Goal: Information Seeking & Learning: Learn about a topic

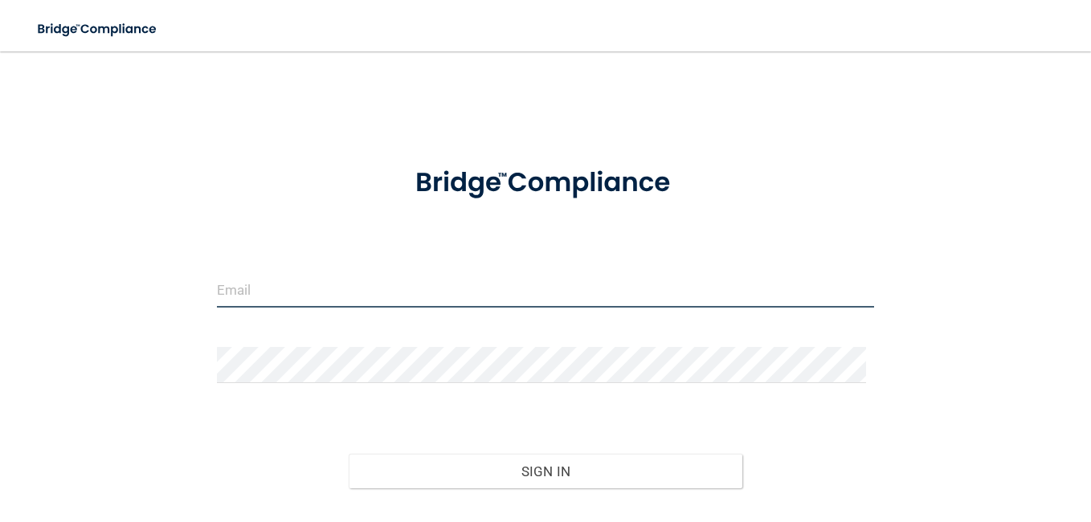
click at [243, 294] on input "email" at bounding box center [545, 290] width 657 height 36
type input "[EMAIL_ADDRESS][DOMAIN_NAME]"
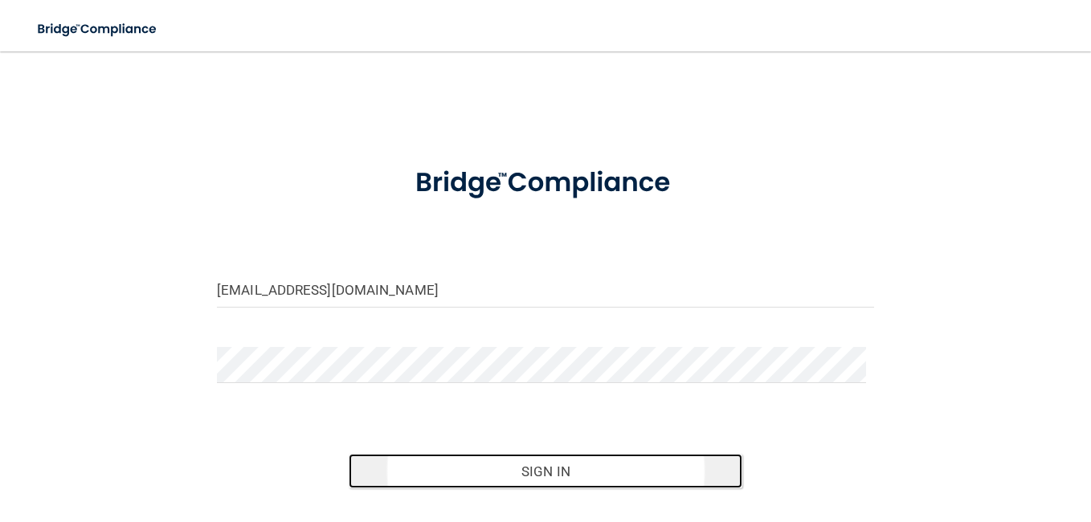
click at [549, 470] on button "Sign In" at bounding box center [546, 471] width 394 height 35
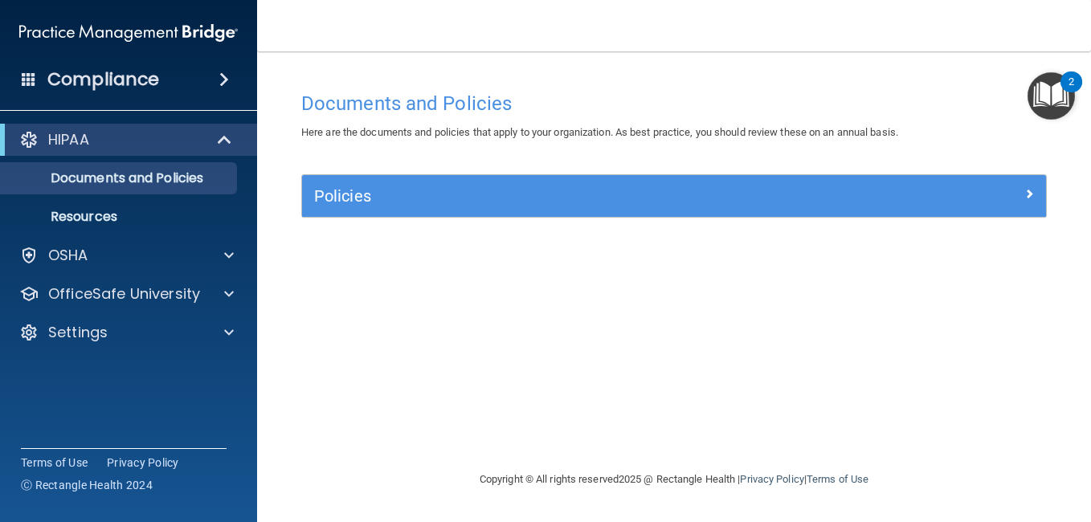
click at [97, 79] on h4 "Compliance" at bounding box center [103, 79] width 112 height 22
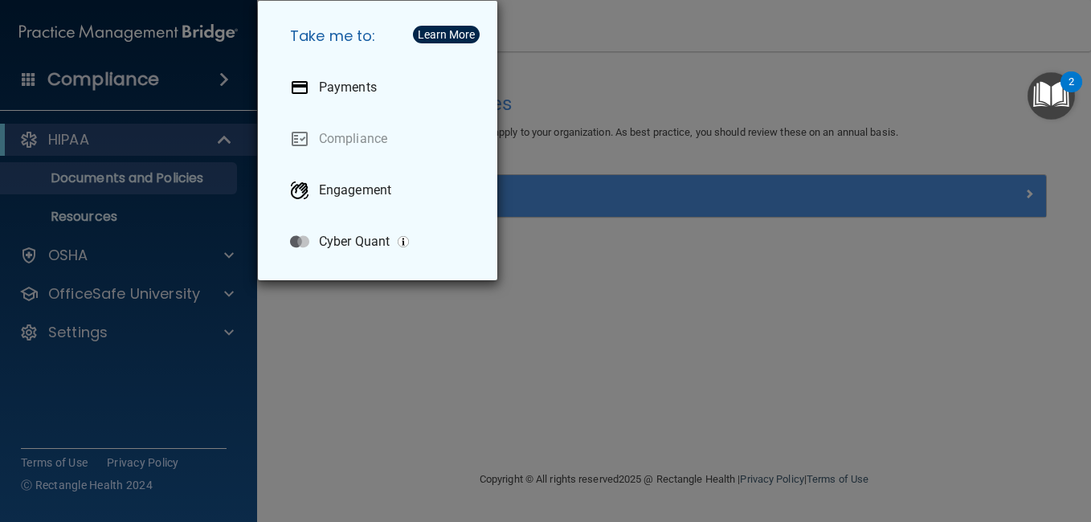
click at [106, 153] on div "Take me to: Payments Compliance Engagement Cyber Quant" at bounding box center [545, 261] width 1091 height 522
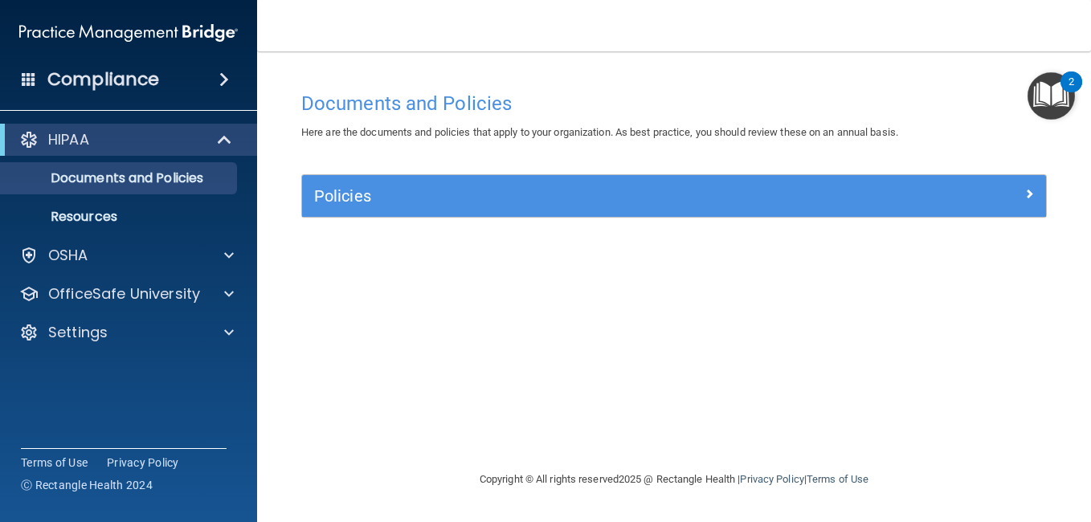
click at [106, 153] on div "HIPAA" at bounding box center [128, 140] width 257 height 32
drag, startPoint x: 106, startPoint y: 153, endPoint x: 132, endPoint y: 195, distance: 49.0
click at [132, 195] on div "HIPAA Documents and Policies Report an Incident Business Associates Emergency P…" at bounding box center [129, 178] width 258 height 109
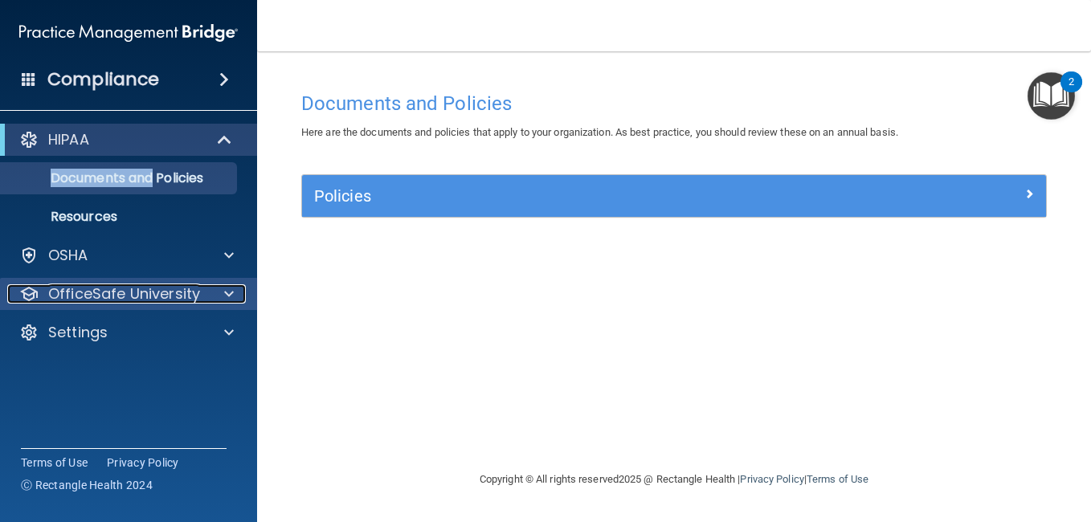
click at [80, 299] on p "OfficeSafe University" at bounding box center [124, 293] width 152 height 19
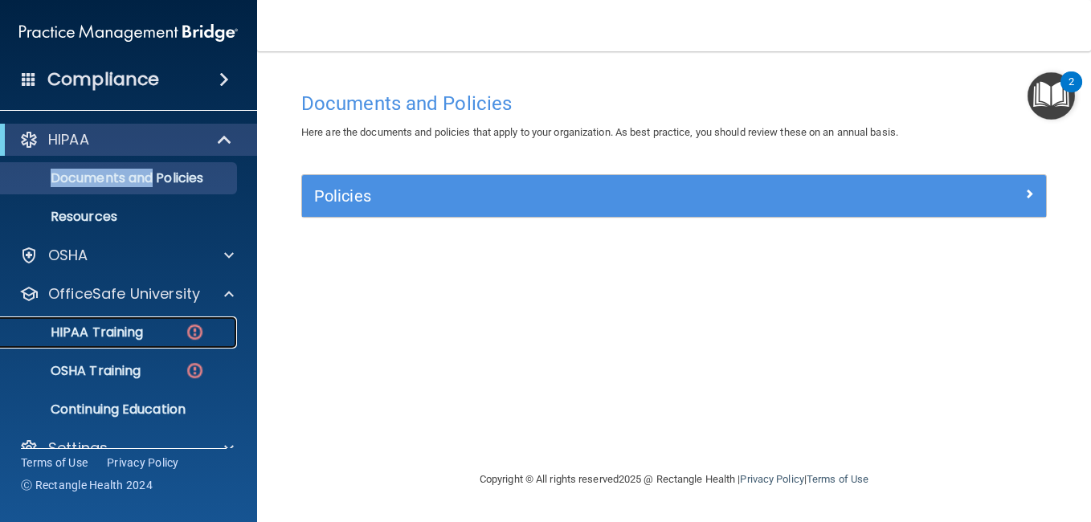
click at [104, 333] on p "HIPAA Training" at bounding box center [76, 333] width 133 height 16
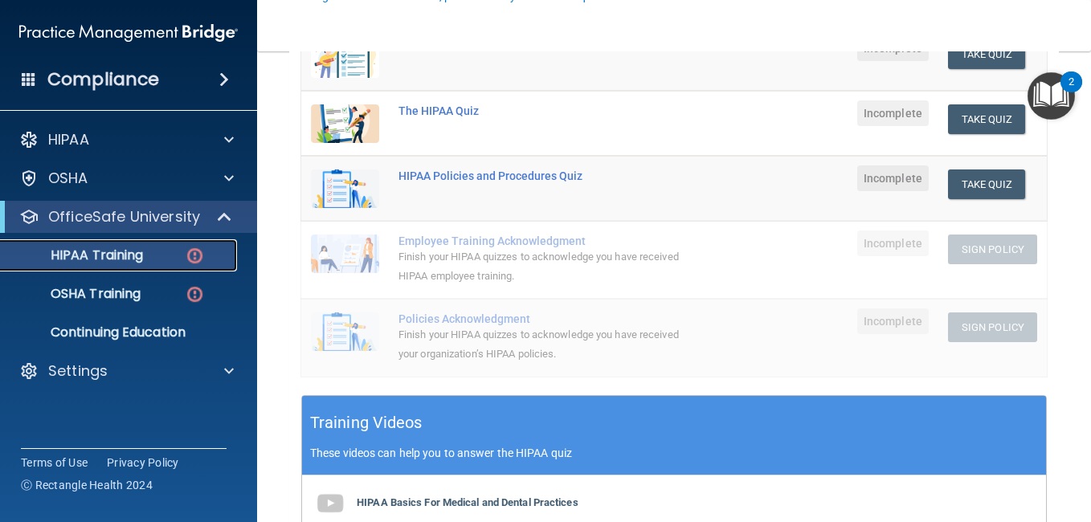
scroll to position [291, 0]
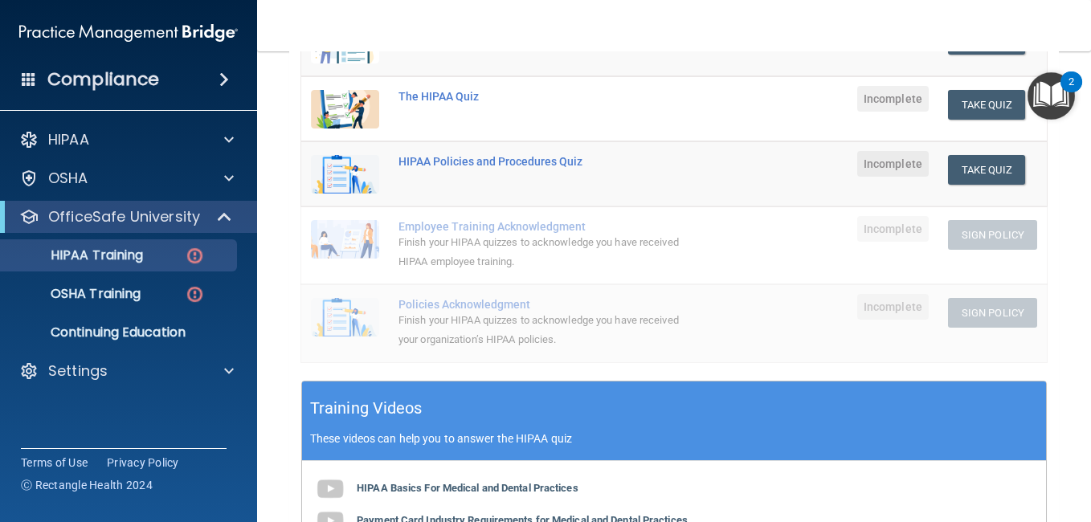
drag, startPoint x: 1077, startPoint y: 354, endPoint x: 1091, endPoint y: 342, distance: 18.2
click at [1090, 342] on html "Compliance HIPAA Documents and Policies Report an Incident Business Associates …" at bounding box center [545, 261] width 1091 height 522
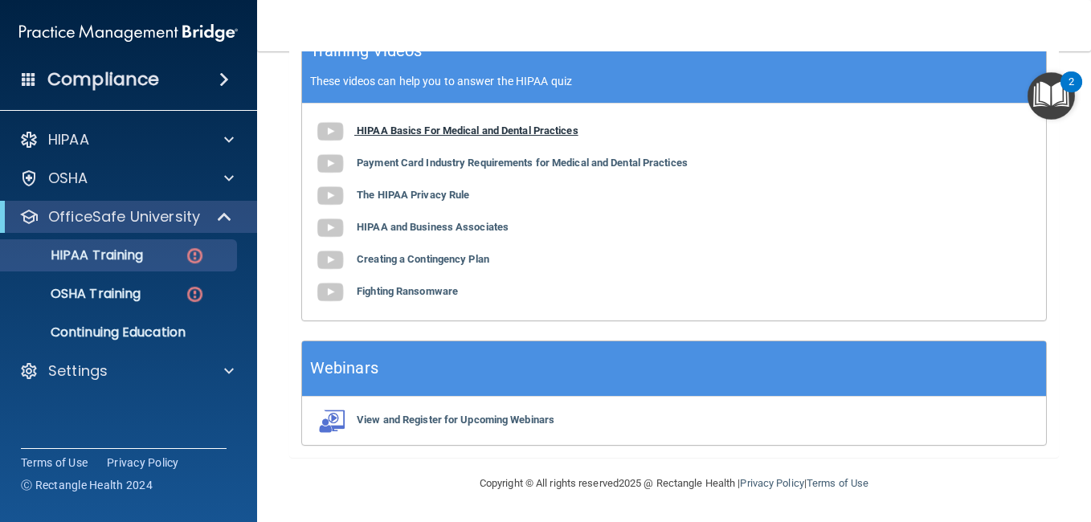
click at [371, 133] on b "HIPAA Basics For Medical and Dental Practices" at bounding box center [468, 131] width 222 height 12
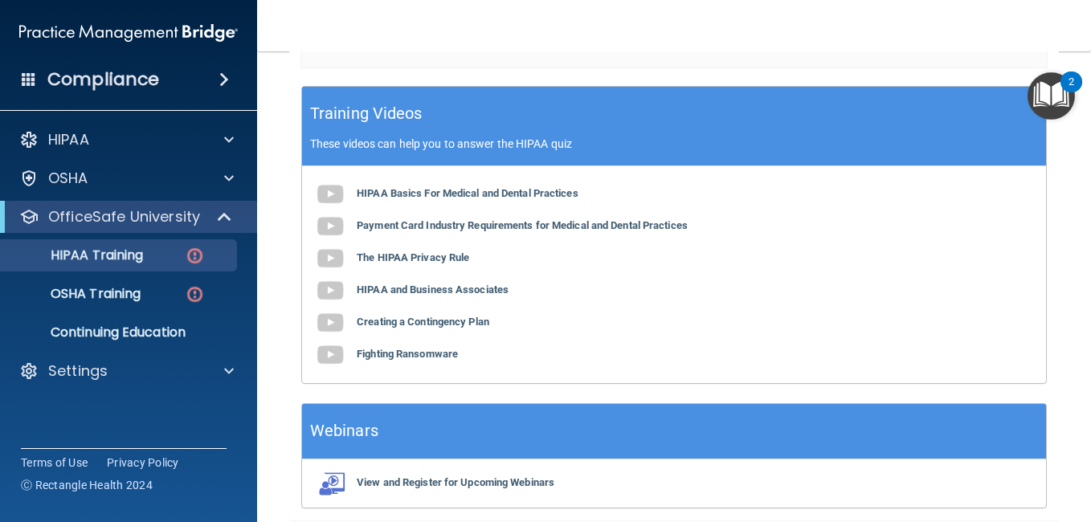
scroll to position [548, 0]
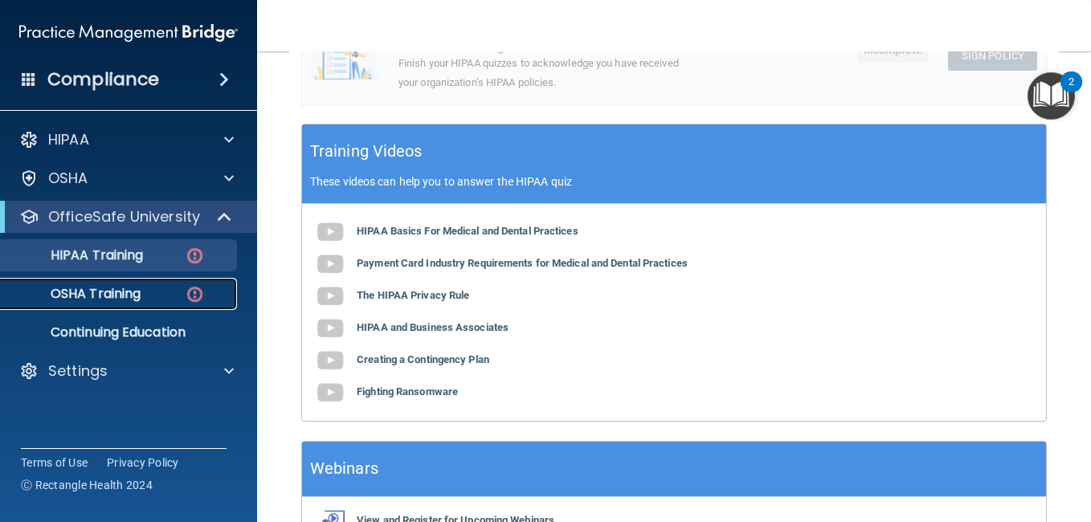
click at [125, 286] on p "OSHA Training" at bounding box center [75, 294] width 130 height 16
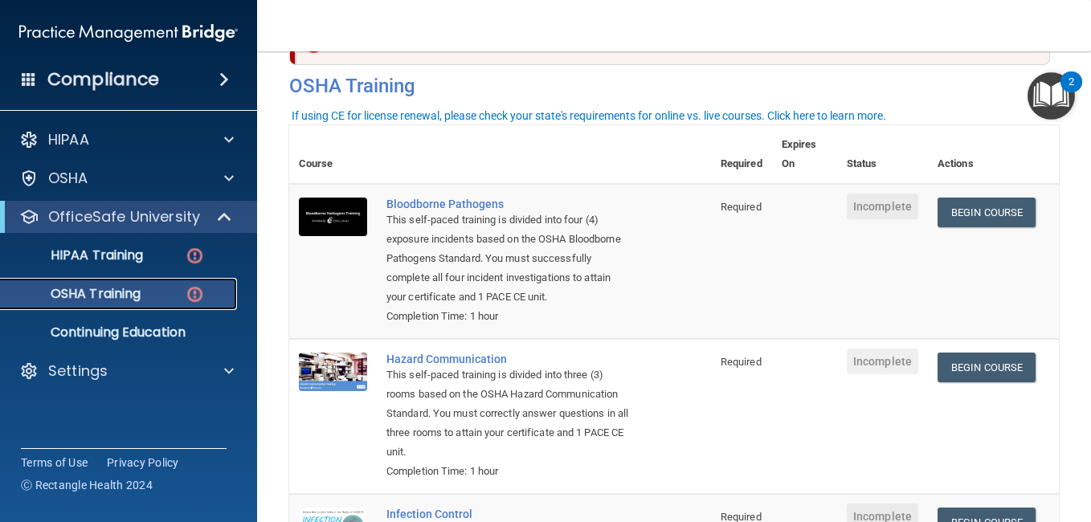
scroll to position [57, 0]
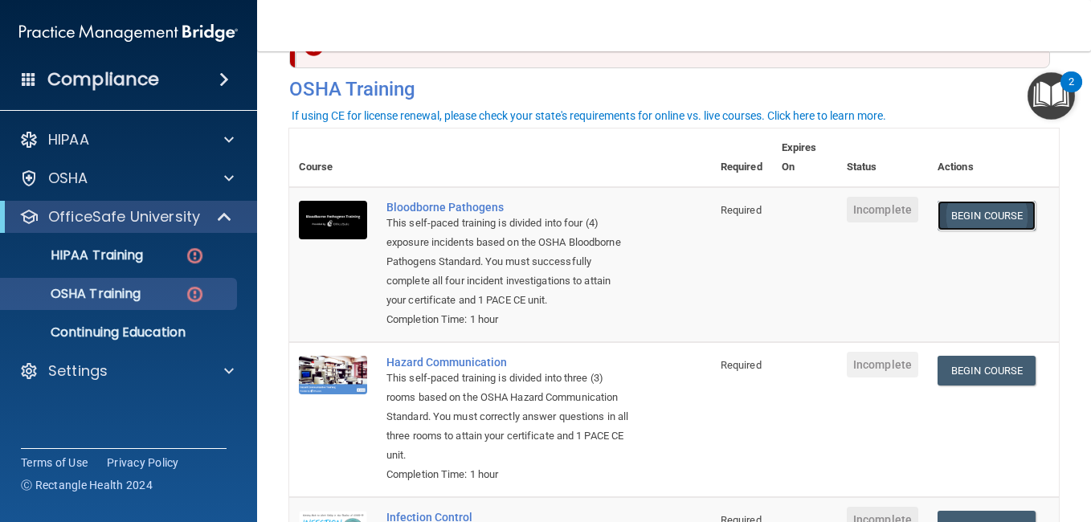
click at [959, 223] on link "Begin Course" at bounding box center [986, 216] width 98 height 30
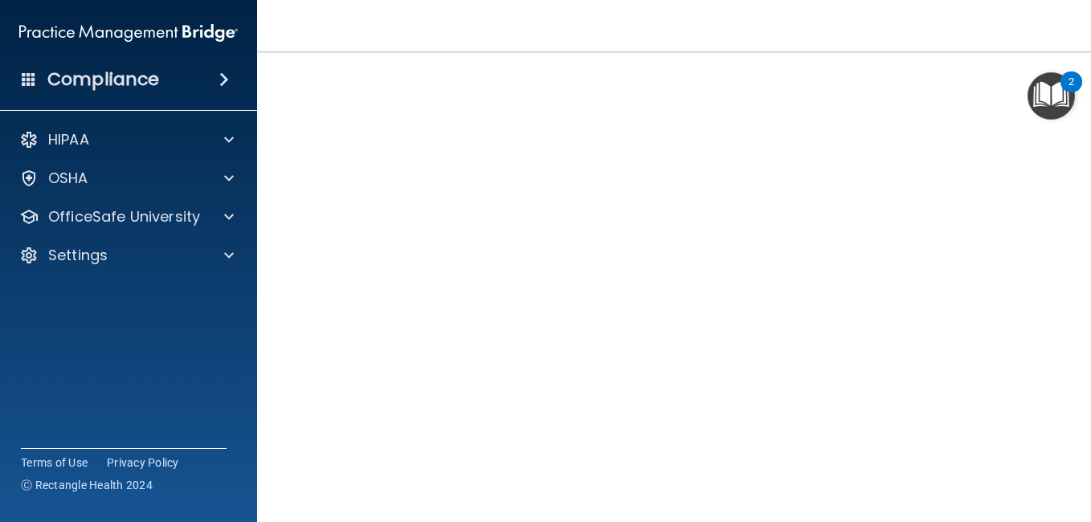
scroll to position [45, 0]
click at [1060, 89] on img "Open Resource Center, 2 new notifications" at bounding box center [1050, 95] width 47 height 47
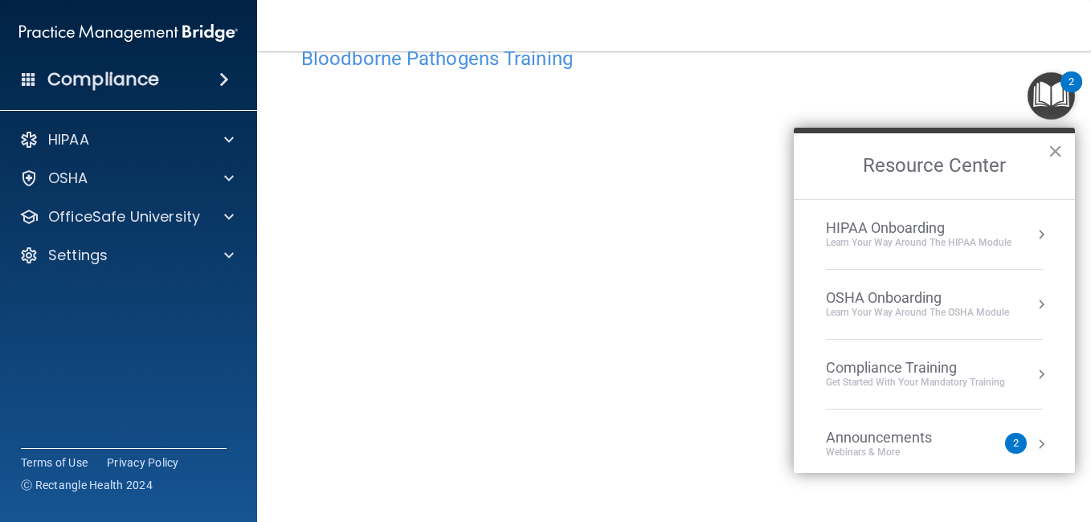
click at [1058, 147] on button "×" at bounding box center [1055, 151] width 15 height 26
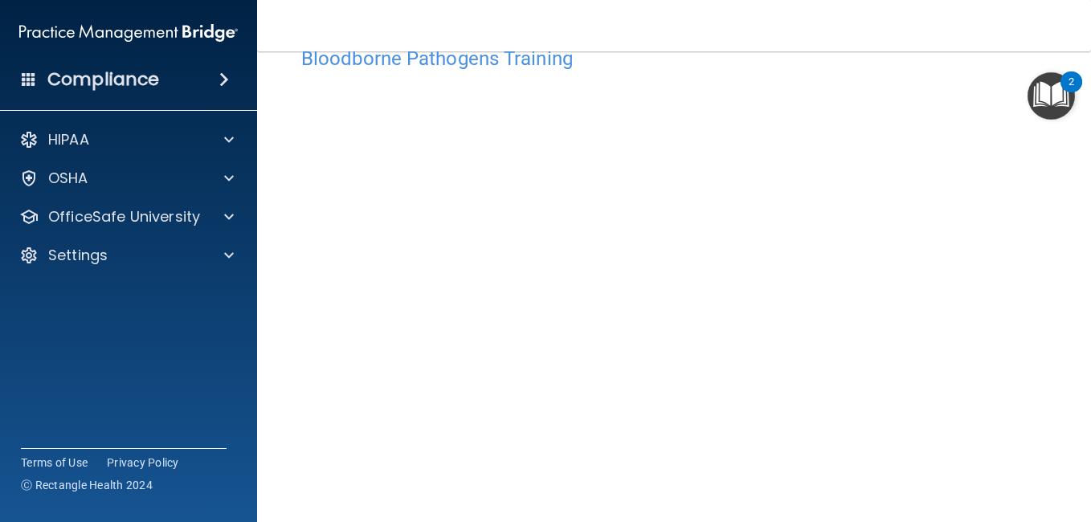
click at [1054, 87] on img "Open Resource Center, 2 new notifications" at bounding box center [1050, 95] width 47 height 47
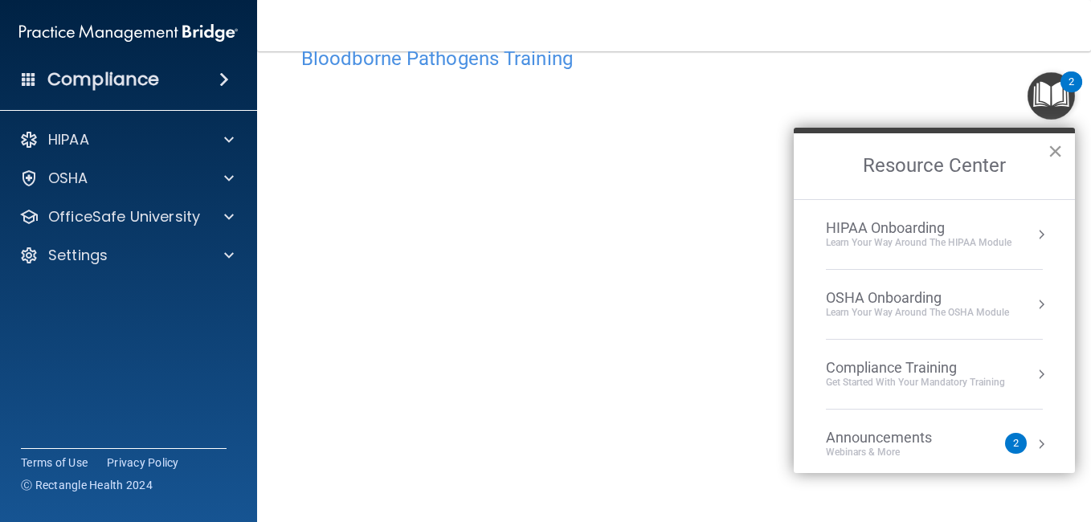
click at [1057, 147] on button "×" at bounding box center [1055, 151] width 15 height 26
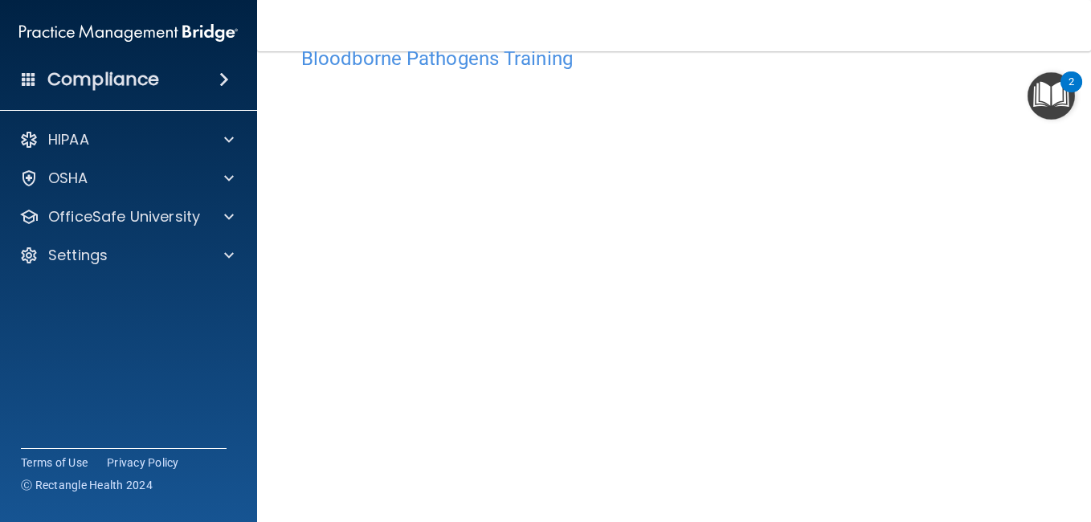
click at [1063, 90] on img "Open Resource Center, 2 new notifications" at bounding box center [1050, 95] width 47 height 47
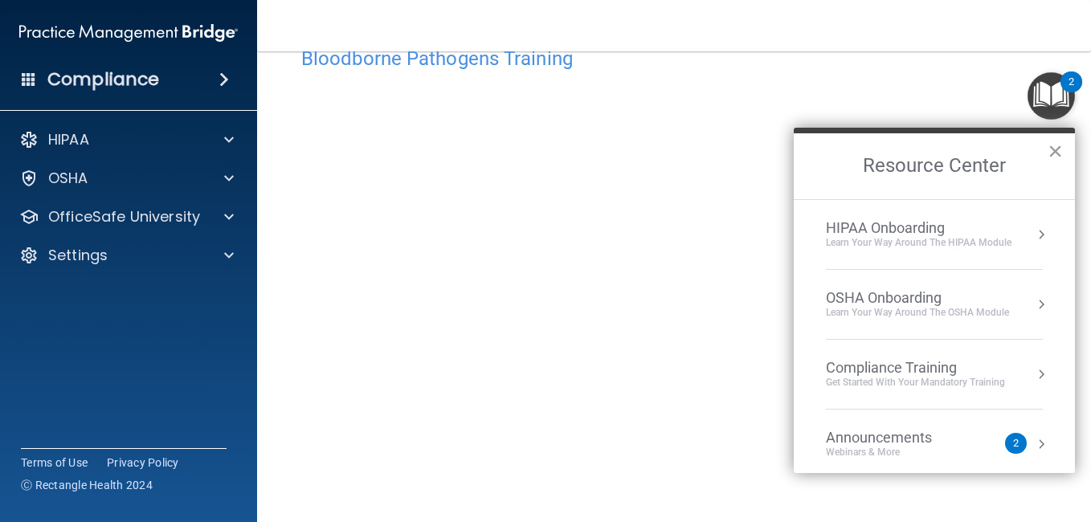
click at [1055, 156] on button "×" at bounding box center [1055, 151] width 15 height 26
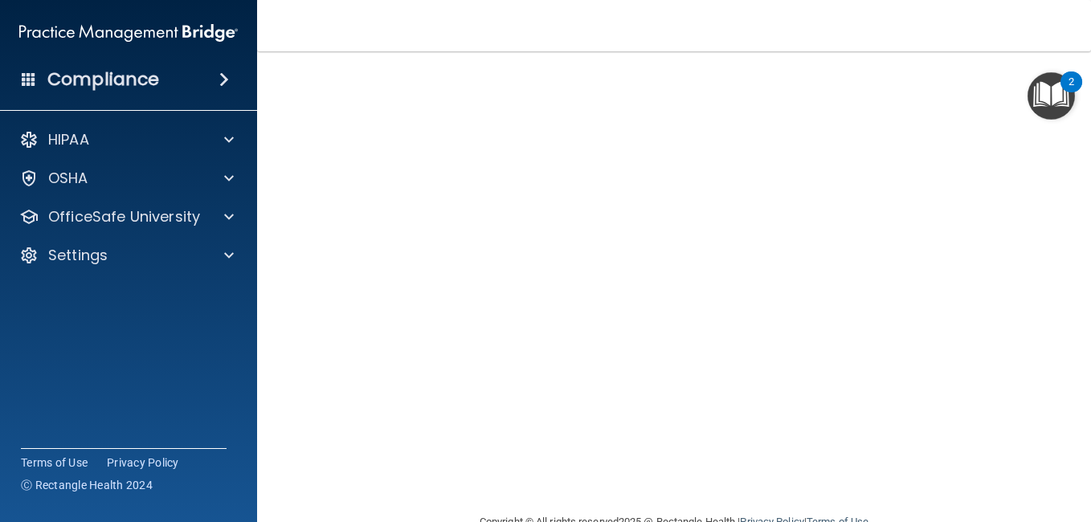
scroll to position [128, 0]
click at [1018, 51] on nav "Toggle navigation Beverly Elliott msbme31nc@yahoo.com Manage My Enterprise ADAC…" at bounding box center [674, 25] width 834 height 51
drag, startPoint x: 1072, startPoint y: 262, endPoint x: 1064, endPoint y: 296, distance: 34.9
click at [1064, 296] on main "Bloodborne Pathogens Training This course doesn’t expire until . Are you sure y…" at bounding box center [674, 286] width 834 height 471
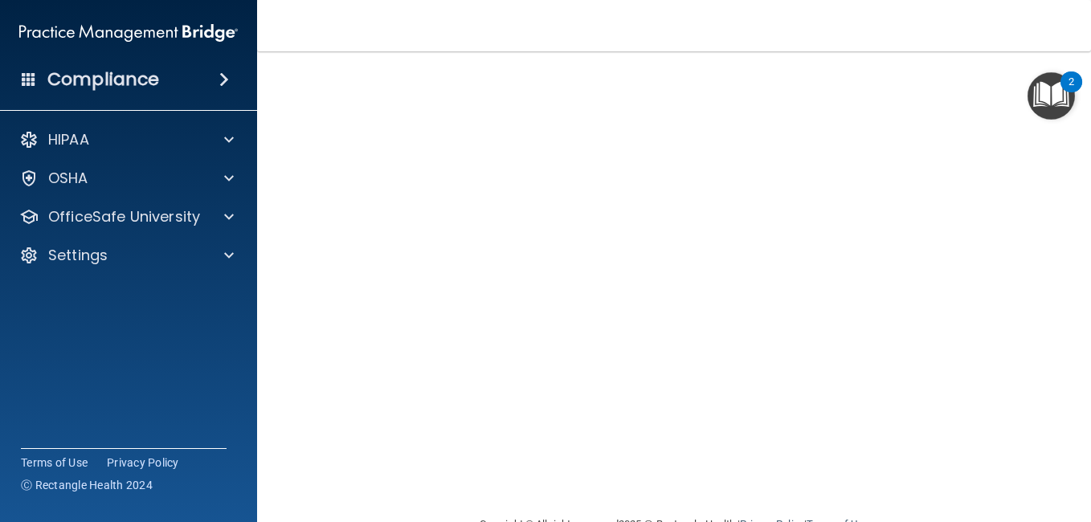
scroll to position [125, 0]
drag, startPoint x: 1076, startPoint y: 182, endPoint x: 1090, endPoint y: 168, distance: 19.3
click at [1090, 168] on main "Bloodborne Pathogens Training This course doesn’t expire until . Are you sure y…" at bounding box center [674, 286] width 834 height 471
click at [1064, 100] on img "Open Resource Center, 2 new notifications" at bounding box center [1050, 95] width 47 height 47
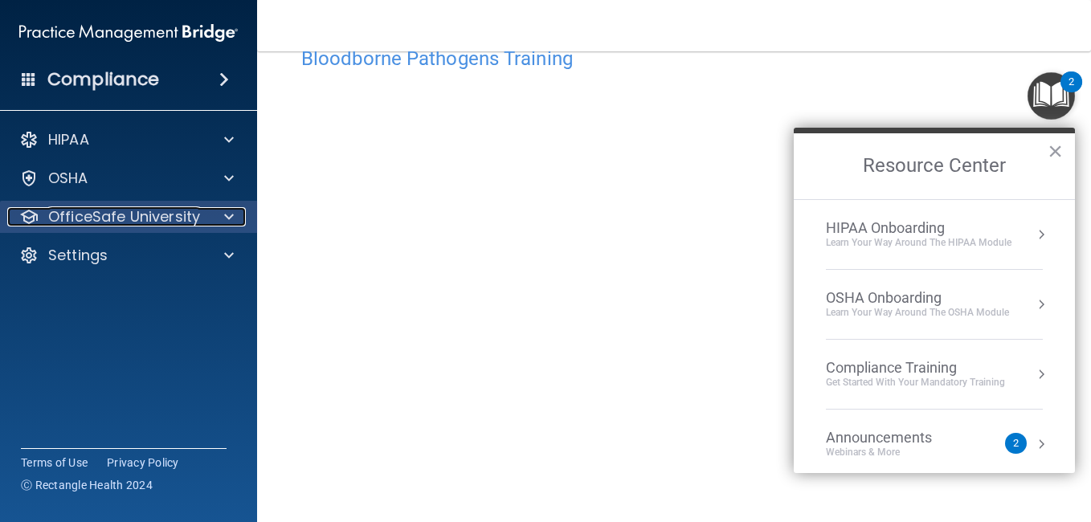
click at [169, 219] on p "OfficeSafe University" at bounding box center [124, 216] width 152 height 19
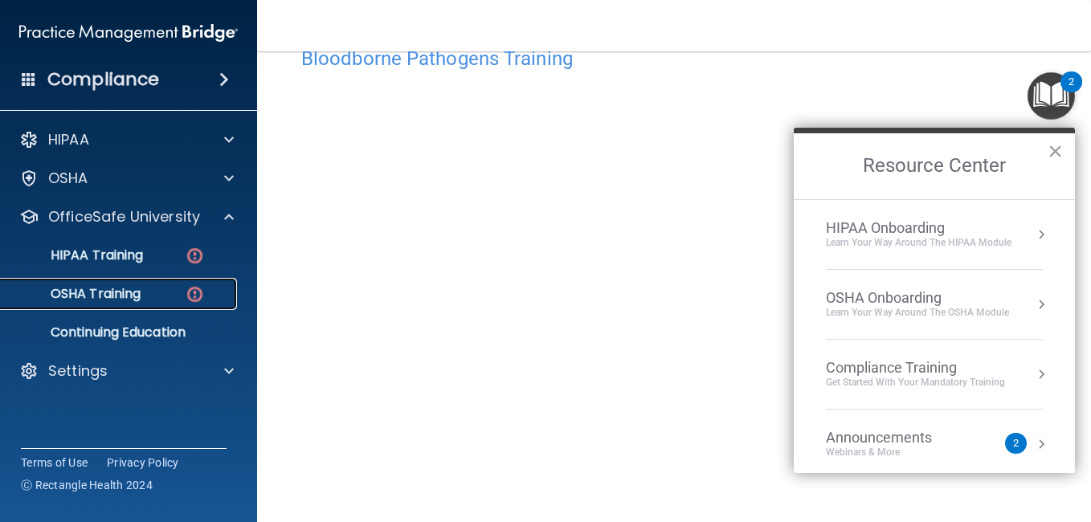
click at [161, 291] on div "OSHA Training" at bounding box center [119, 294] width 219 height 16
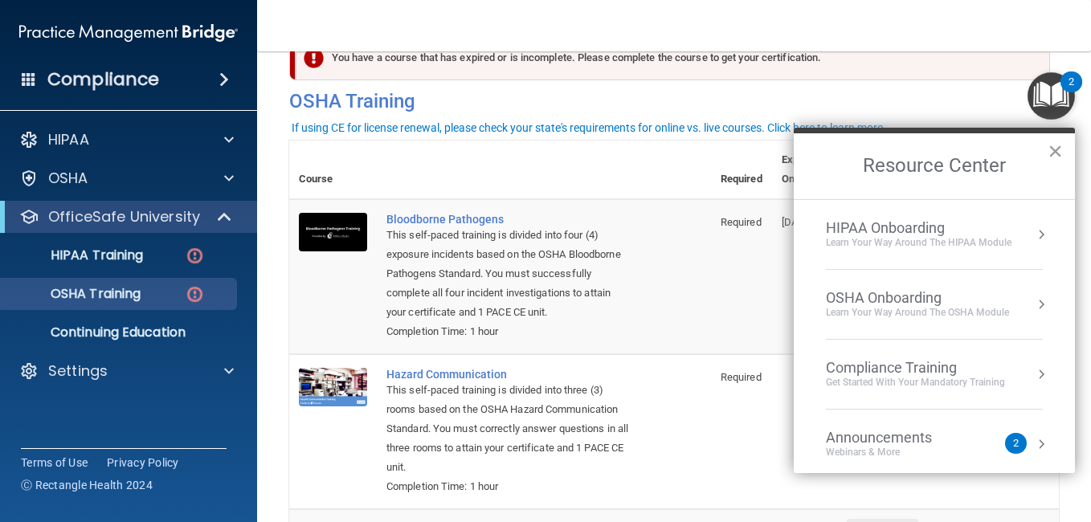
click at [1051, 142] on button "×" at bounding box center [1055, 151] width 15 height 26
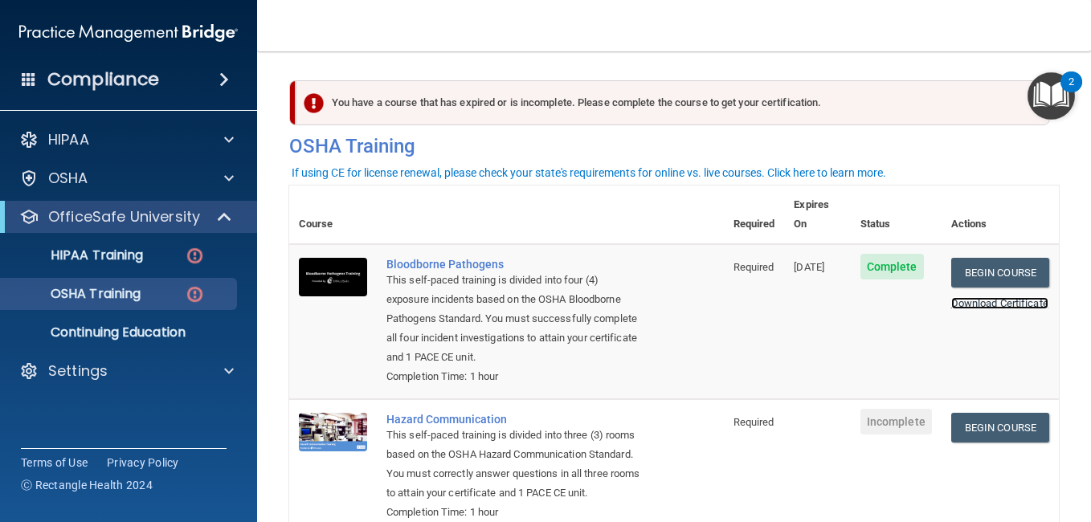
click at [983, 297] on link "Download Certificate" at bounding box center [999, 303] width 97 height 12
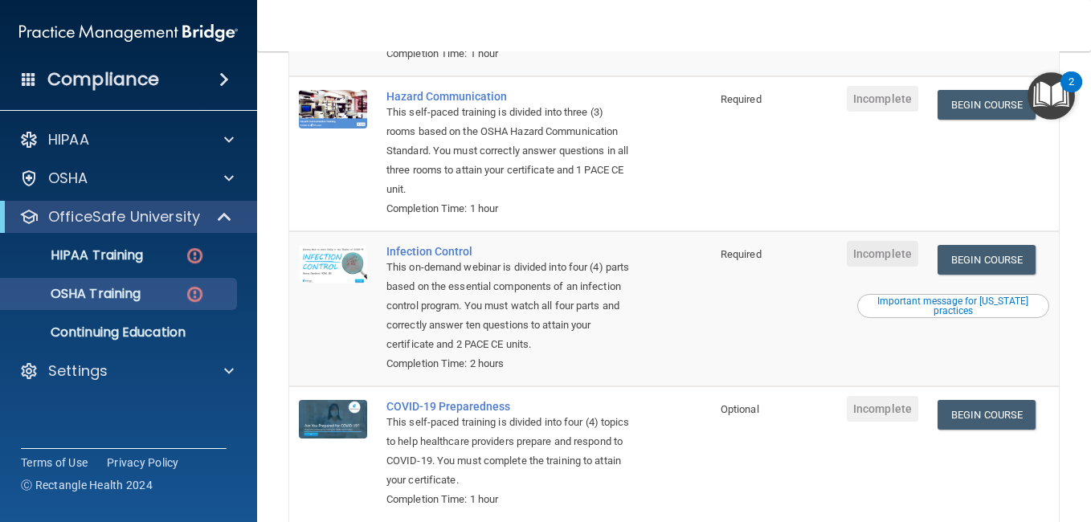
scroll to position [308, 0]
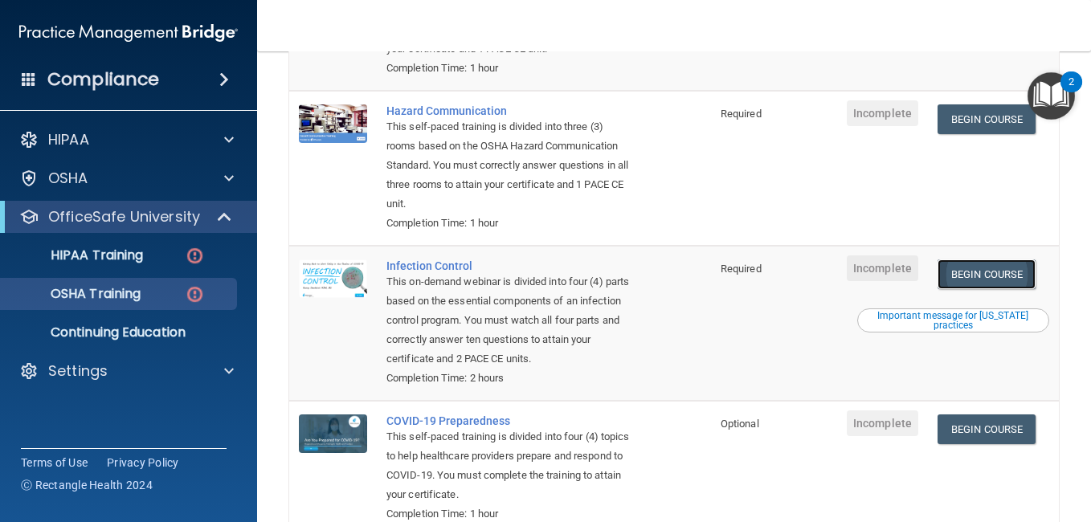
click at [952, 276] on link "Begin Course" at bounding box center [986, 274] width 98 height 30
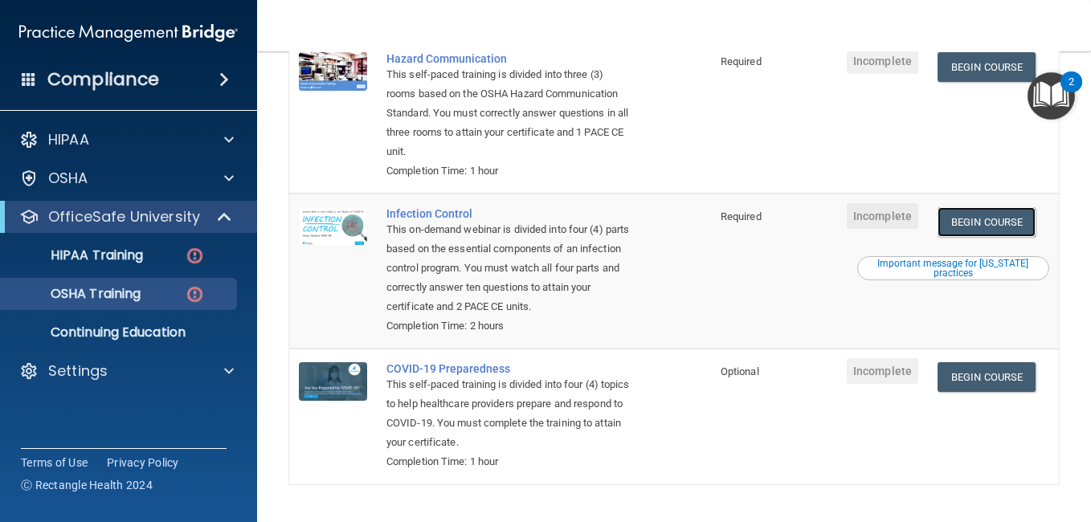
scroll to position [369, 0]
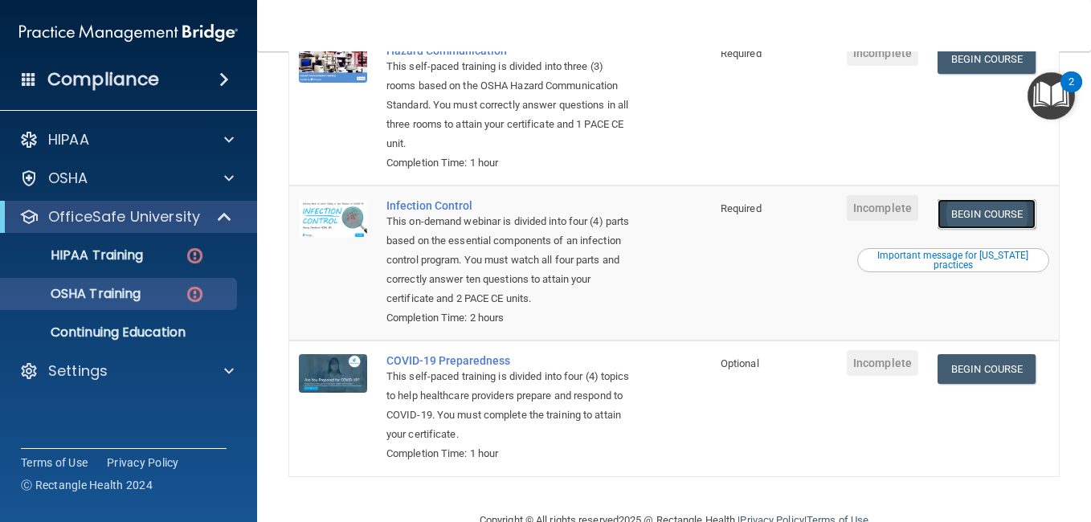
click at [964, 220] on link "Begin Course" at bounding box center [986, 214] width 98 height 30
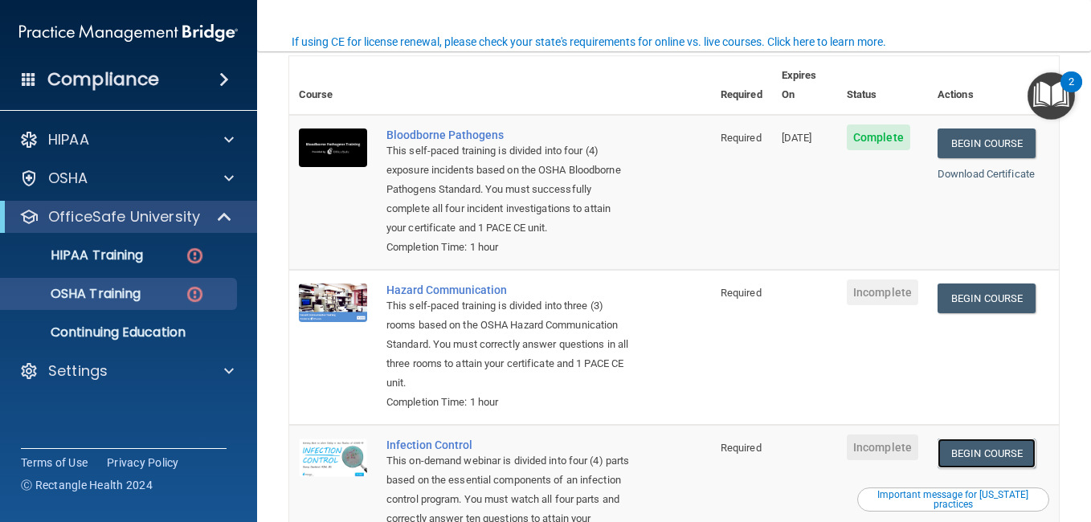
scroll to position [133, 0]
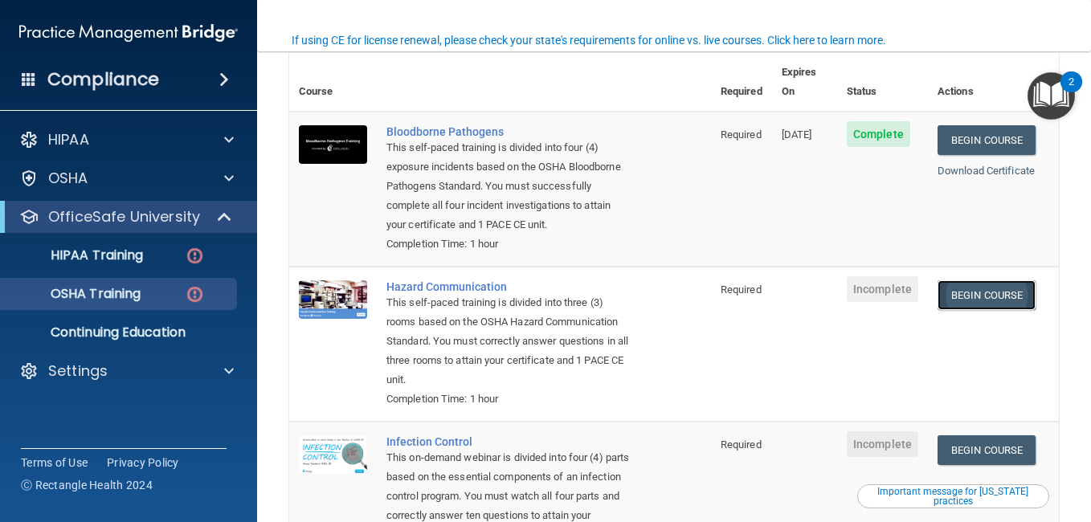
click at [987, 296] on link "Begin Course" at bounding box center [986, 295] width 98 height 30
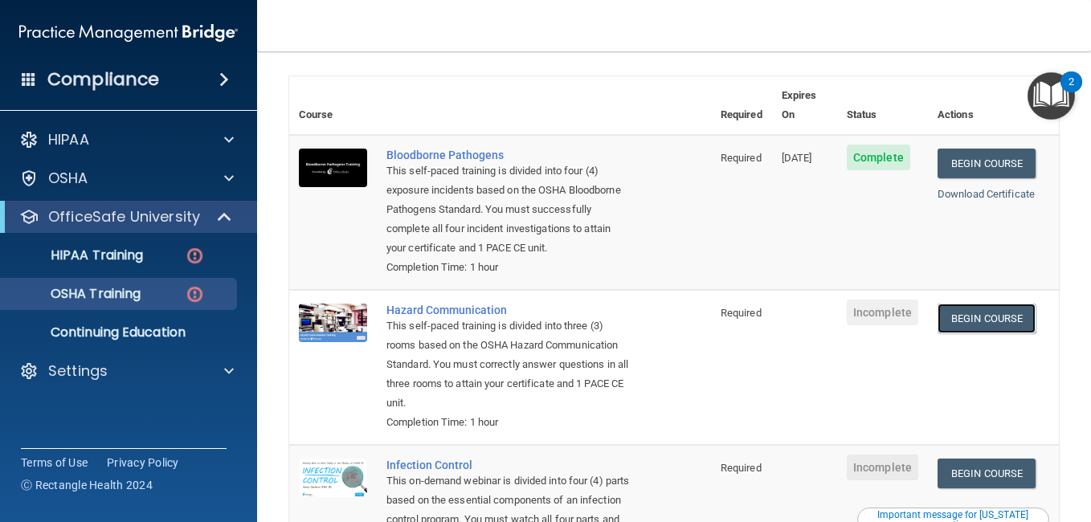
scroll to position [108, 0]
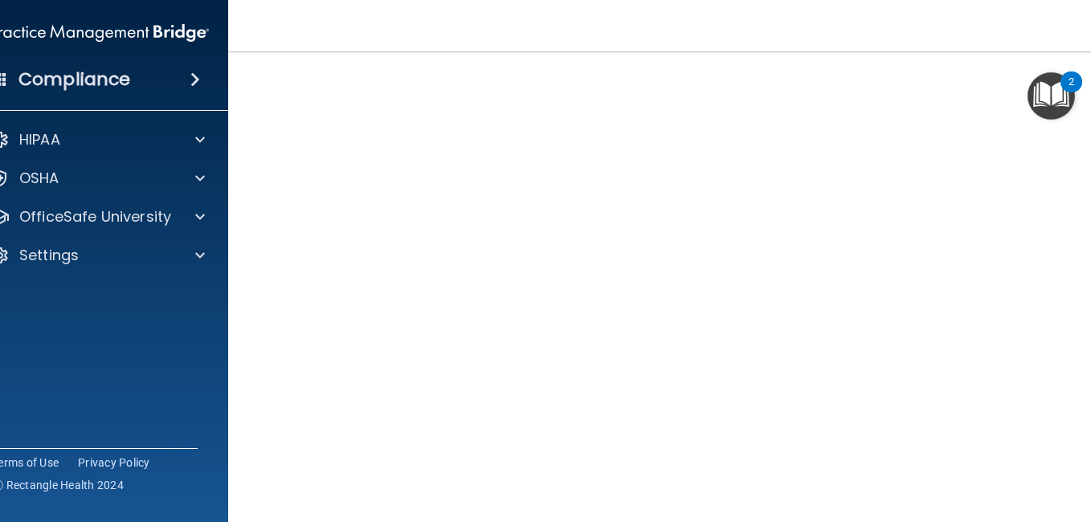
scroll to position [96, 0]
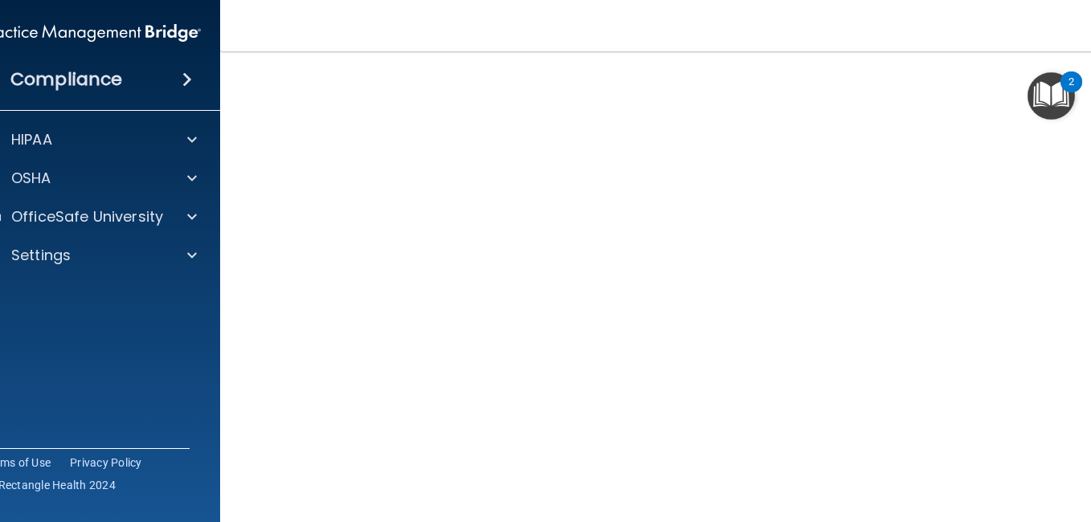
scroll to position [82, 0]
drag, startPoint x: 1089, startPoint y: 408, endPoint x: 1089, endPoint y: 492, distance: 83.5
click at [1089, 492] on div "Hazard Communication Training This course doesn’t expire until . Are you sure y…" at bounding box center [673, 298] width 843 height 592
click at [1084, 503] on div "Hazard Communication Training This course doesn’t expire until . Are you sure y…" at bounding box center [673, 298] width 843 height 592
drag, startPoint x: 1090, startPoint y: 243, endPoint x: 1090, endPoint y: 390, distance: 147.8
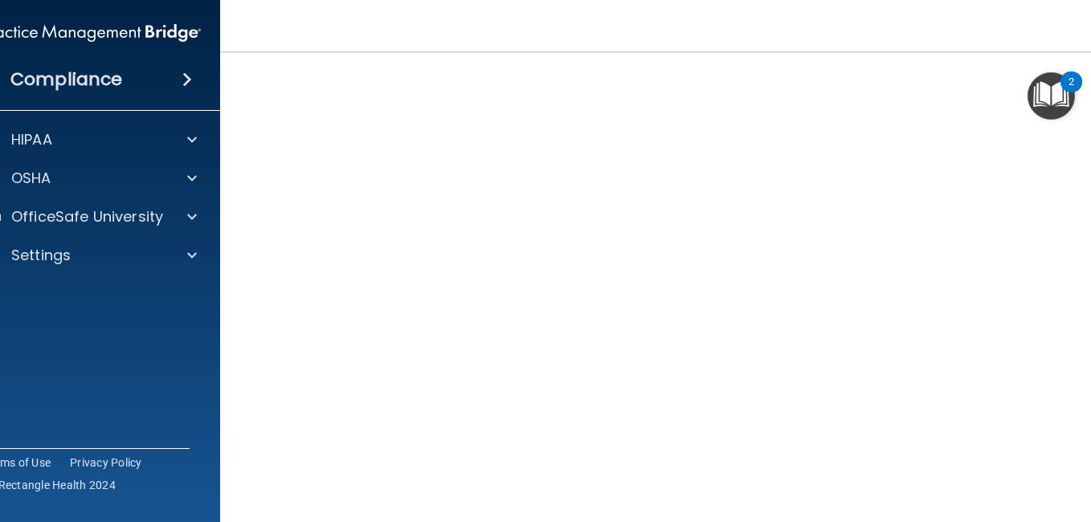
click at [1090, 390] on html "Compliance HIPAA Documents and Policies Report an Incident Business Associates …" at bounding box center [545, 261] width 1091 height 522
drag, startPoint x: 1080, startPoint y: 439, endPoint x: 1080, endPoint y: 476, distance: 36.1
click at [1080, 476] on div "Hazard Communication Training This course doesn’t expire until . Are you sure y…" at bounding box center [673, 298] width 843 height 592
drag, startPoint x: 1090, startPoint y: 231, endPoint x: 1092, endPoint y: 158, distance: 73.1
click at [1090, 158] on html "Compliance HIPAA Documents and Policies Report an Incident Business Associates …" at bounding box center [545, 261] width 1091 height 522
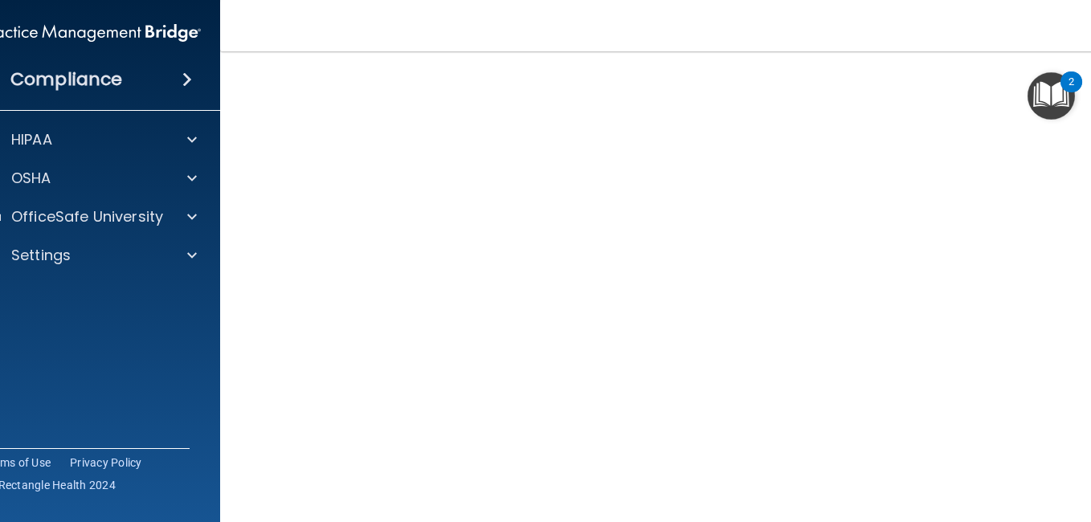
drag, startPoint x: 1090, startPoint y: 158, endPoint x: 1093, endPoint y: 90, distance: 68.4
click at [1090, 90] on html "Compliance HIPAA Documents and Policies Report an Incident Business Associates …" at bounding box center [545, 261] width 1091 height 522
click at [1090, 437] on html "Compliance HIPAA Documents and Policies Report an Incident Business Associates …" at bounding box center [545, 261] width 1091 height 522
click at [1090, 330] on html "Compliance HIPAA Documents and Policies Report an Incident Business Associates …" at bounding box center [545, 261] width 1091 height 522
click at [1090, 509] on html "Compliance HIPAA Documents and Policies Report an Incident Business Associates …" at bounding box center [545, 261] width 1091 height 522
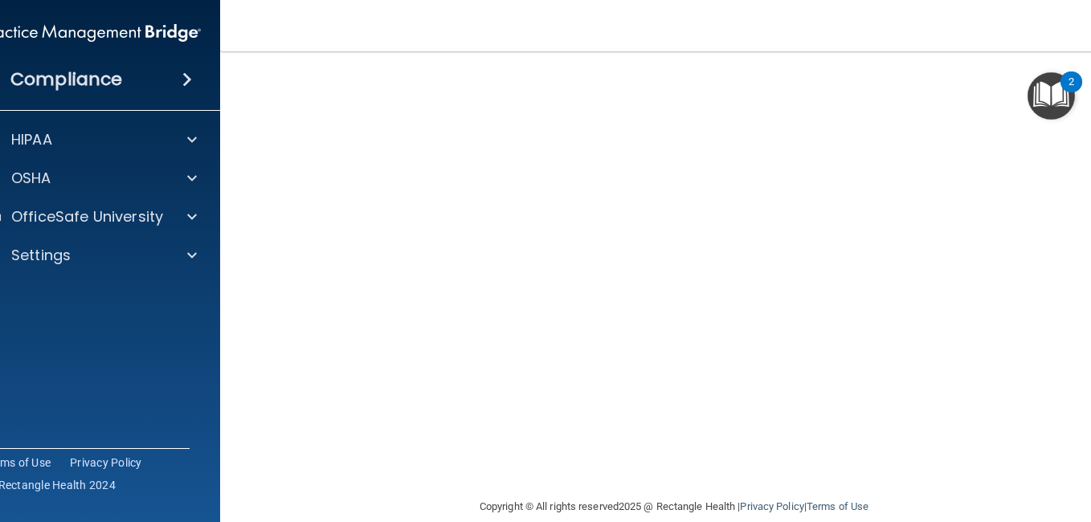
scroll to position [202, 0]
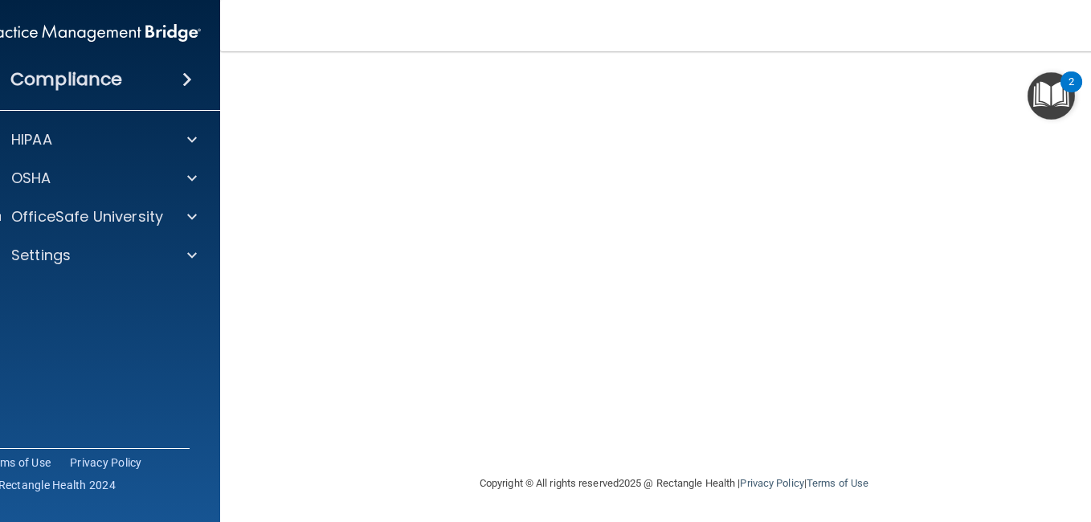
click at [1090, 244] on html "Compliance HIPAA Documents and Policies Report an Incident Business Associates …" at bounding box center [545, 261] width 1091 height 522
click at [1040, 92] on img "Open Resource Center, 2 new notifications" at bounding box center [1050, 95] width 47 height 47
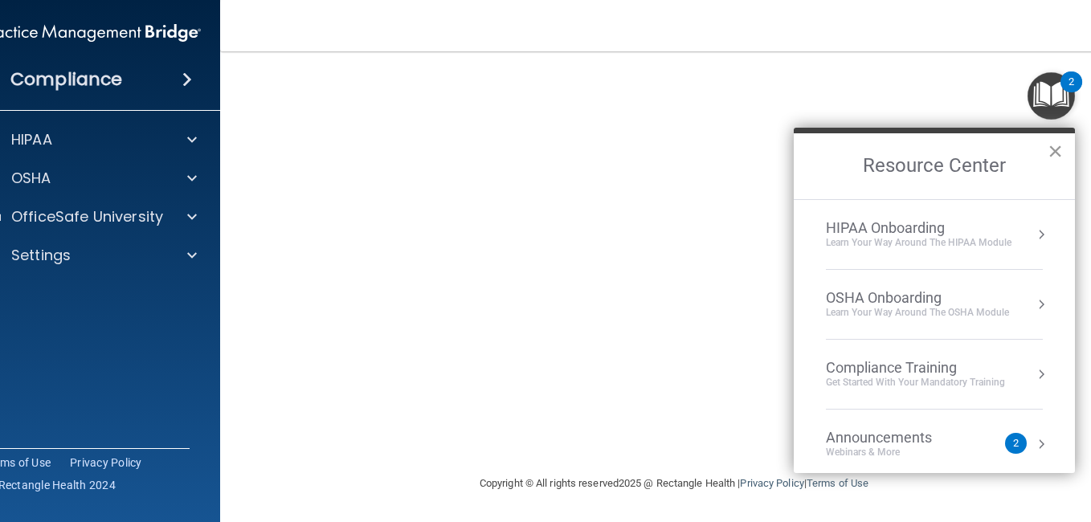
click at [1059, 148] on button "×" at bounding box center [1055, 151] width 15 height 26
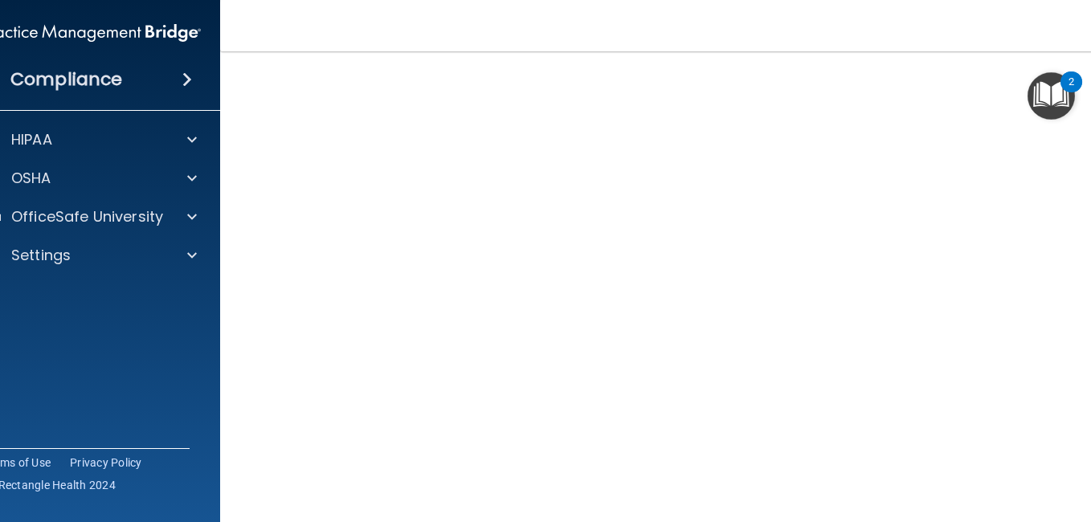
scroll to position [82, 0]
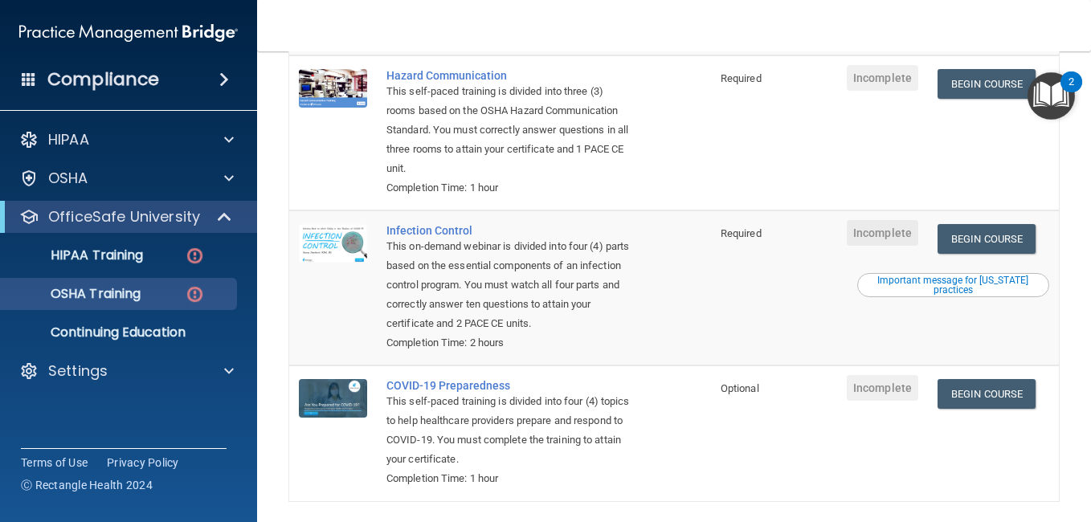
scroll to position [357, 0]
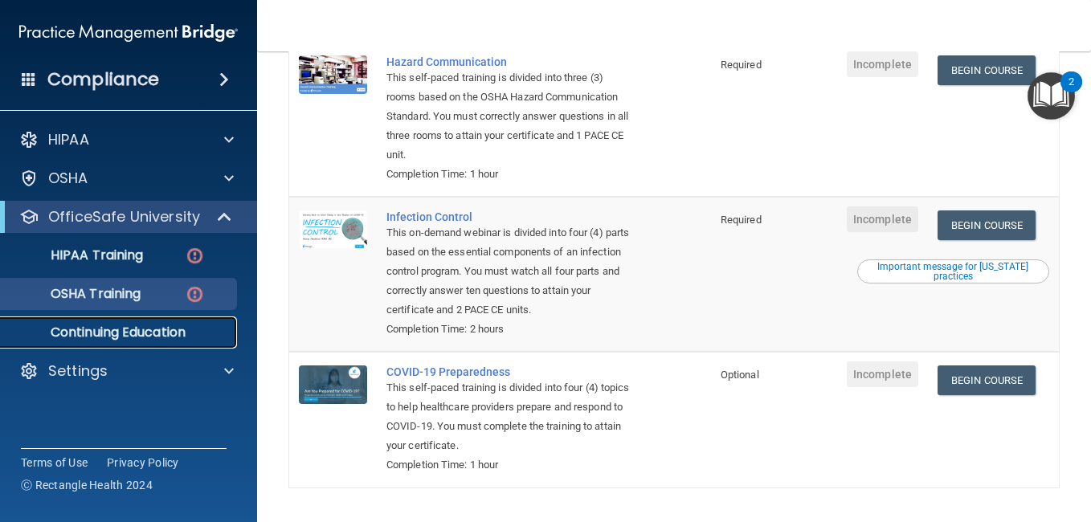
click at [168, 336] on p "Continuing Education" at bounding box center [119, 333] width 219 height 16
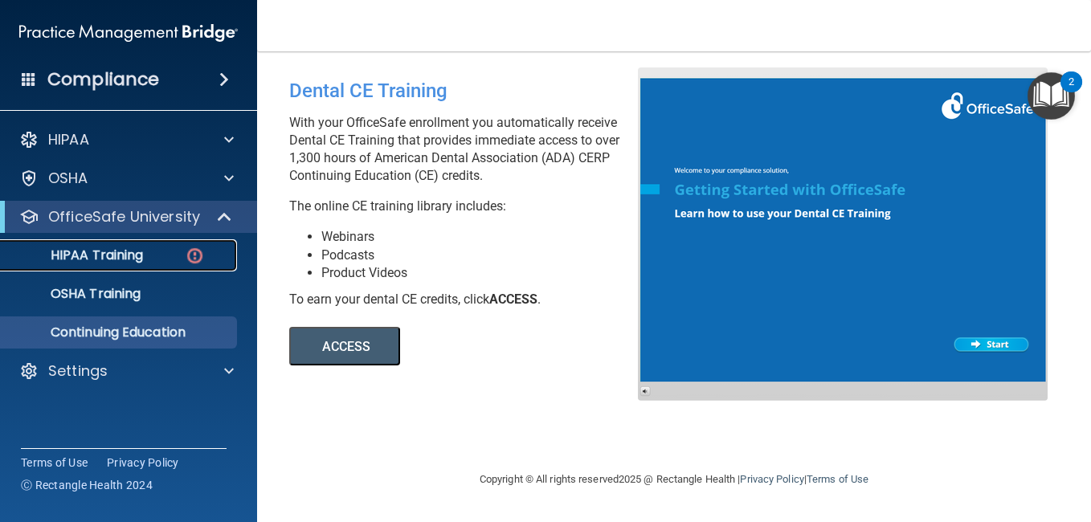
click at [127, 250] on p "HIPAA Training" at bounding box center [76, 255] width 133 height 16
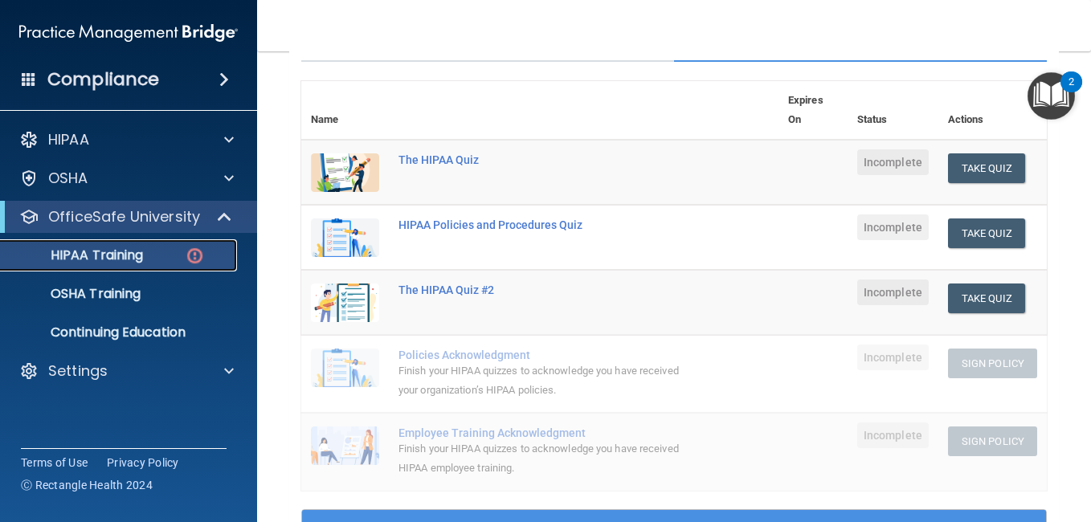
scroll to position [160, 0]
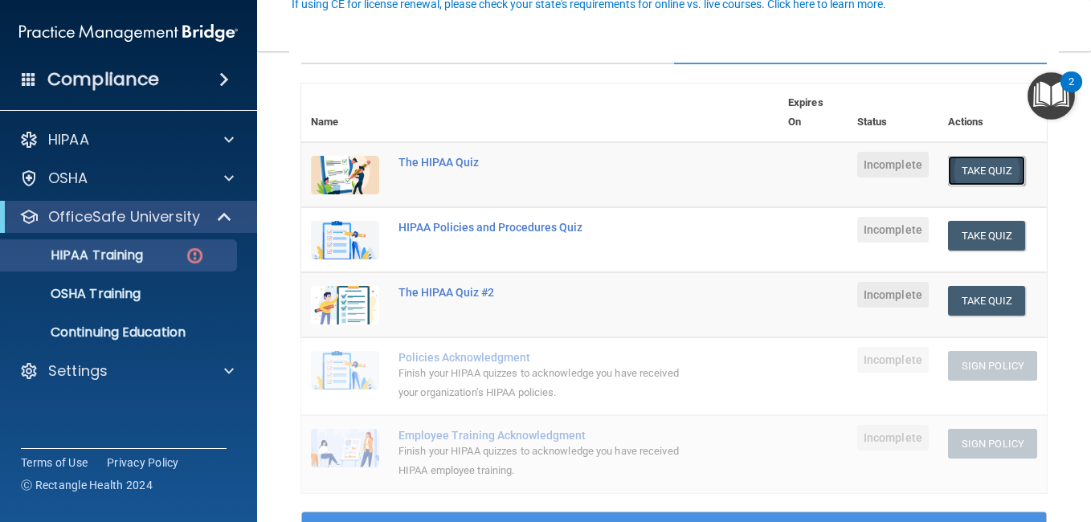
click at [973, 168] on button "Take Quiz" at bounding box center [986, 171] width 77 height 30
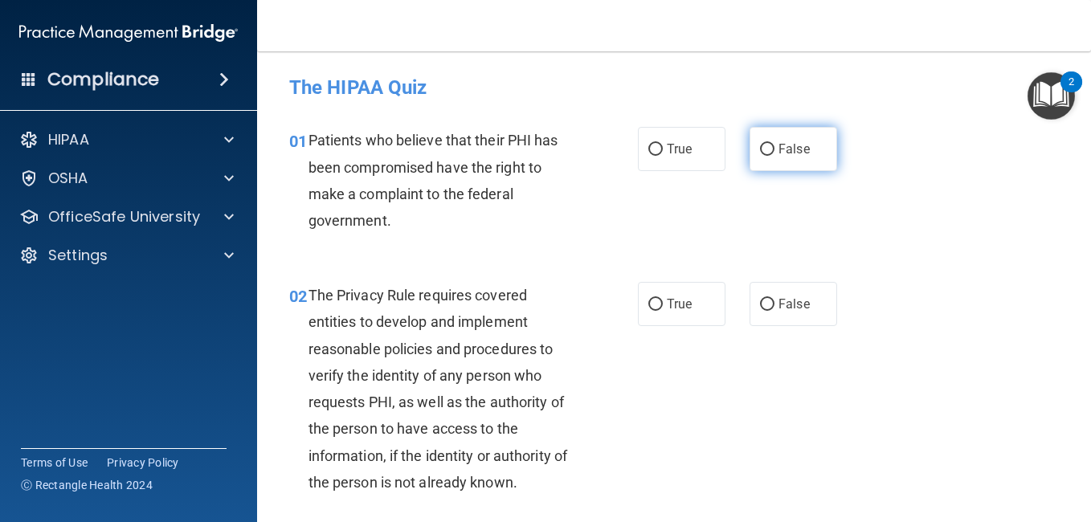
click at [760, 147] on input "False" at bounding box center [767, 150] width 14 height 12
radio input "true"
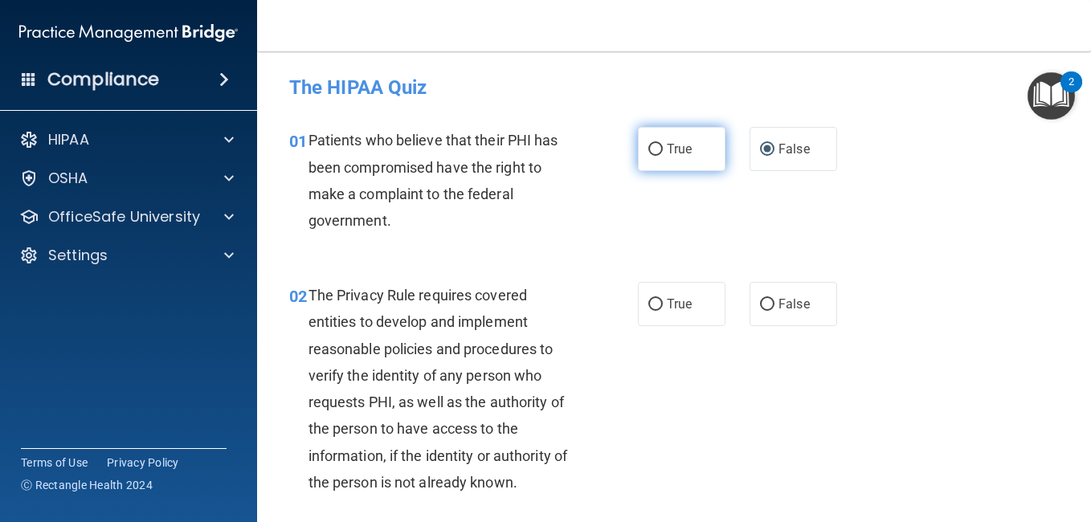
click at [649, 146] on input "True" at bounding box center [655, 150] width 14 height 12
radio input "true"
radio input "false"
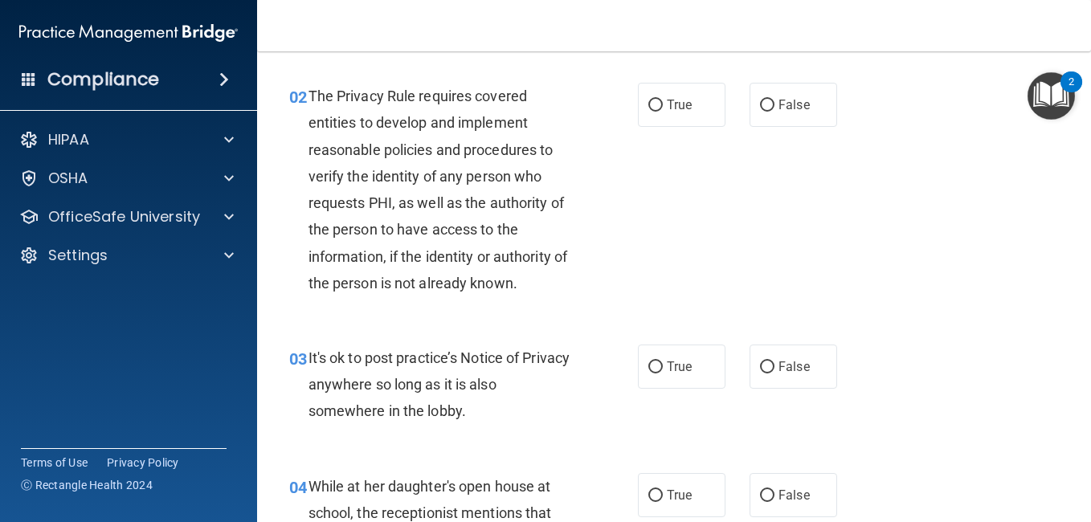
scroll to position [208, 0]
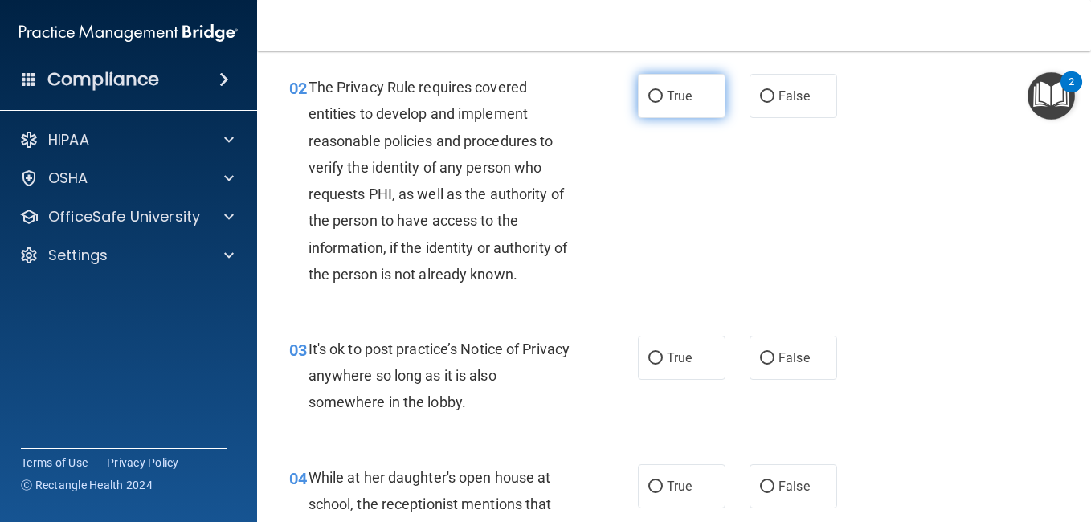
click at [638, 100] on label "True" at bounding box center [682, 96] width 88 height 44
click at [648, 100] on input "True" at bounding box center [655, 97] width 14 height 12
radio input "true"
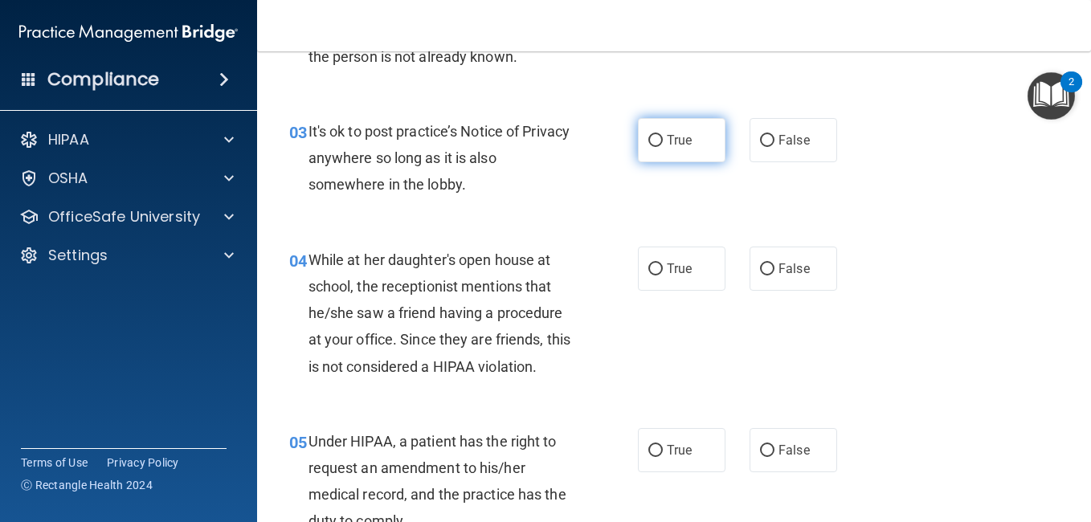
click at [658, 145] on label "True" at bounding box center [682, 140] width 88 height 44
click at [658, 145] on input "True" at bounding box center [655, 141] width 14 height 12
radio input "true"
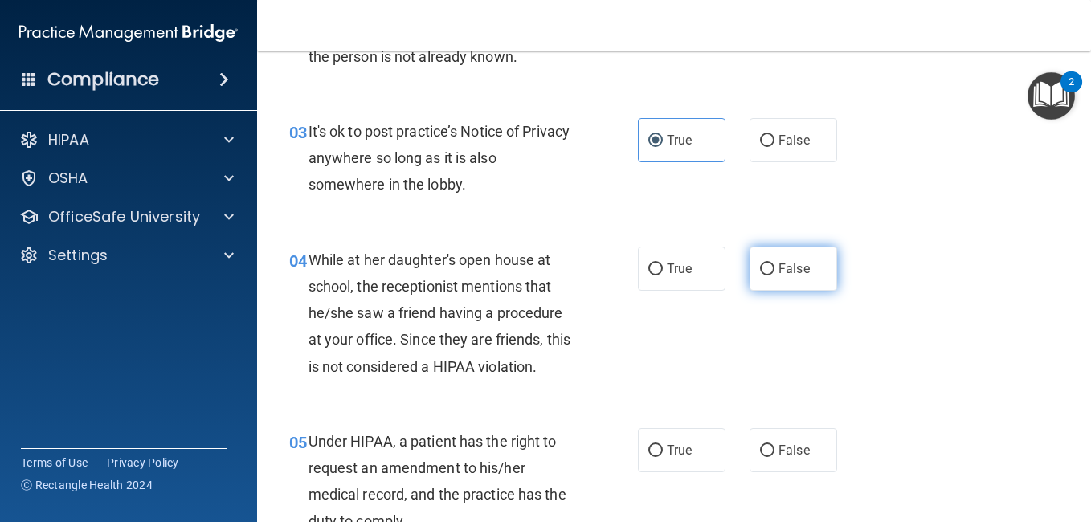
click at [760, 272] on input "False" at bounding box center [767, 269] width 14 height 12
radio input "true"
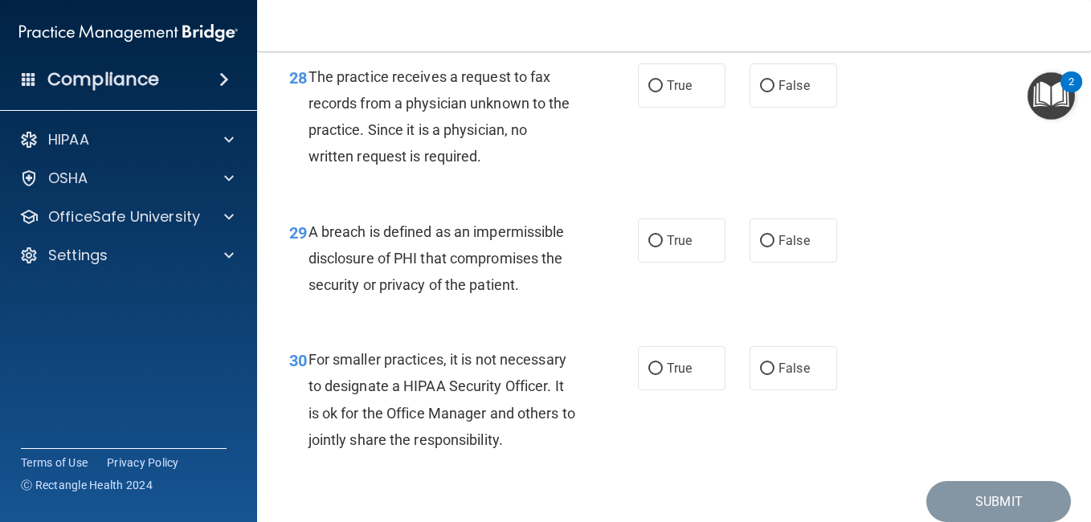
scroll to position [4418, 0]
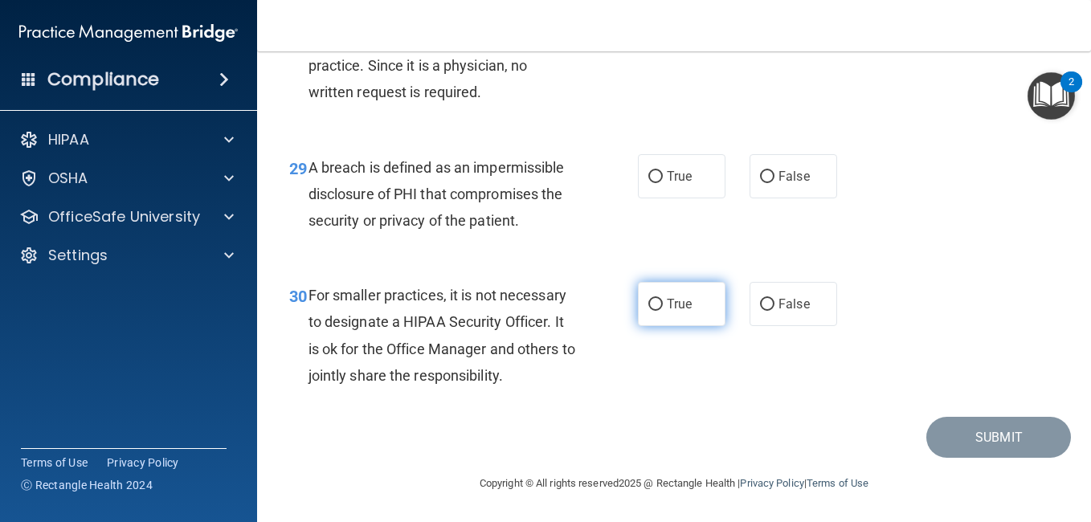
click at [671, 301] on span "True" at bounding box center [679, 303] width 25 height 15
click at [663, 301] on input "True" at bounding box center [655, 305] width 14 height 12
radio input "true"
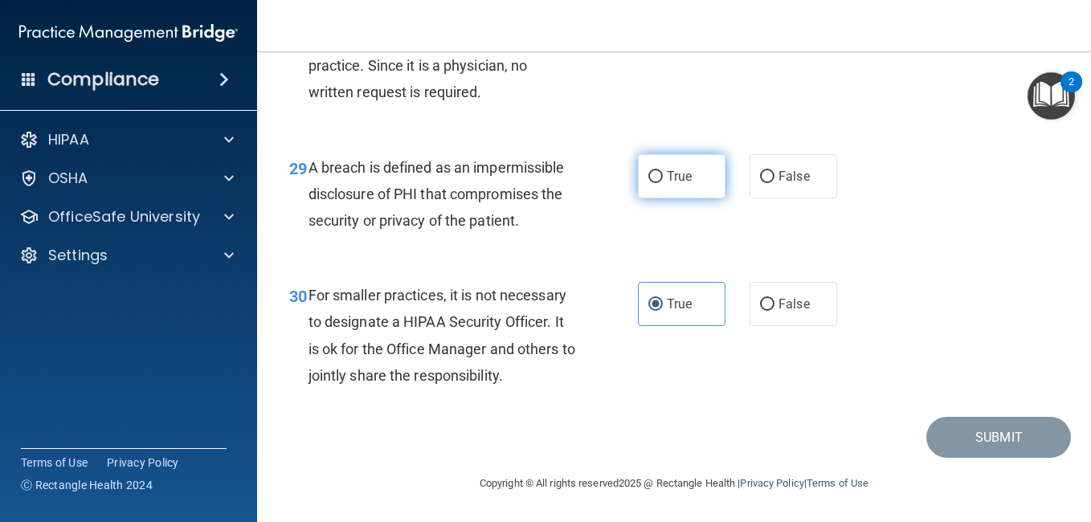
click at [656, 173] on input "True" at bounding box center [655, 177] width 14 height 12
radio input "true"
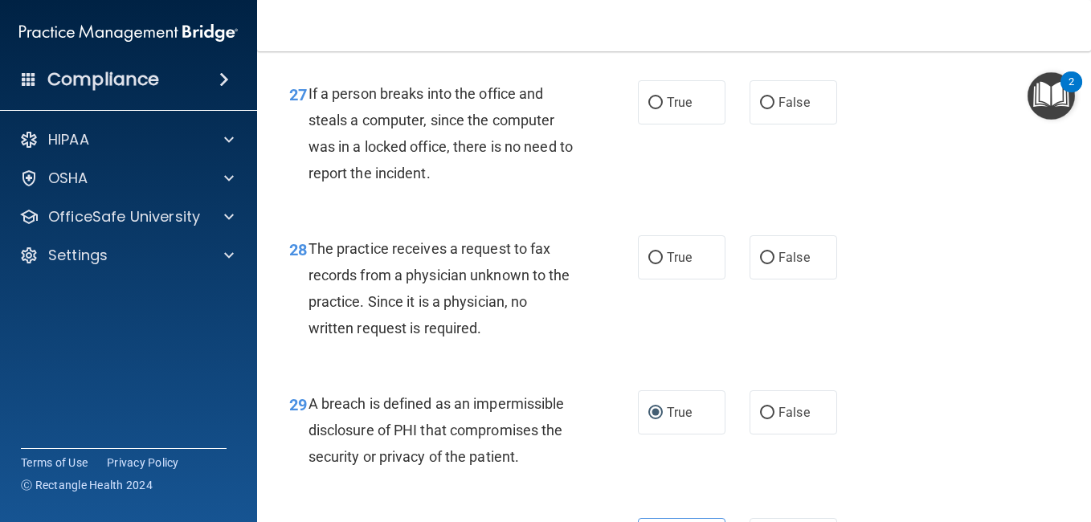
scroll to position [4147, 0]
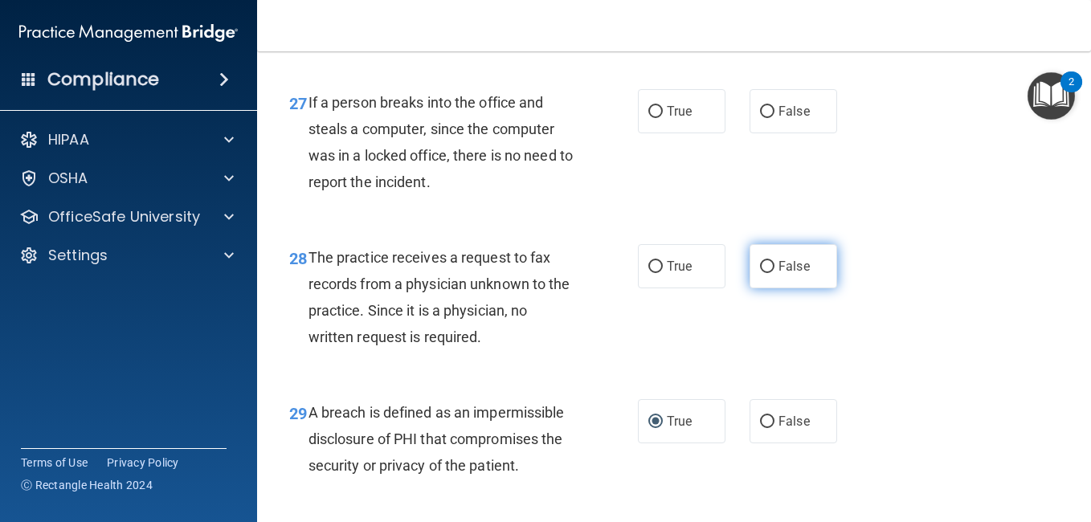
click at [783, 274] on span "False" at bounding box center [793, 266] width 31 height 15
click at [774, 273] on input "False" at bounding box center [767, 267] width 14 height 12
radio input "true"
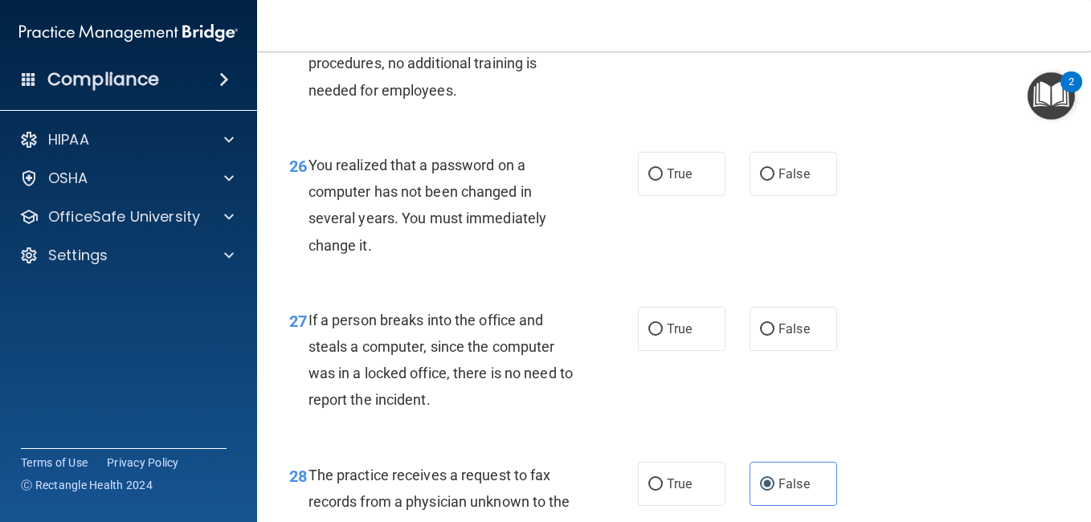
scroll to position [3947, 0]
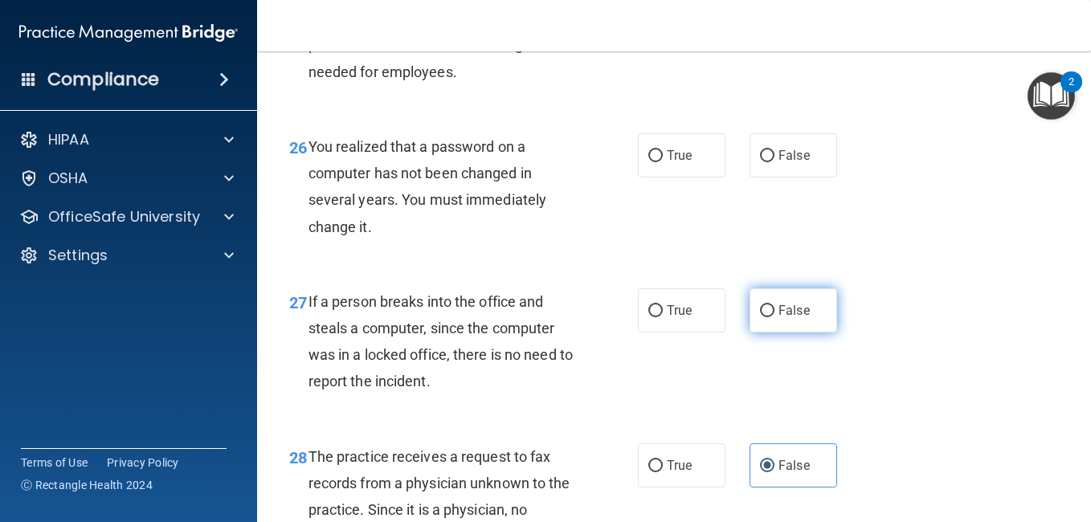
click at [790, 318] on span "False" at bounding box center [793, 310] width 31 height 15
click at [774, 317] on input "False" at bounding box center [767, 311] width 14 height 12
radio input "true"
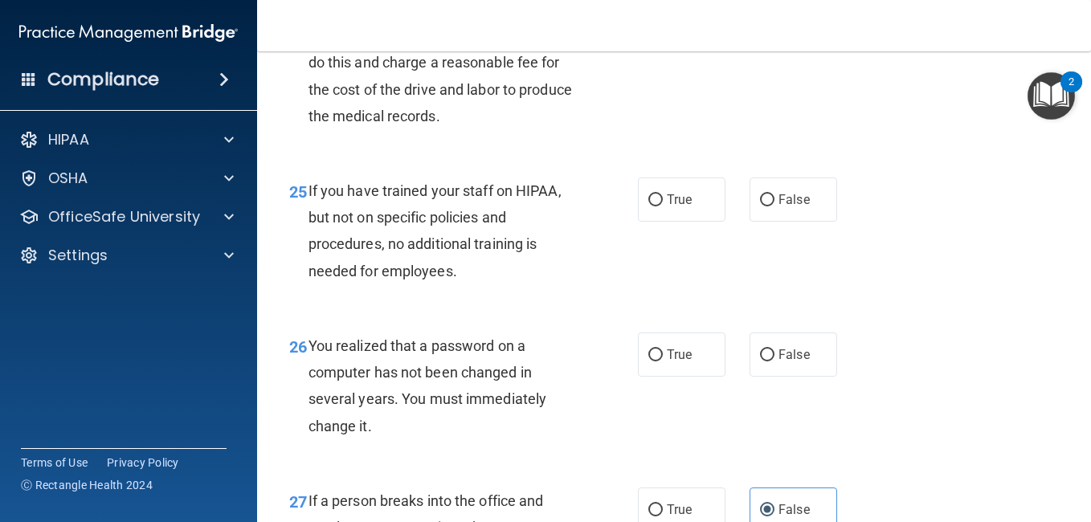
scroll to position [3739, 0]
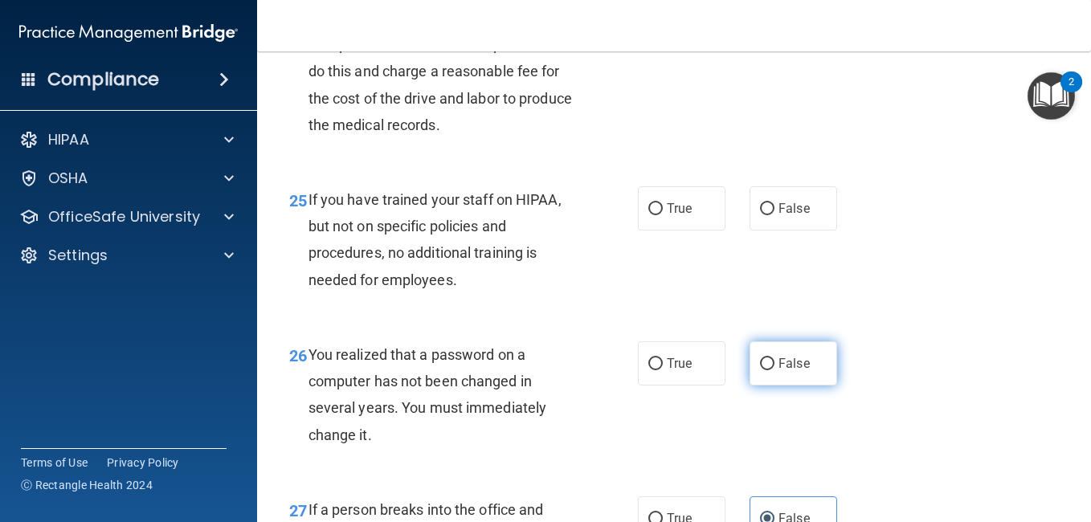
click at [778, 371] on span "False" at bounding box center [793, 363] width 31 height 15
click at [774, 370] on input "False" at bounding box center [767, 364] width 14 height 12
radio input "true"
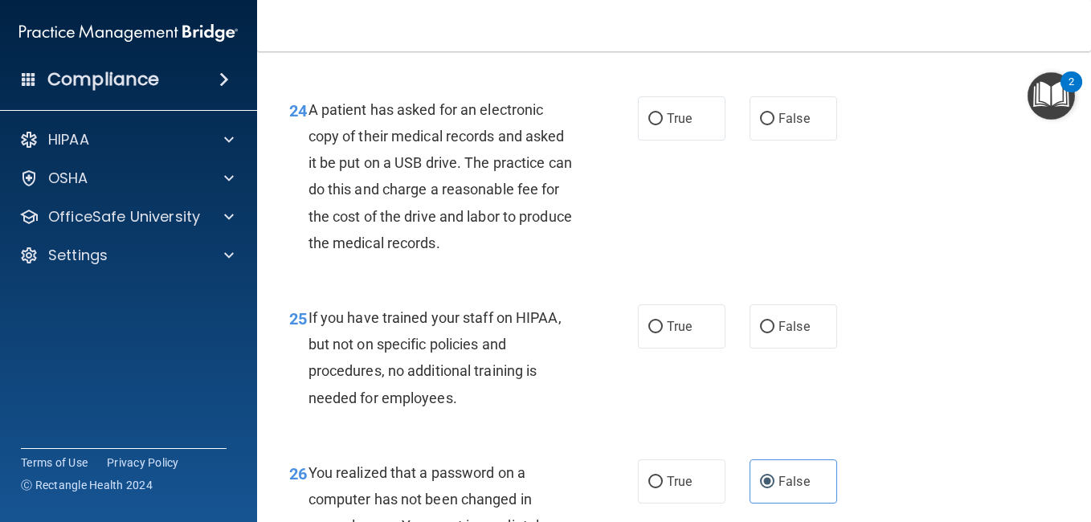
scroll to position [3630, 0]
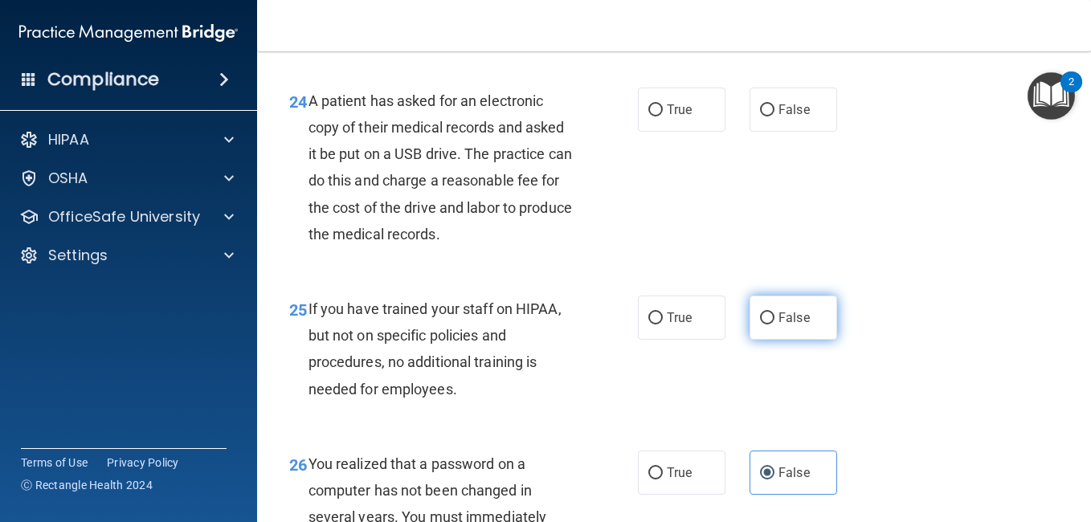
click at [788, 325] on span "False" at bounding box center [793, 317] width 31 height 15
click at [774, 325] on input "False" at bounding box center [767, 318] width 14 height 12
radio input "true"
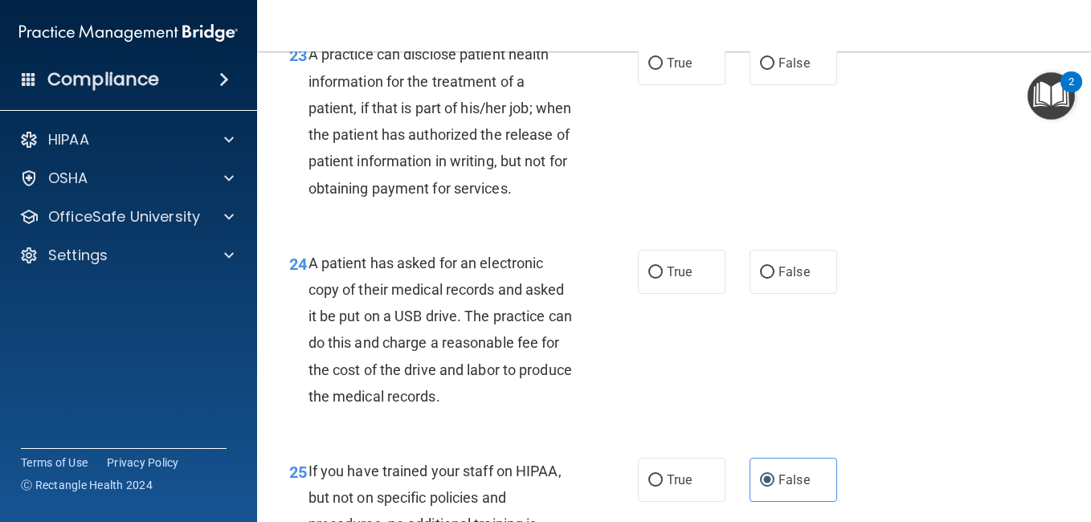
scroll to position [3477, 0]
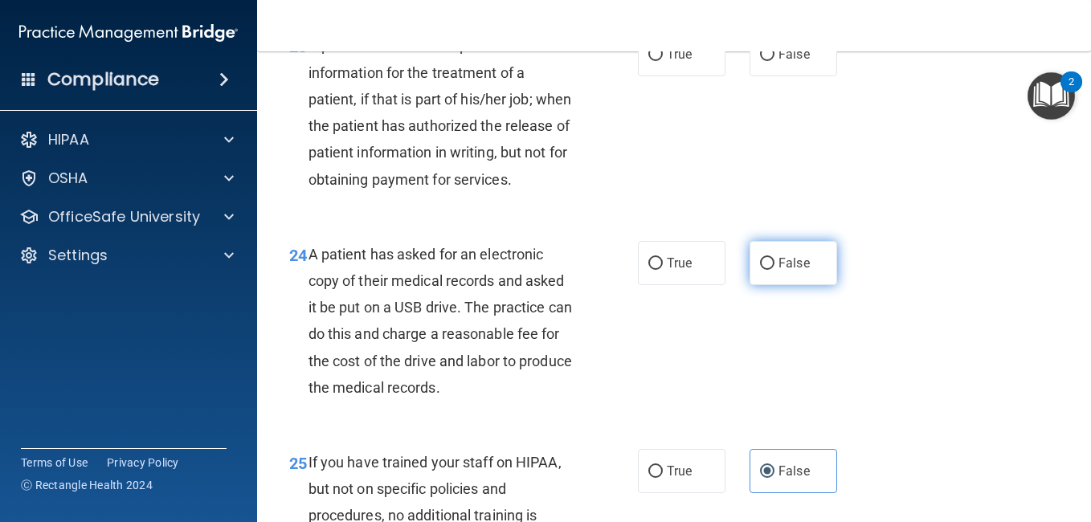
click at [770, 285] on label "False" at bounding box center [793, 263] width 88 height 44
click at [770, 270] on input "False" at bounding box center [767, 264] width 14 height 12
radio input "true"
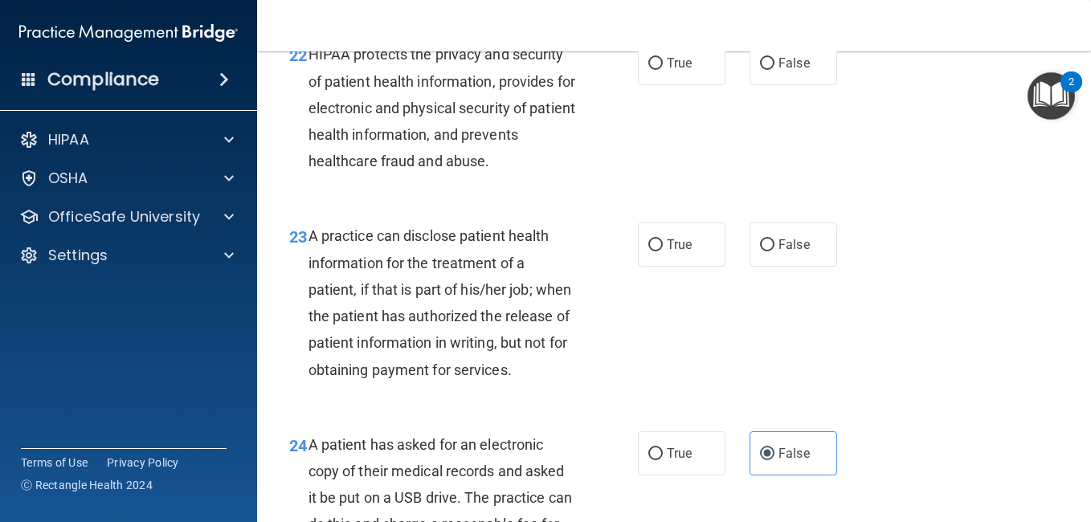
scroll to position [3305, 0]
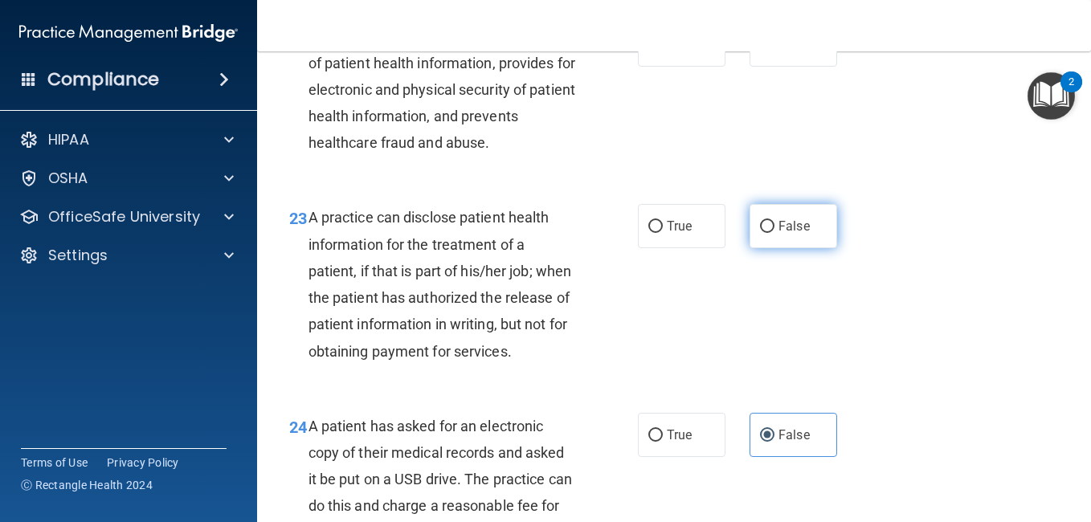
click at [751, 228] on label "False" at bounding box center [793, 226] width 88 height 44
click at [760, 228] on input "False" at bounding box center [767, 227] width 14 height 12
radio input "true"
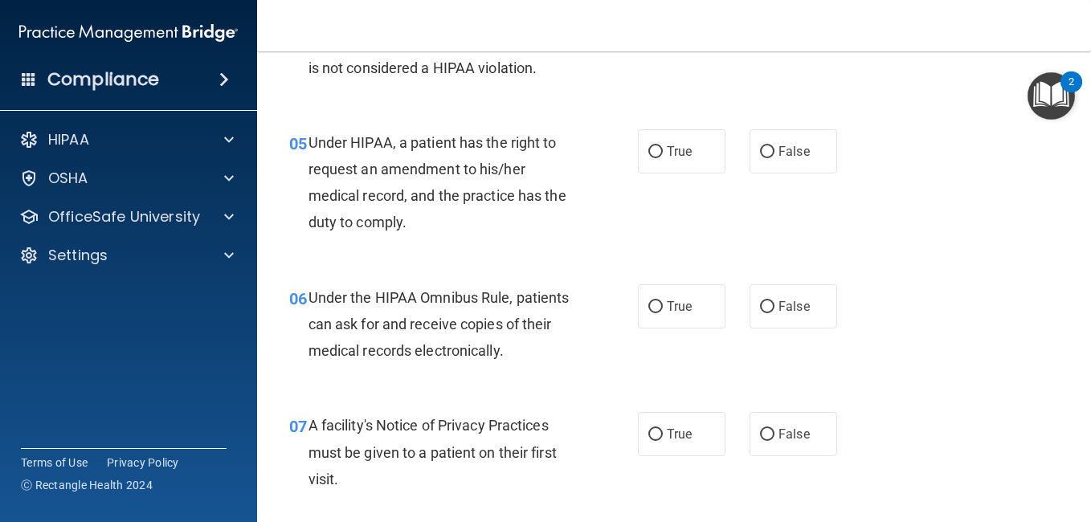
scroll to position [733, 0]
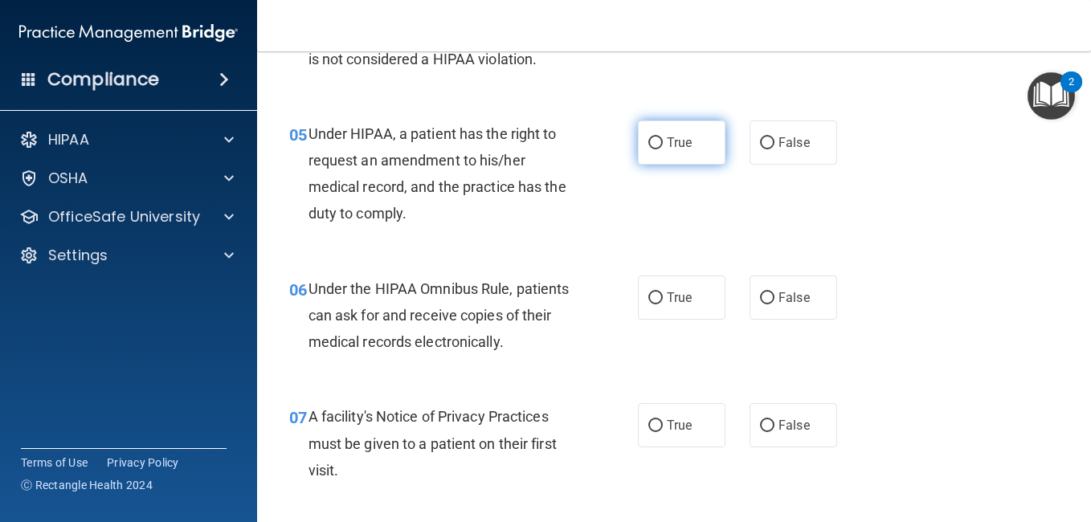
click at [667, 141] on span "True" at bounding box center [679, 142] width 25 height 15
click at [661, 141] on input "True" at bounding box center [655, 143] width 14 height 12
radio input "true"
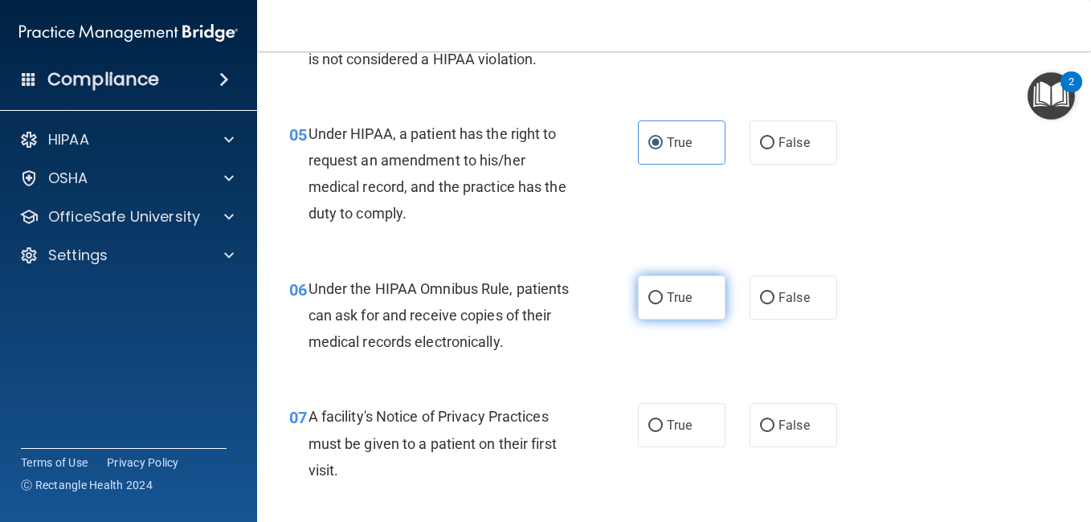
click at [667, 302] on span "True" at bounding box center [679, 297] width 25 height 15
click at [662, 302] on input "True" at bounding box center [655, 298] width 14 height 12
radio input "true"
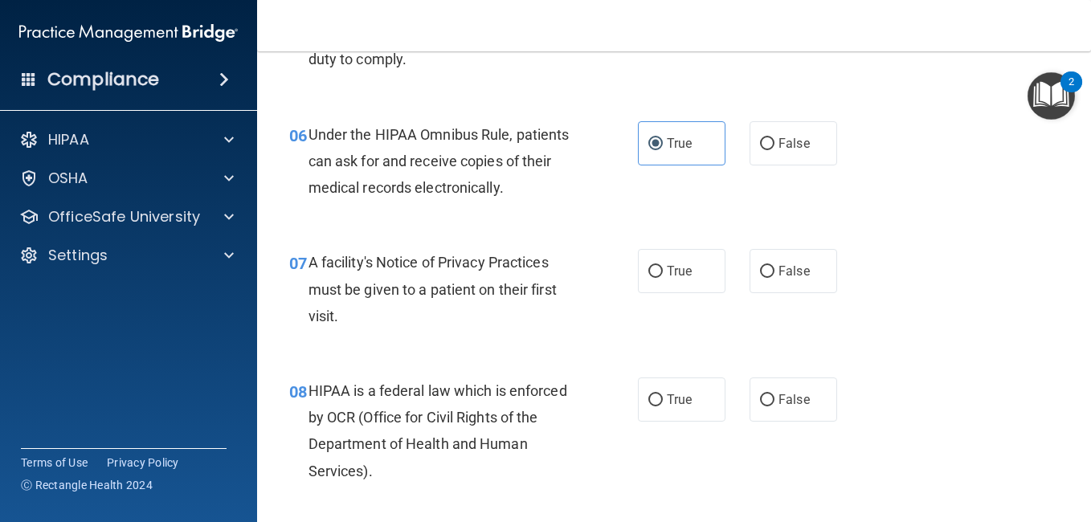
scroll to position [896, 0]
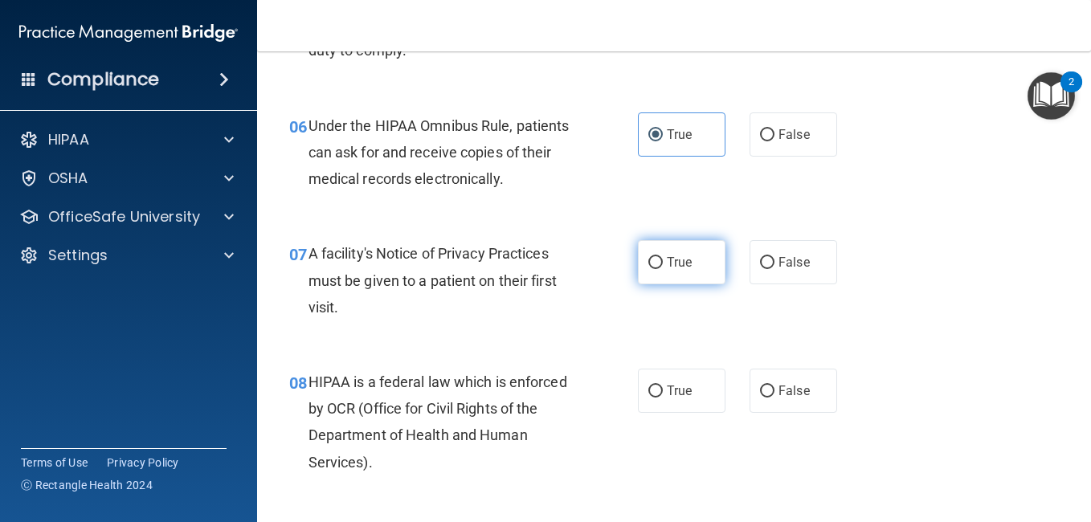
click at [667, 268] on span "True" at bounding box center [679, 262] width 25 height 15
click at [663, 268] on input "True" at bounding box center [655, 263] width 14 height 12
radio input "true"
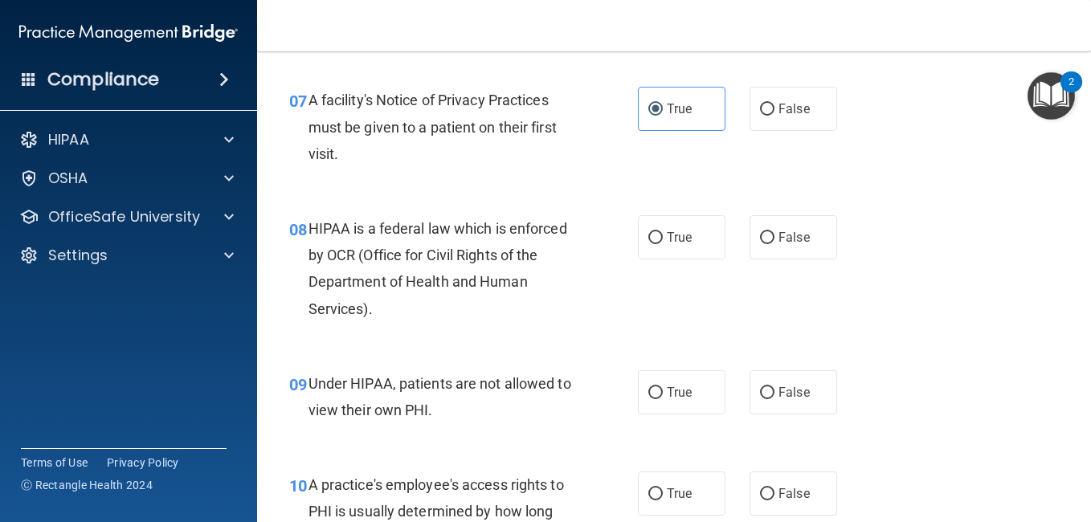
scroll to position [1068, 0]
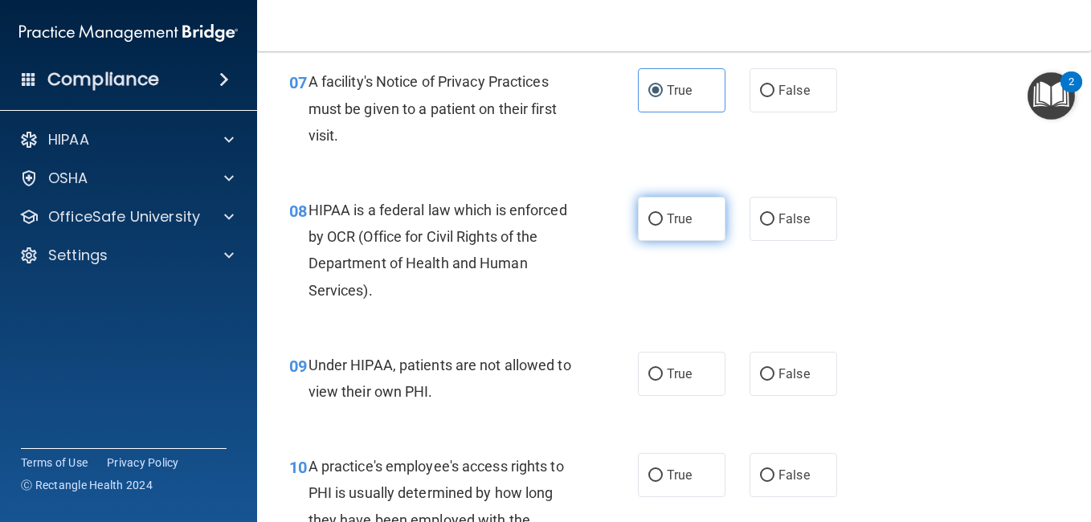
click at [667, 214] on span "True" at bounding box center [679, 218] width 25 height 15
click at [663, 214] on input "True" at bounding box center [655, 220] width 14 height 12
radio input "true"
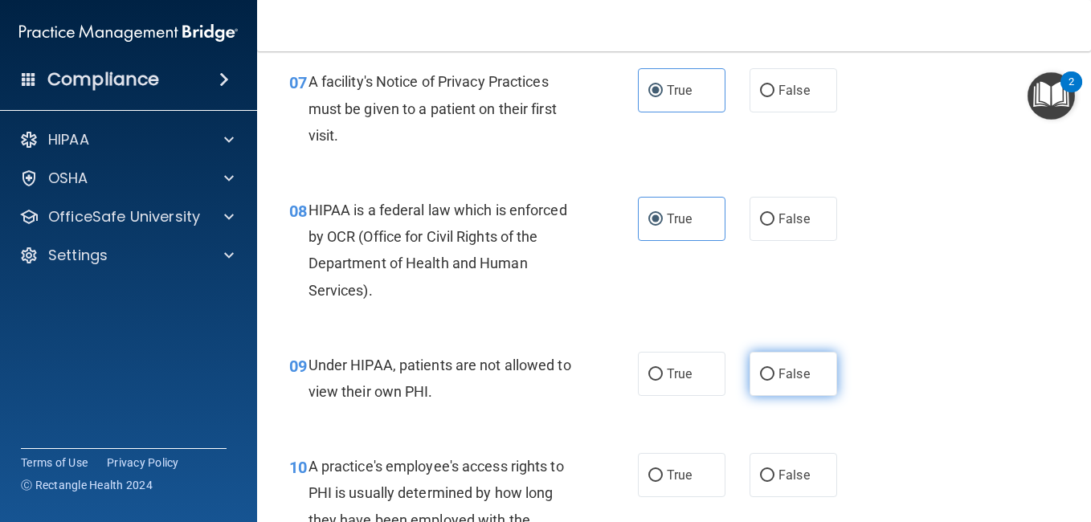
click at [767, 373] on input "False" at bounding box center [767, 375] width 14 height 12
radio input "true"
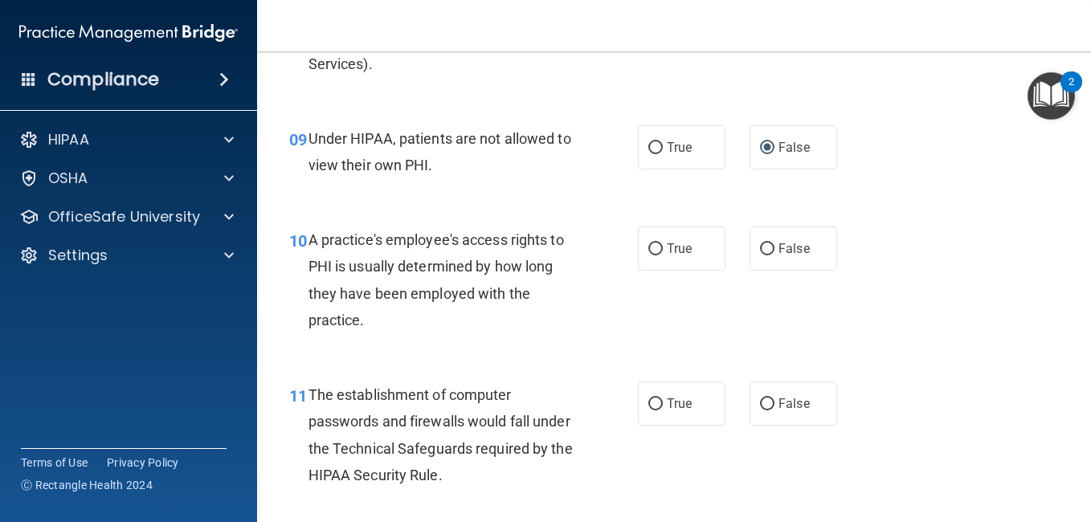
scroll to position [1313, 0]
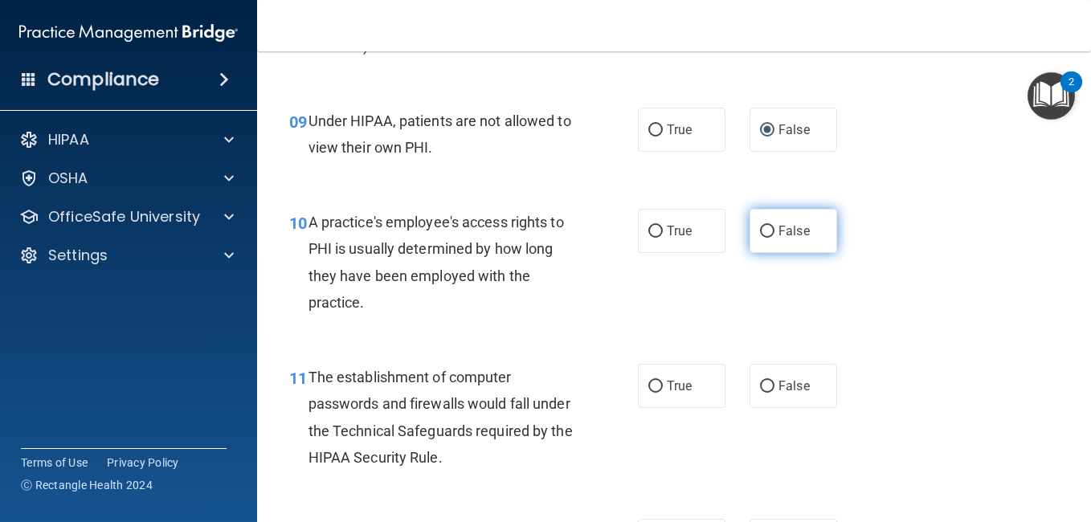
click at [766, 228] on input "False" at bounding box center [767, 232] width 14 height 12
radio input "true"
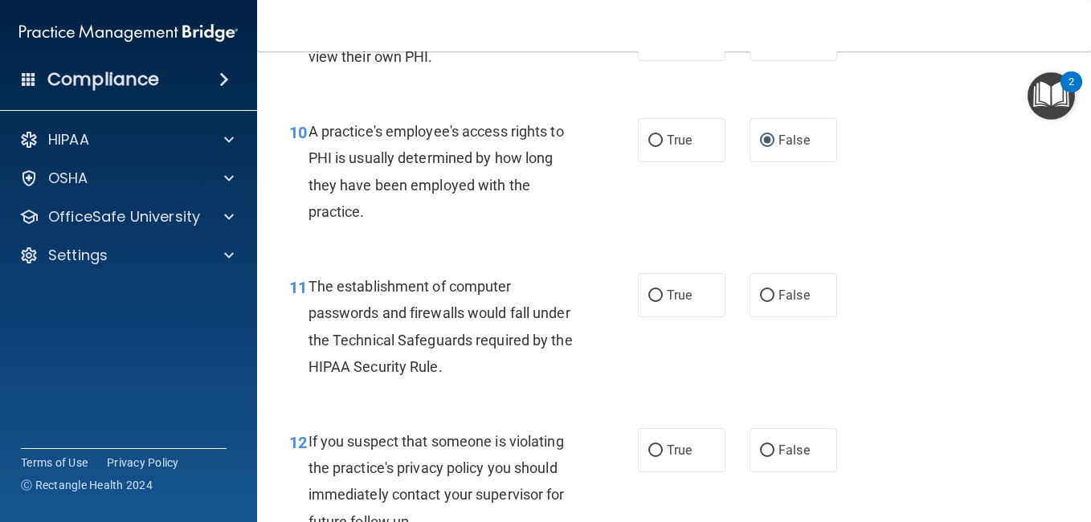
scroll to position [1412, 0]
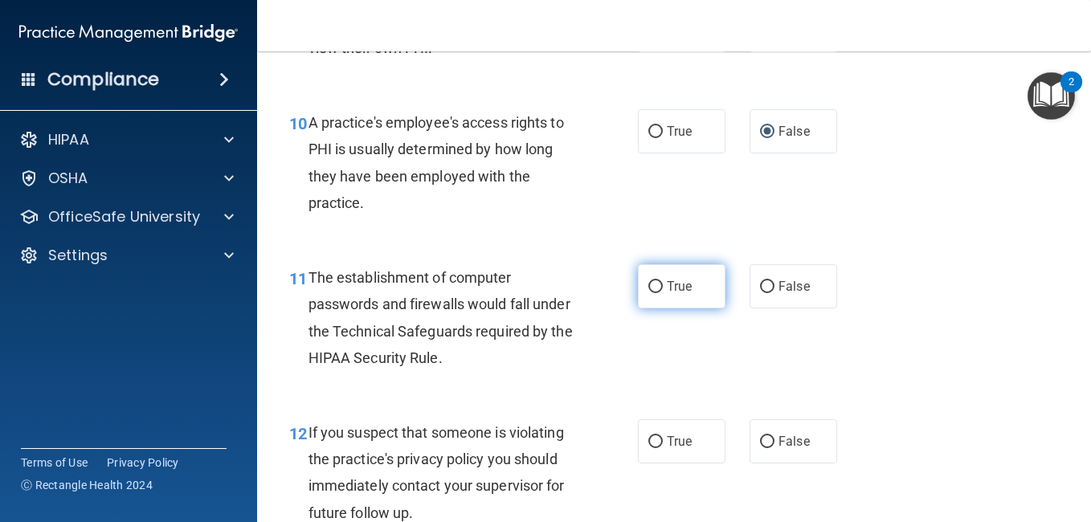
click at [652, 287] on input "True" at bounding box center [655, 287] width 14 height 12
radio input "true"
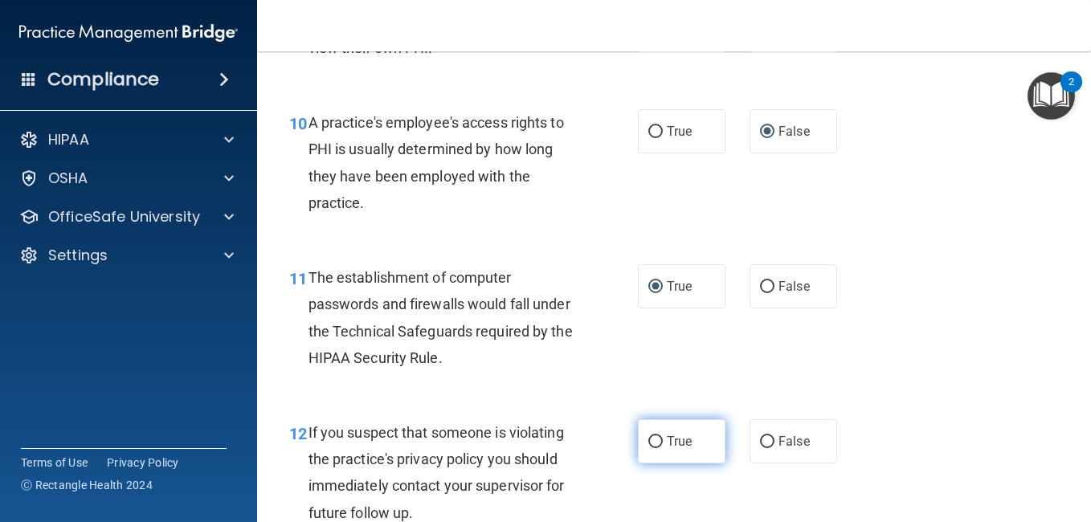
click at [660, 438] on label "True" at bounding box center [682, 441] width 88 height 44
click at [660, 438] on input "True" at bounding box center [655, 442] width 14 height 12
radio input "true"
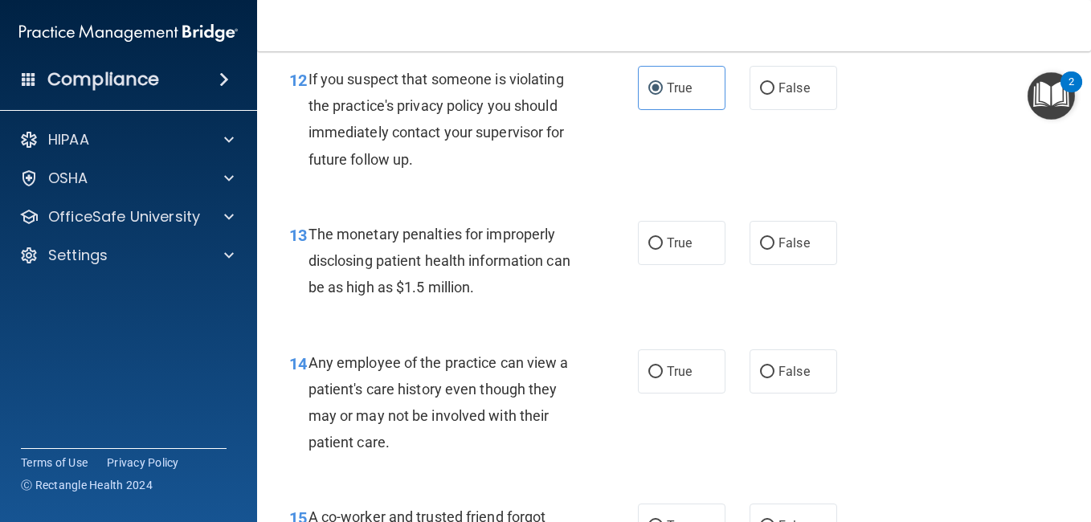
scroll to position [1775, 0]
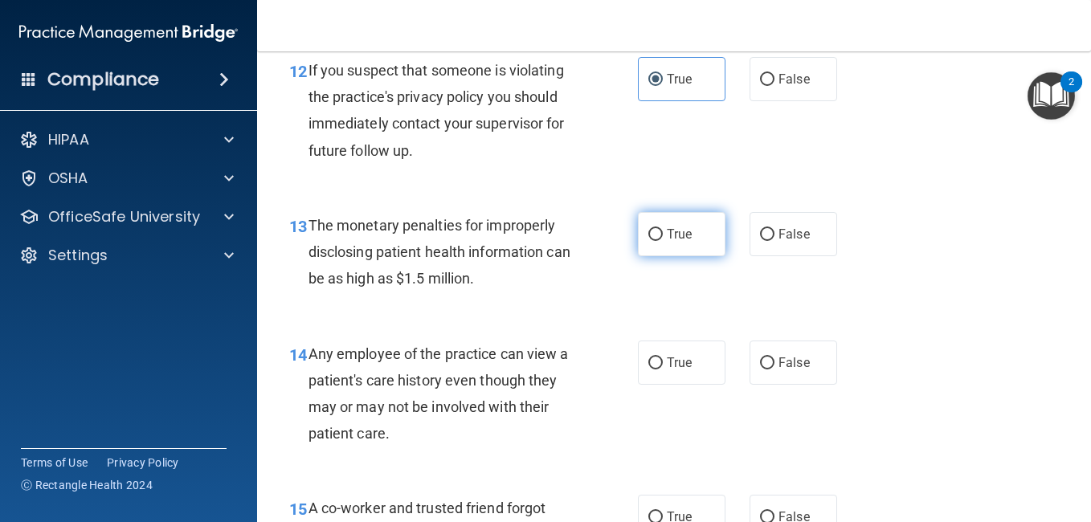
click at [667, 225] on label "True" at bounding box center [682, 234] width 88 height 44
click at [663, 229] on input "True" at bounding box center [655, 235] width 14 height 12
radio input "true"
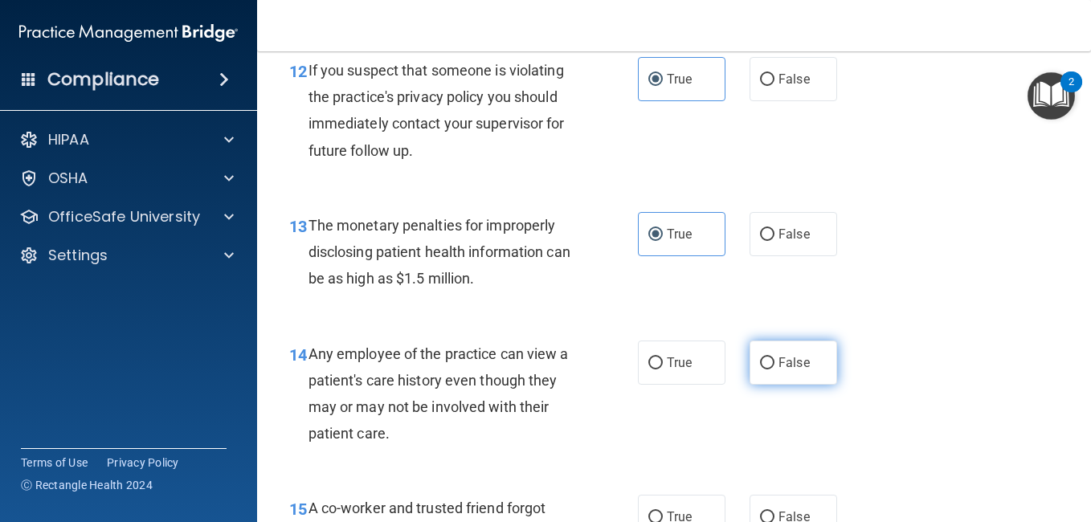
click at [749, 370] on label "False" at bounding box center [793, 363] width 88 height 44
click at [760, 370] on input "False" at bounding box center [767, 363] width 14 height 12
radio input "true"
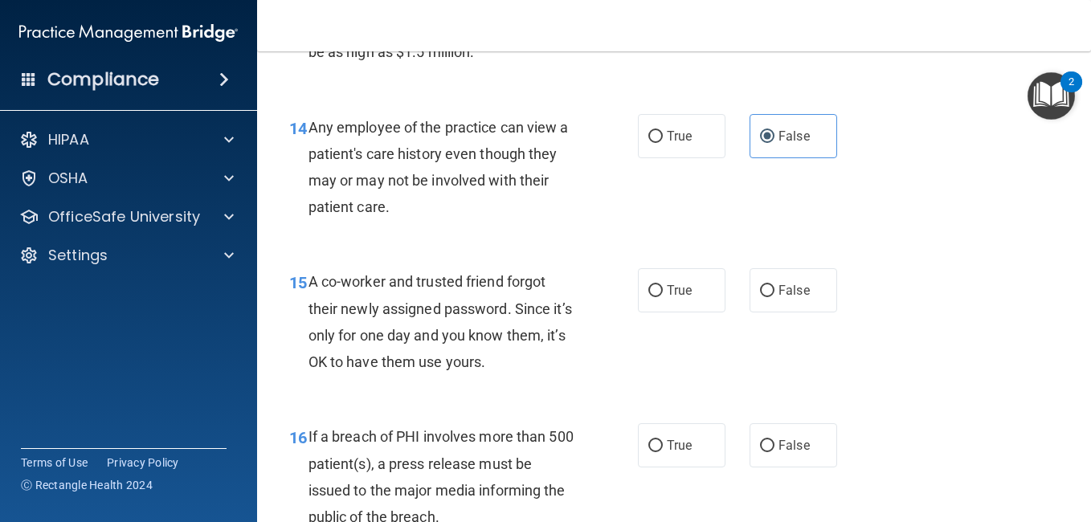
scroll to position [1992, 0]
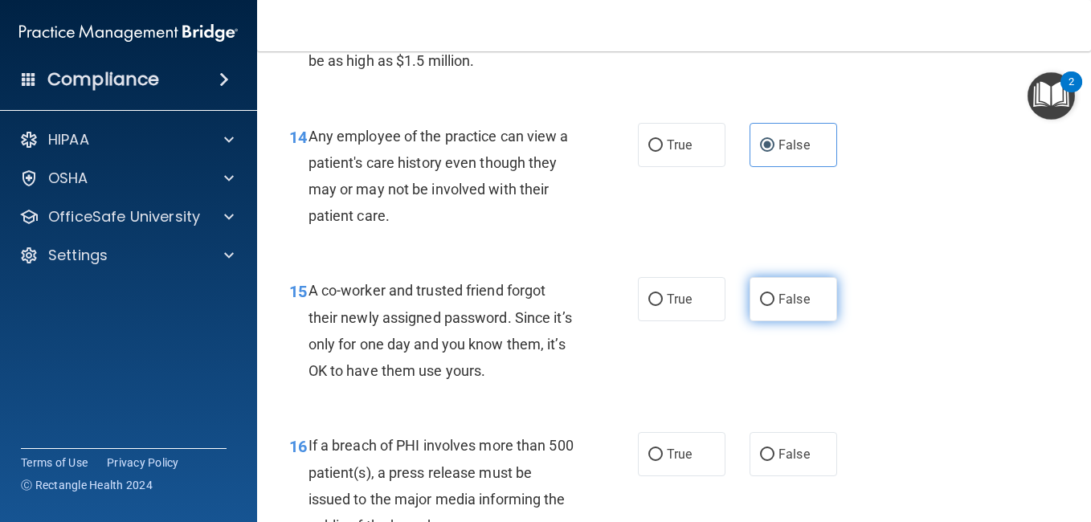
click at [778, 306] on span "False" at bounding box center [793, 299] width 31 height 15
click at [774, 306] on input "False" at bounding box center [767, 300] width 14 height 12
radio input "true"
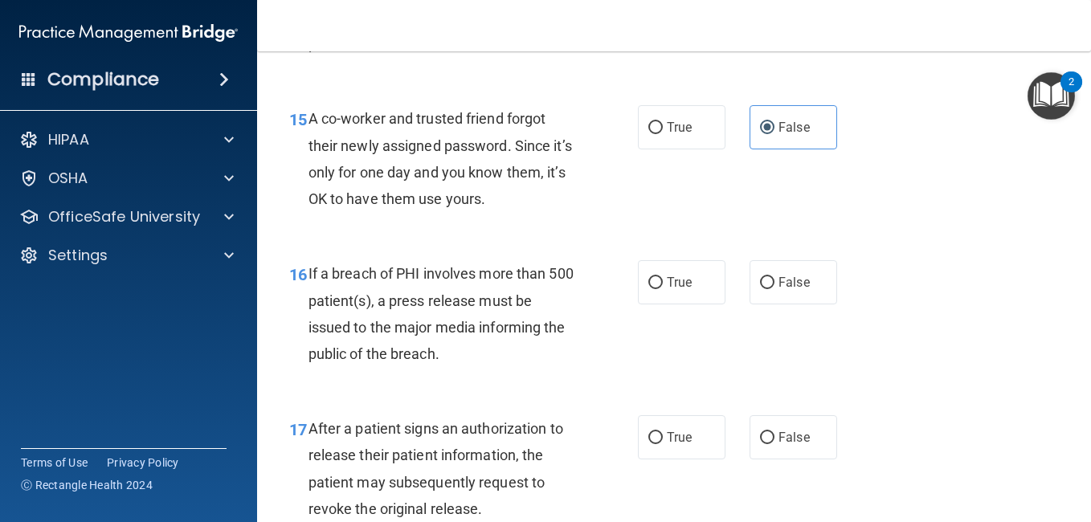
scroll to position [2173, 0]
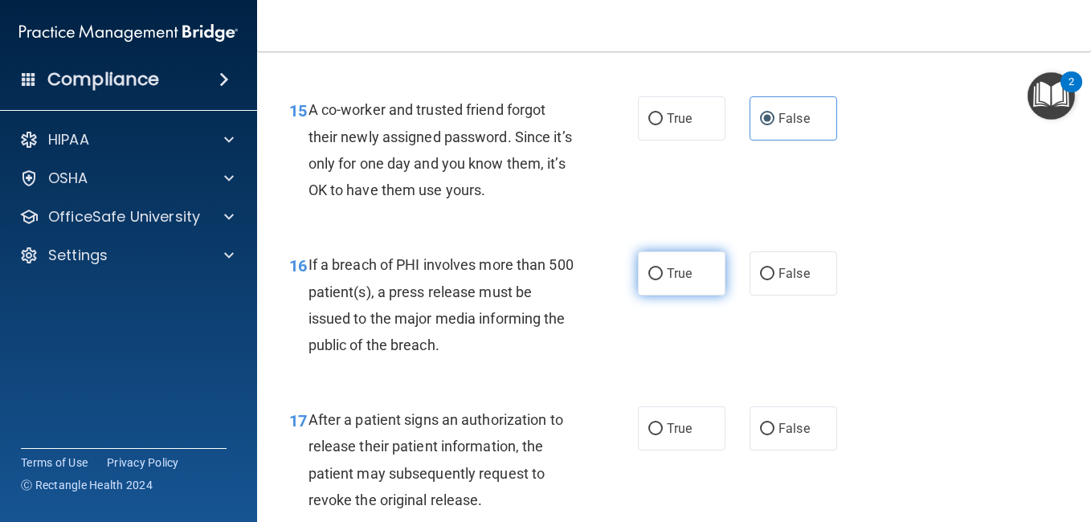
click at [639, 272] on label "True" at bounding box center [682, 273] width 88 height 44
click at [648, 272] on input "True" at bounding box center [655, 274] width 14 height 12
radio input "true"
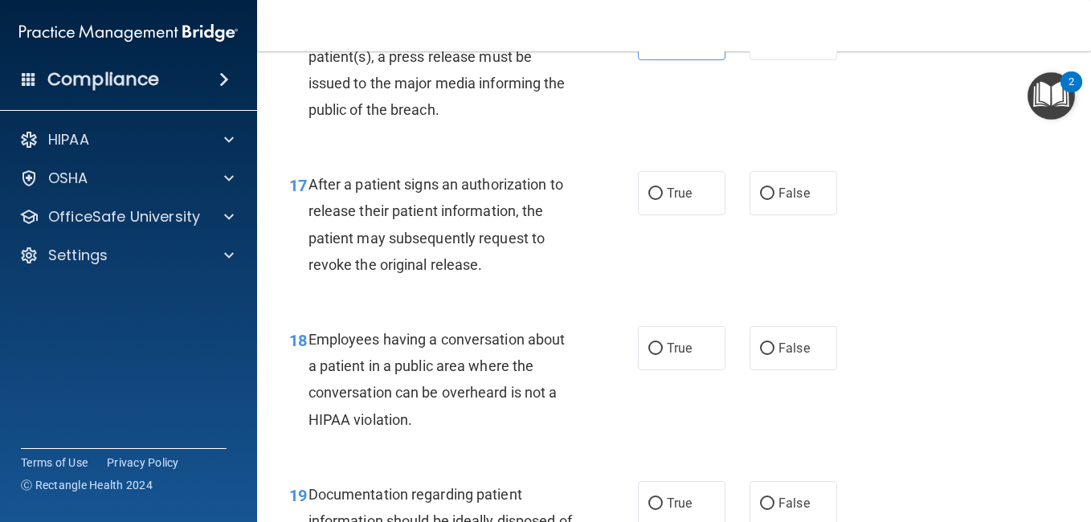
scroll to position [2417, 0]
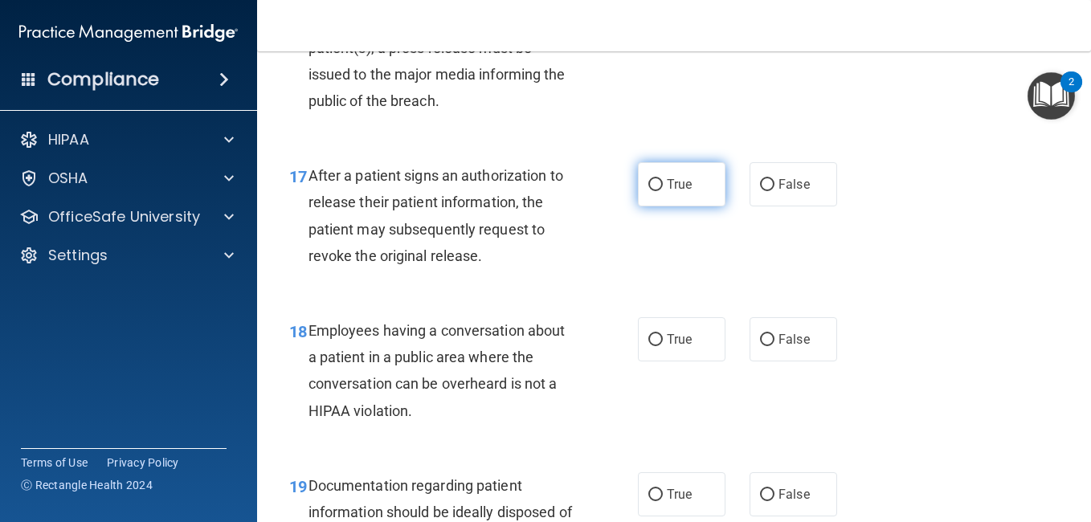
click at [648, 182] on input "True" at bounding box center [655, 185] width 14 height 12
radio input "true"
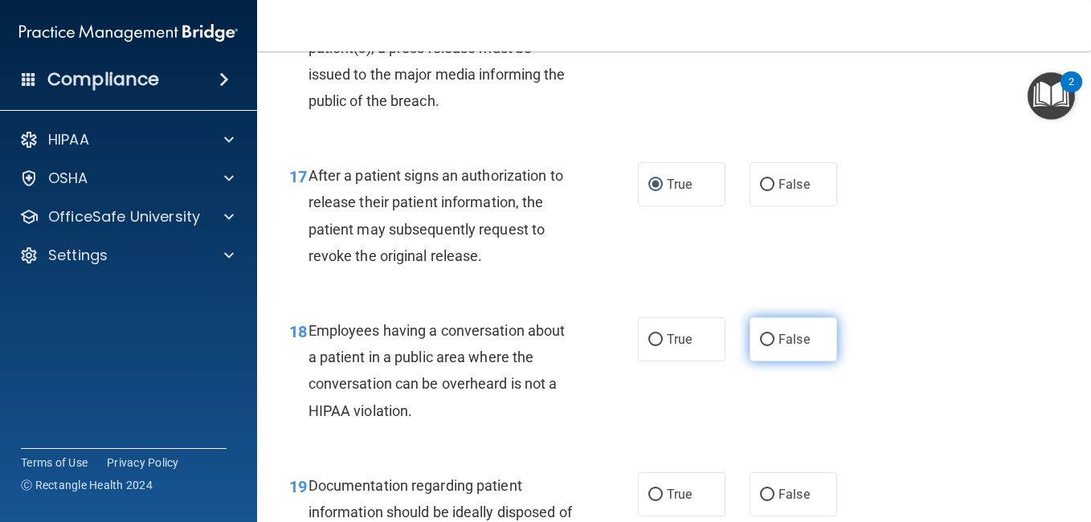
click at [779, 336] on span "False" at bounding box center [793, 339] width 31 height 15
click at [774, 336] on input "False" at bounding box center [767, 340] width 14 height 12
radio input "true"
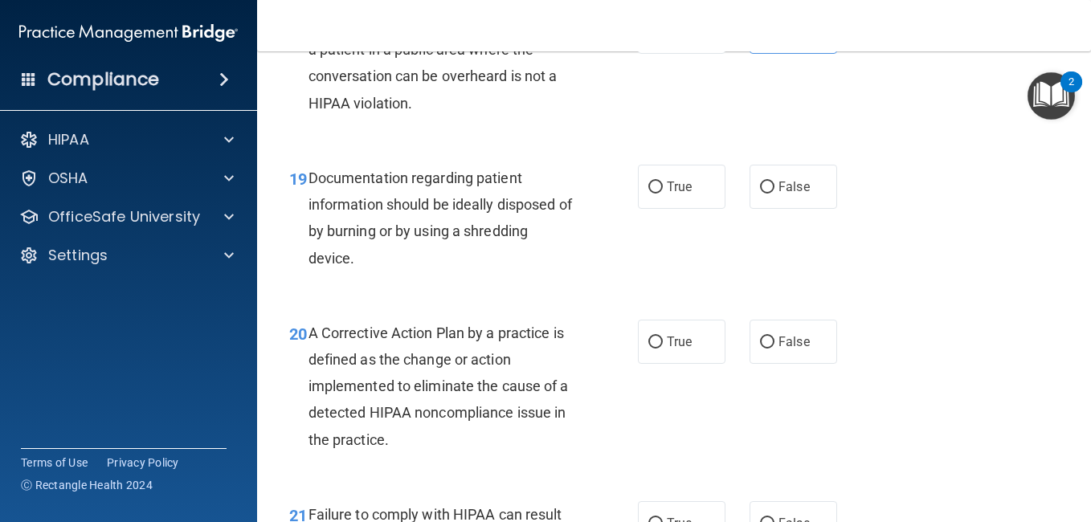
scroll to position [2716, 0]
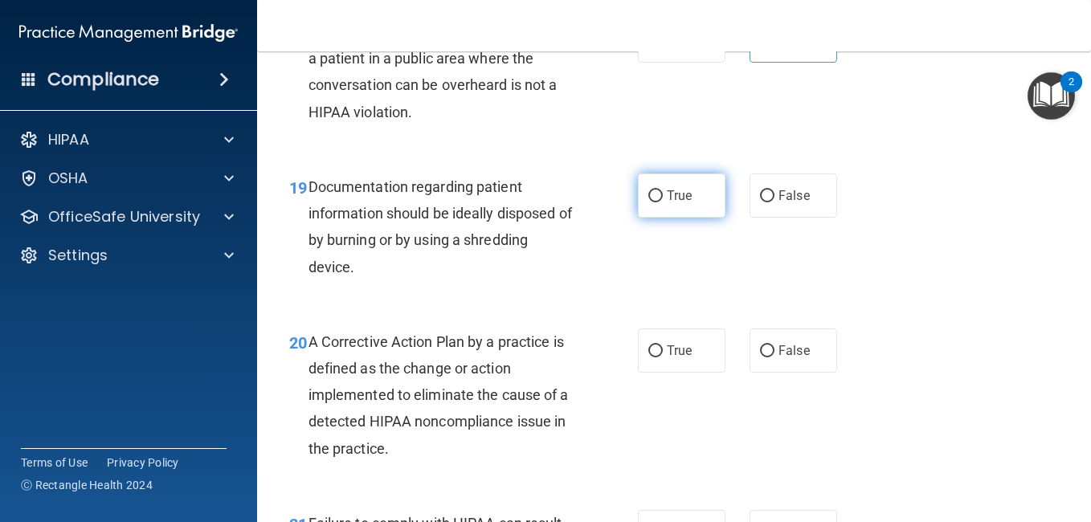
click at [657, 202] on label "True" at bounding box center [682, 196] width 88 height 44
click at [657, 202] on input "True" at bounding box center [655, 196] width 14 height 12
radio input "true"
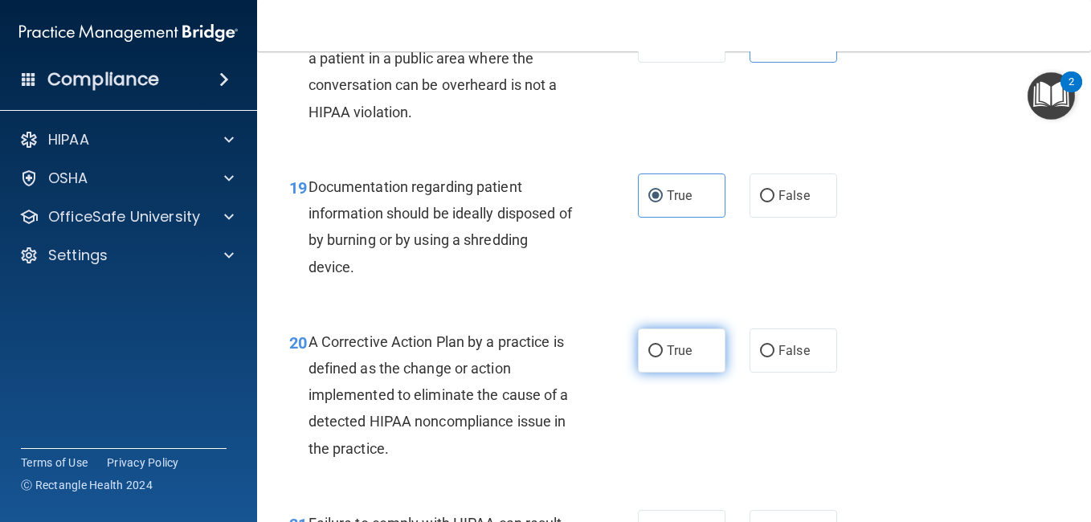
click at [667, 349] on span "True" at bounding box center [679, 350] width 25 height 15
click at [662, 349] on input "True" at bounding box center [655, 351] width 14 height 12
radio input "true"
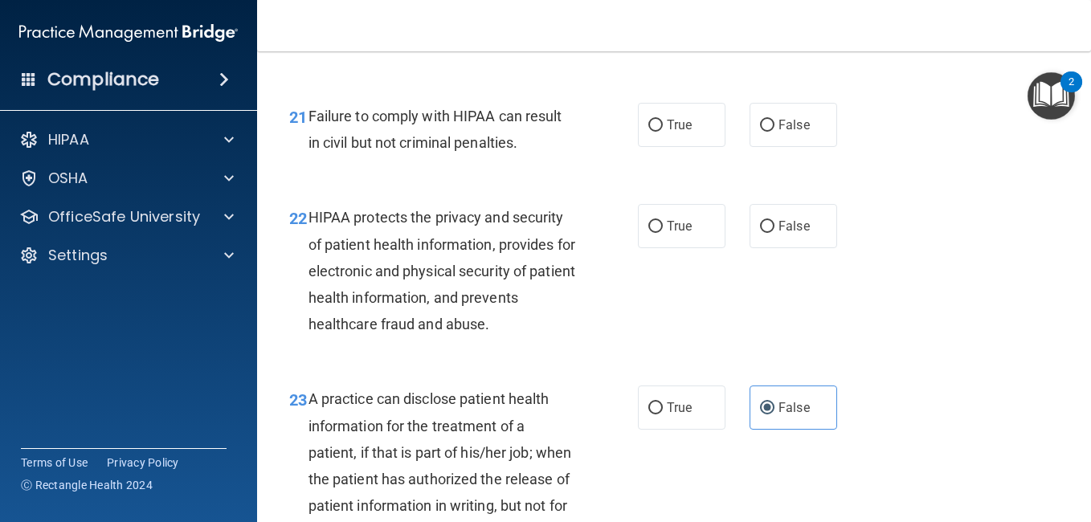
scroll to position [3133, 0]
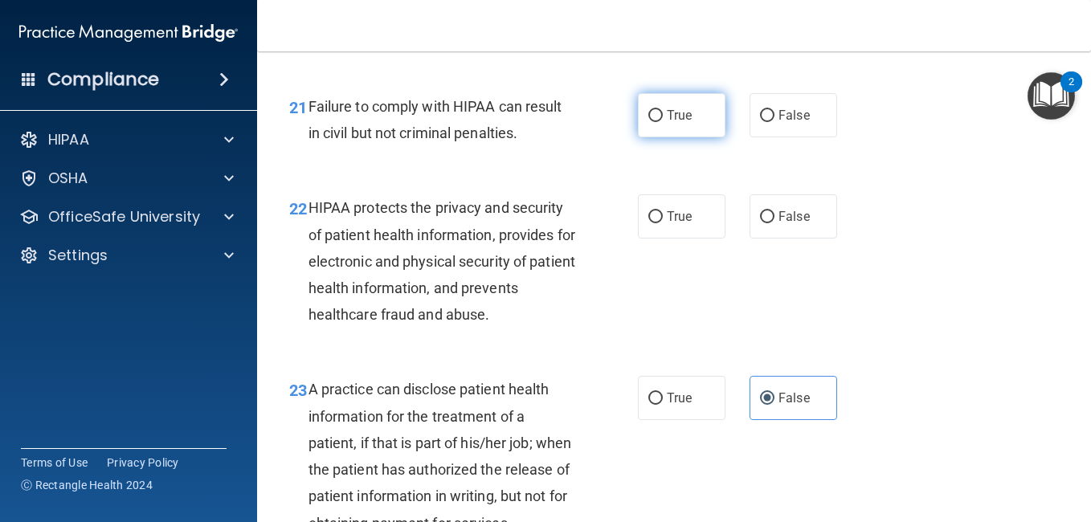
click at [651, 110] on input "True" at bounding box center [655, 116] width 14 height 12
radio input "true"
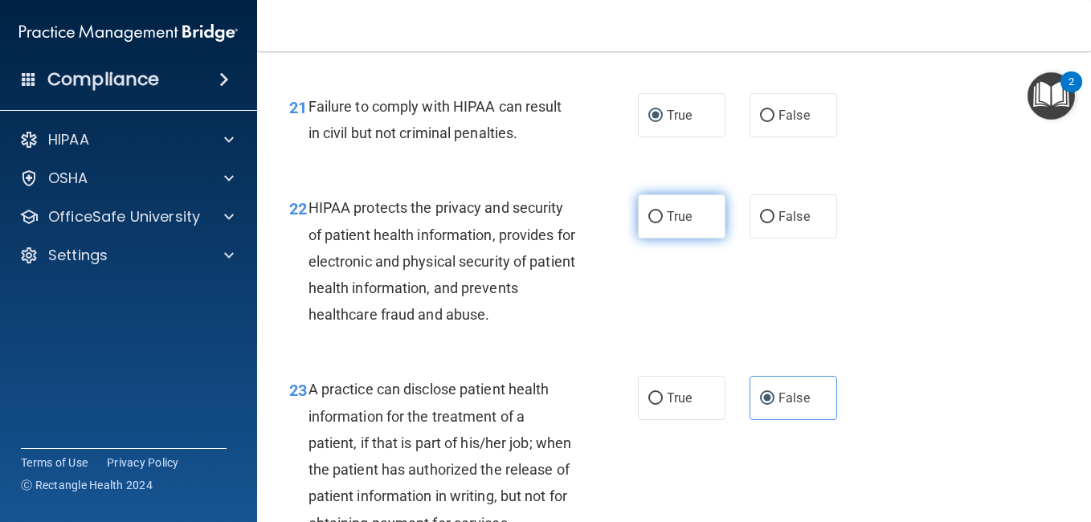
click at [660, 227] on label "True" at bounding box center [682, 216] width 88 height 44
click at [660, 223] on input "True" at bounding box center [655, 217] width 14 height 12
radio input "true"
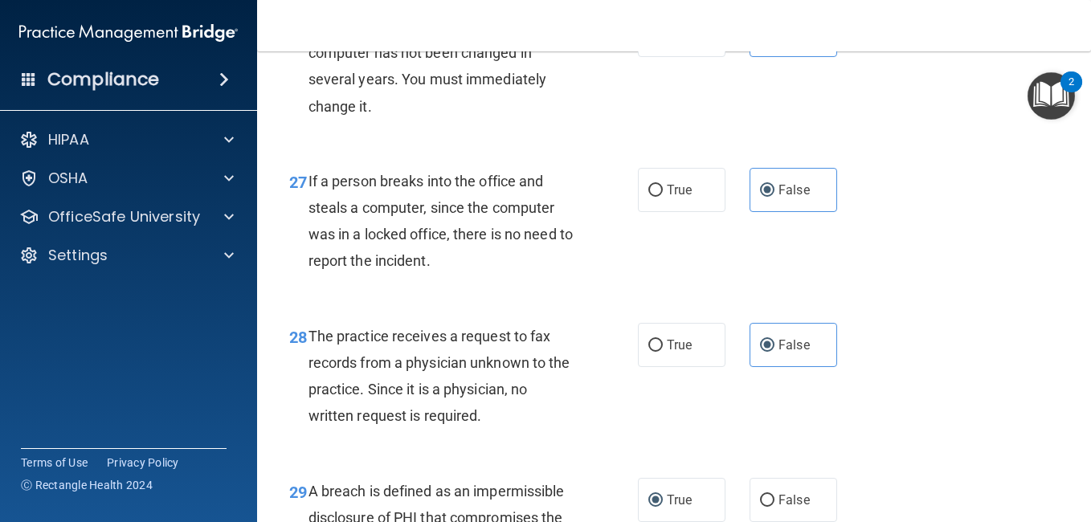
scroll to position [4418, 0]
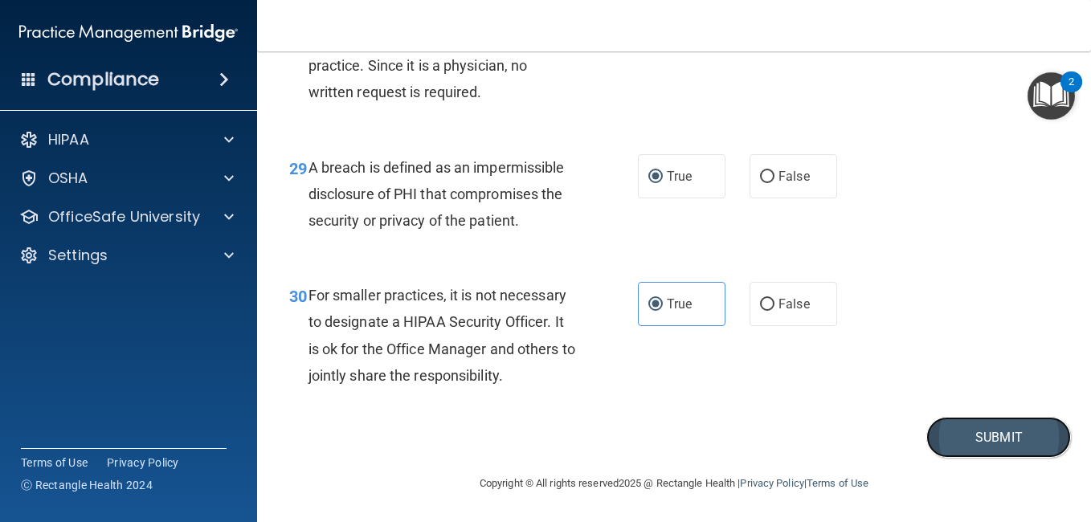
click at [974, 434] on button "Submit" at bounding box center [998, 437] width 145 height 41
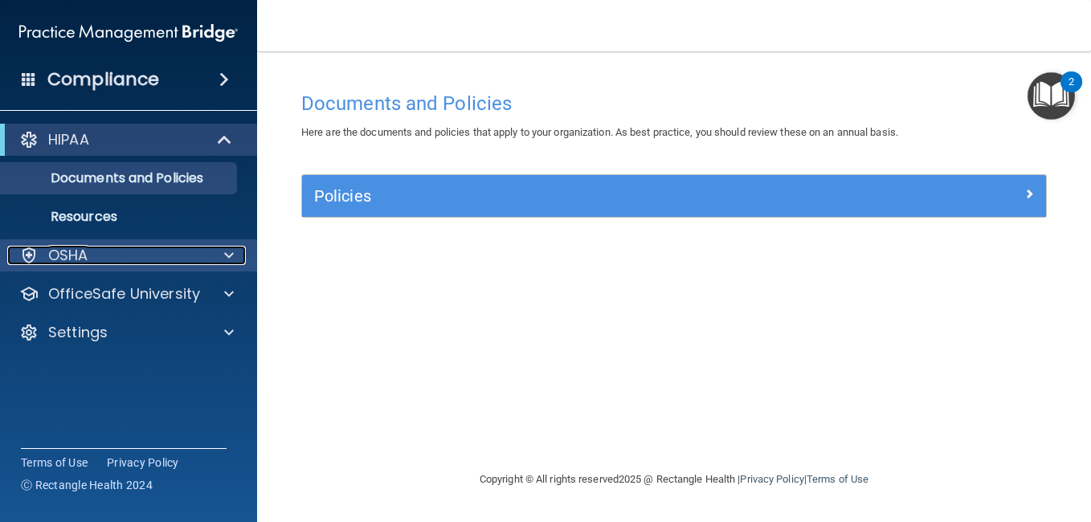
click at [175, 253] on div "OSHA" at bounding box center [106, 255] width 199 height 19
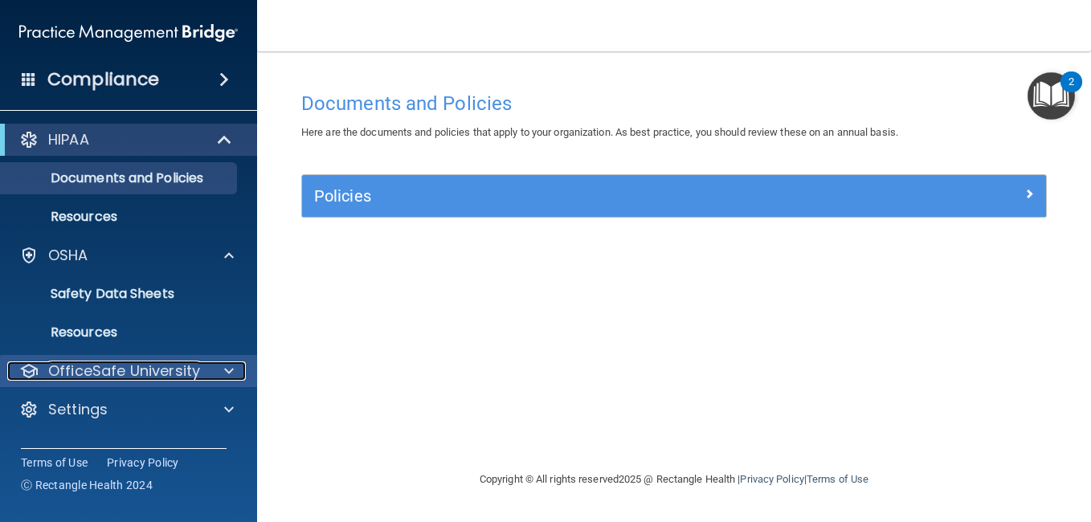
click at [190, 376] on p "OfficeSafe University" at bounding box center [124, 370] width 152 height 19
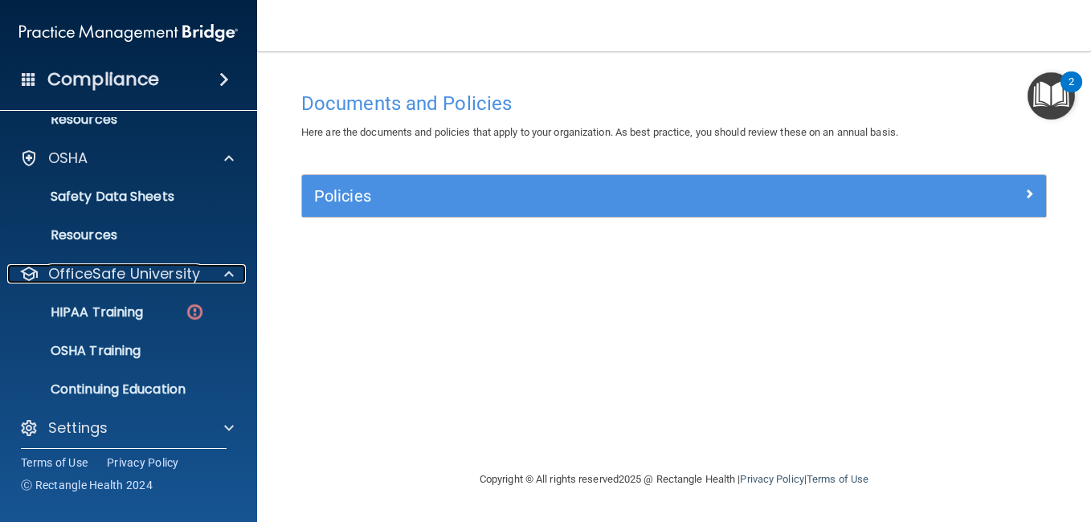
scroll to position [106, 0]
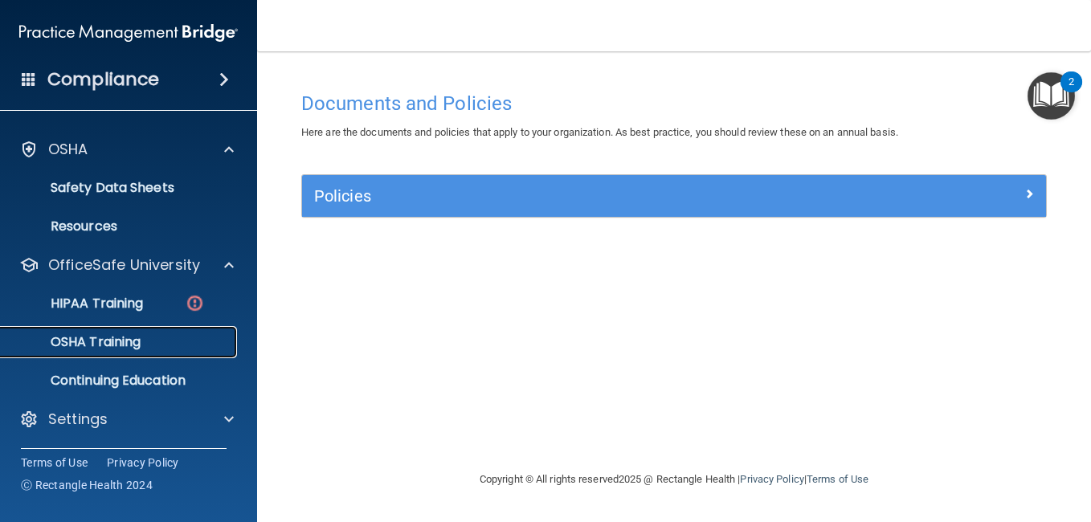
click at [112, 337] on p "OSHA Training" at bounding box center [75, 342] width 130 height 16
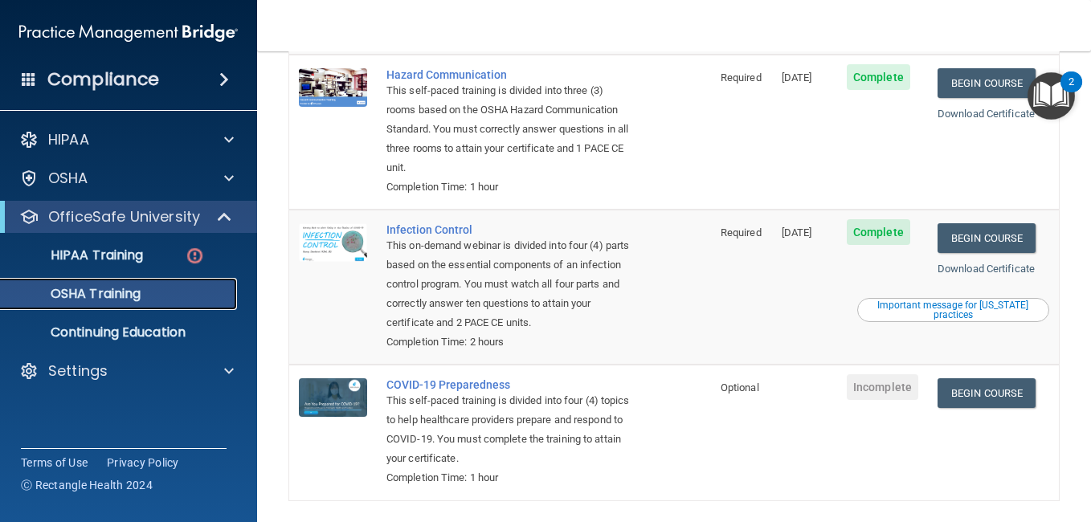
scroll to position [345, 0]
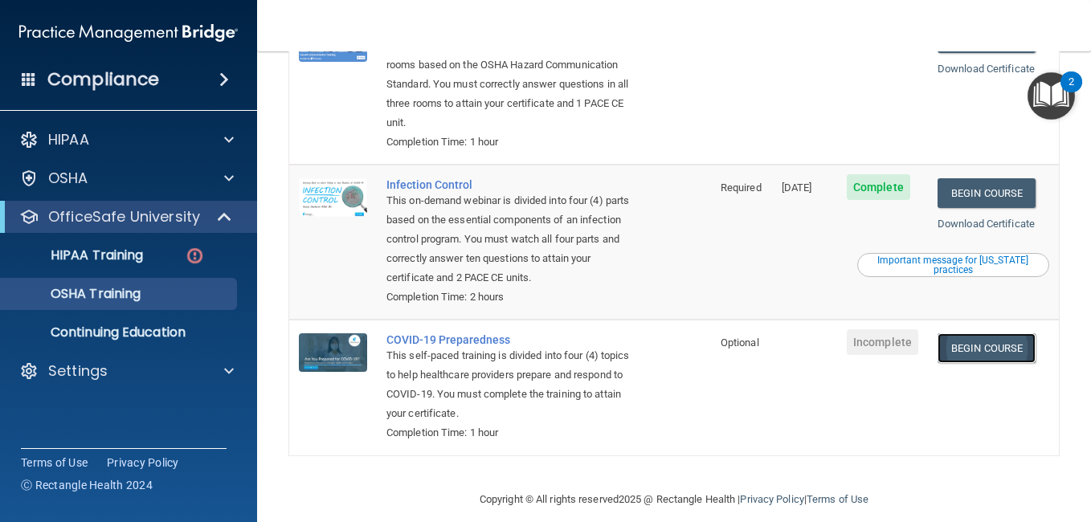
click at [972, 353] on link "Begin Course" at bounding box center [986, 348] width 98 height 30
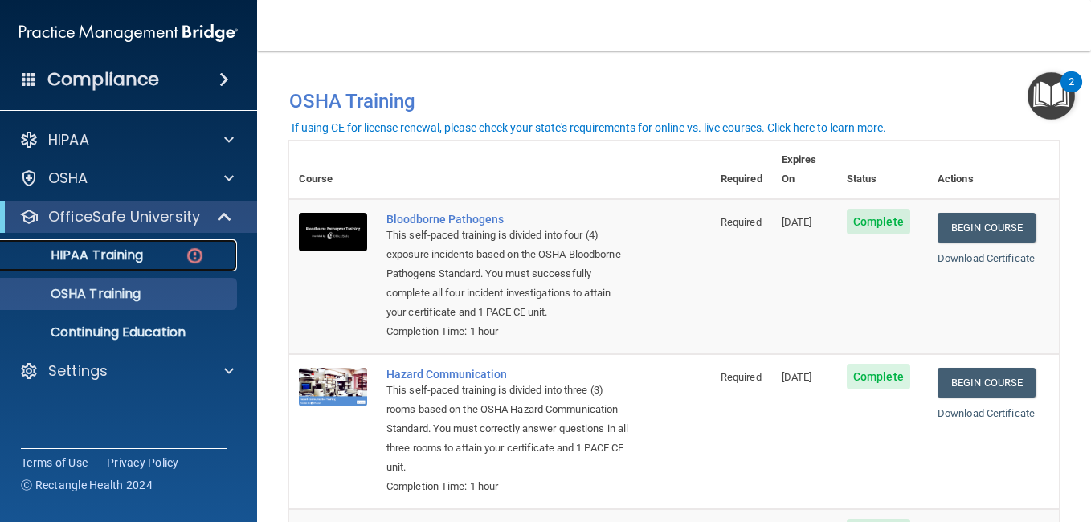
click at [128, 245] on link "HIPAA Training" at bounding box center [110, 255] width 253 height 32
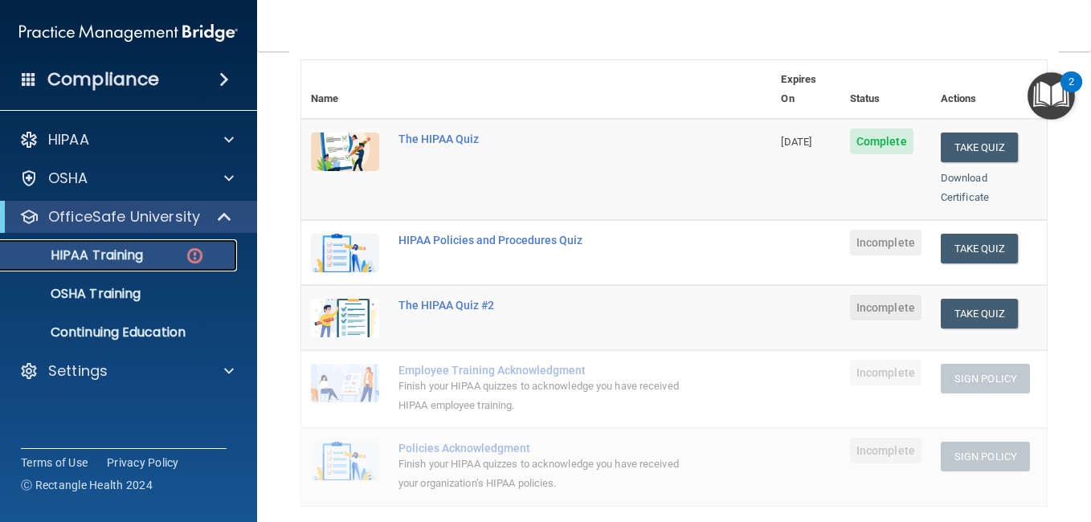
scroll to position [181, 0]
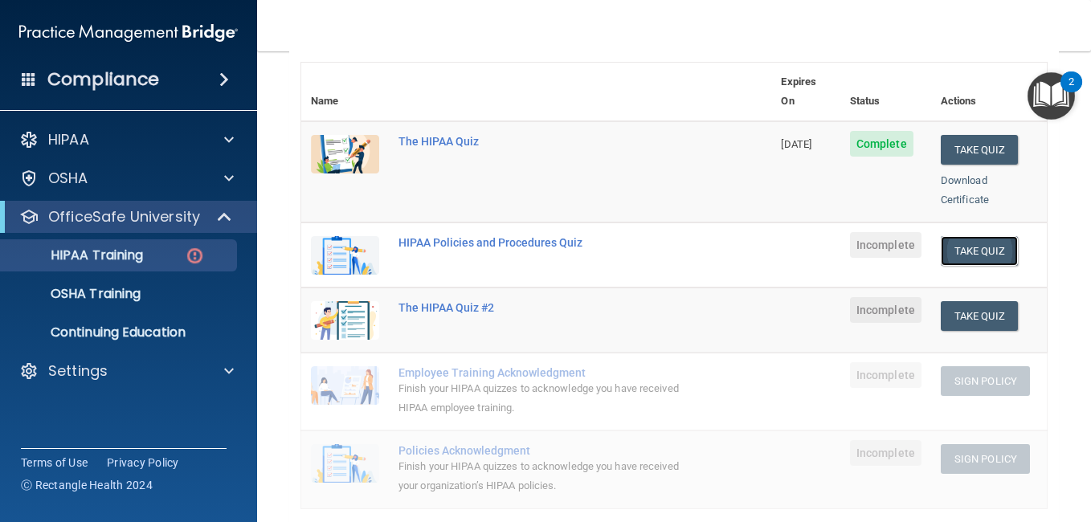
click at [962, 236] on button "Take Quiz" at bounding box center [979, 251] width 77 height 30
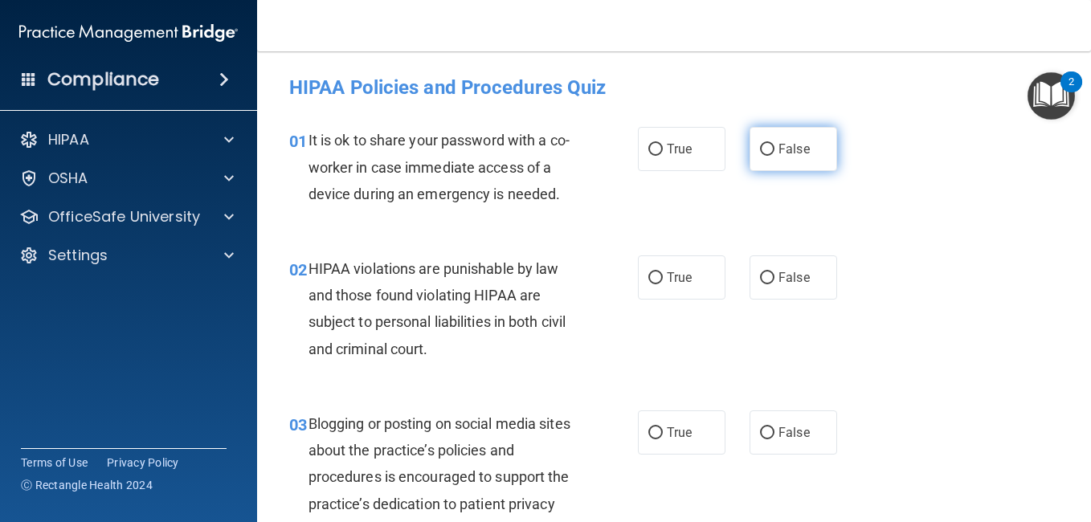
click at [749, 144] on label "False" at bounding box center [793, 149] width 88 height 44
click at [760, 144] on input "False" at bounding box center [767, 150] width 14 height 12
radio input "true"
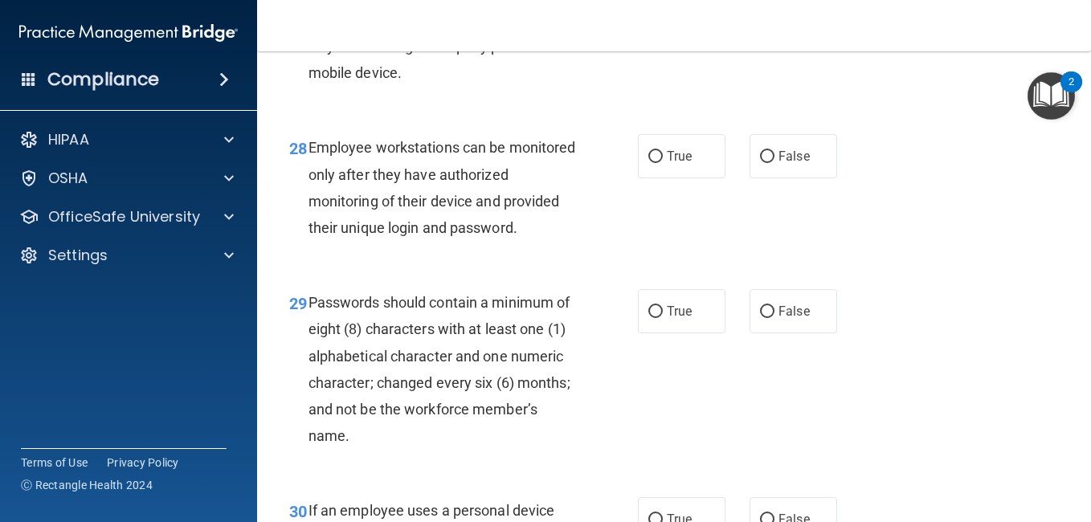
scroll to position [4597, 0]
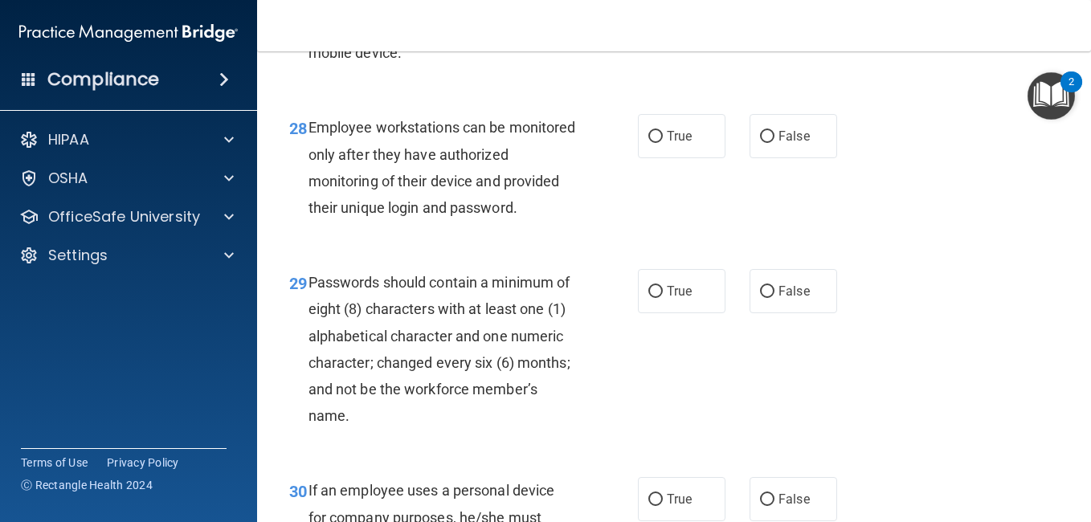
drag, startPoint x: 1078, startPoint y: 460, endPoint x: 1093, endPoint y: 486, distance: 29.9
click at [1090, 486] on html "Compliance HIPAA Documents and Policies Report an Incident Business Associates …" at bounding box center [545, 261] width 1091 height 522
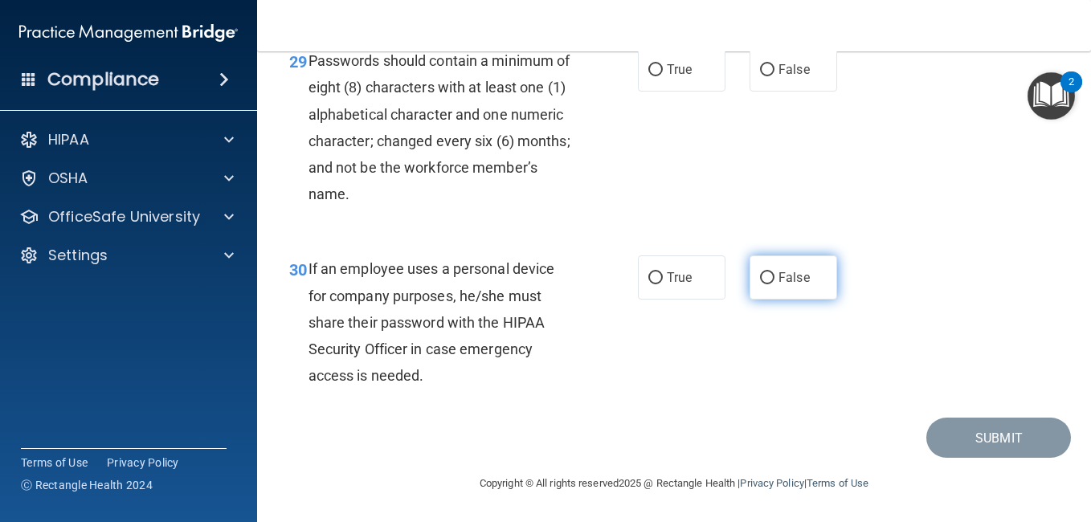
click at [781, 288] on label "False" at bounding box center [793, 277] width 88 height 44
click at [774, 284] on input "False" at bounding box center [767, 278] width 14 height 12
radio input "true"
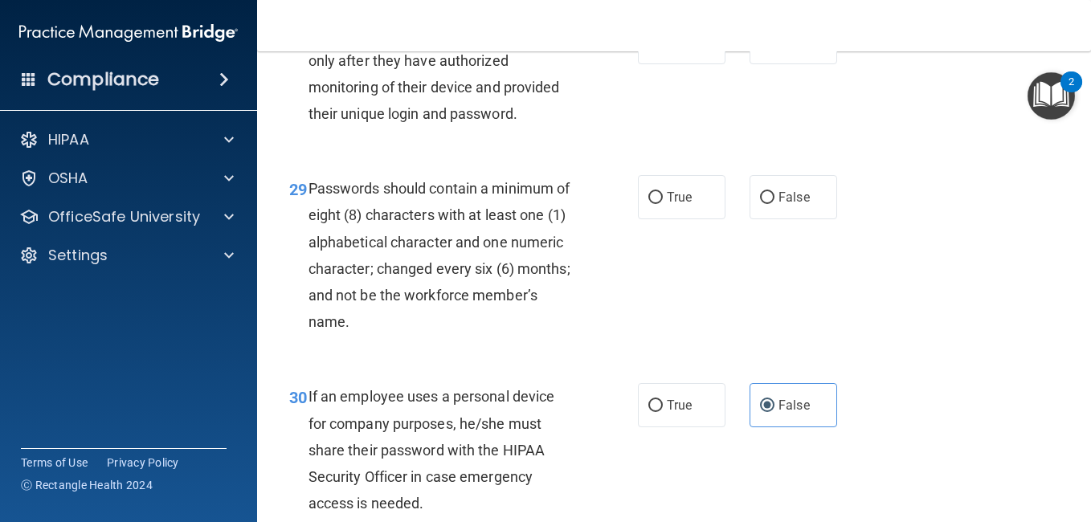
scroll to position [4680, 0]
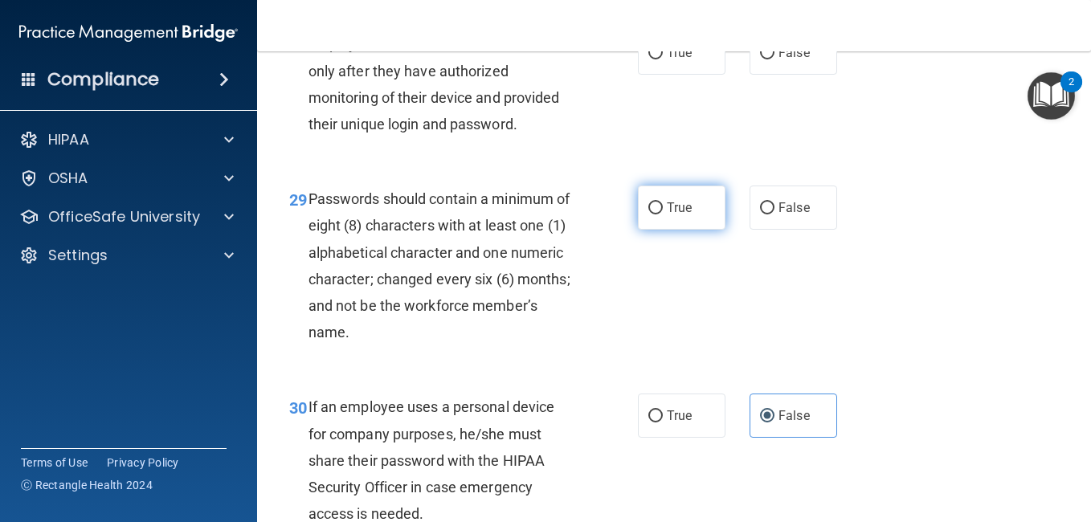
click at [671, 215] on span "True" at bounding box center [679, 207] width 25 height 15
click at [663, 214] on input "True" at bounding box center [655, 208] width 14 height 12
radio input "true"
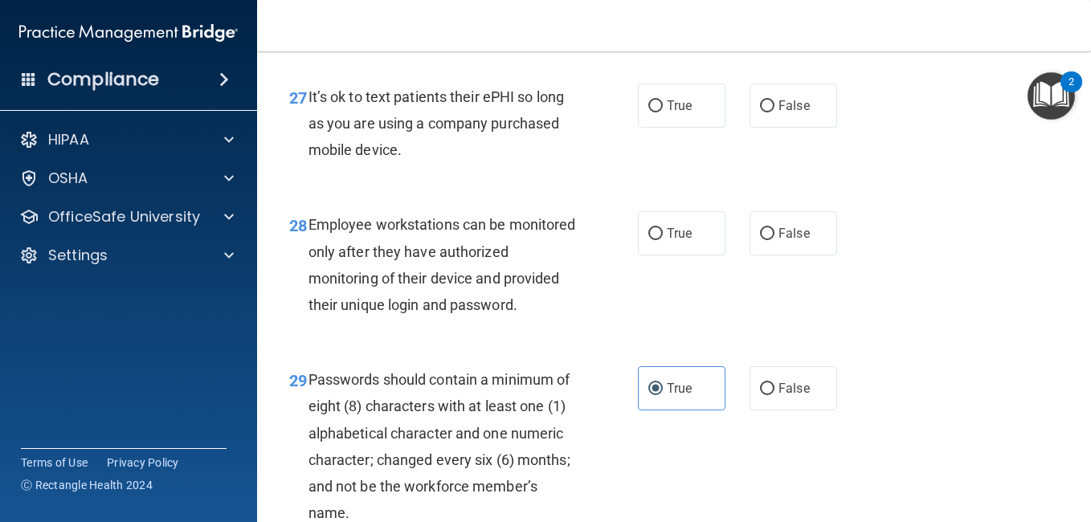
scroll to position [4510, 0]
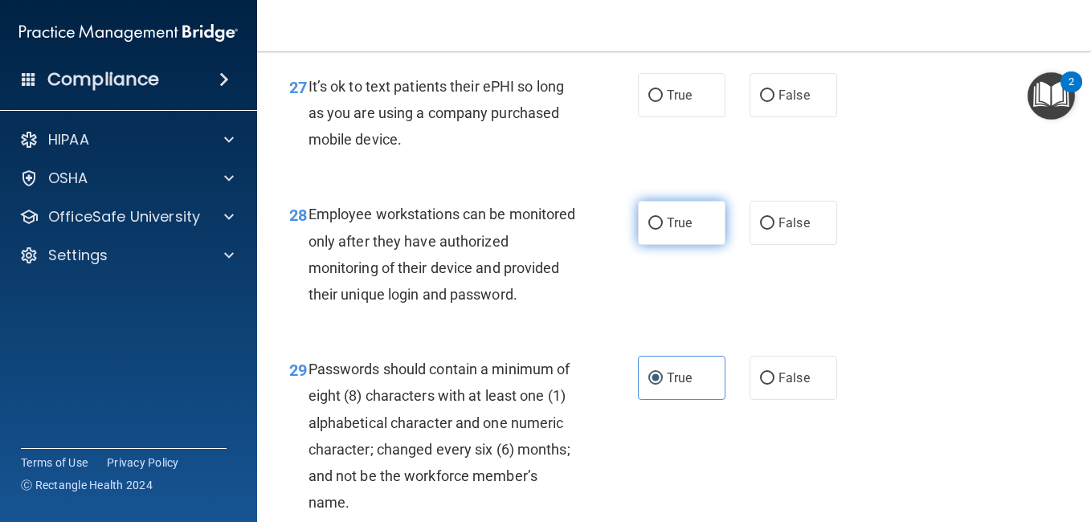
click at [671, 231] on span "True" at bounding box center [679, 222] width 25 height 15
click at [663, 230] on input "True" at bounding box center [655, 224] width 14 height 12
radio input "true"
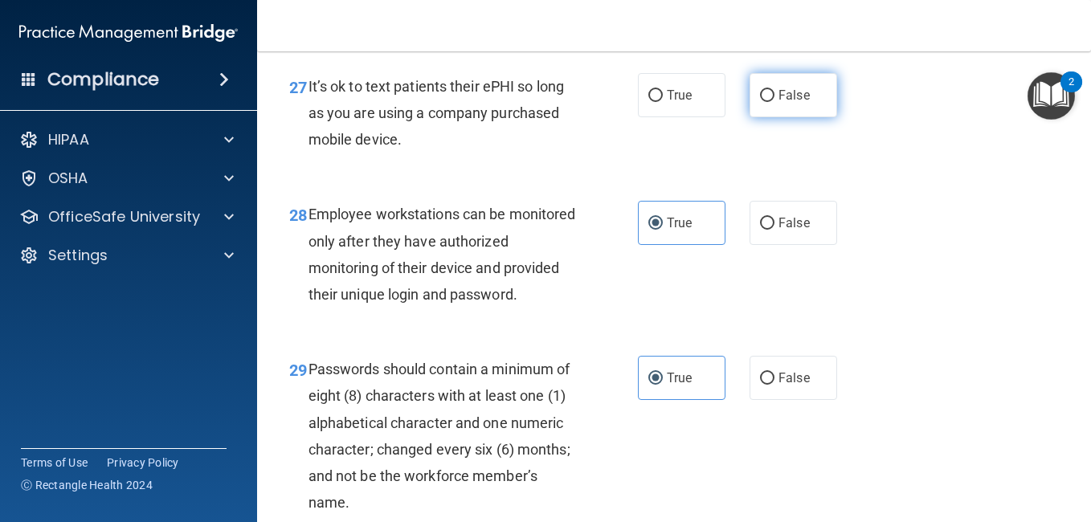
click at [778, 103] on span "False" at bounding box center [793, 95] width 31 height 15
click at [774, 102] on input "False" at bounding box center [767, 96] width 14 height 12
radio input "true"
click at [778, 103] on span "False" at bounding box center [793, 95] width 31 height 15
click at [774, 102] on input "False" at bounding box center [767, 96] width 14 height 12
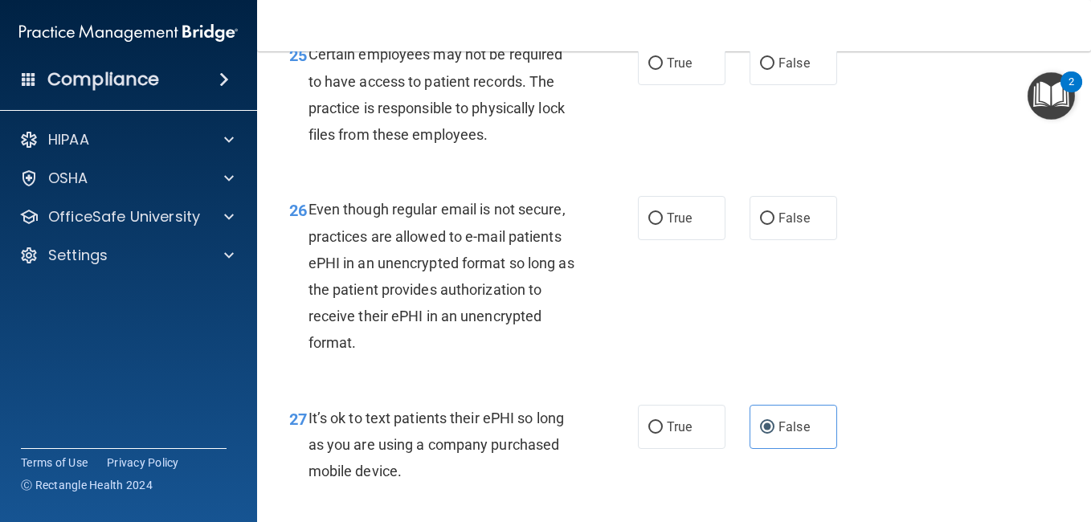
scroll to position [4168, 0]
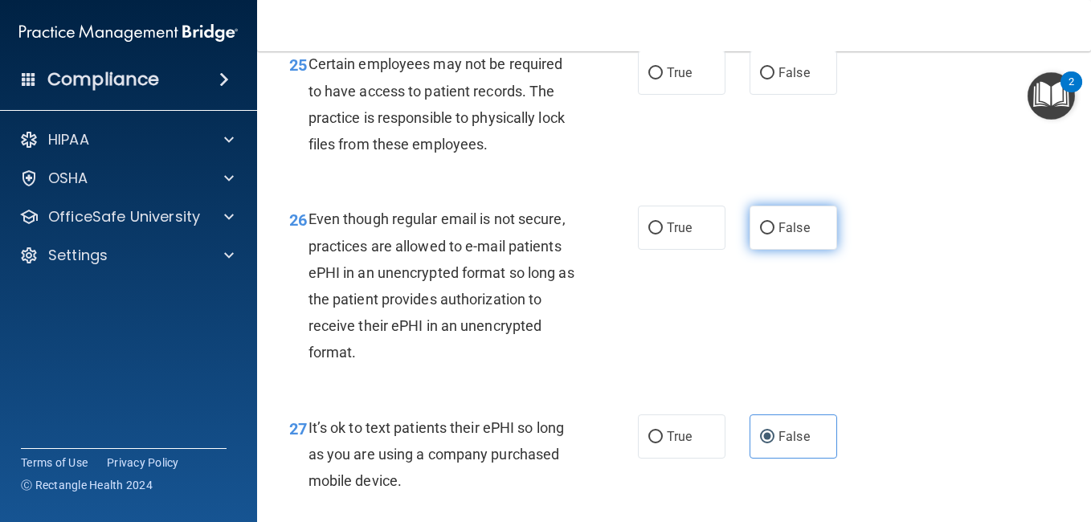
click at [801, 235] on span "False" at bounding box center [793, 227] width 31 height 15
click at [774, 235] on input "False" at bounding box center [767, 229] width 14 height 12
radio input "true"
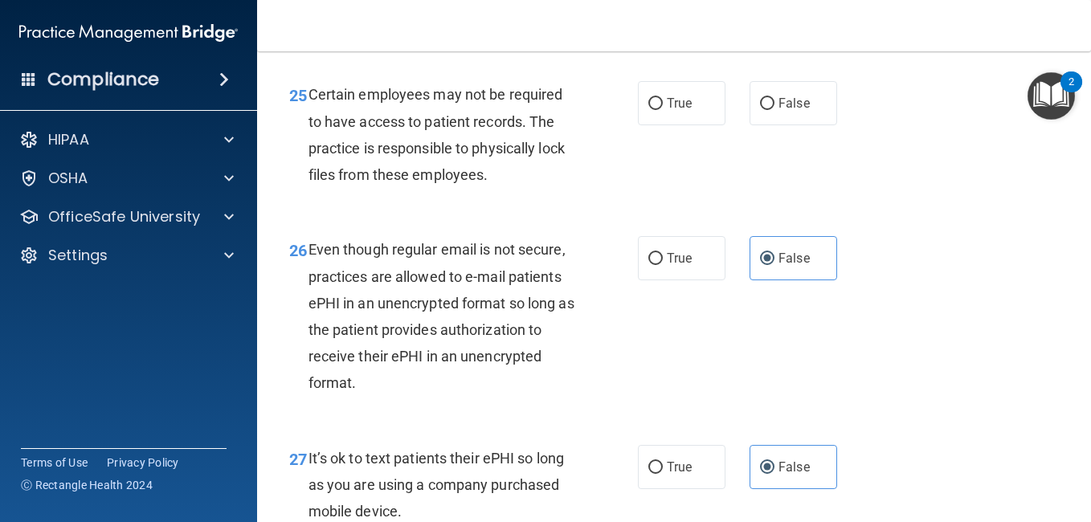
scroll to position [4128, 0]
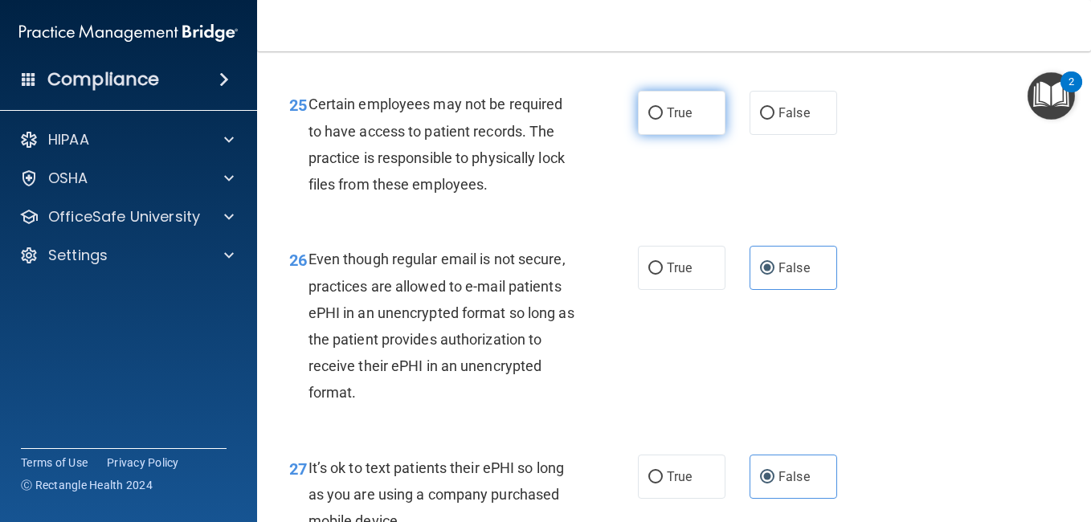
click at [648, 120] on input "True" at bounding box center [655, 114] width 14 height 12
radio input "true"
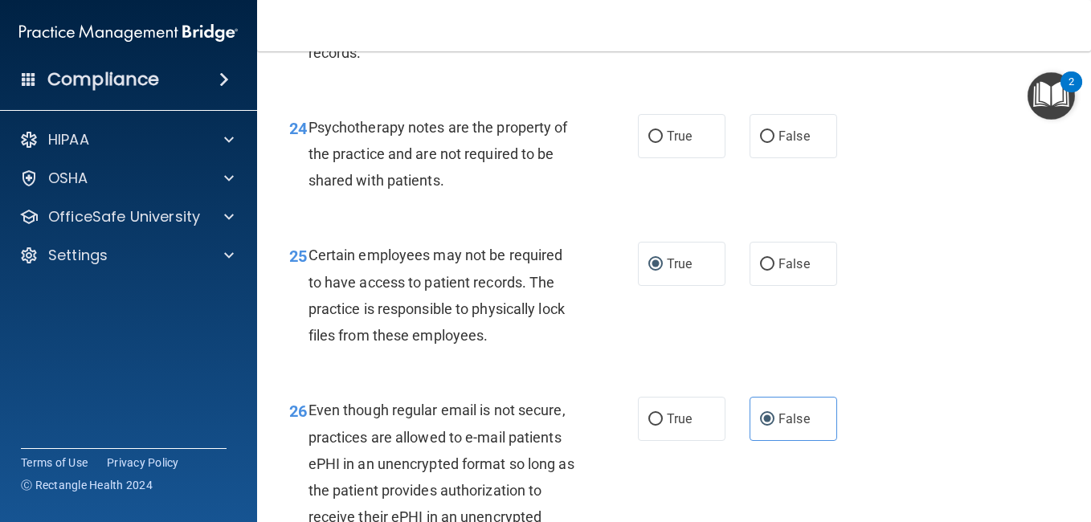
scroll to position [3968, 0]
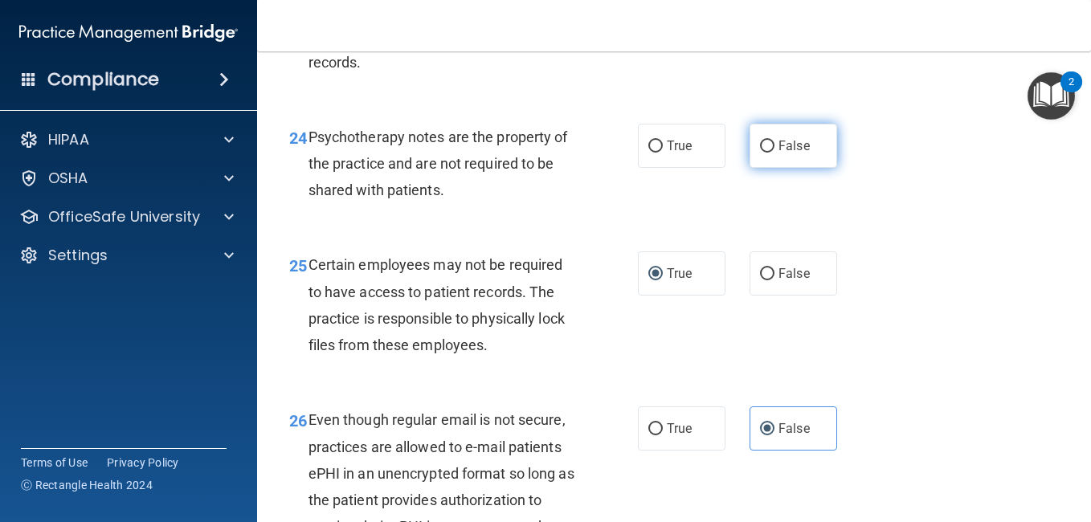
click at [760, 153] on input "False" at bounding box center [767, 147] width 14 height 12
radio input "true"
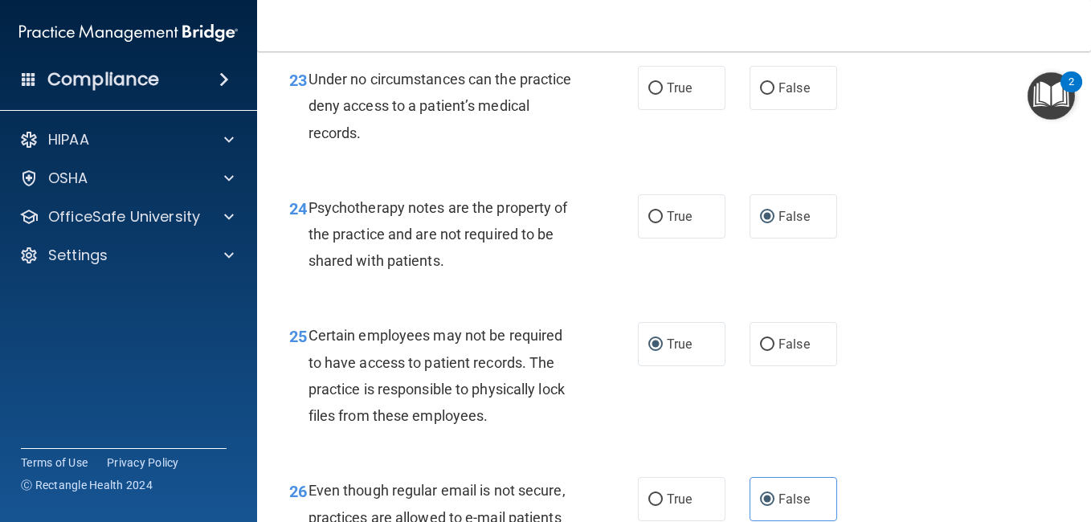
scroll to position [3887, 0]
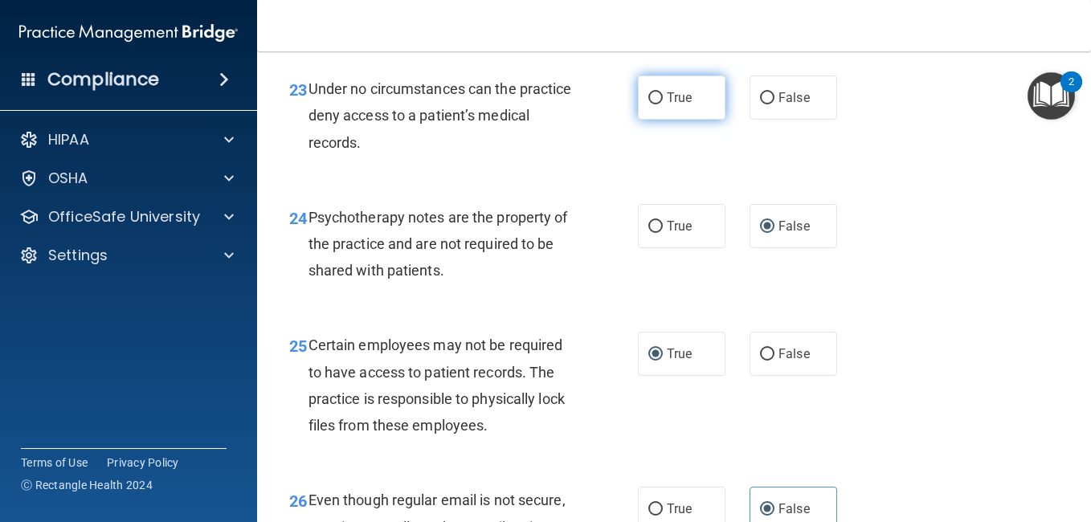
click at [656, 104] on input "True" at bounding box center [655, 98] width 14 height 12
radio input "true"
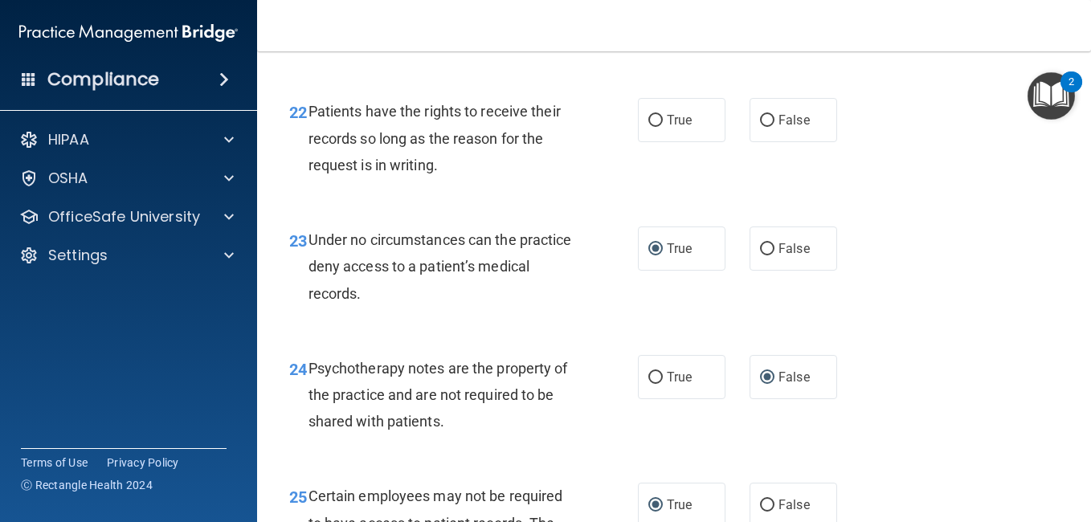
scroll to position [3716, 0]
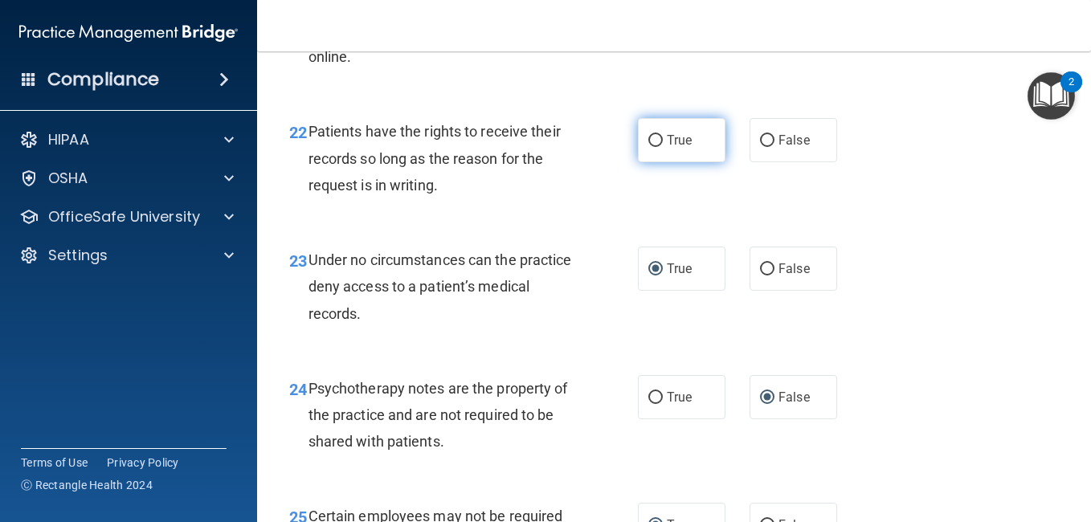
click at [647, 162] on label "True" at bounding box center [682, 140] width 88 height 44
click at [648, 147] on input "True" at bounding box center [655, 141] width 14 height 12
radio input "true"
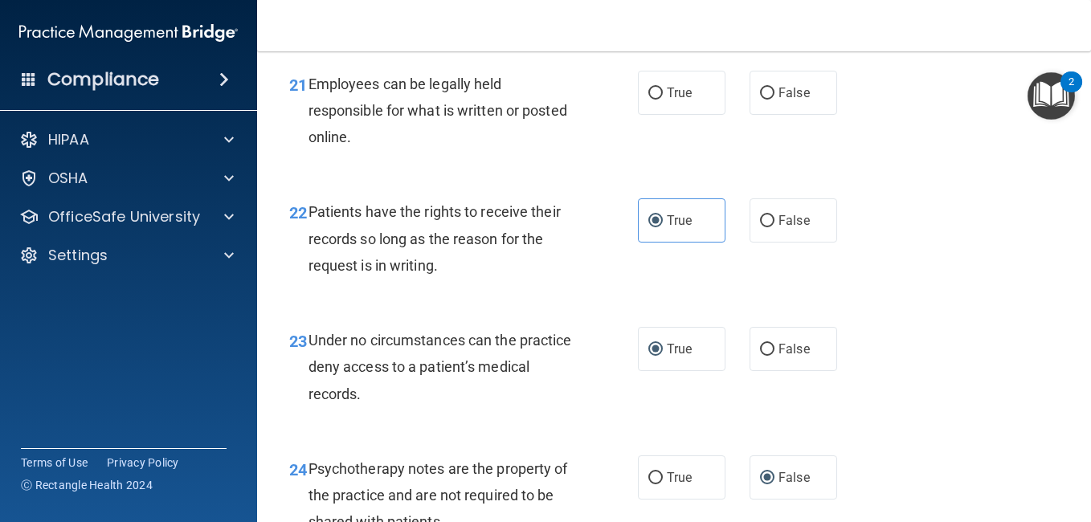
scroll to position [3626, 0]
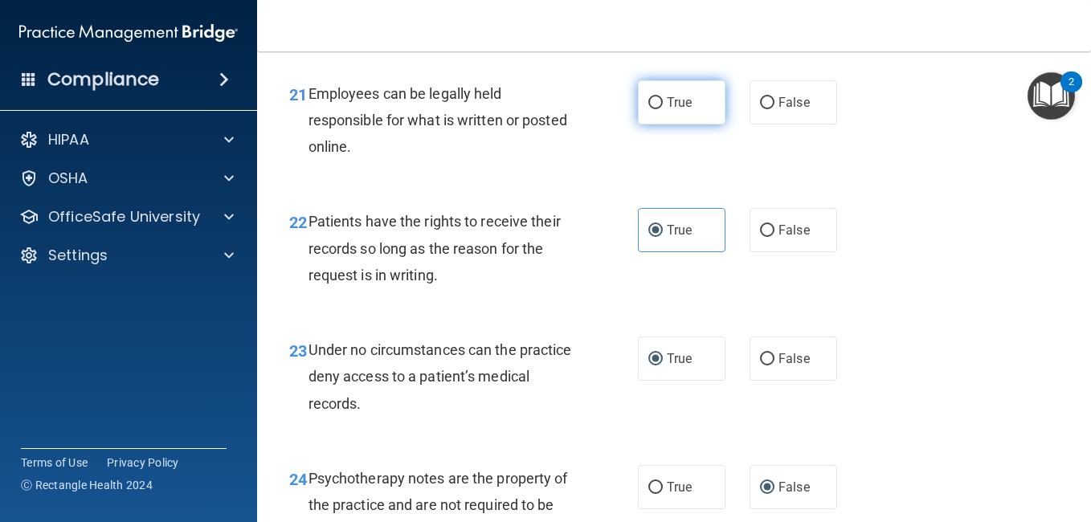
click at [679, 125] on label "True" at bounding box center [682, 102] width 88 height 44
click at [663, 109] on input "True" at bounding box center [655, 103] width 14 height 12
radio input "true"
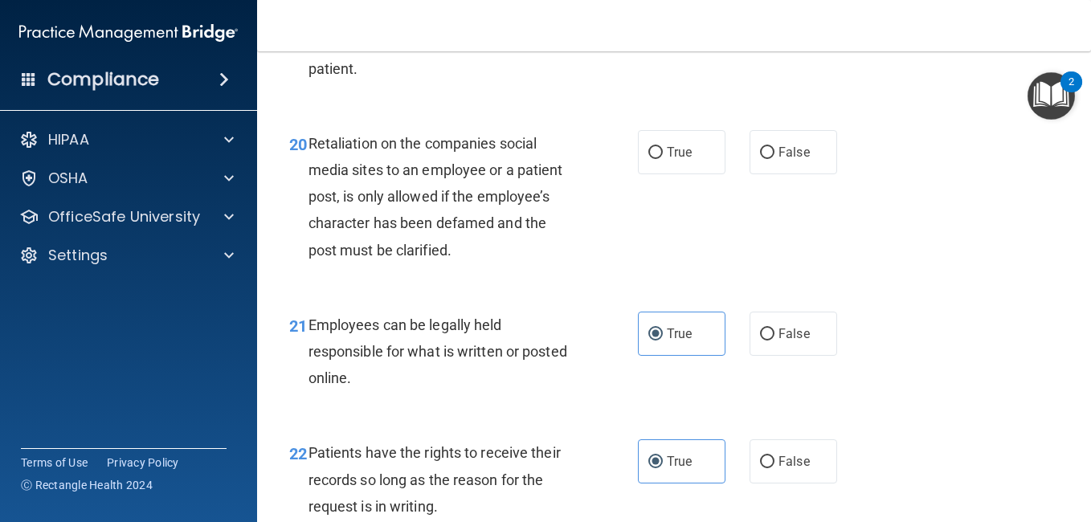
scroll to position [3294, 0]
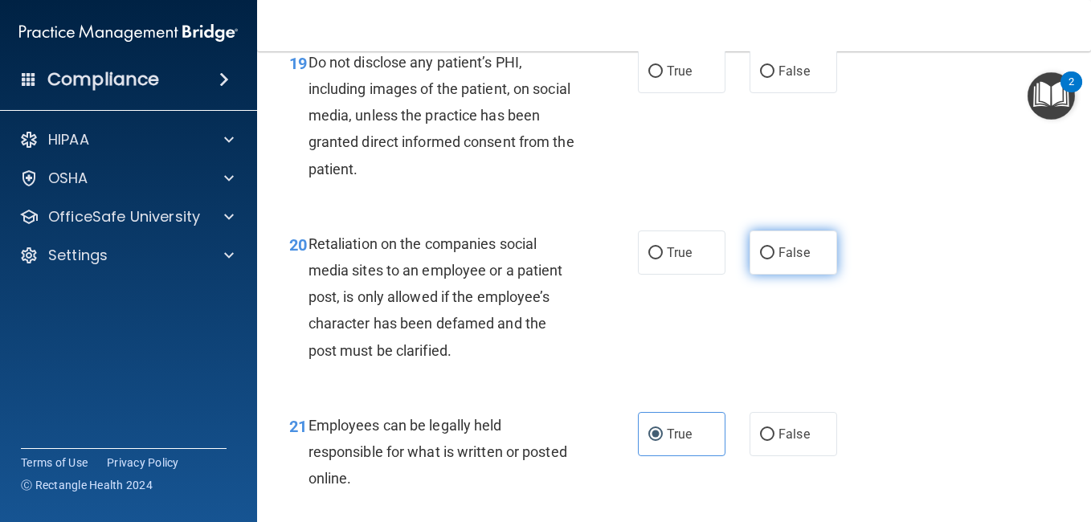
click at [789, 260] on span "False" at bounding box center [793, 252] width 31 height 15
click at [774, 259] on input "False" at bounding box center [767, 253] width 14 height 12
radio input "true"
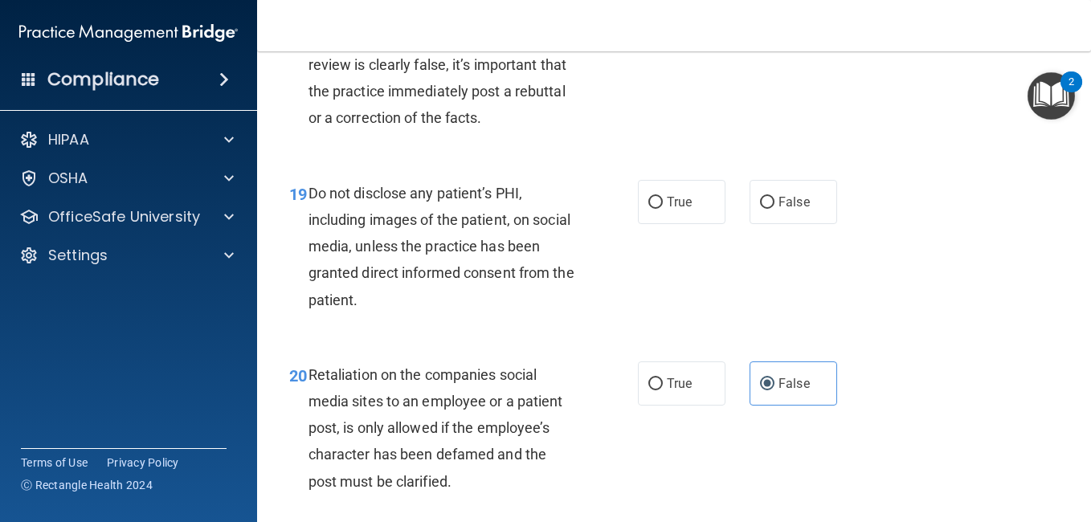
scroll to position [3154, 0]
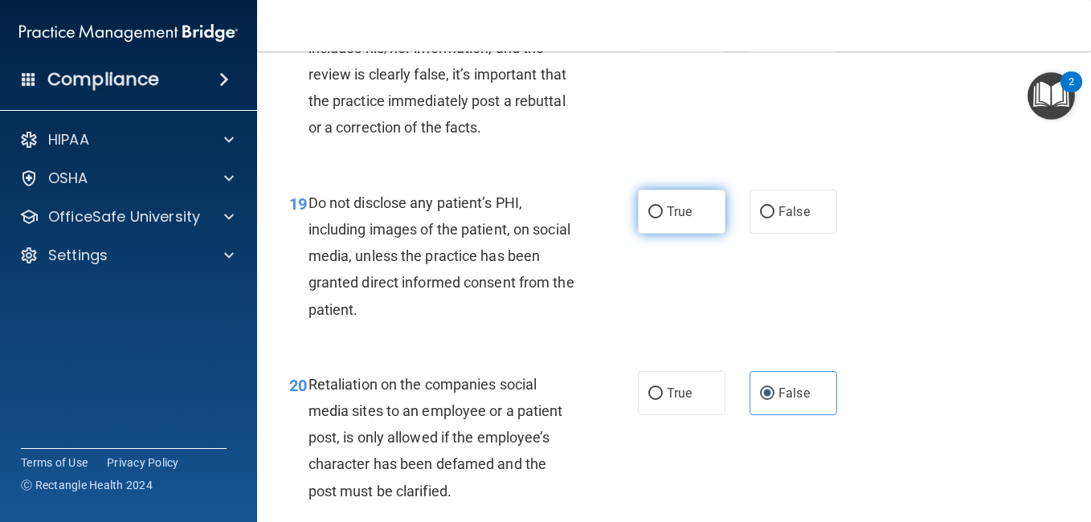
click at [667, 219] on span "True" at bounding box center [679, 211] width 25 height 15
click at [663, 219] on input "True" at bounding box center [655, 212] width 14 height 12
radio input "true"
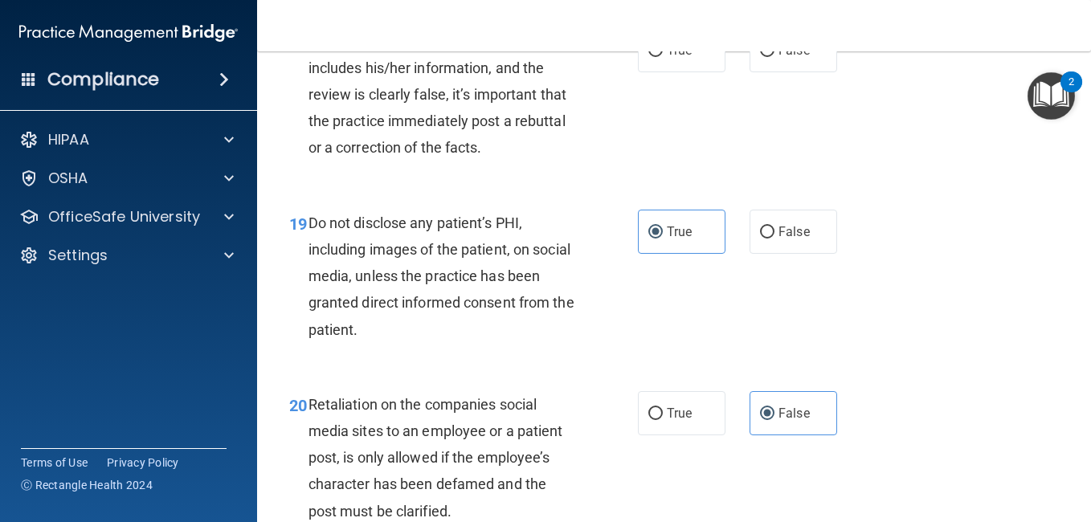
scroll to position [3123, 0]
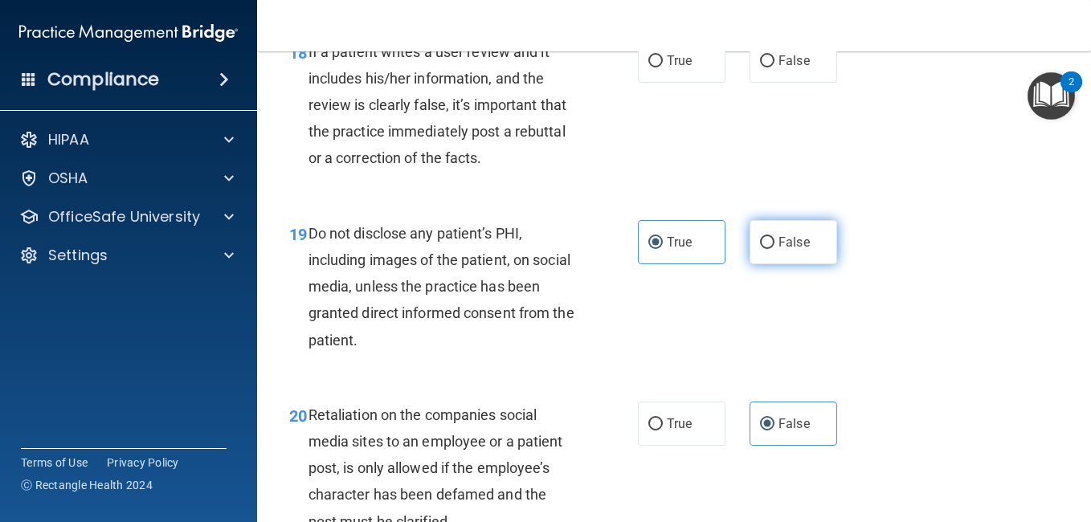
click at [756, 264] on label "False" at bounding box center [793, 242] width 88 height 44
click at [760, 249] on input "False" at bounding box center [767, 243] width 14 height 12
radio input "true"
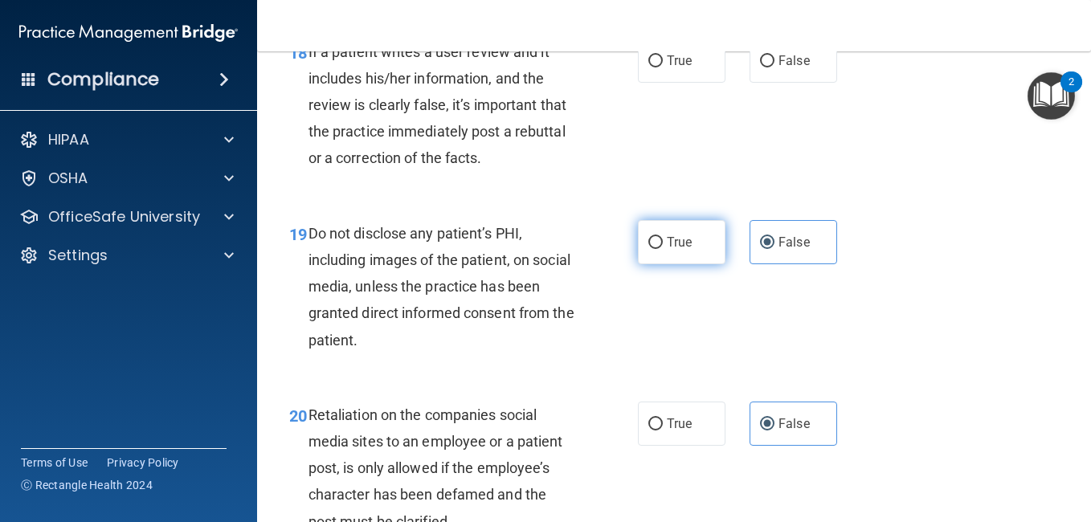
click at [654, 249] on input "True" at bounding box center [655, 243] width 14 height 12
radio input "true"
radio input "false"
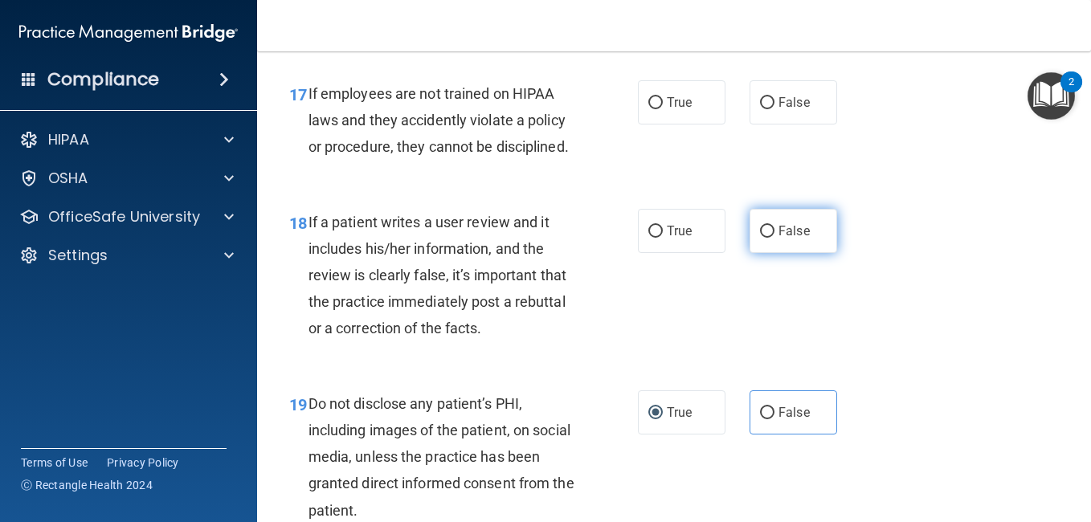
click at [770, 253] on label "False" at bounding box center [793, 231] width 88 height 44
click at [770, 238] on input "False" at bounding box center [767, 232] width 14 height 12
radio input "true"
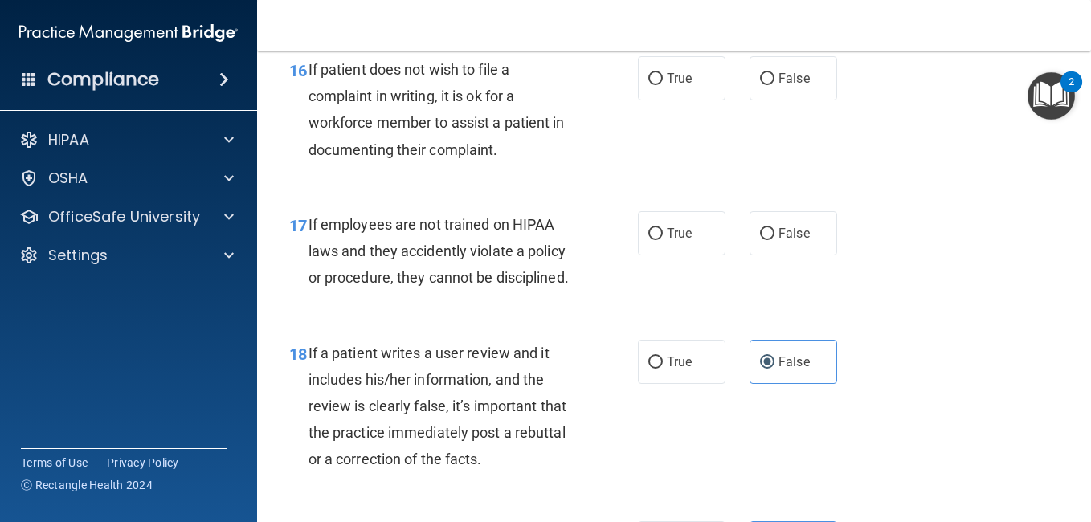
scroll to position [2812, 0]
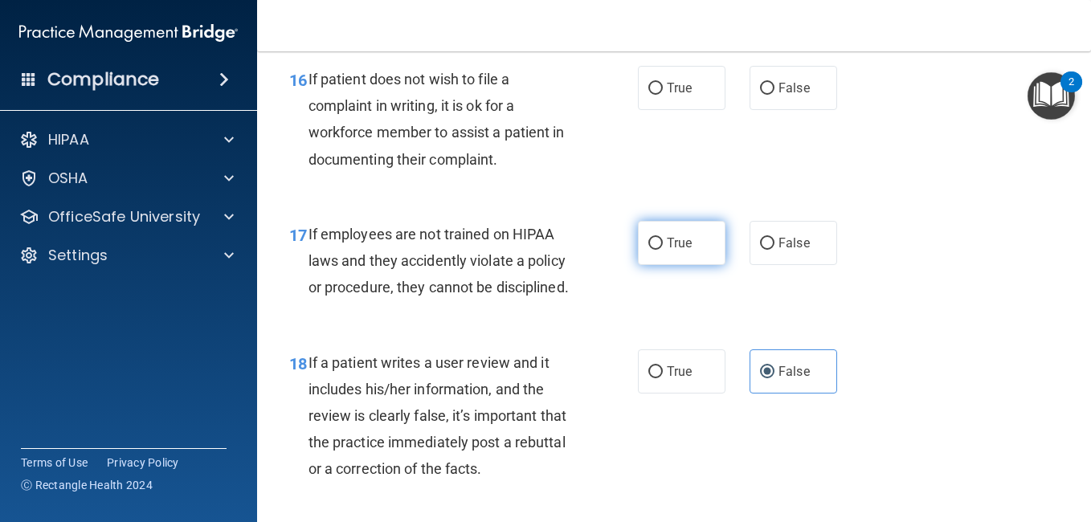
click at [679, 265] on label "True" at bounding box center [682, 243] width 88 height 44
click at [663, 250] on input "True" at bounding box center [655, 244] width 14 height 12
radio input "true"
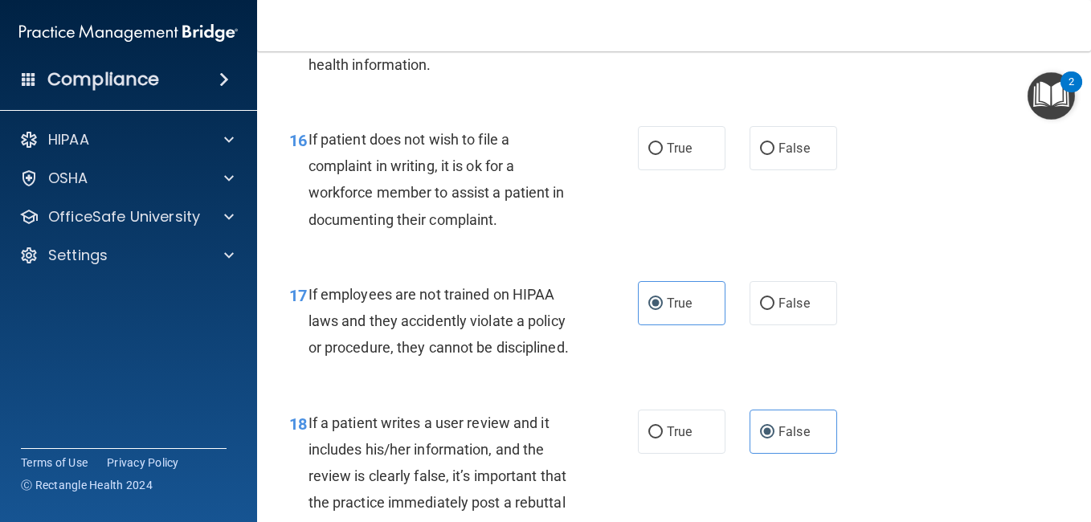
scroll to position [2742, 0]
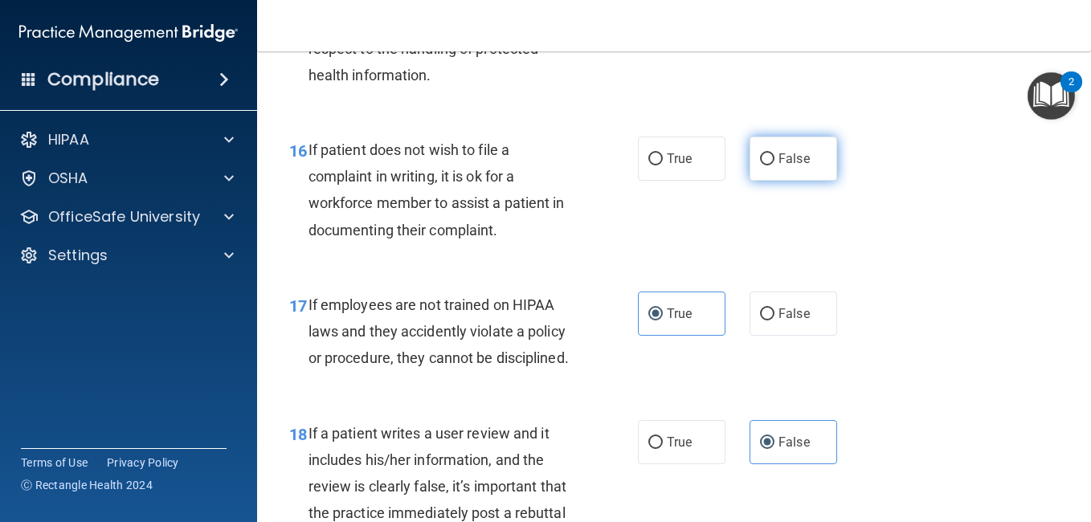
click at [779, 166] on span "False" at bounding box center [793, 158] width 31 height 15
click at [774, 165] on input "False" at bounding box center [767, 159] width 14 height 12
radio input "true"
click at [779, 166] on span "False" at bounding box center [793, 158] width 31 height 15
click at [774, 165] on input "False" at bounding box center [767, 159] width 14 height 12
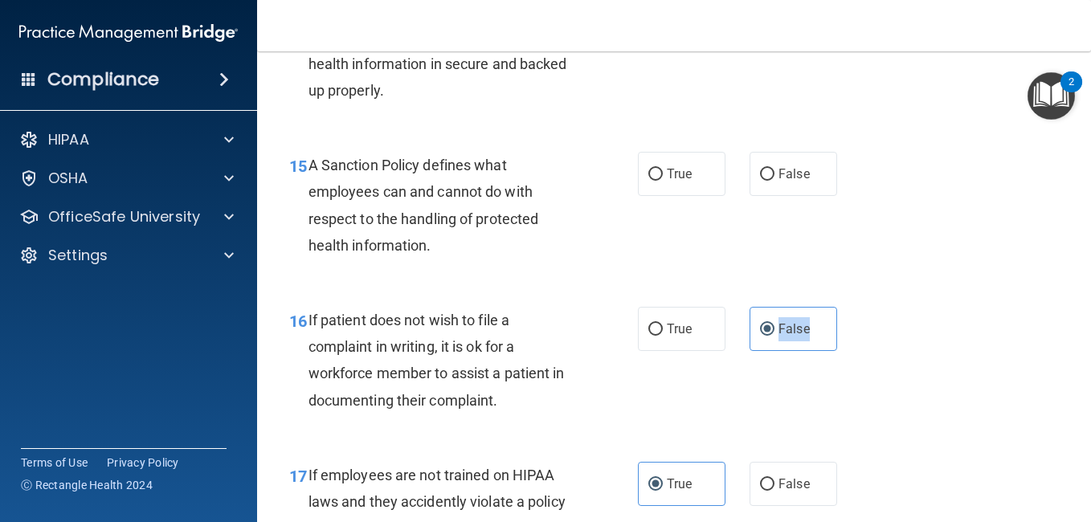
scroll to position [2561, 0]
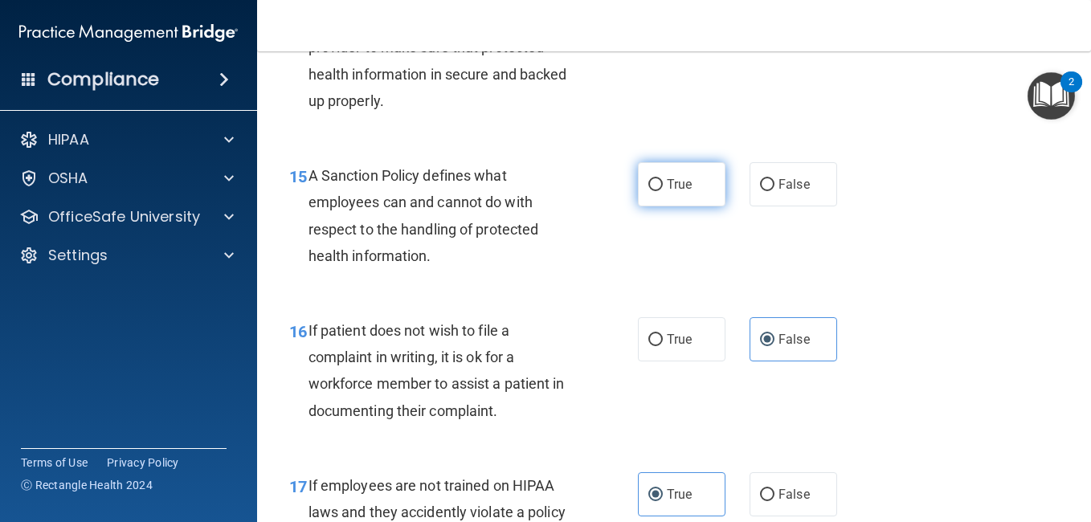
click at [671, 192] on span "True" at bounding box center [679, 184] width 25 height 15
click at [663, 191] on input "True" at bounding box center [655, 185] width 14 height 12
radio input "true"
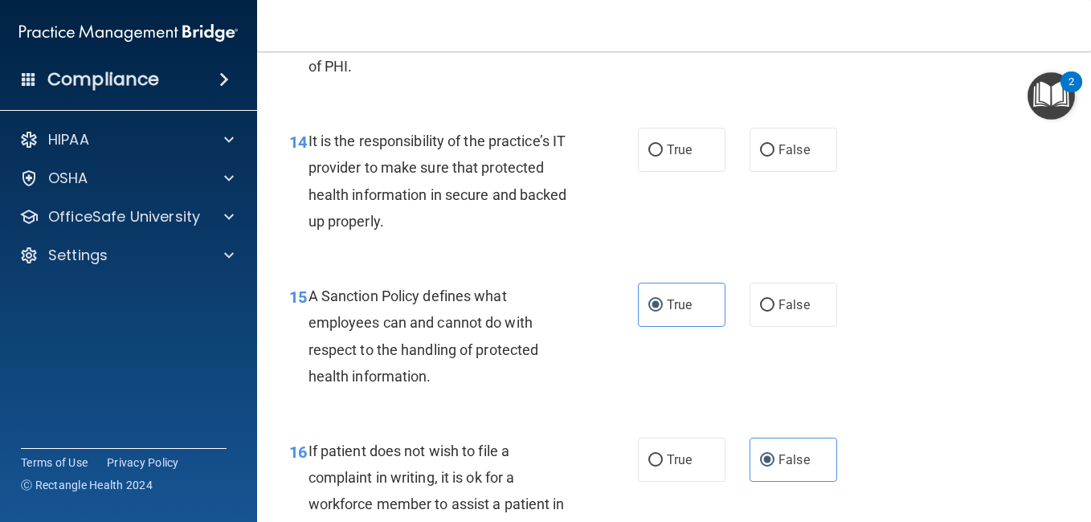
scroll to position [2431, 0]
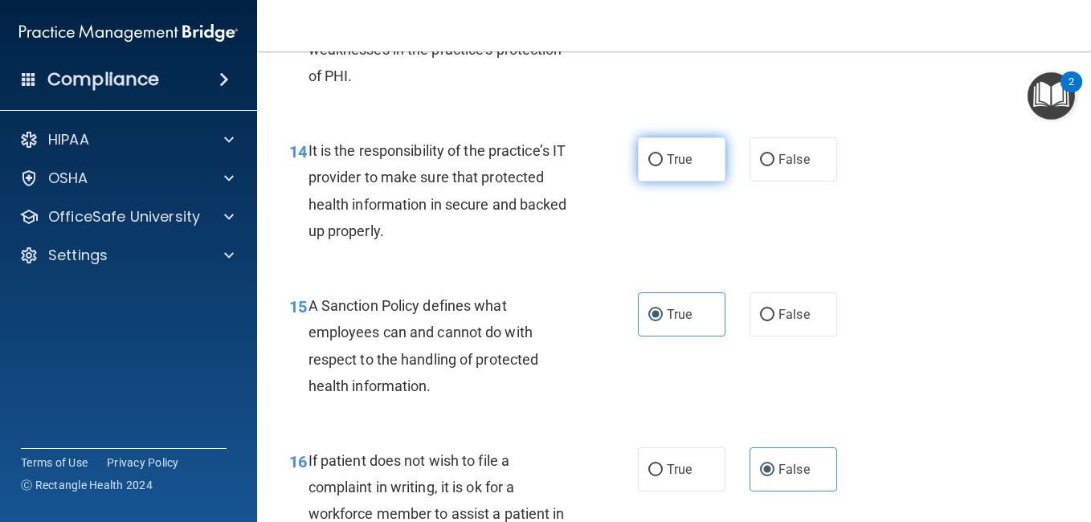
click at [684, 182] on label "True" at bounding box center [682, 159] width 88 height 44
click at [663, 166] on input "True" at bounding box center [655, 160] width 14 height 12
radio input "true"
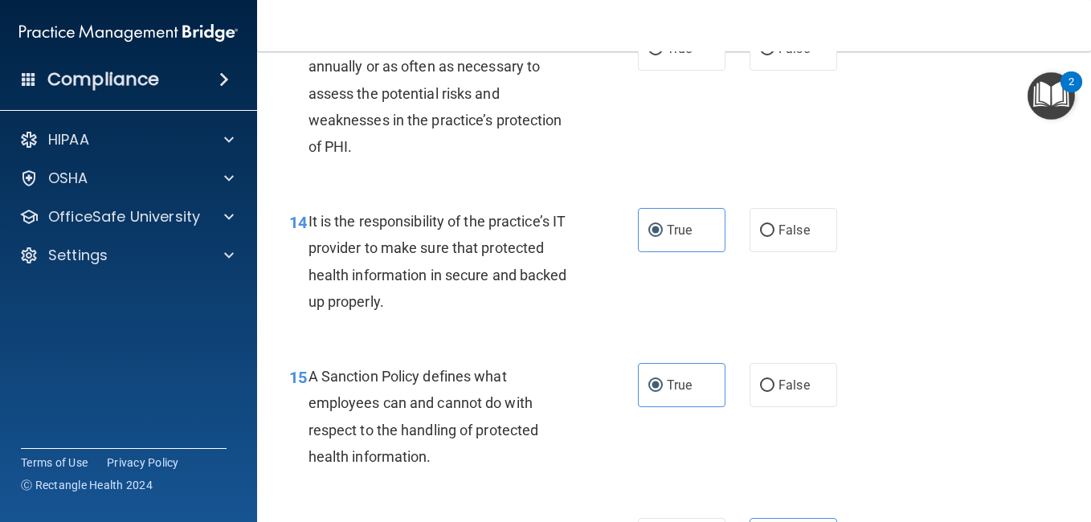
scroll to position [2350, 0]
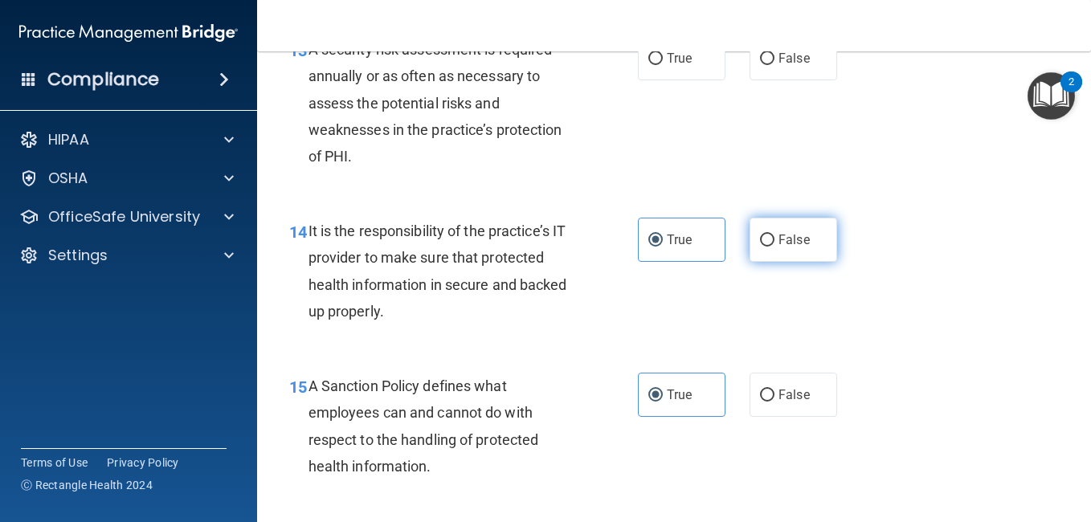
click at [765, 247] on input "False" at bounding box center [767, 241] width 14 height 12
radio input "true"
radio input "false"
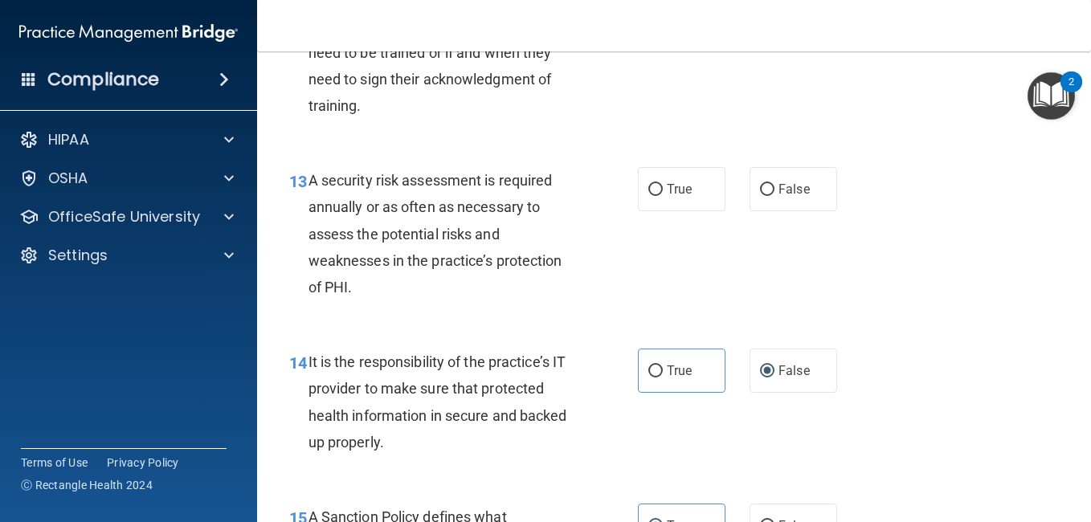
scroll to position [2210, 0]
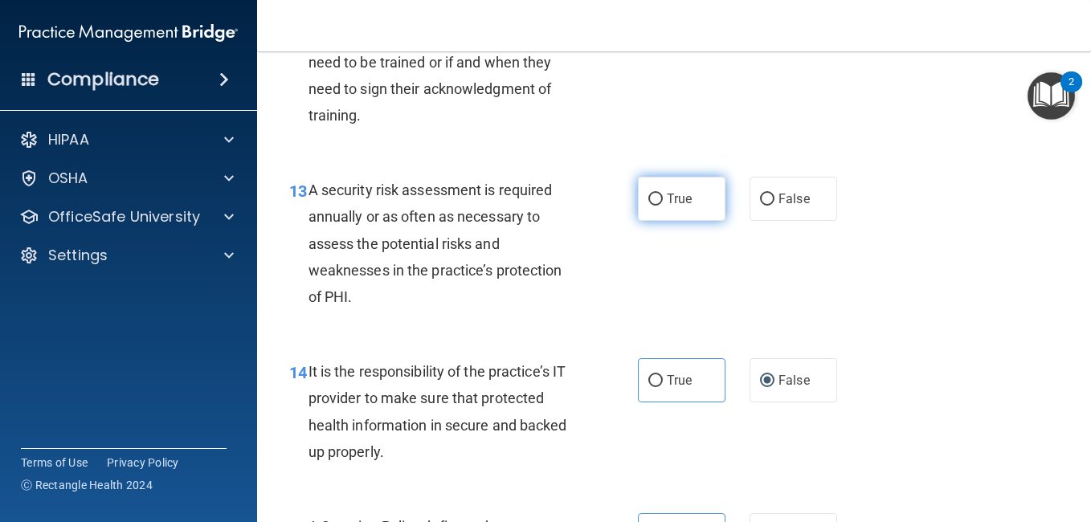
click at [678, 206] on span "True" at bounding box center [679, 198] width 25 height 15
click at [663, 206] on input "True" at bounding box center [655, 200] width 14 height 12
radio input "true"
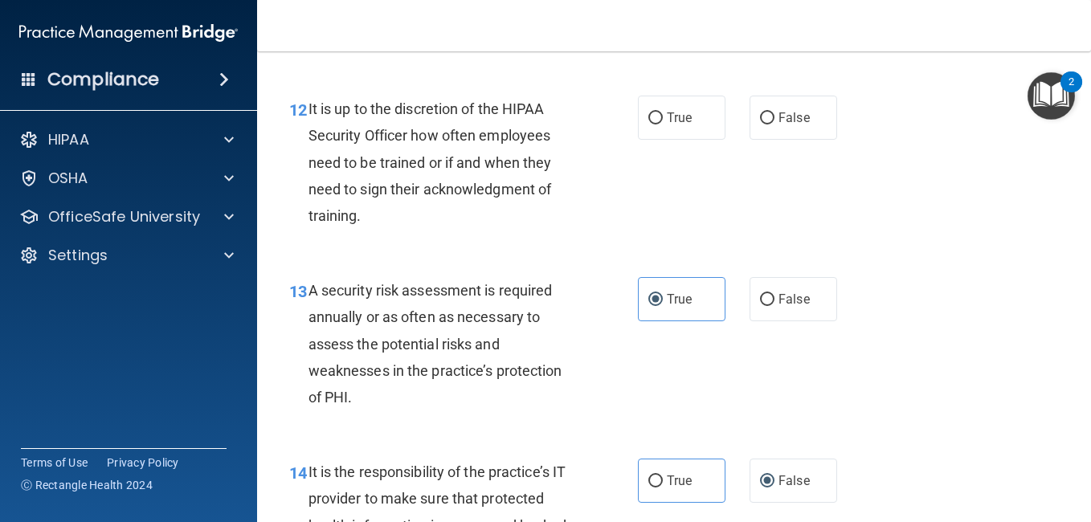
scroll to position [2049, 0]
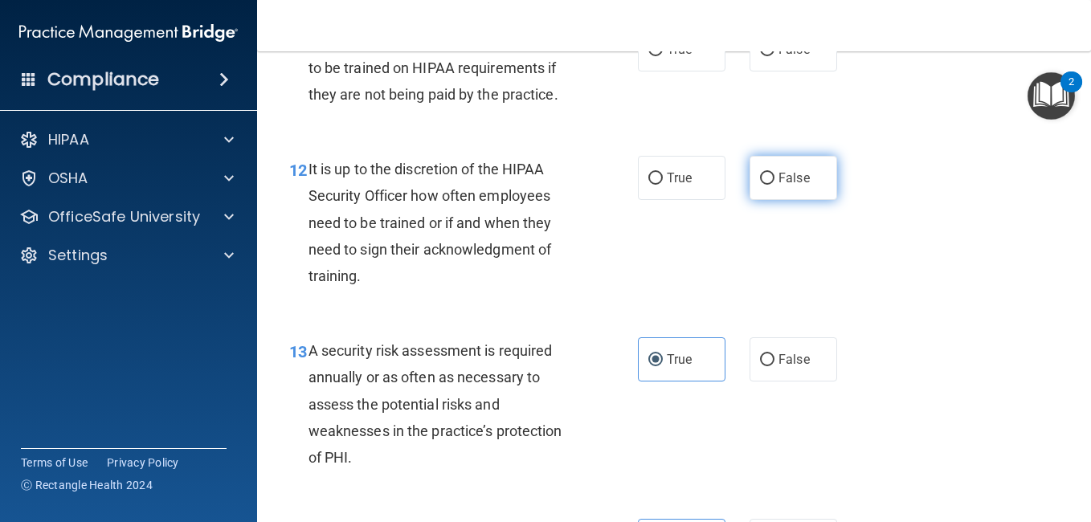
click at [791, 200] on label "False" at bounding box center [793, 178] width 88 height 44
click at [774, 185] on input "False" at bounding box center [767, 179] width 14 height 12
radio input "true"
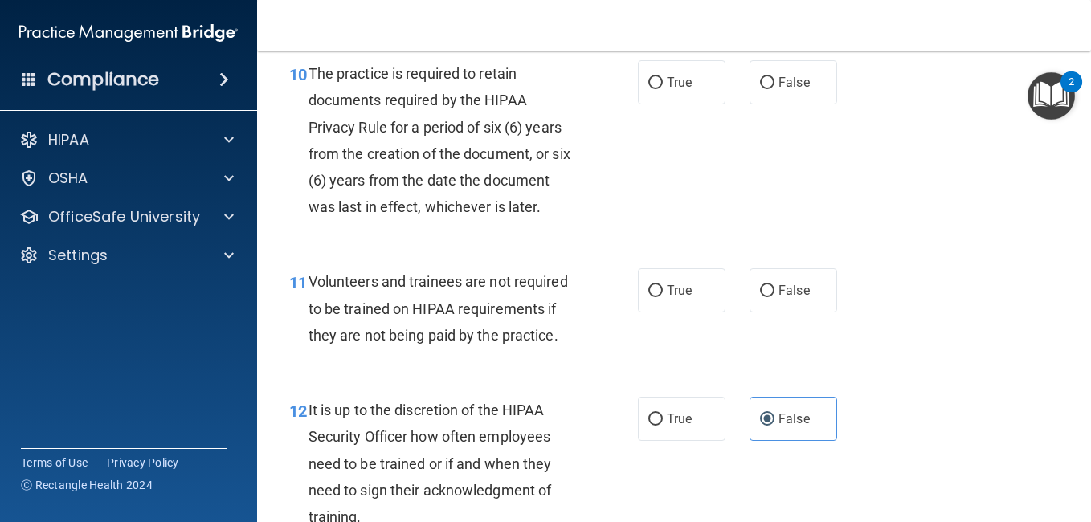
scroll to position [1798, 0]
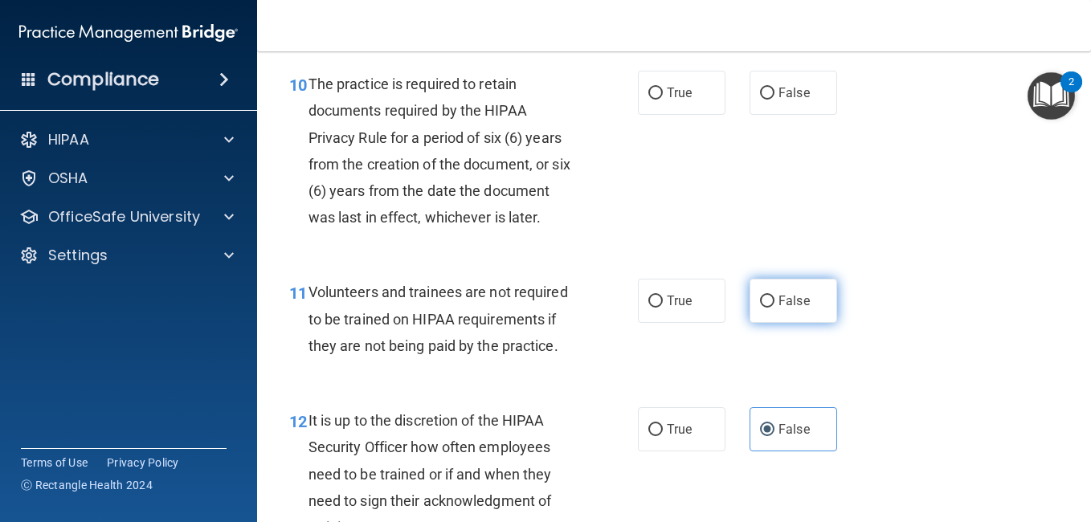
click at [770, 323] on label "False" at bounding box center [793, 301] width 88 height 44
click at [770, 308] on input "False" at bounding box center [767, 302] width 14 height 12
radio input "true"
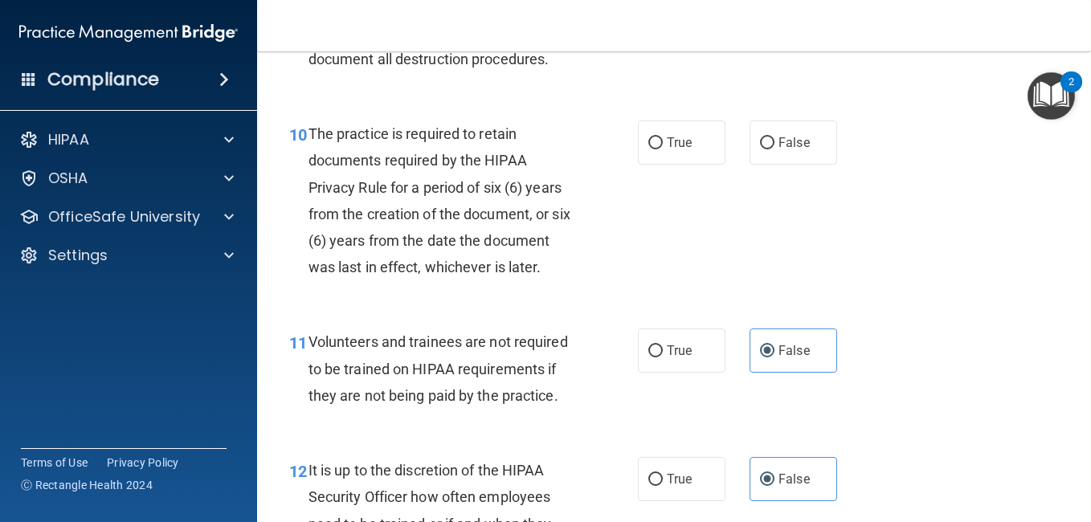
scroll to position [1738, 0]
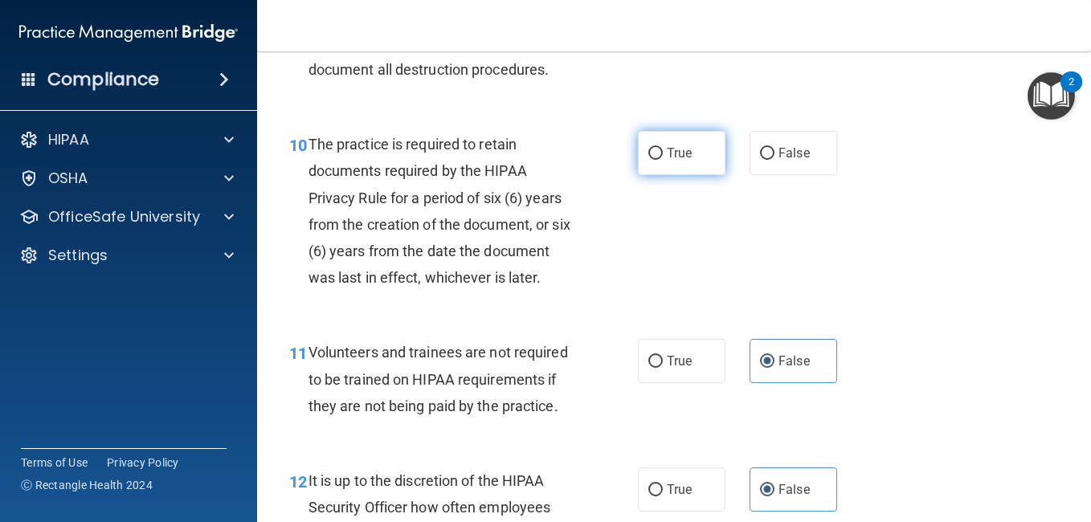
click at [672, 161] on span "True" at bounding box center [679, 152] width 25 height 15
click at [663, 160] on input "True" at bounding box center [655, 154] width 14 height 12
radio input "true"
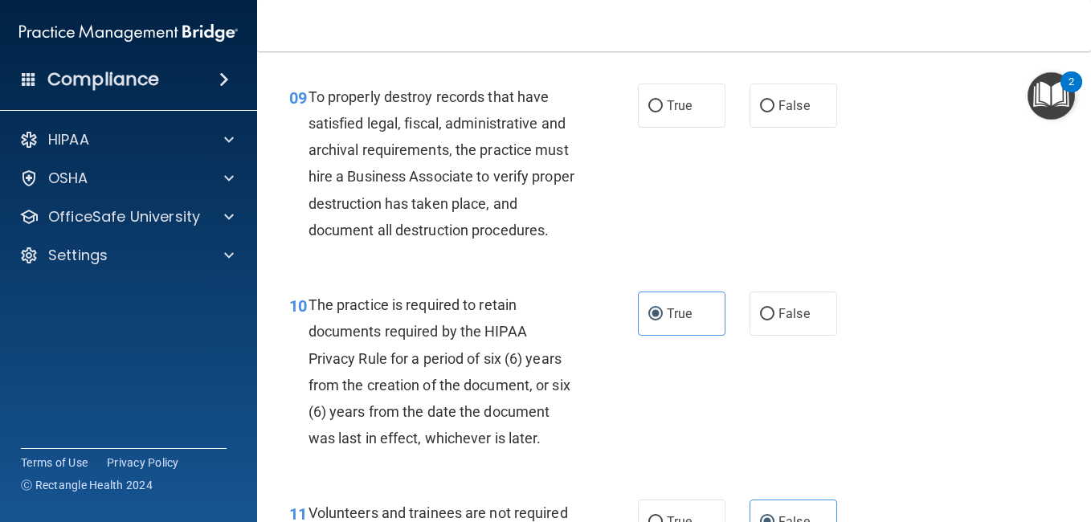
scroll to position [1566, 0]
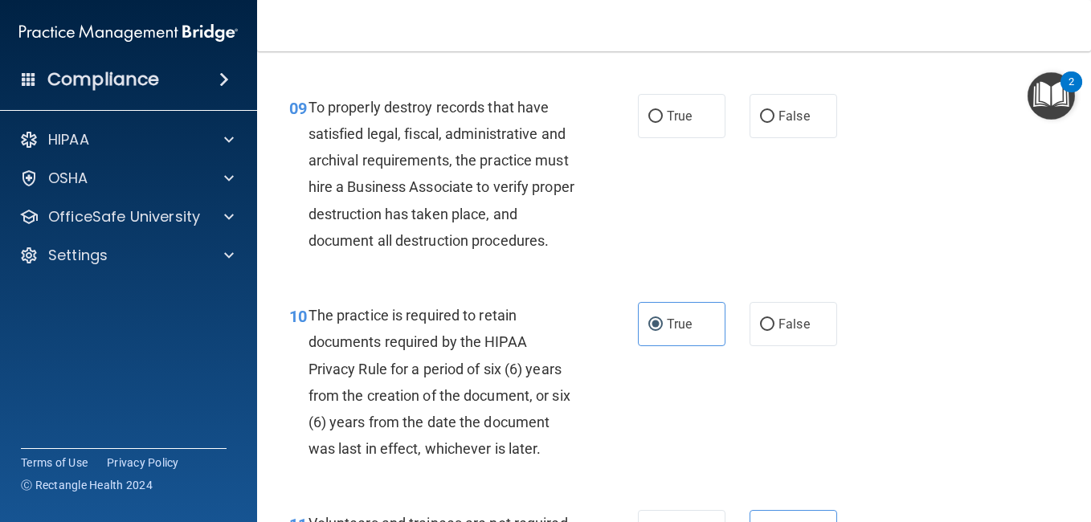
click at [618, 215] on div "09 To properly destroy records that have satisfied legal, fiscal, administrativ…" at bounding box center [463, 178] width 397 height 168
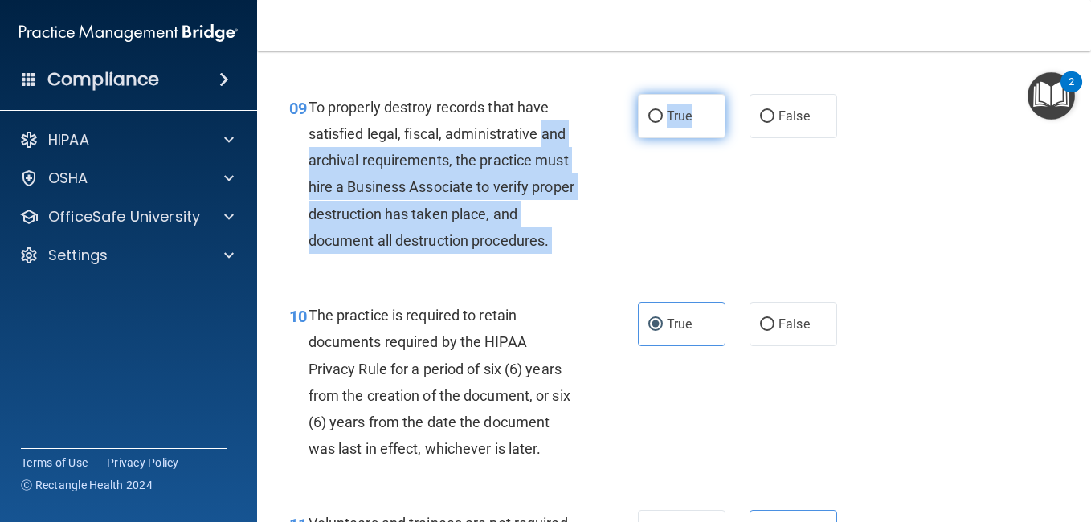
drag, startPoint x: 619, startPoint y: 214, endPoint x: 657, endPoint y: 206, distance: 38.8
click at [848, 94] on ng-form "09 To properly destroy records that have satisfied legal, fiscal, administrativ…" at bounding box center [848, 94] width 0 height 0
click at [657, 138] on label "True" at bounding box center [682, 116] width 88 height 44
click at [657, 123] on input "True" at bounding box center [655, 117] width 14 height 12
radio input "true"
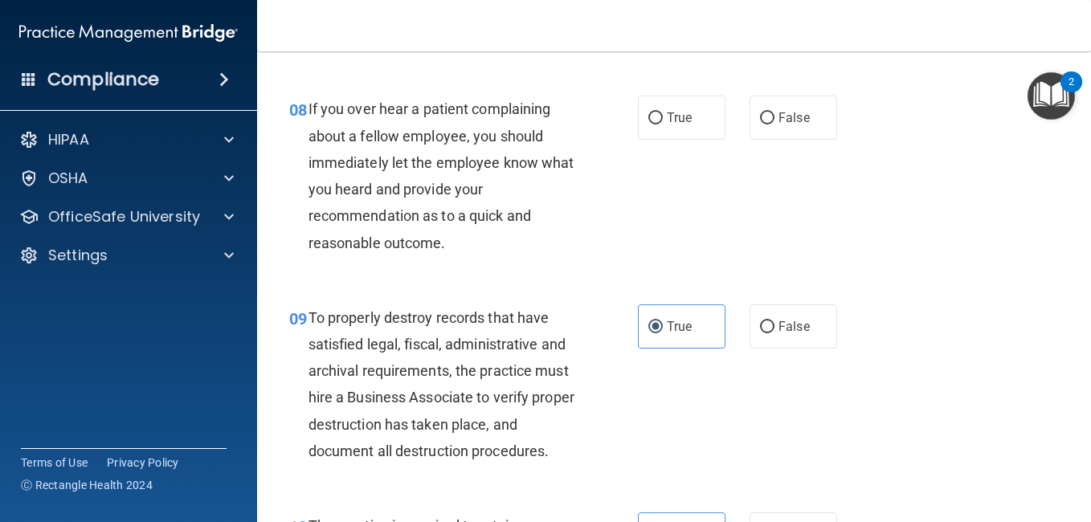
scroll to position [1346, 0]
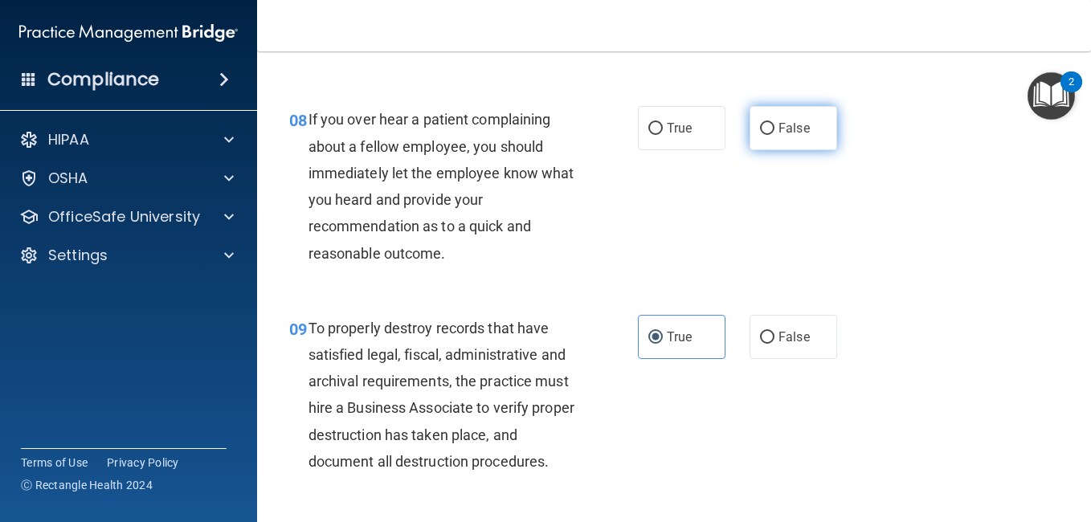
click at [784, 150] on label "False" at bounding box center [793, 128] width 88 height 44
click at [774, 135] on input "False" at bounding box center [767, 129] width 14 height 12
radio input "true"
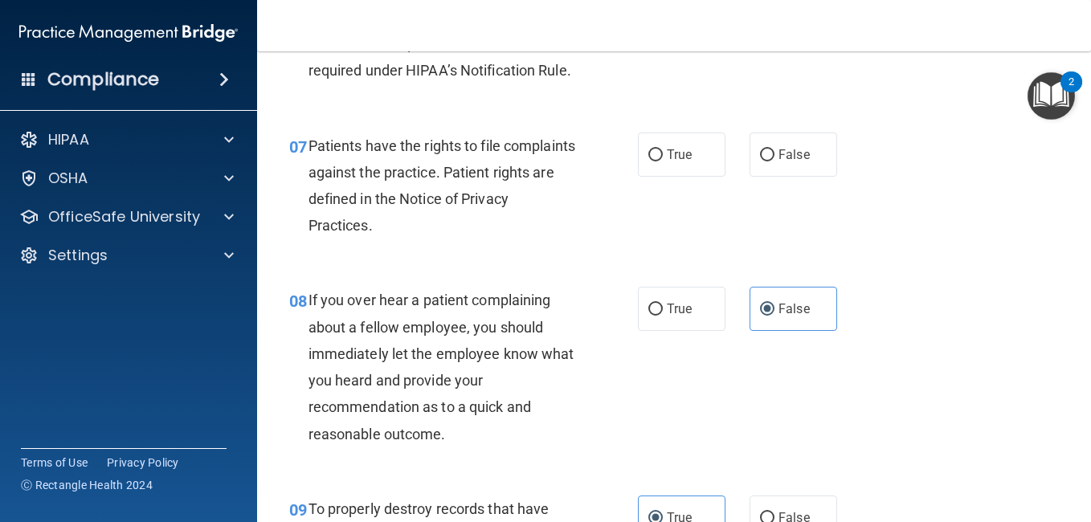
scroll to position [1155, 0]
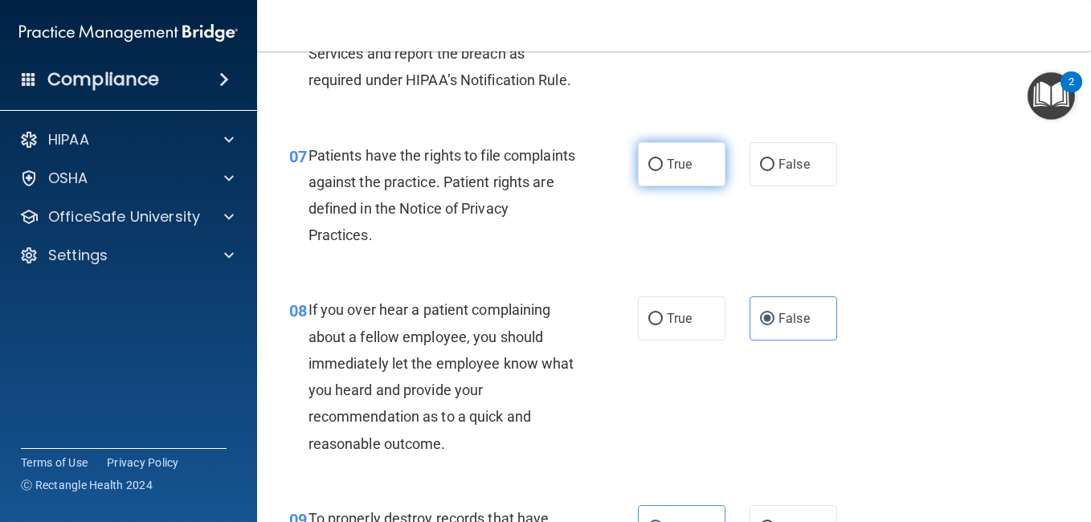
click at [644, 186] on label "True" at bounding box center [682, 164] width 88 height 44
click at [648, 171] on input "True" at bounding box center [655, 165] width 14 height 12
radio input "true"
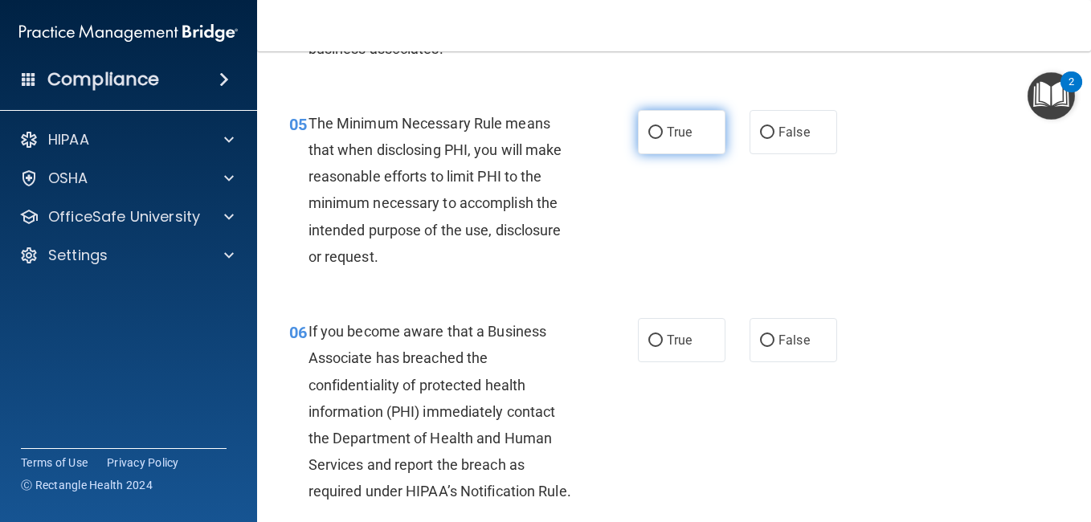
click at [683, 154] on label "True" at bounding box center [682, 132] width 88 height 44
click at [663, 139] on input "True" at bounding box center [655, 133] width 14 height 12
radio input "true"
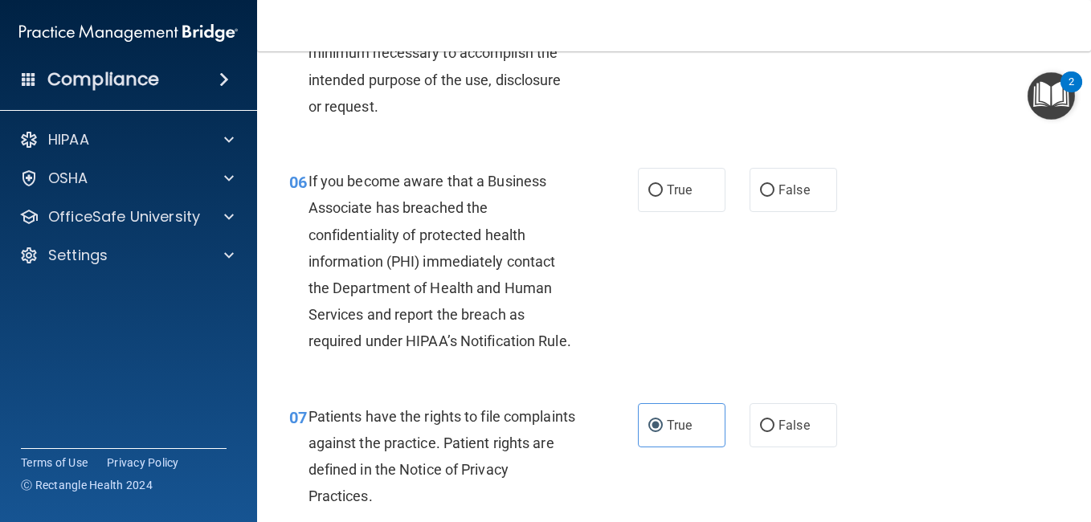
scroll to position [884, 0]
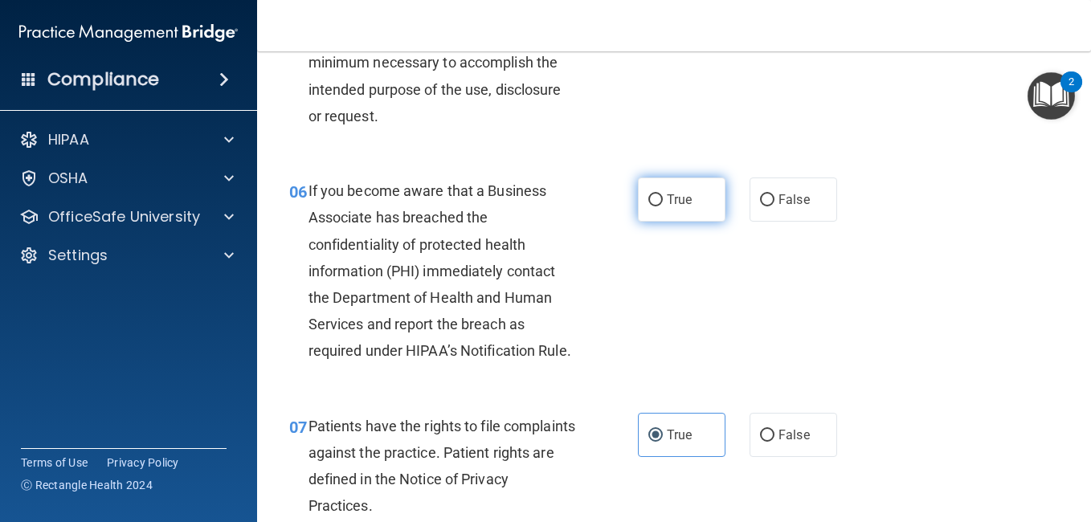
click at [648, 206] on input "True" at bounding box center [655, 200] width 14 height 12
radio input "true"
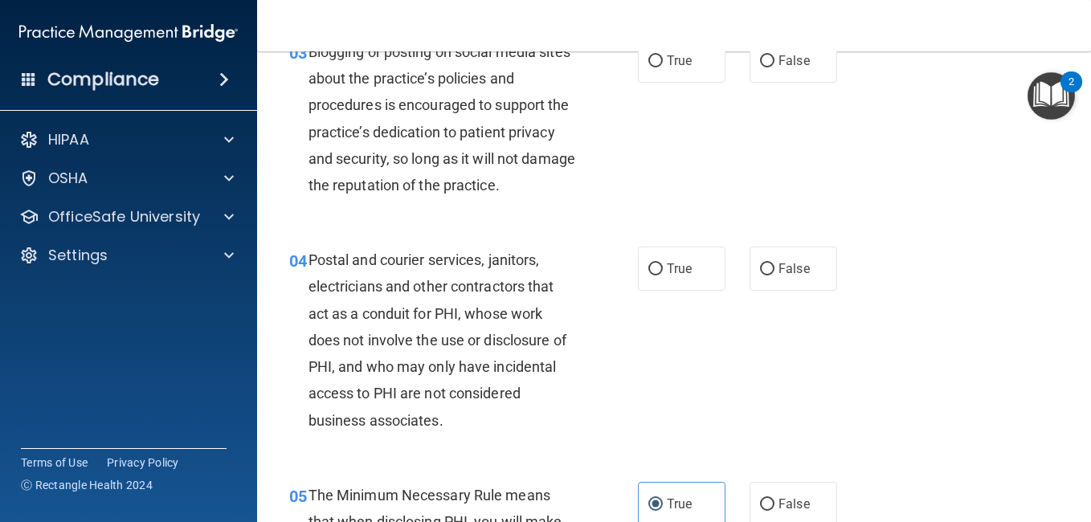
scroll to position [341, 0]
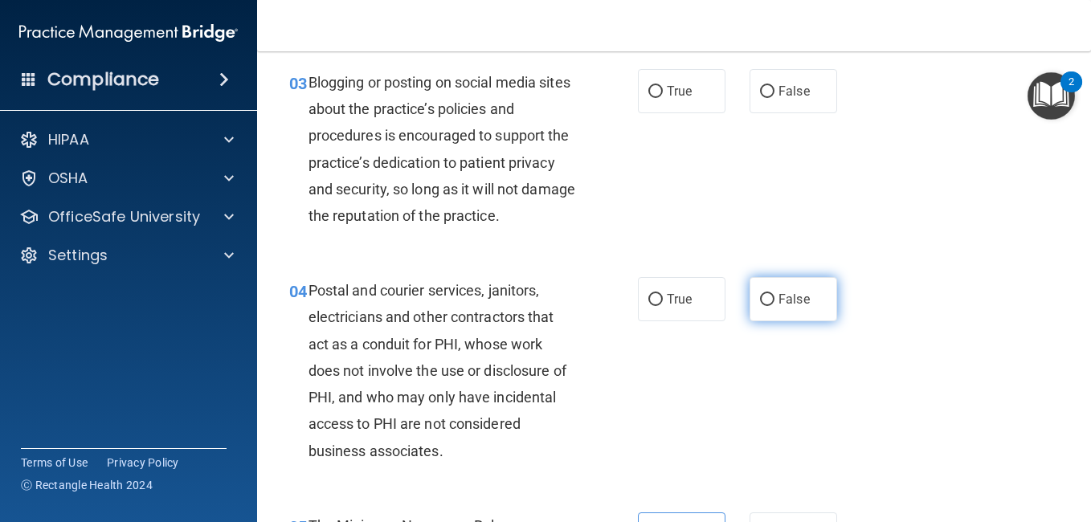
click at [771, 321] on label "False" at bounding box center [793, 299] width 88 height 44
click at [771, 306] on input "False" at bounding box center [767, 300] width 14 height 12
radio input "true"
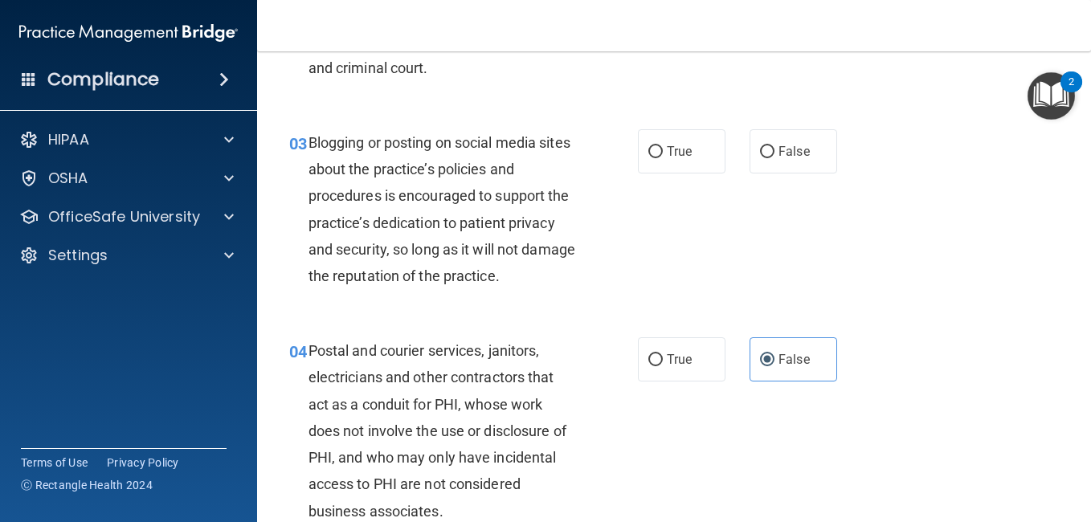
scroll to position [271, 0]
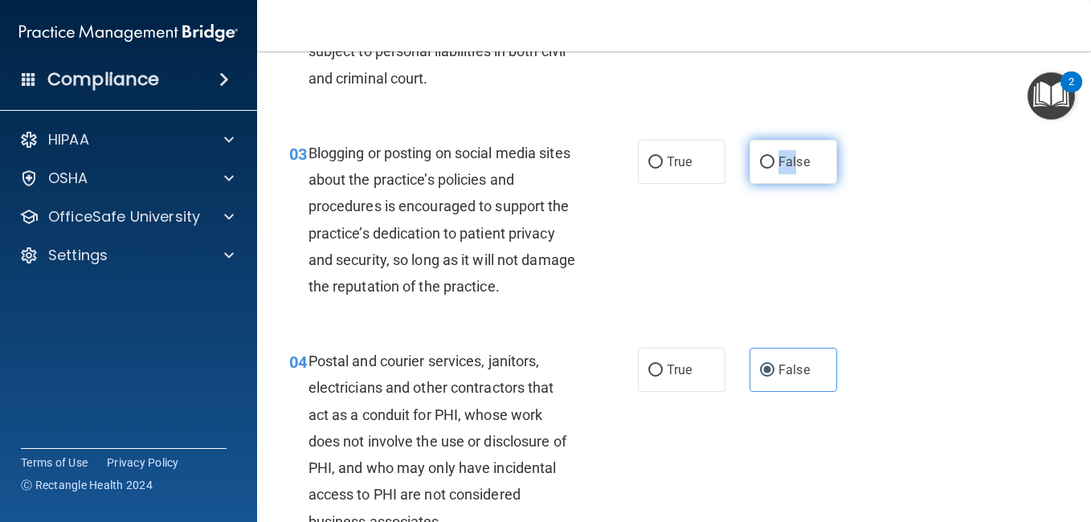
drag, startPoint x: 745, startPoint y: 194, endPoint x: 793, endPoint y: 187, distance: 48.7
click at [793, 184] on label "False" at bounding box center [793, 162] width 88 height 44
click at [793, 169] on span "False" at bounding box center [793, 161] width 31 height 15
click at [774, 169] on input "False" at bounding box center [767, 163] width 14 height 12
radio input "true"
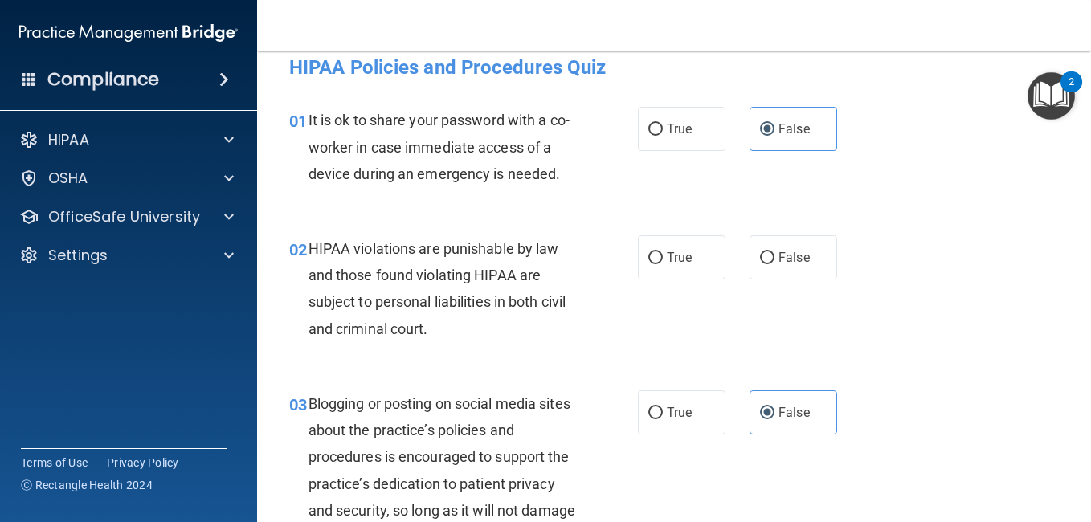
scroll to position [10, 0]
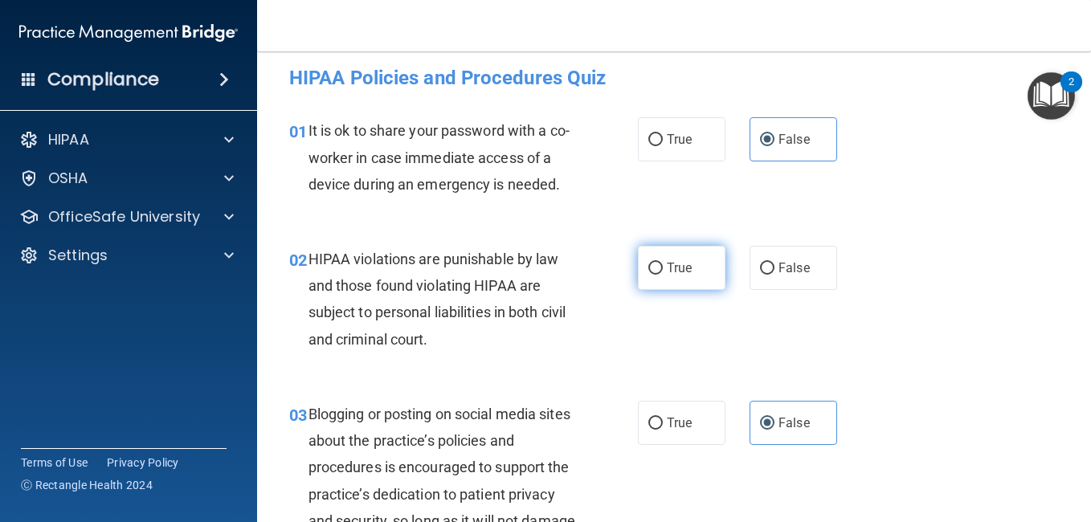
click at [655, 278] on label "True" at bounding box center [682, 268] width 88 height 44
click at [655, 275] on input "True" at bounding box center [655, 269] width 14 height 12
radio input "true"
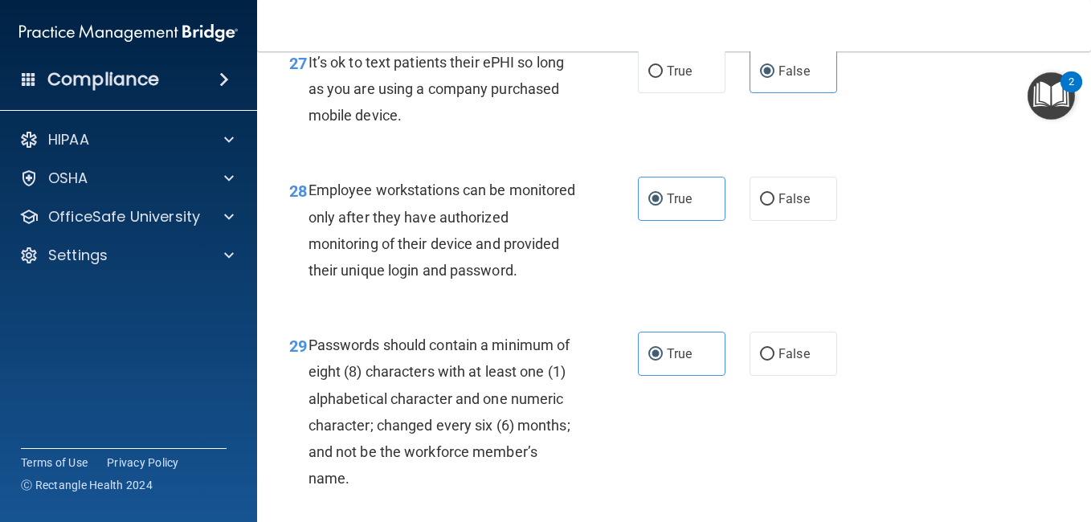
scroll to position [4945, 0]
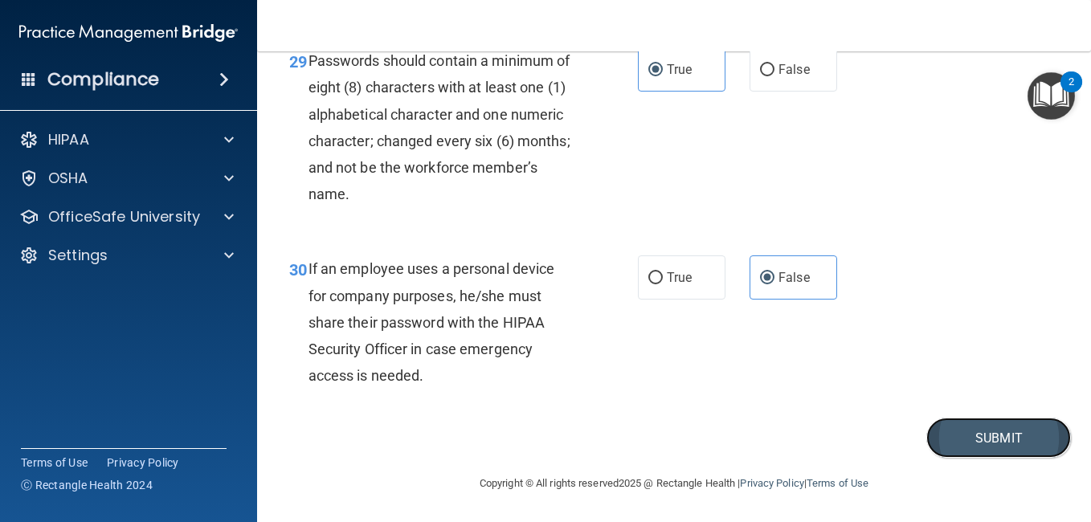
click at [998, 454] on button "Submit" at bounding box center [998, 438] width 145 height 41
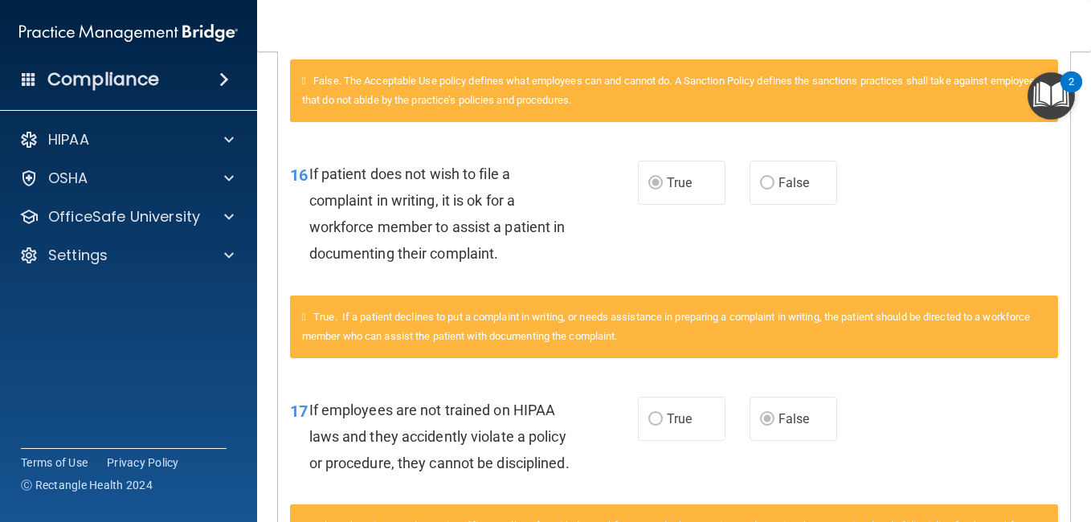
scroll to position [1471, 0]
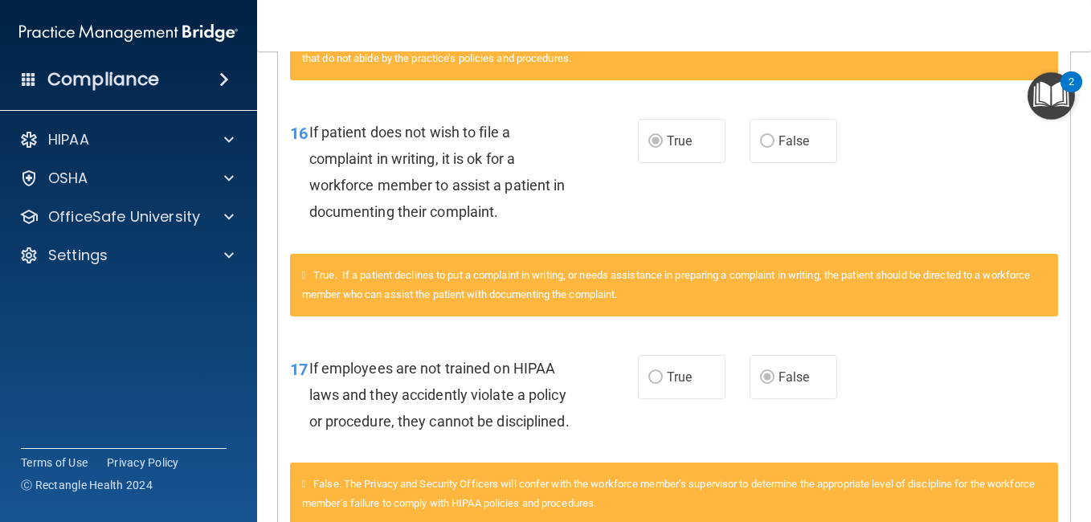
drag, startPoint x: 1074, startPoint y: 312, endPoint x: 1061, endPoint y: 423, distance: 110.8
click at [1061, 423] on main "Calculating your score.... You did not pass the " HIPAA Policies and Procedures…" at bounding box center [674, 286] width 834 height 471
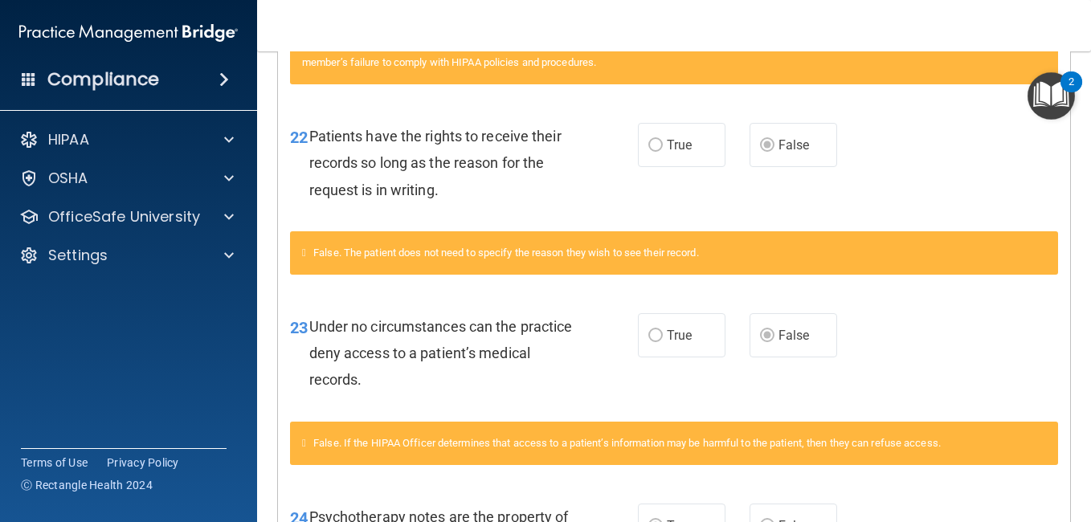
scroll to position [1918, 0]
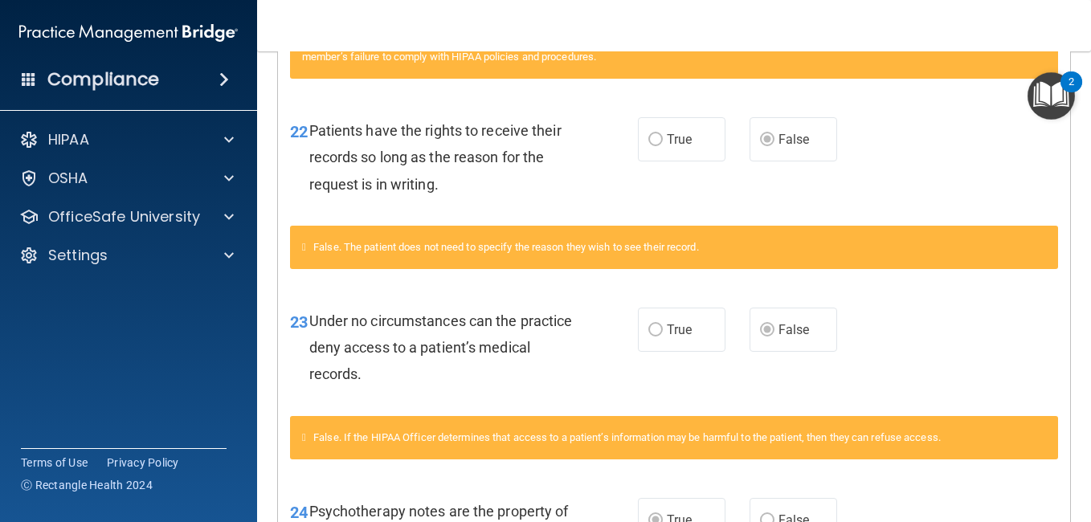
drag, startPoint x: 1072, startPoint y: 340, endPoint x: 1069, endPoint y: 362, distance: 22.6
click at [1069, 362] on main "Calculating your score.... You did not pass the " HIPAA Policies and Procedures…" at bounding box center [674, 286] width 834 height 471
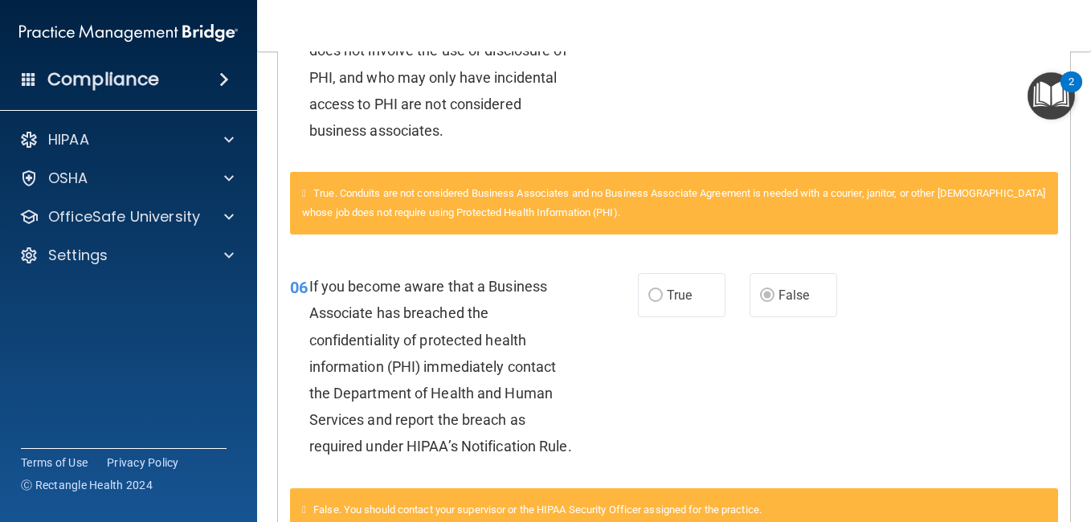
scroll to position [83, 0]
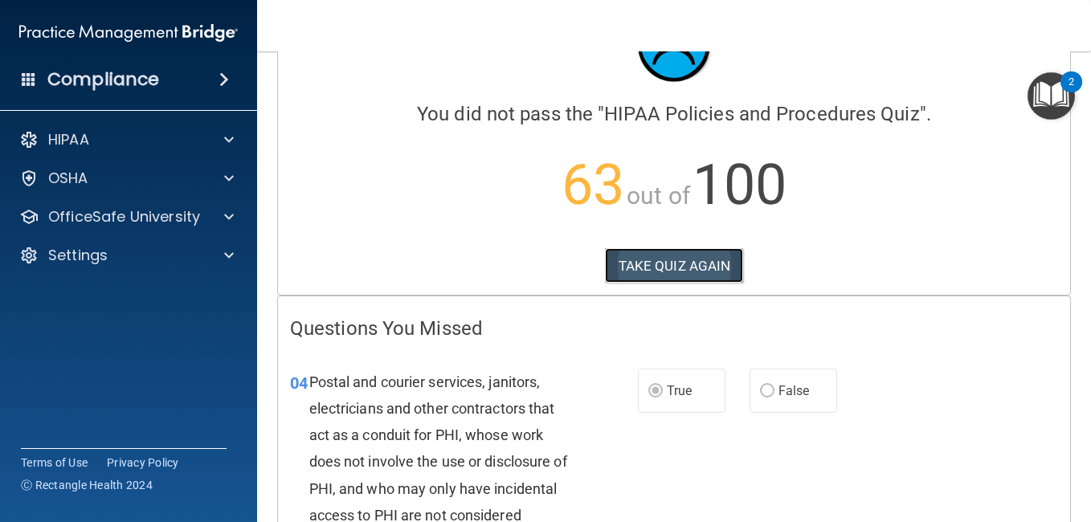
click at [666, 268] on button "TAKE QUIZ AGAIN" at bounding box center [674, 265] width 139 height 35
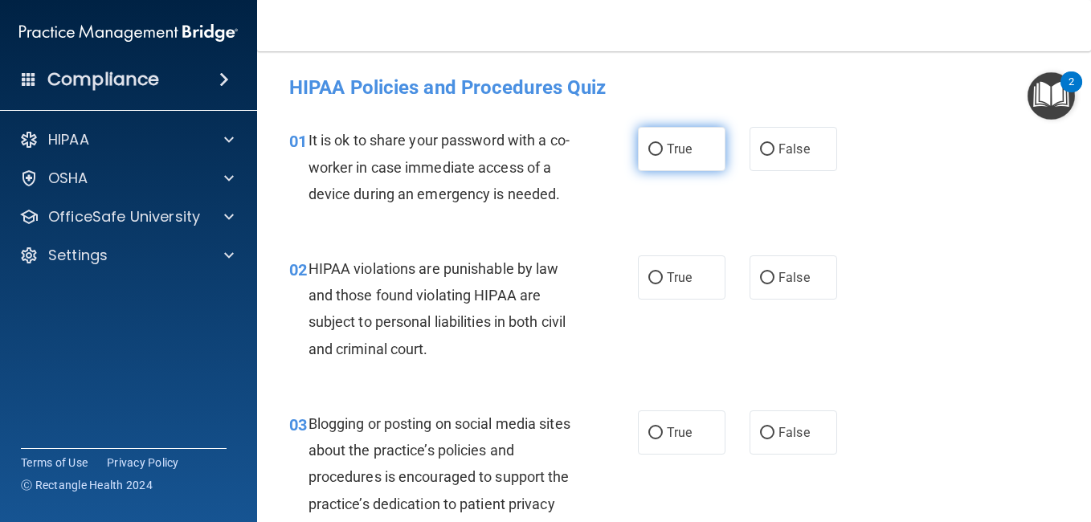
click at [651, 159] on label "True" at bounding box center [682, 149] width 88 height 44
click at [651, 156] on input "True" at bounding box center [655, 150] width 14 height 12
radio input "true"
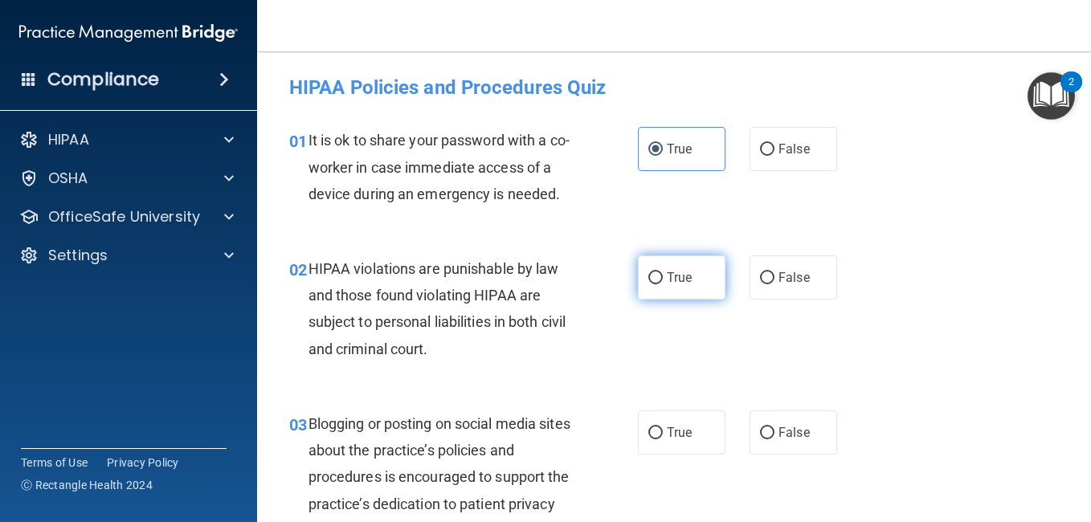
click at [655, 284] on input "True" at bounding box center [655, 278] width 14 height 12
radio input "true"
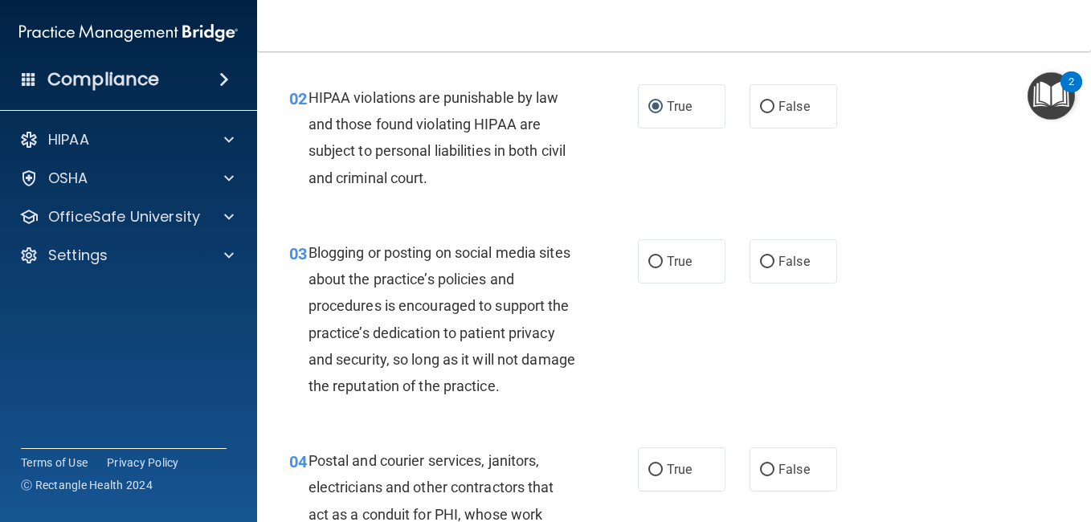
scroll to position [181, 0]
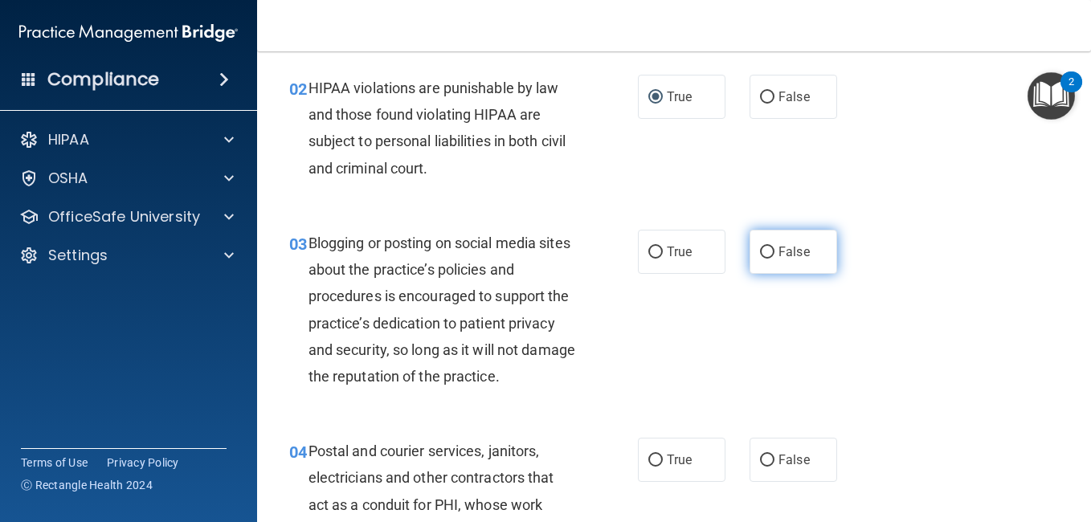
click at [762, 259] on input "False" at bounding box center [767, 253] width 14 height 12
radio input "true"
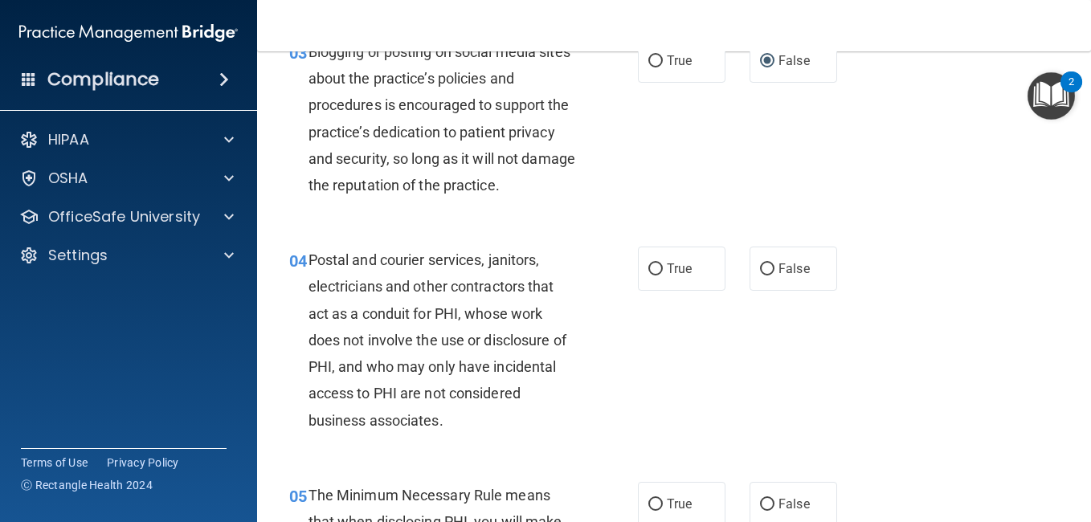
scroll to position [361, 0]
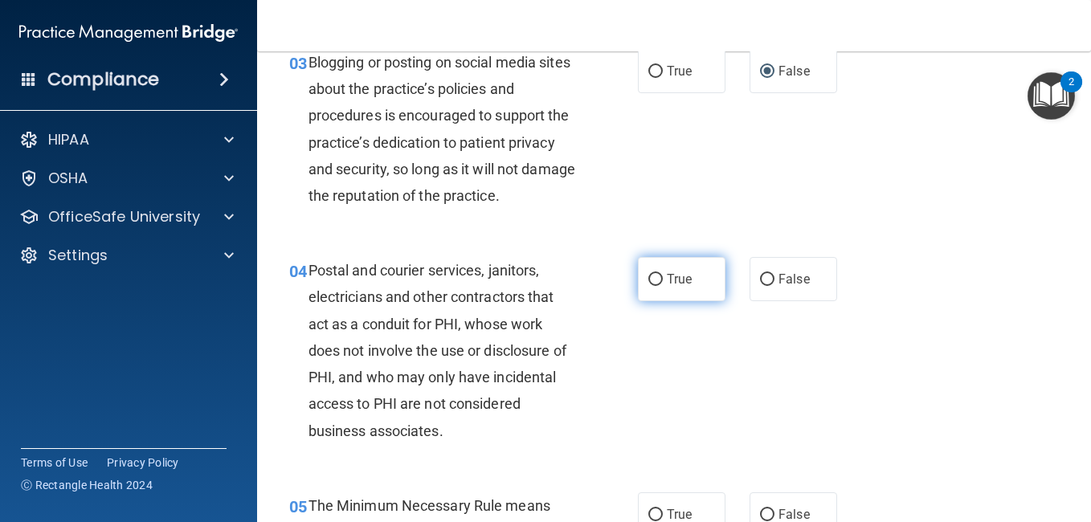
click at [660, 301] on label "True" at bounding box center [682, 279] width 88 height 44
click at [660, 286] on input "True" at bounding box center [655, 280] width 14 height 12
radio input "true"
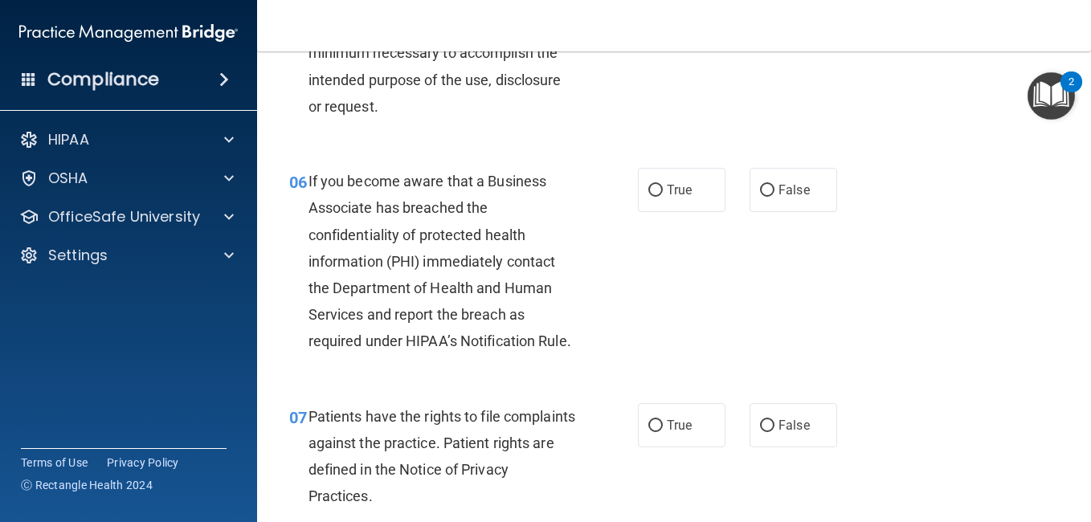
scroll to position [924, 0]
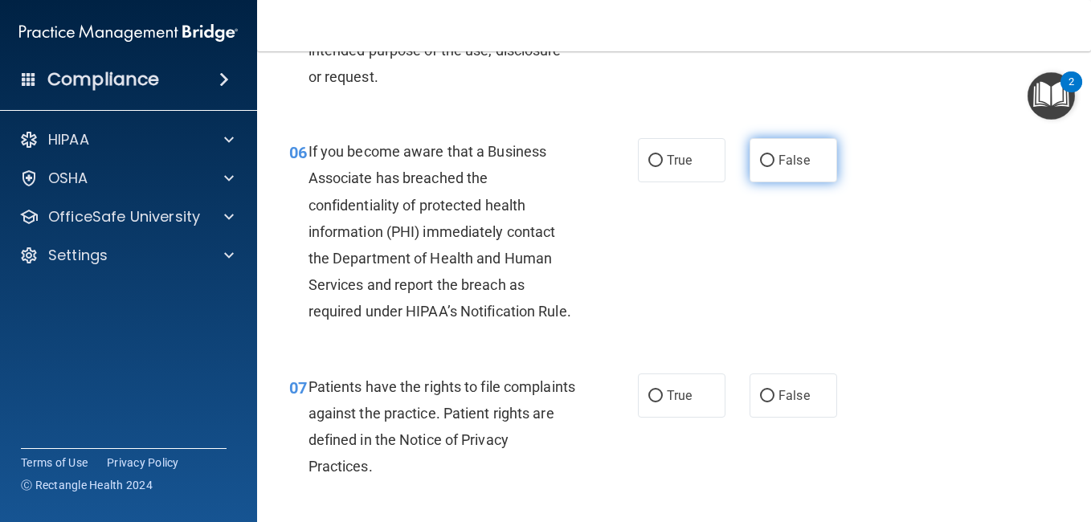
click at [778, 168] on span "False" at bounding box center [793, 160] width 31 height 15
click at [771, 167] on input "False" at bounding box center [767, 161] width 14 height 12
radio input "true"
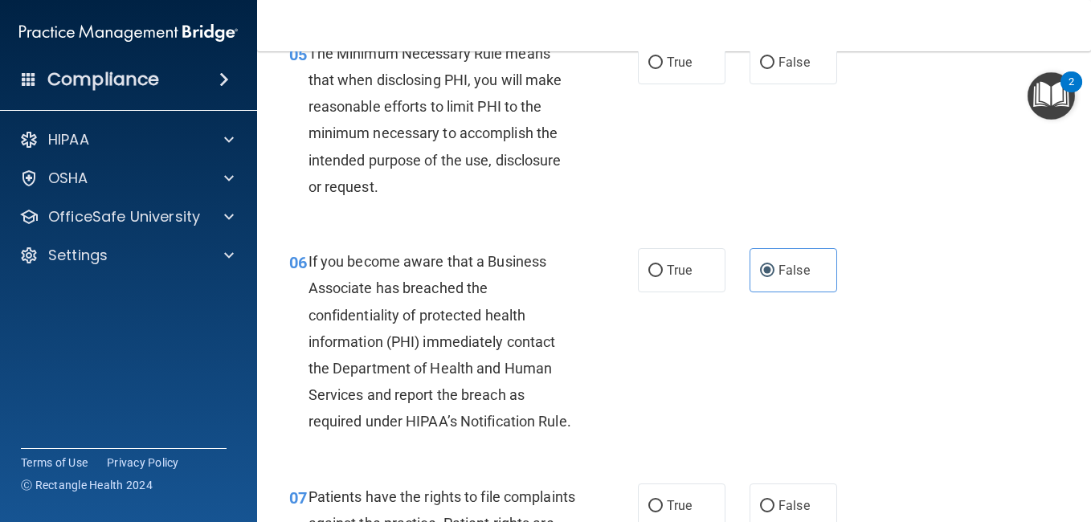
scroll to position [803, 0]
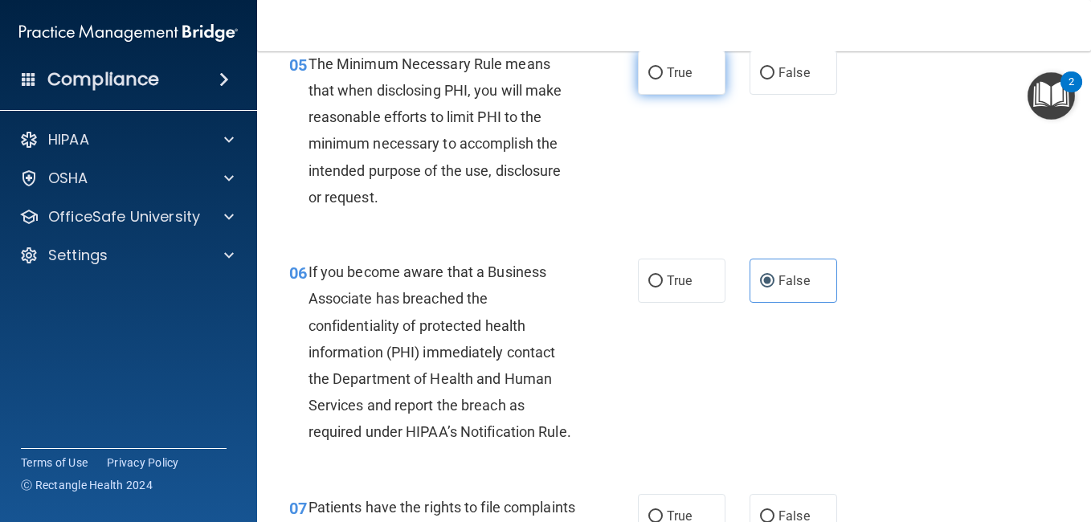
click at [684, 80] on span "True" at bounding box center [679, 72] width 25 height 15
click at [663, 80] on input "True" at bounding box center [655, 73] width 14 height 12
radio input "true"
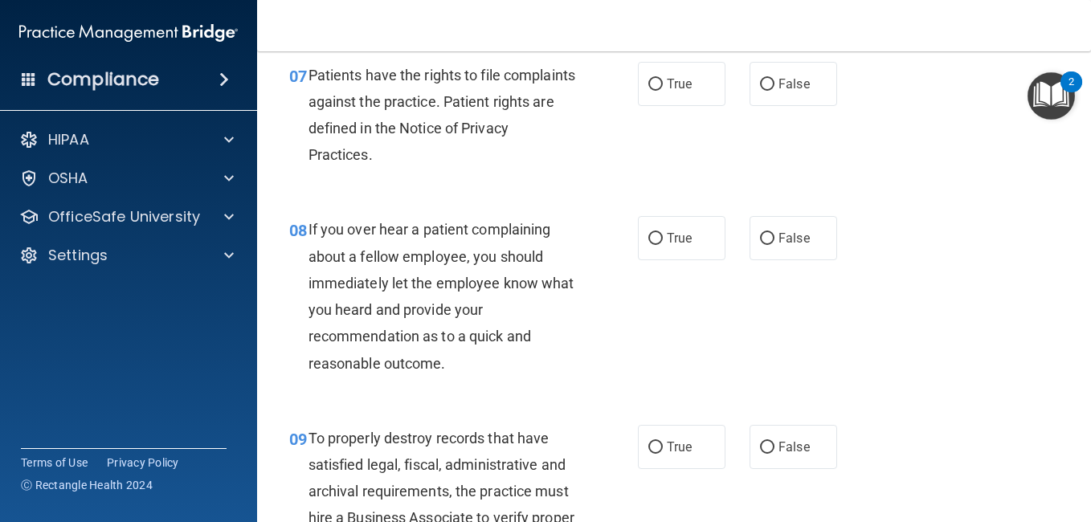
scroll to position [1245, 0]
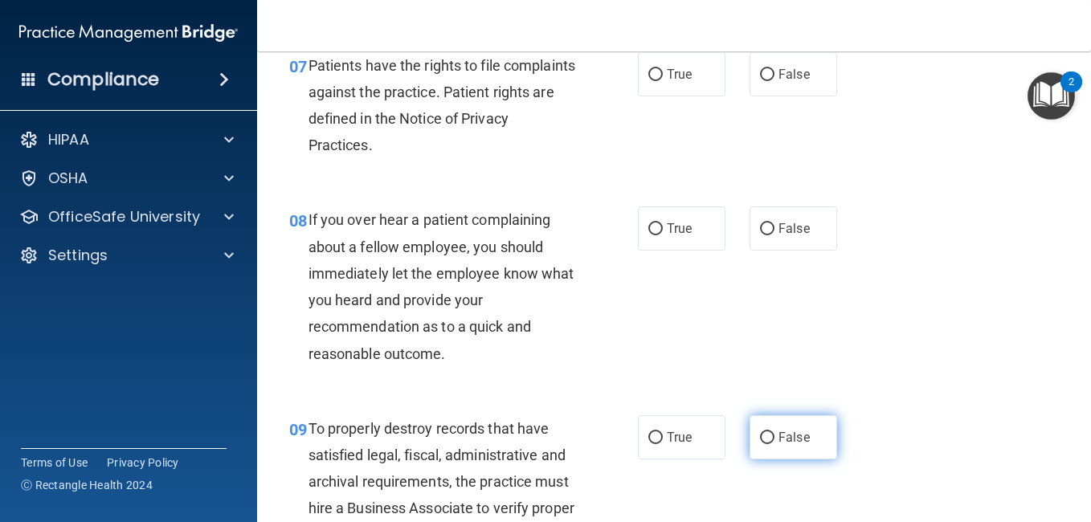
click at [767, 444] on input "False" at bounding box center [767, 438] width 14 height 12
radio input "true"
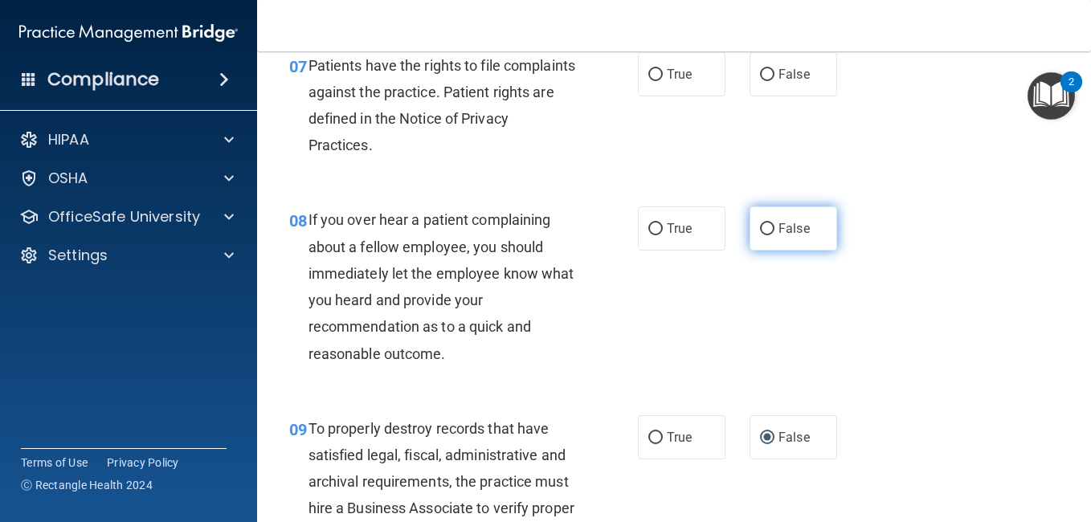
click at [768, 251] on label "False" at bounding box center [793, 228] width 88 height 44
click at [768, 235] on input "False" at bounding box center [767, 229] width 14 height 12
radio input "true"
click at [638, 96] on label "True" at bounding box center [682, 74] width 88 height 44
click at [648, 81] on input "True" at bounding box center [655, 75] width 14 height 12
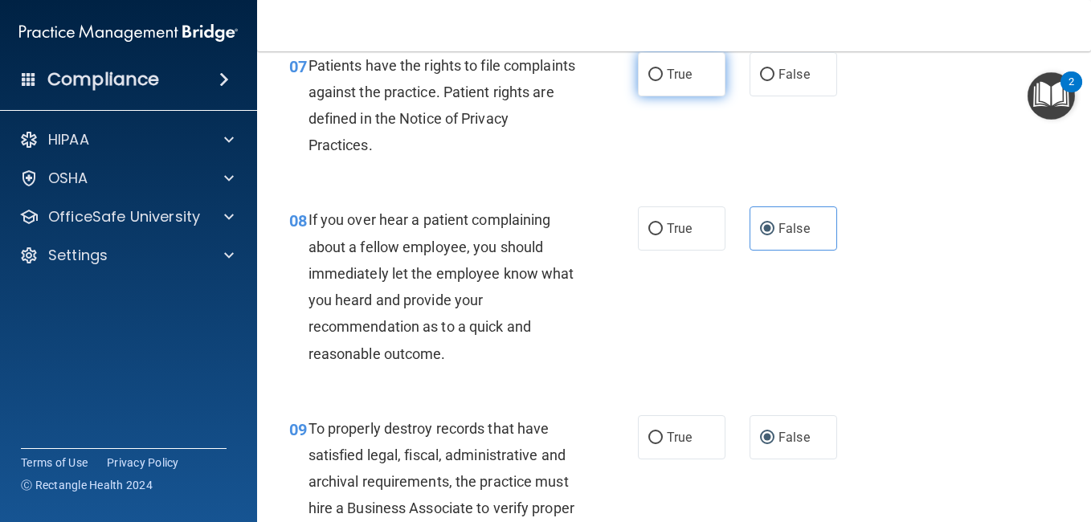
radio input "true"
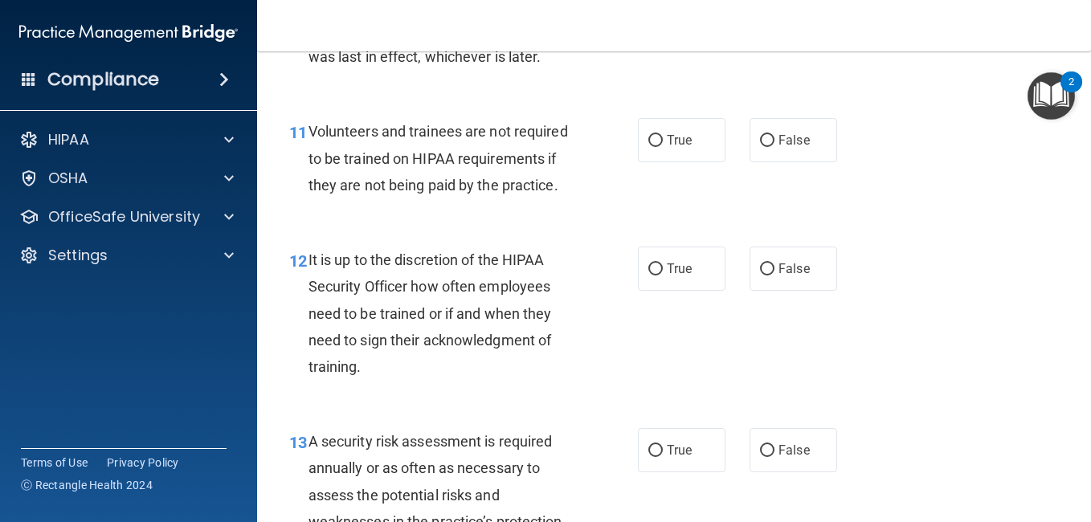
scroll to position [1969, 0]
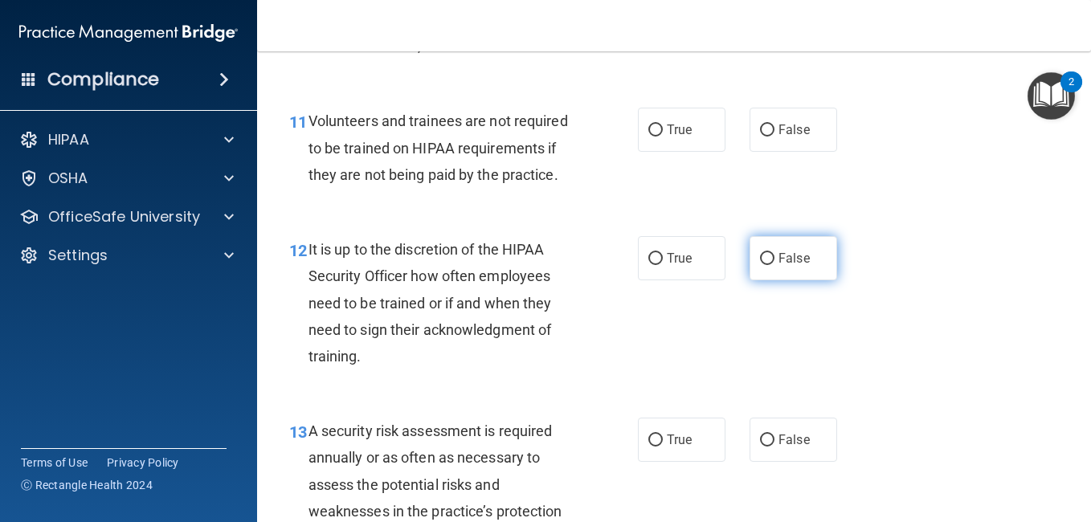
click at [785, 266] on span "False" at bounding box center [793, 258] width 31 height 15
click at [774, 265] on input "False" at bounding box center [767, 259] width 14 height 12
radio input "true"
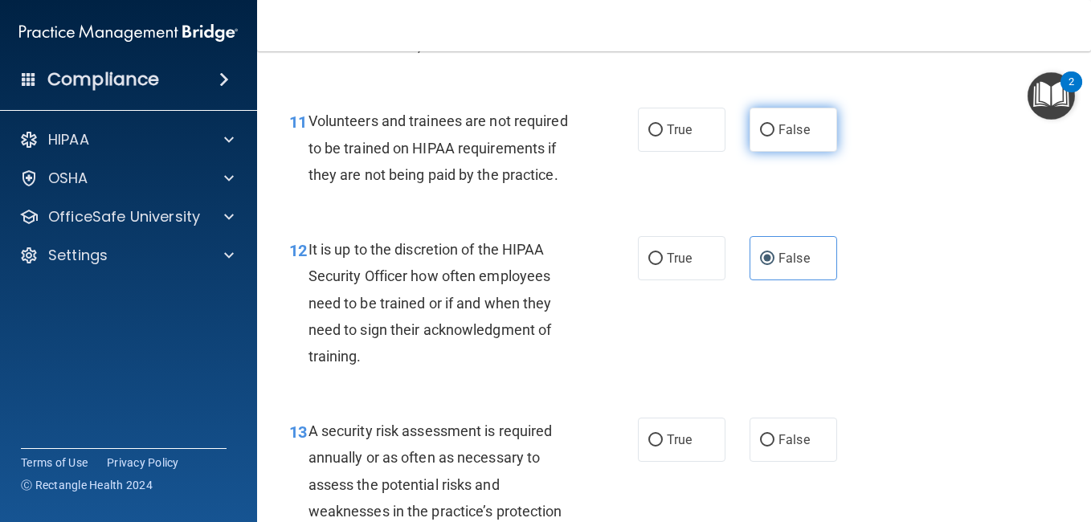
click at [768, 152] on label "False" at bounding box center [793, 130] width 88 height 44
click at [768, 137] on input "False" at bounding box center [767, 131] width 14 height 12
radio input "true"
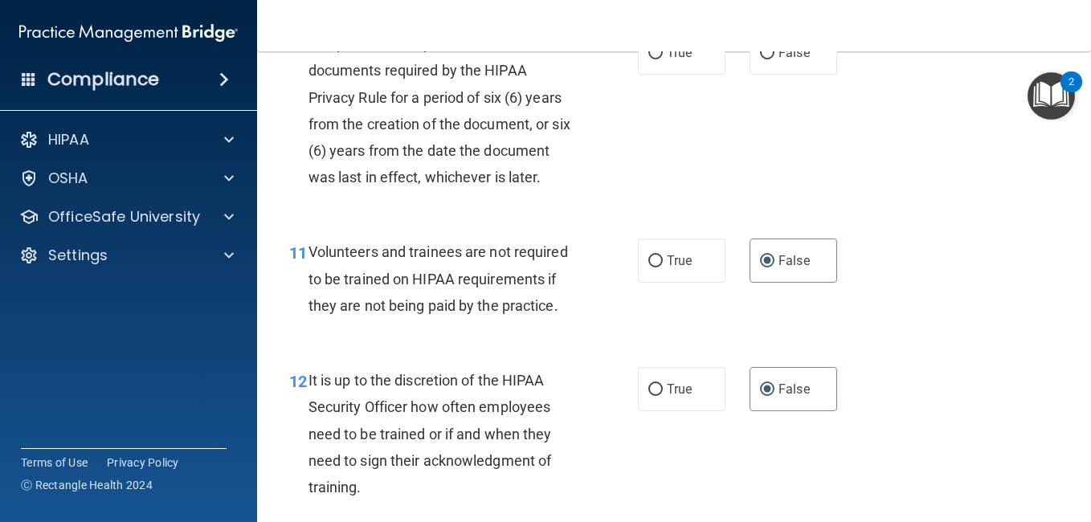
scroll to position [1818, 0]
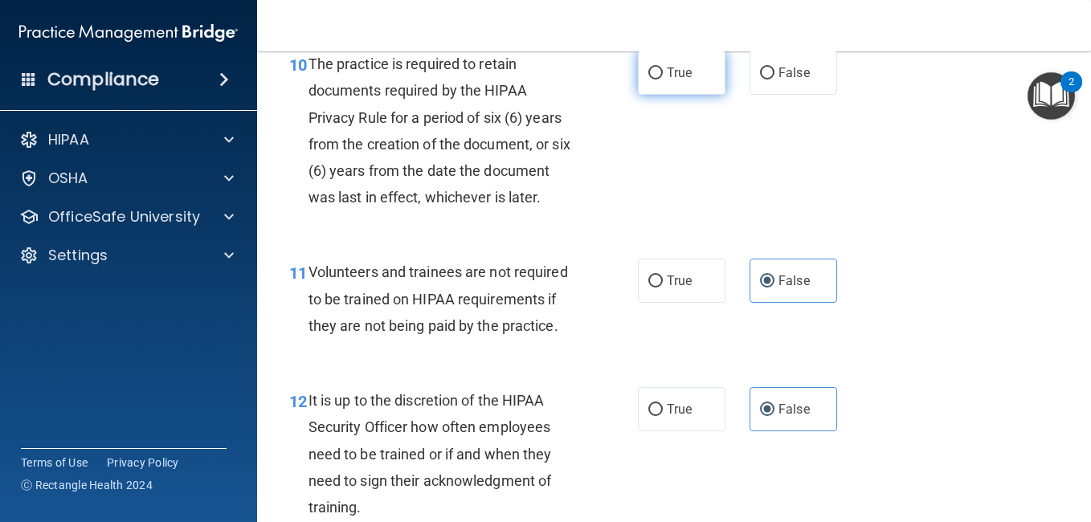
click at [670, 80] on span "True" at bounding box center [679, 72] width 25 height 15
click at [663, 80] on input "True" at bounding box center [655, 73] width 14 height 12
radio input "true"
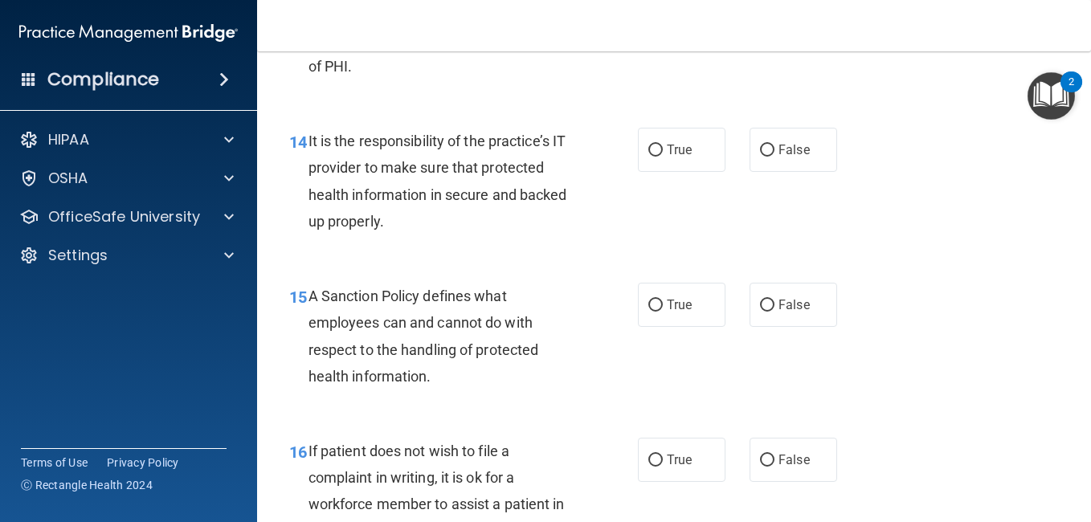
scroll to position [2451, 0]
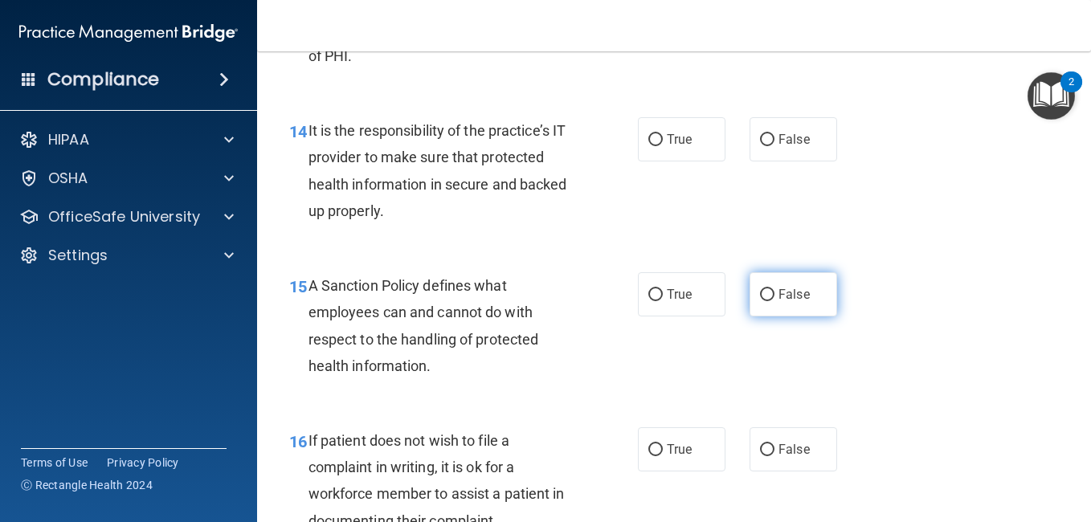
click at [763, 301] on input "False" at bounding box center [767, 295] width 14 height 12
radio input "true"
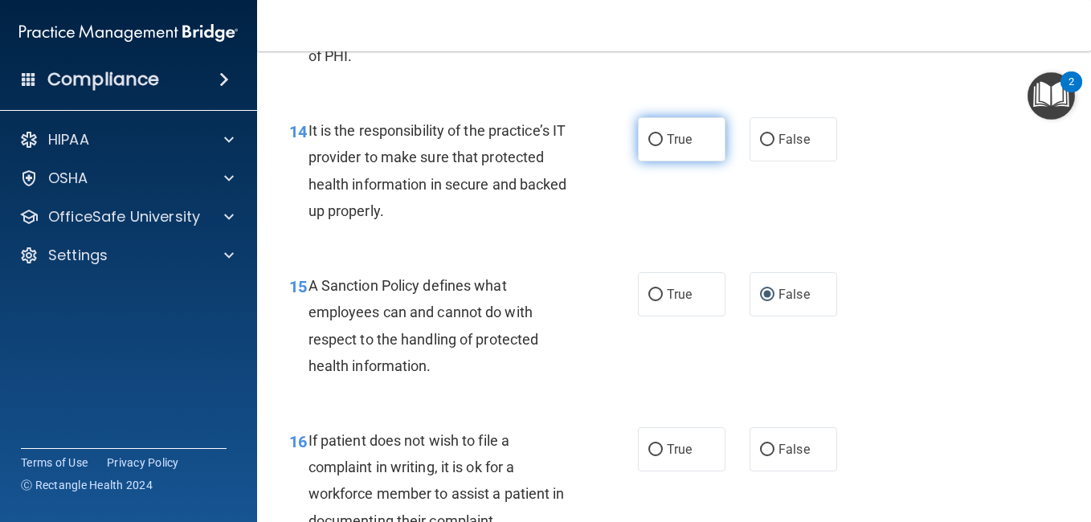
click at [659, 161] on label "True" at bounding box center [682, 139] width 88 height 44
click at [659, 146] on input "True" at bounding box center [655, 140] width 14 height 12
radio input "true"
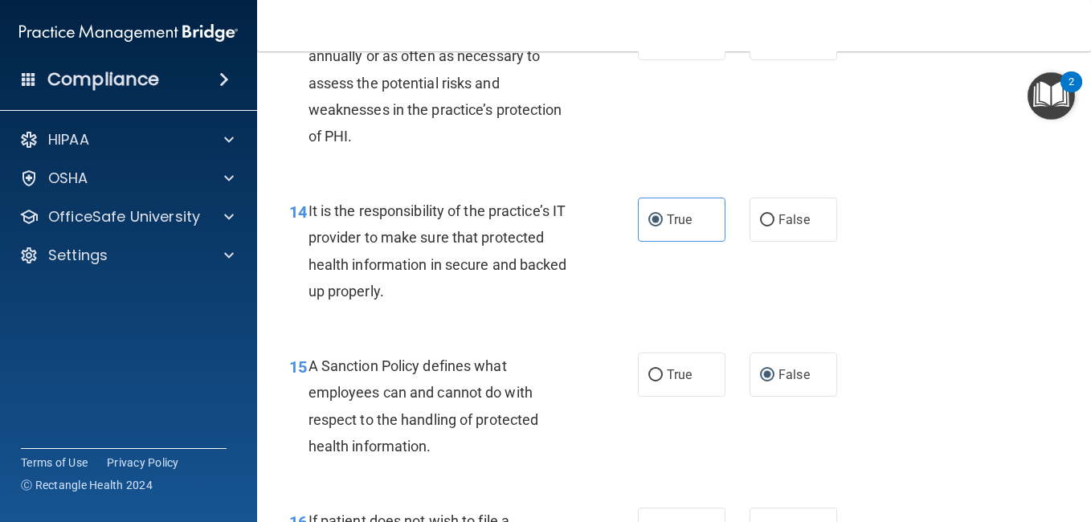
scroll to position [2360, 0]
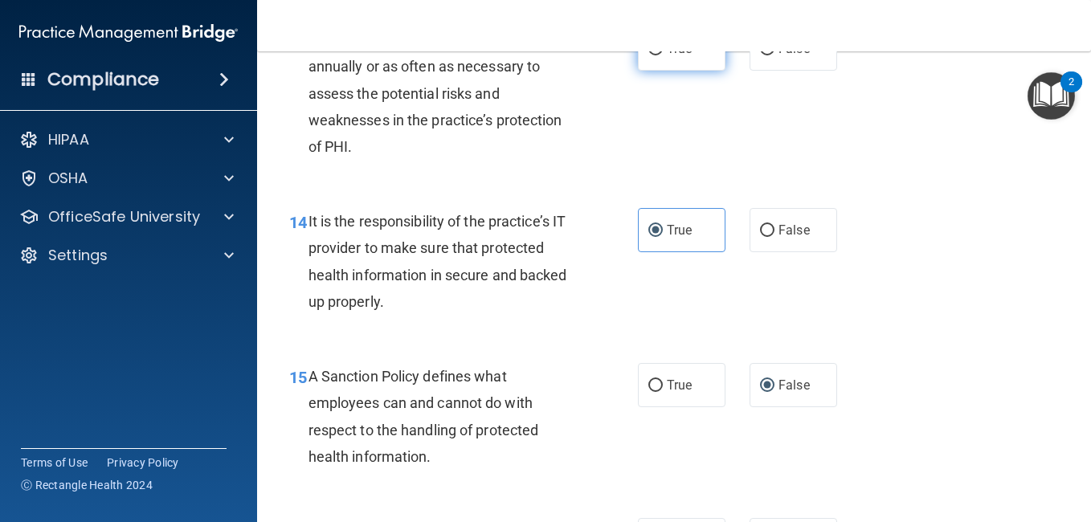
click at [667, 56] on span "True" at bounding box center [679, 48] width 25 height 15
click at [663, 55] on input "True" at bounding box center [655, 49] width 14 height 12
radio input "true"
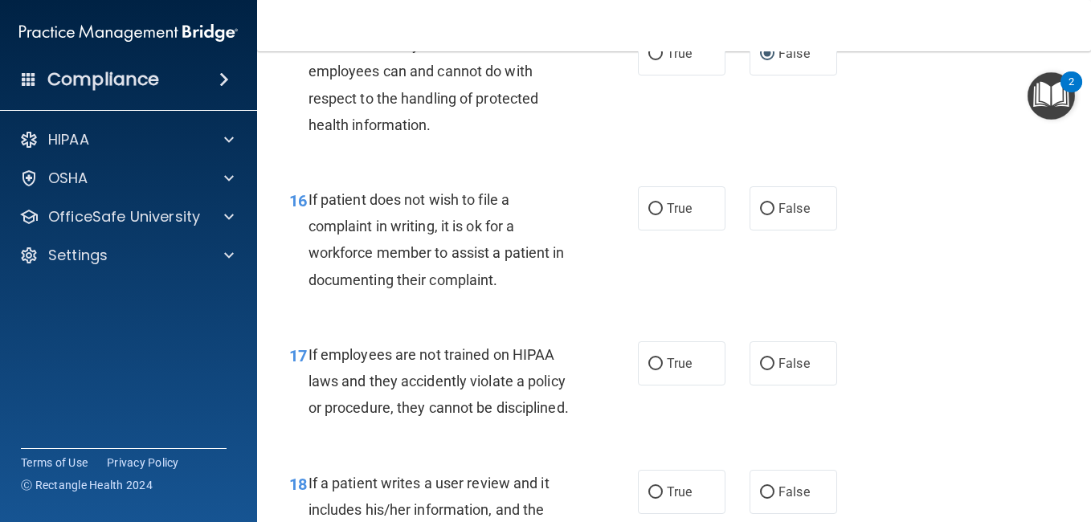
scroll to position [2702, 0]
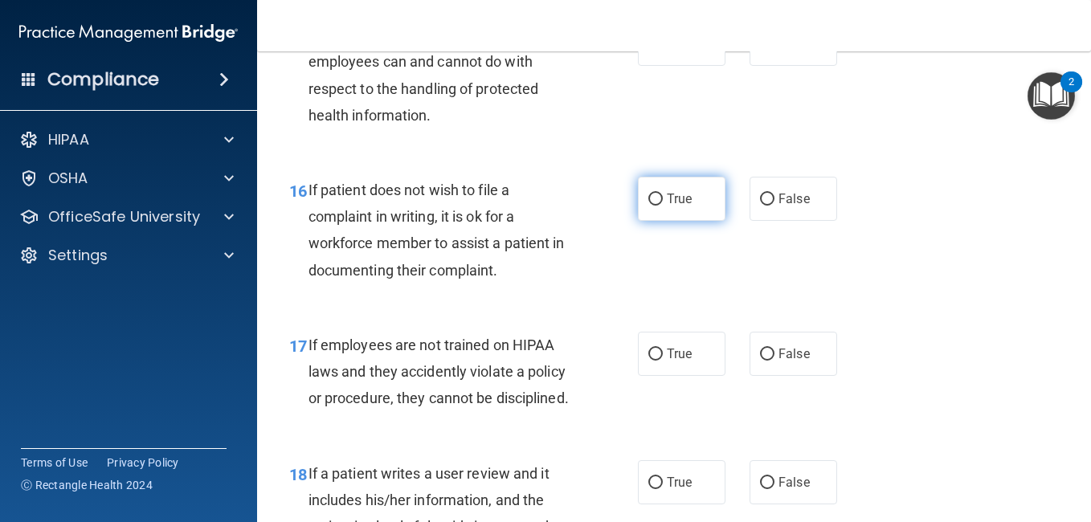
click at [650, 206] on input "True" at bounding box center [655, 200] width 14 height 12
radio input "true"
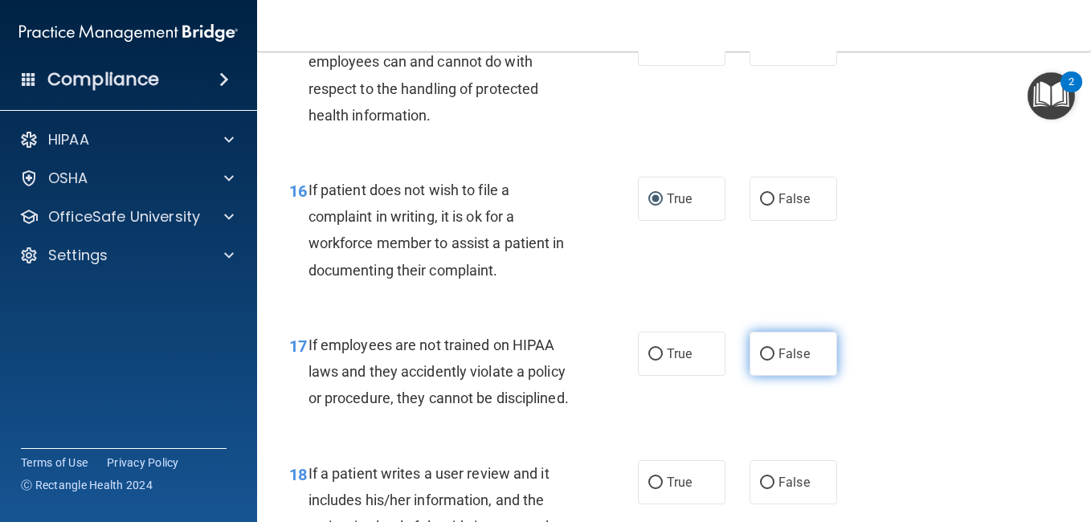
click at [754, 376] on label "False" at bounding box center [793, 354] width 88 height 44
click at [760, 361] on input "False" at bounding box center [767, 355] width 14 height 12
radio input "true"
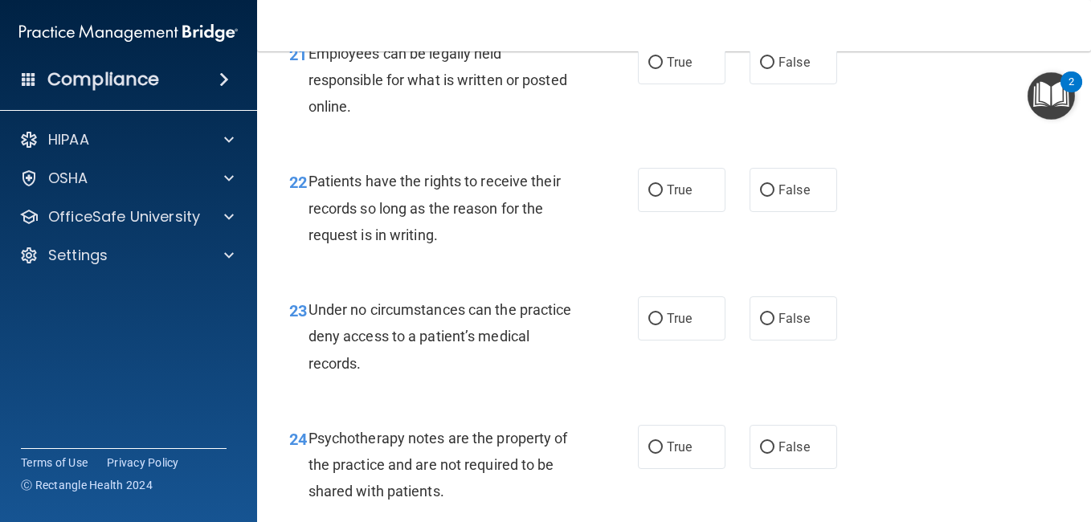
scroll to position [3676, 0]
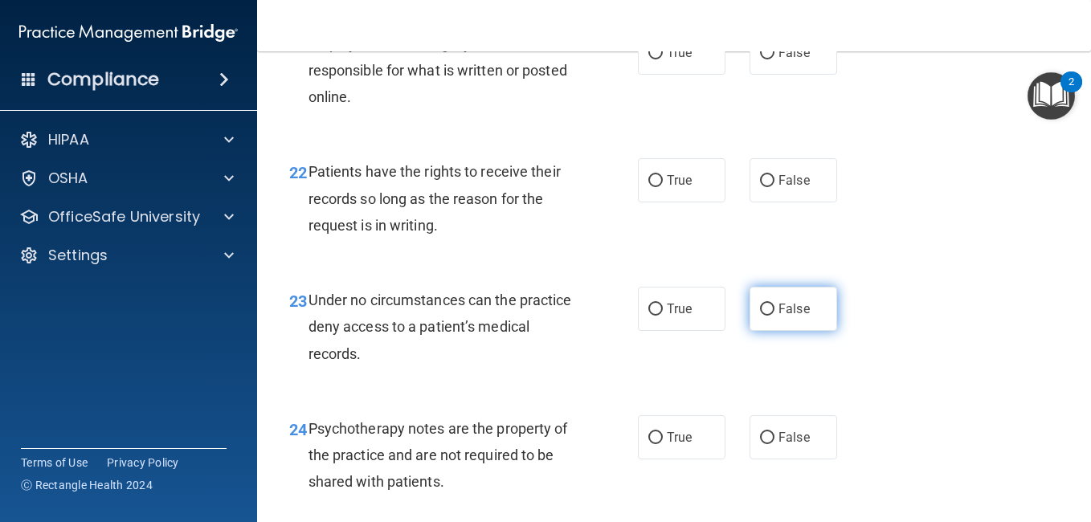
click at [750, 331] on label "False" at bounding box center [793, 309] width 88 height 44
click at [760, 316] on input "False" at bounding box center [767, 310] width 14 height 12
radio input "true"
click at [763, 202] on label "False" at bounding box center [793, 180] width 88 height 44
click at [763, 187] on input "False" at bounding box center [767, 181] width 14 height 12
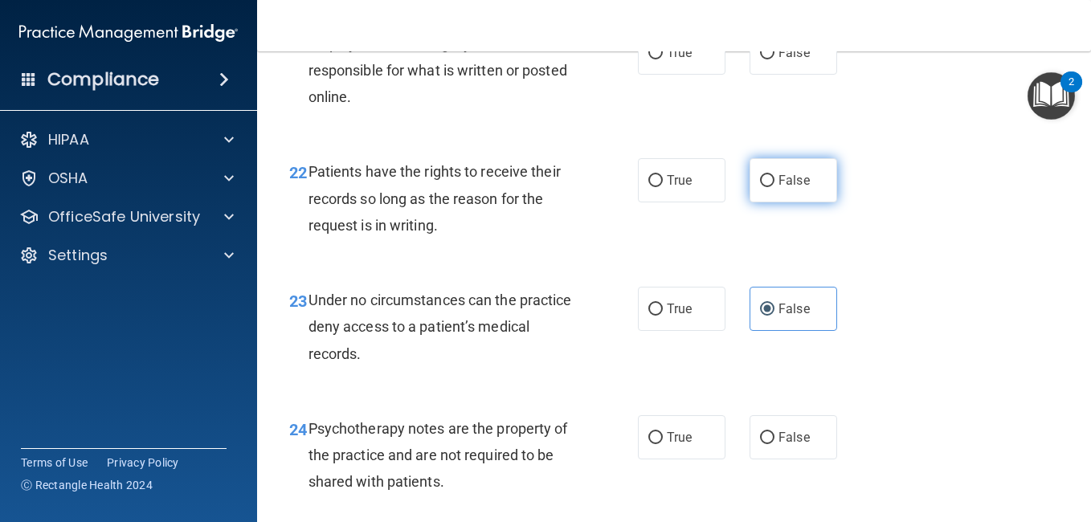
radio input "true"
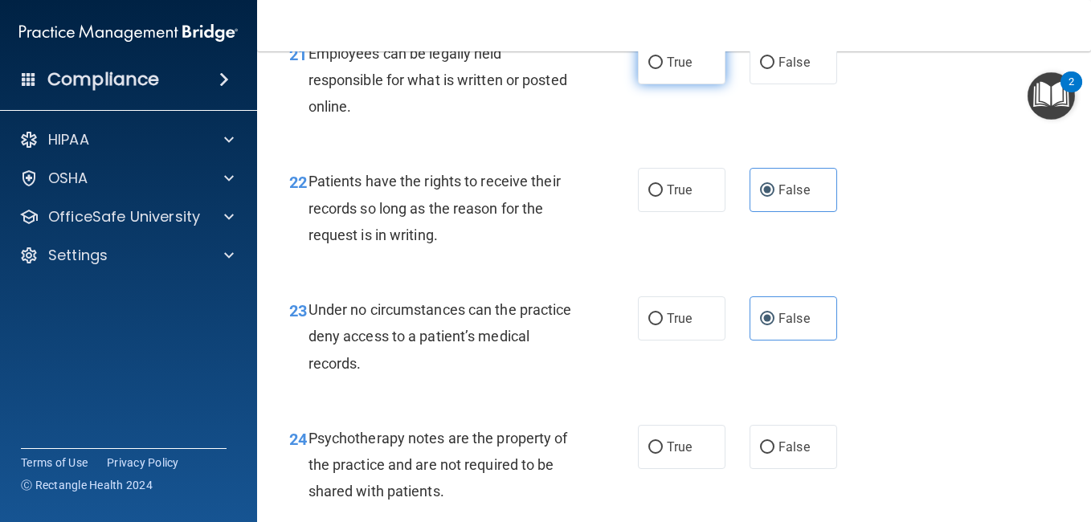
click at [649, 69] on input "True" at bounding box center [655, 63] width 14 height 12
radio input "true"
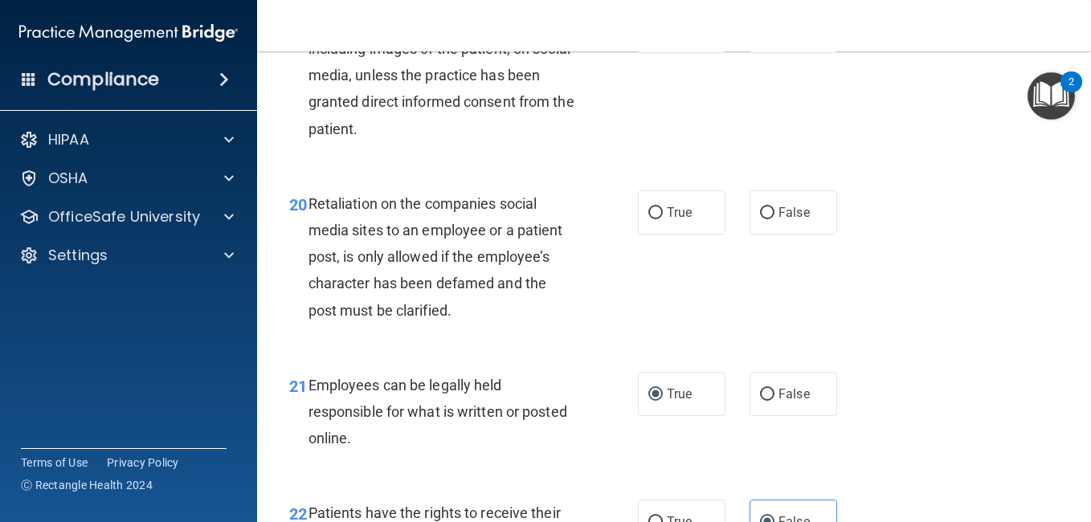
scroll to position [3325, 0]
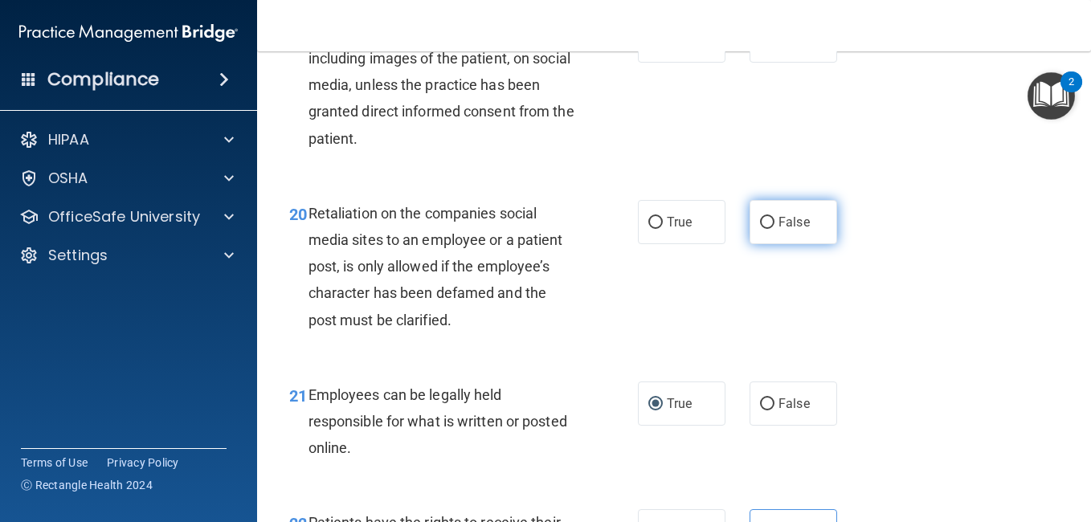
click at [784, 230] on span "False" at bounding box center [793, 221] width 31 height 15
click at [774, 229] on input "False" at bounding box center [767, 223] width 14 height 12
radio input "true"
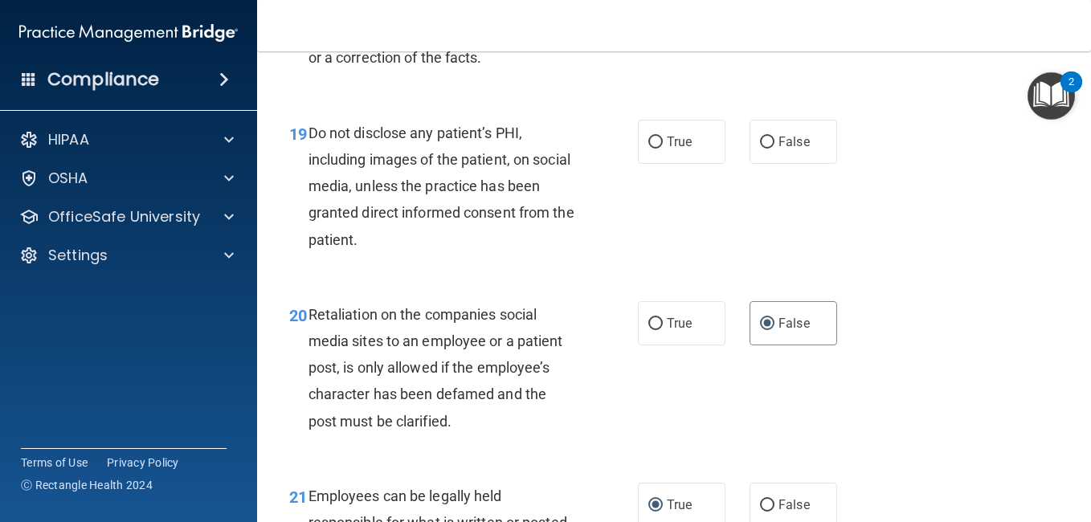
scroll to position [3214, 0]
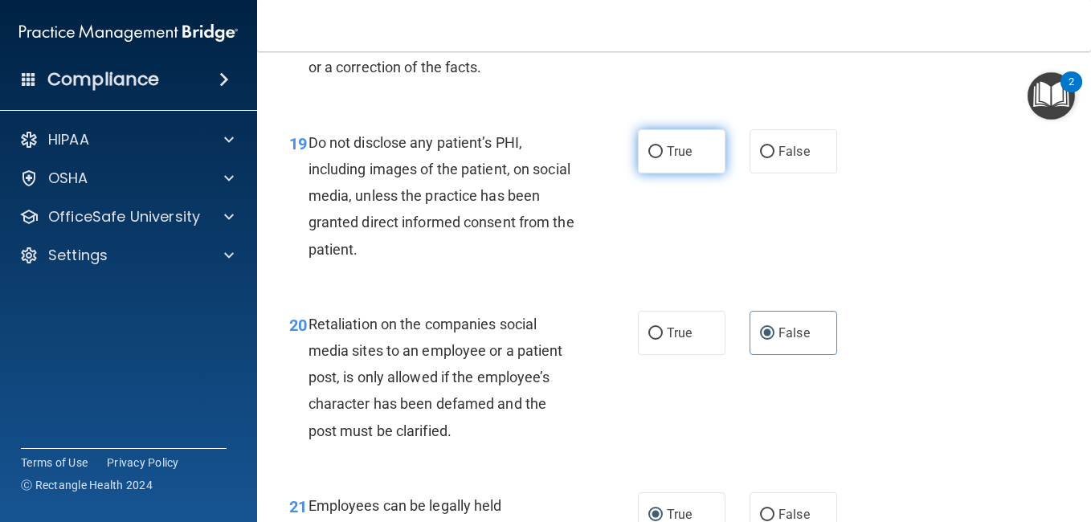
click at [667, 159] on span "True" at bounding box center [679, 151] width 25 height 15
click at [663, 158] on input "True" at bounding box center [655, 152] width 14 height 12
radio input "true"
click at [667, 159] on span "True" at bounding box center [679, 151] width 25 height 15
click at [663, 158] on input "True" at bounding box center [655, 152] width 14 height 12
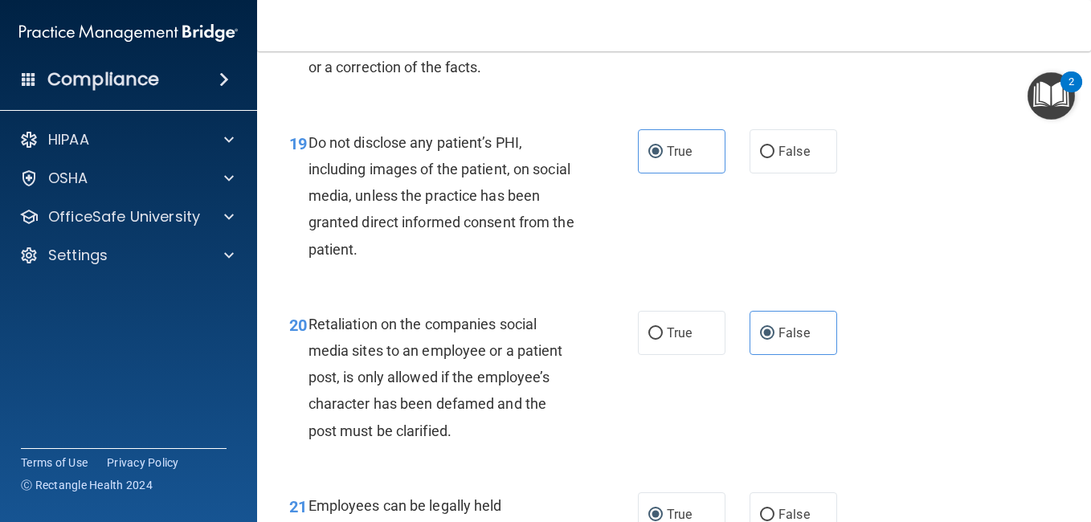
click at [972, 291] on div "19 Do not disclose any patient’s PHI, including images of the patient, on socia…" at bounding box center [674, 200] width 794 height 182
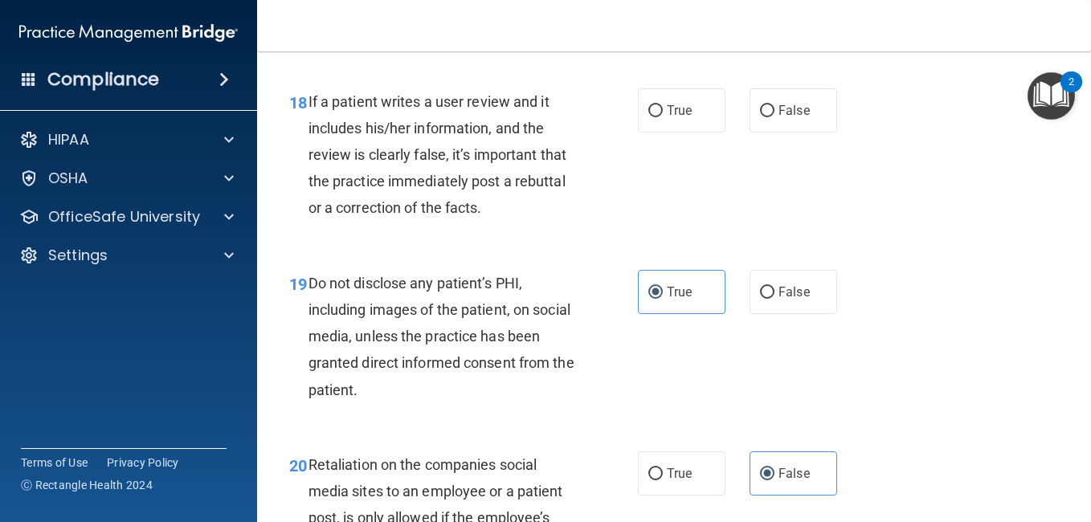
scroll to position [3063, 0]
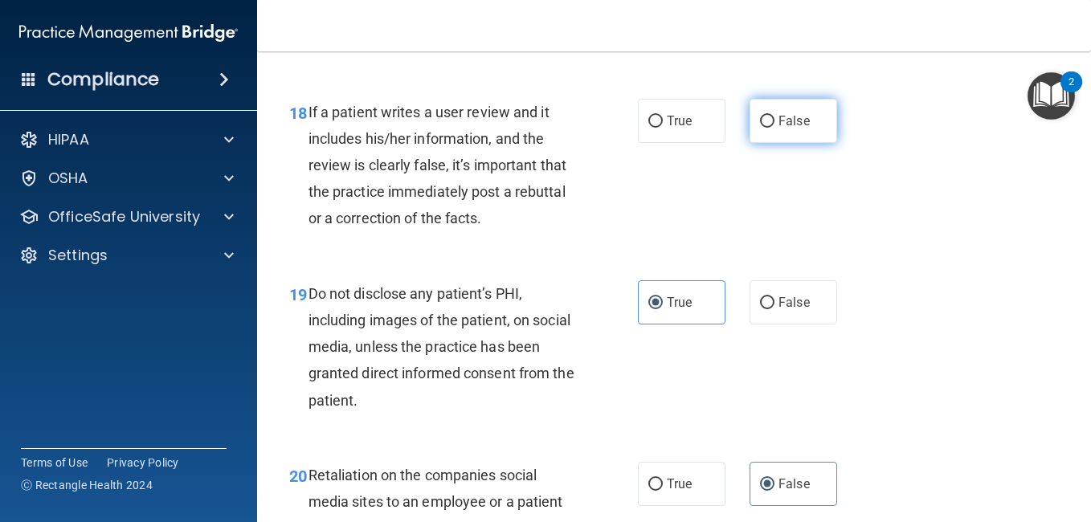
click at [778, 129] on span "False" at bounding box center [793, 120] width 31 height 15
click at [774, 128] on input "False" at bounding box center [767, 122] width 14 height 12
radio input "true"
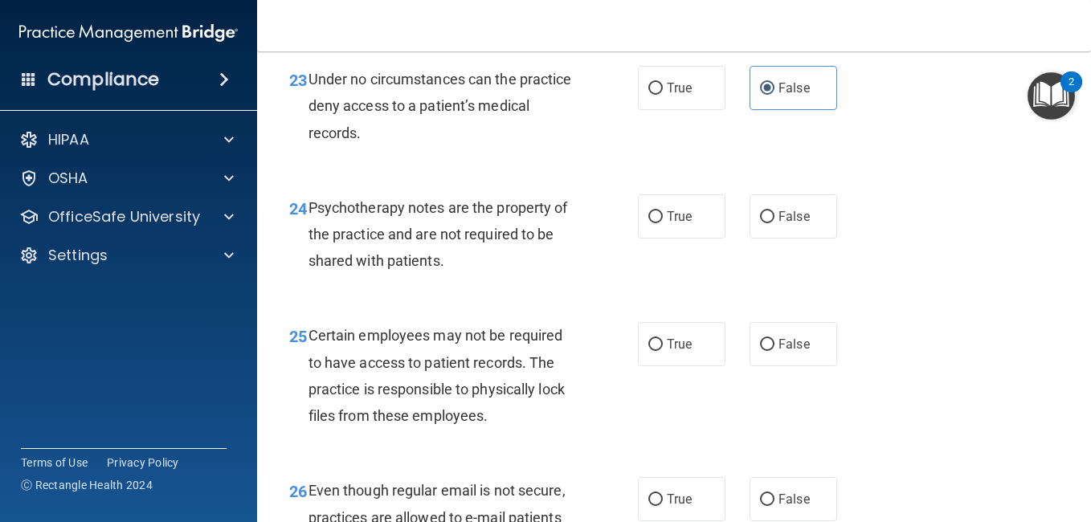
scroll to position [3917, 0]
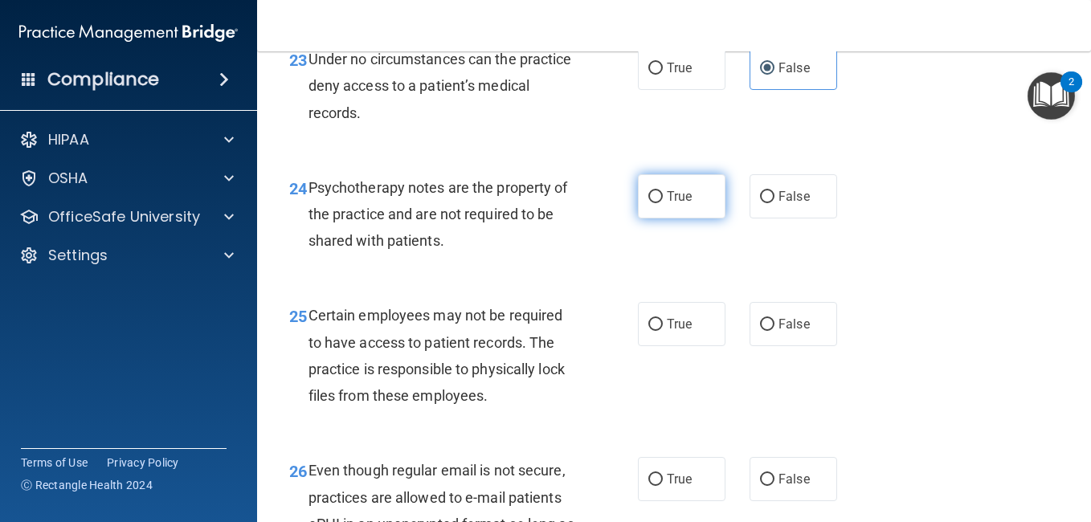
click at [669, 204] on span "True" at bounding box center [679, 196] width 25 height 15
click at [663, 203] on input "True" at bounding box center [655, 197] width 14 height 12
radio input "true"
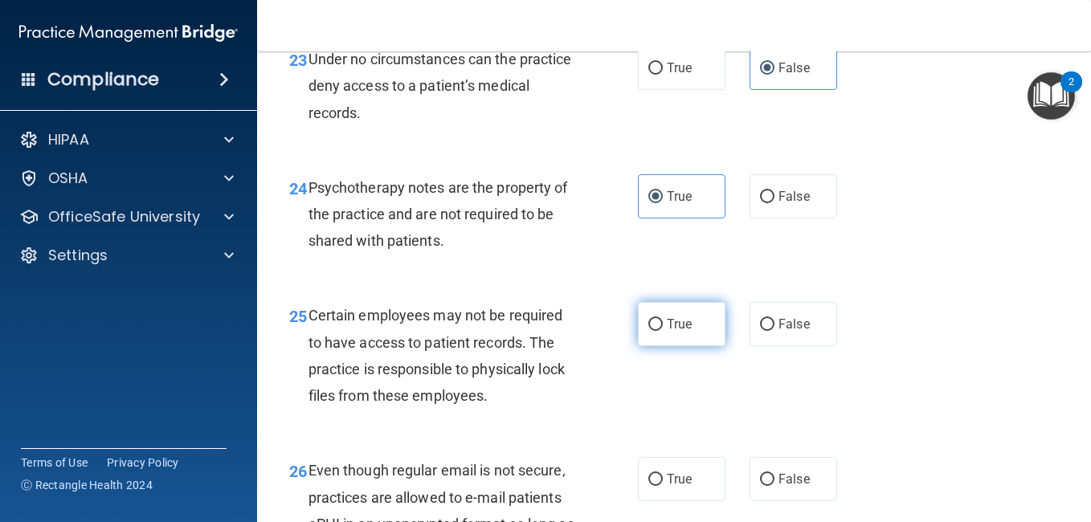
click at [658, 346] on label "True" at bounding box center [682, 324] width 88 height 44
click at [658, 331] on input "True" at bounding box center [655, 325] width 14 height 12
radio input "true"
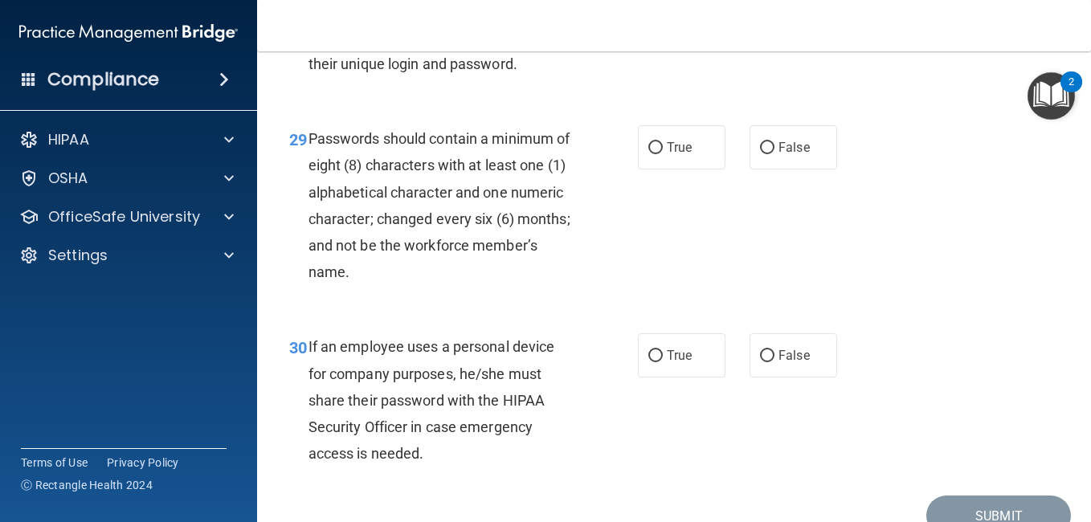
scroll to position [4600, 0]
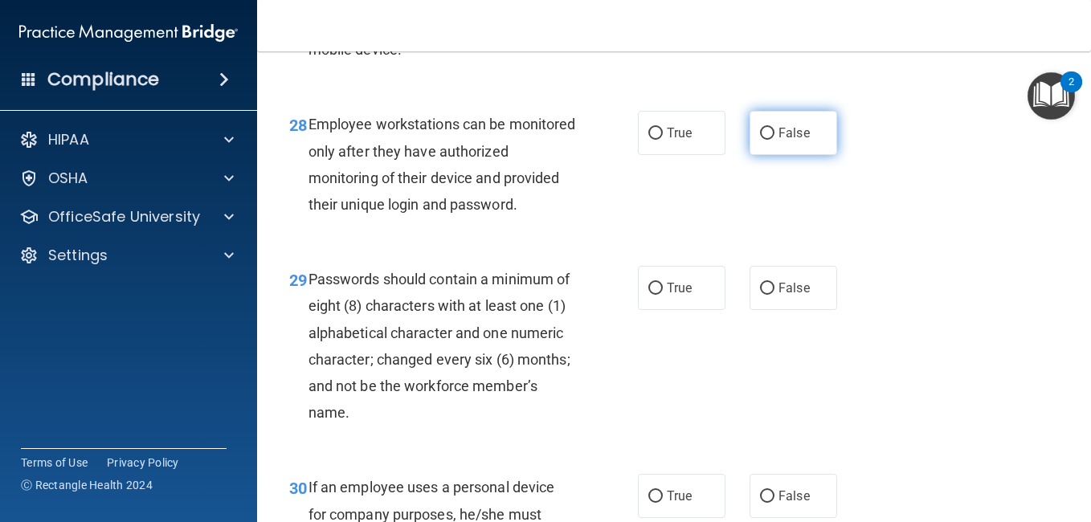
click at [770, 155] on label "False" at bounding box center [793, 133] width 88 height 44
click at [770, 140] on input "False" at bounding box center [767, 134] width 14 height 12
radio input "true"
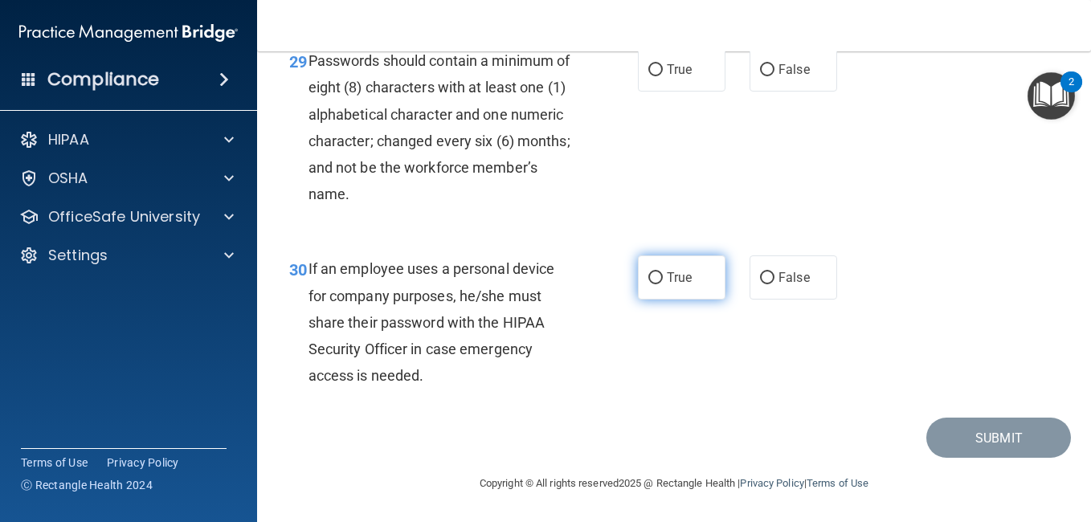
click at [648, 278] on input "True" at bounding box center [655, 278] width 14 height 12
radio input "true"
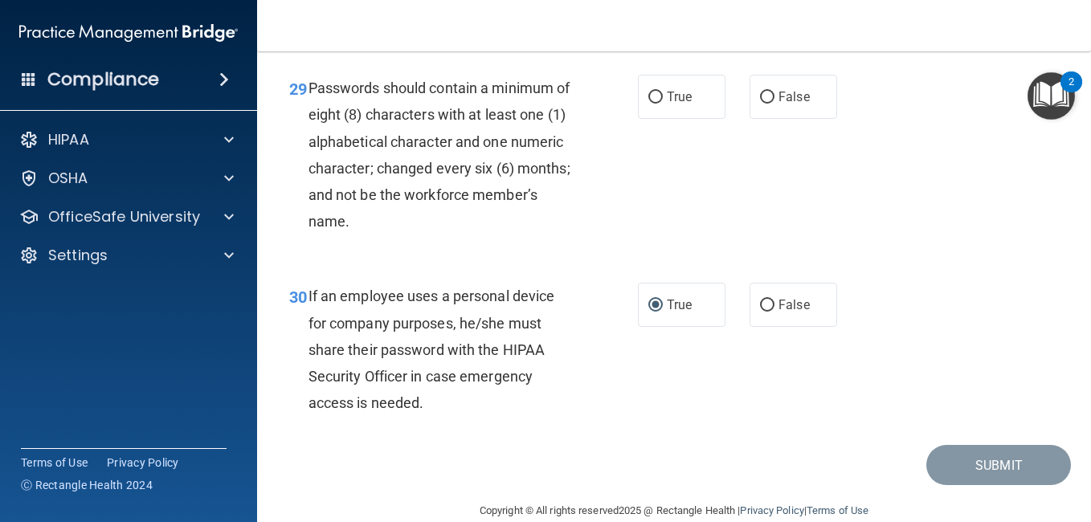
scroll to position [4811, 0]
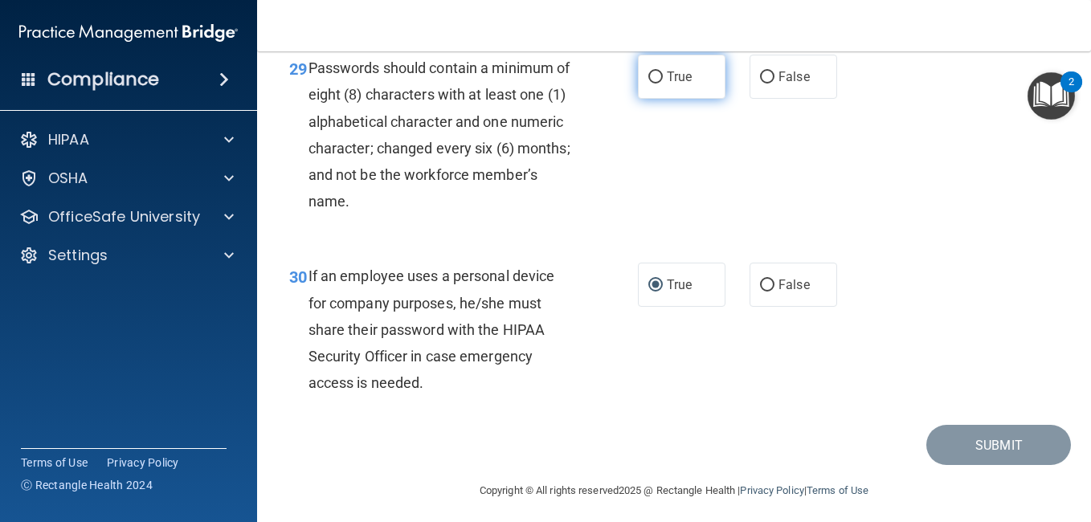
click at [655, 84] on input "True" at bounding box center [655, 77] width 14 height 12
radio input "true"
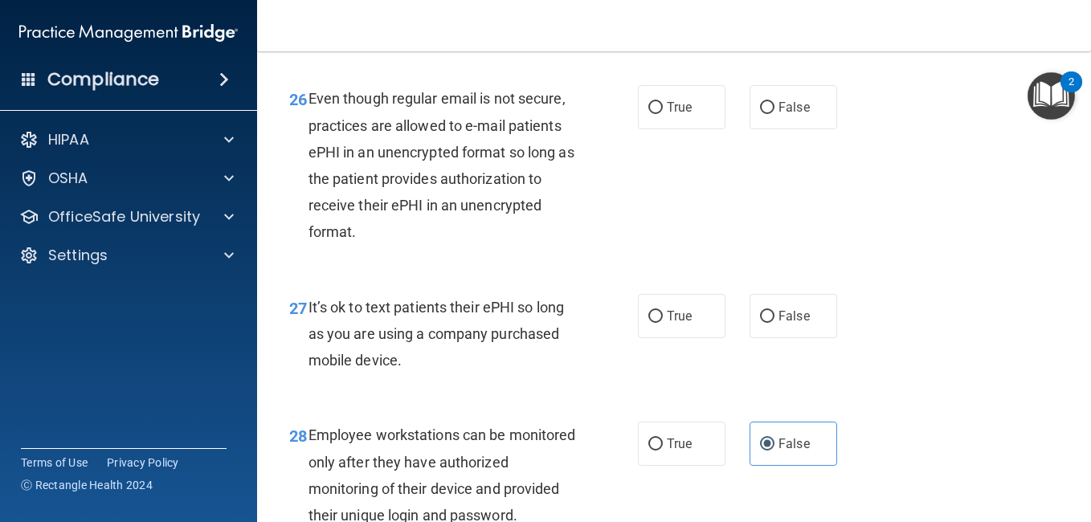
scroll to position [4278, 0]
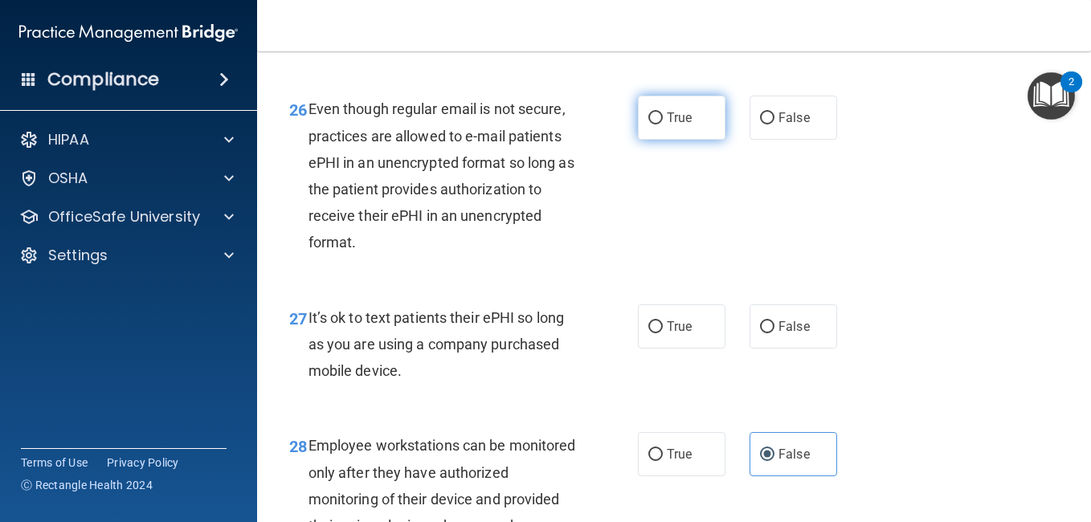
click at [657, 140] on label "True" at bounding box center [682, 118] width 88 height 44
click at [657, 125] on input "True" at bounding box center [655, 118] width 14 height 12
radio input "true"
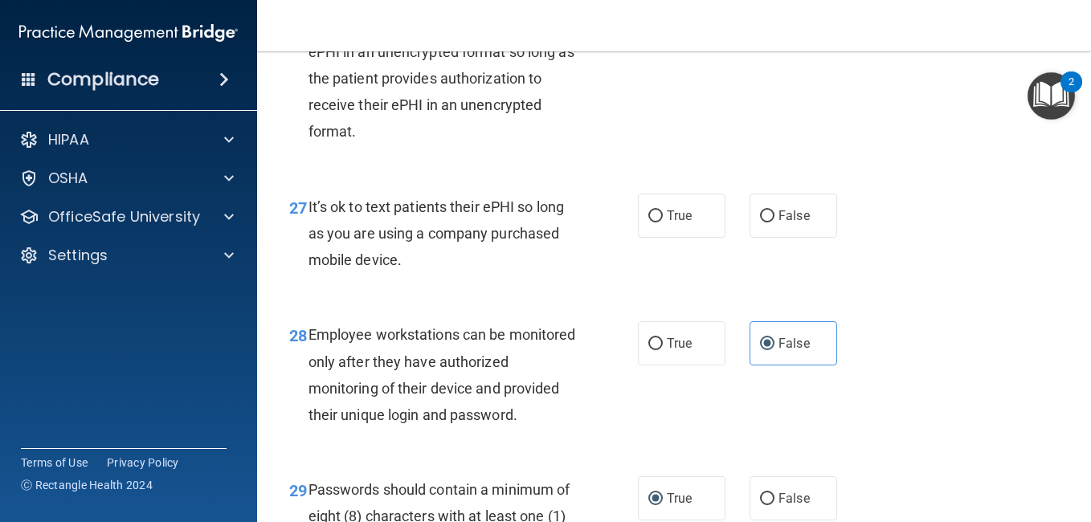
scroll to position [4399, 0]
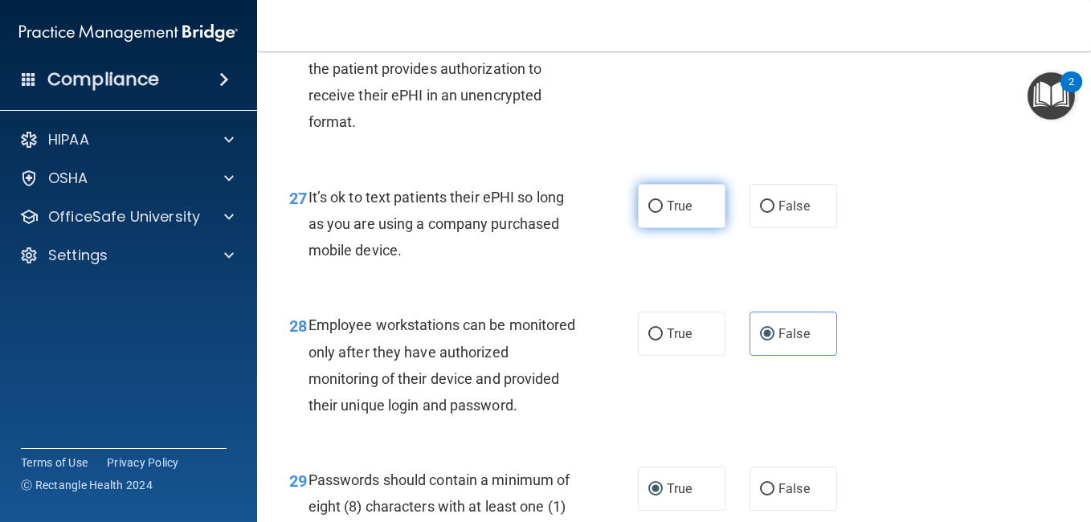
click at [650, 213] on input "True" at bounding box center [655, 207] width 14 height 12
radio input "true"
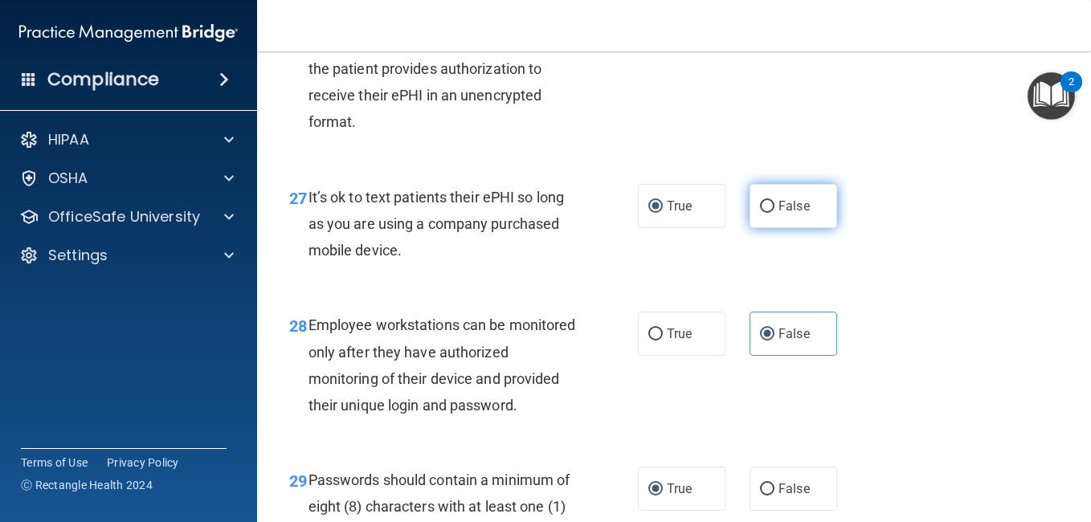
click at [778, 214] on span "False" at bounding box center [793, 205] width 31 height 15
click at [774, 213] on input "False" at bounding box center [767, 207] width 14 height 12
radio input "true"
radio input "false"
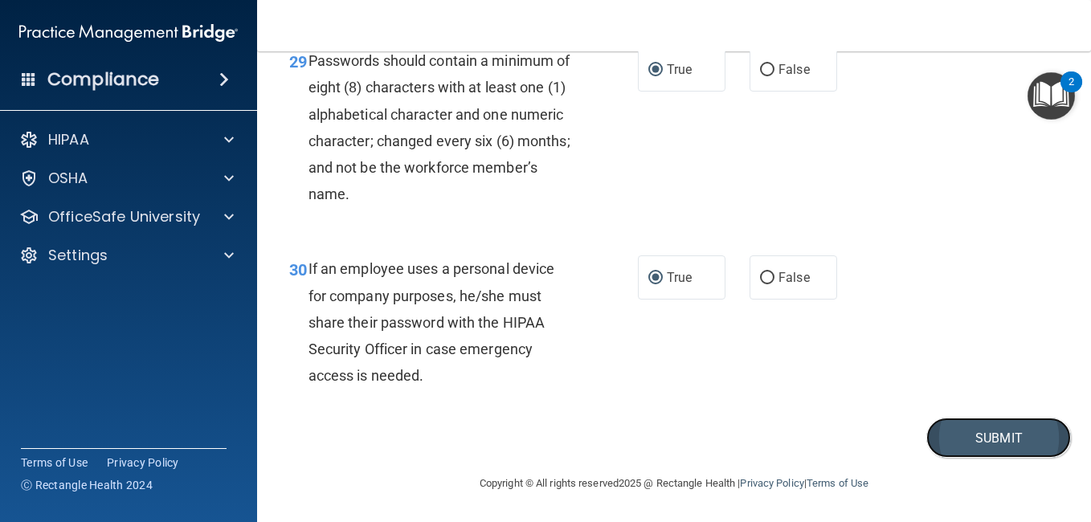
click at [950, 439] on button "Submit" at bounding box center [998, 438] width 145 height 41
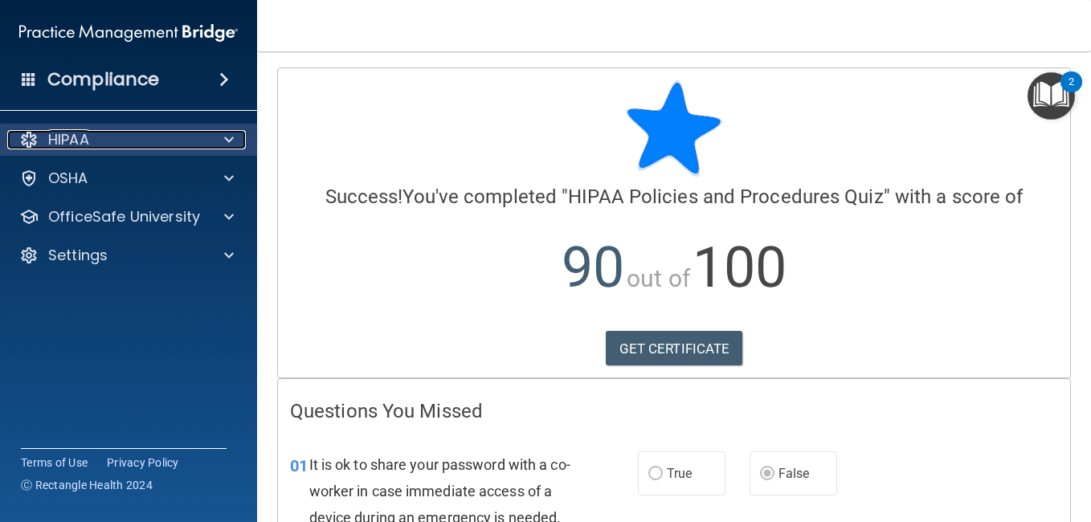
click at [106, 147] on div "HIPAA" at bounding box center [106, 139] width 199 height 19
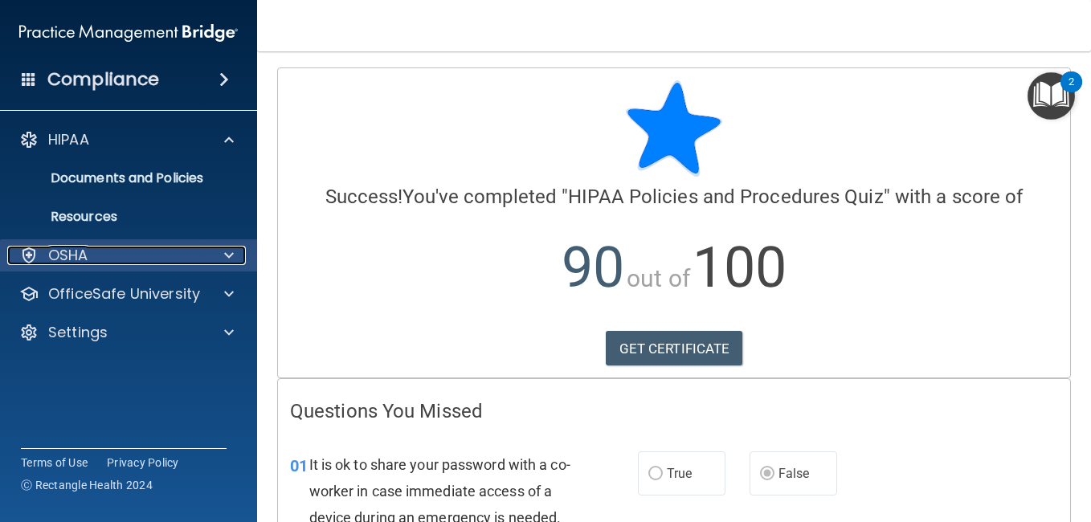
click at [129, 251] on div "OSHA" at bounding box center [106, 255] width 199 height 19
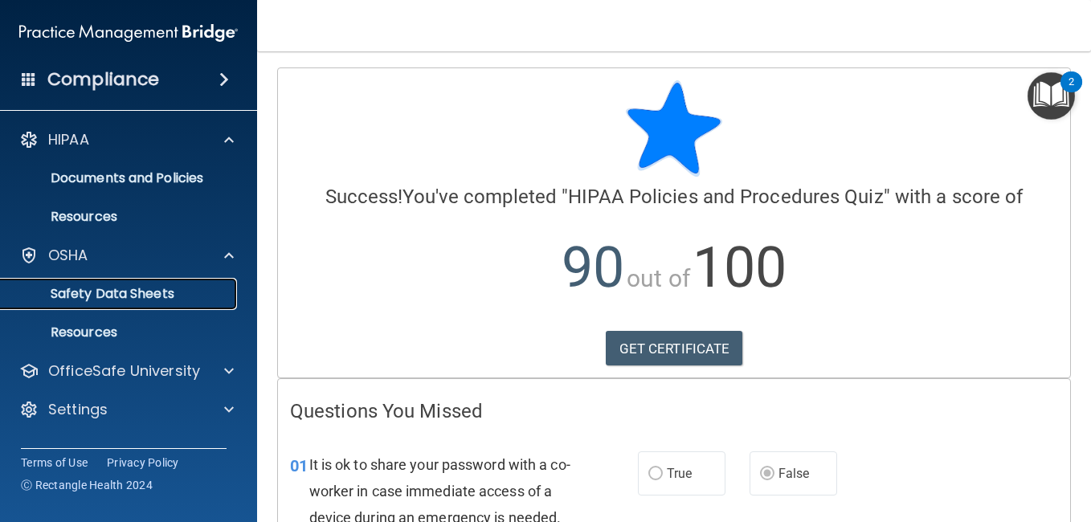
click at [134, 291] on p "Safety Data Sheets" at bounding box center [119, 294] width 219 height 16
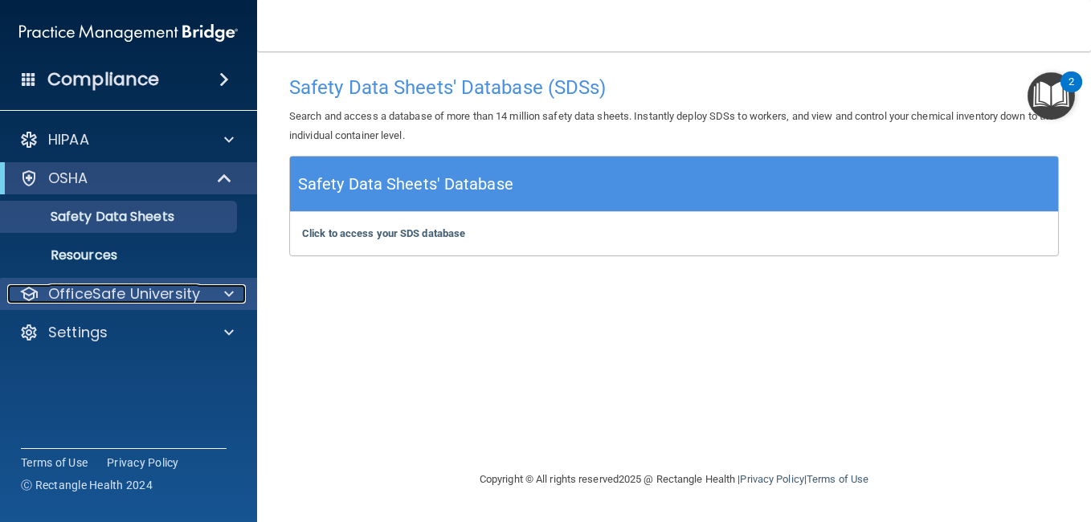
click at [157, 292] on p "OfficeSafe University" at bounding box center [124, 293] width 152 height 19
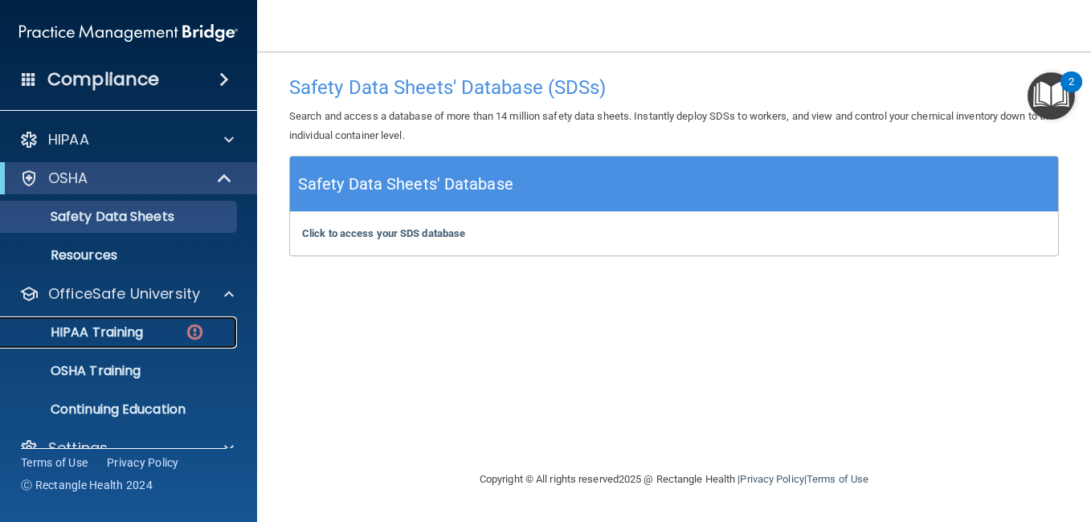
click at [158, 325] on div "HIPAA Training" at bounding box center [119, 333] width 219 height 16
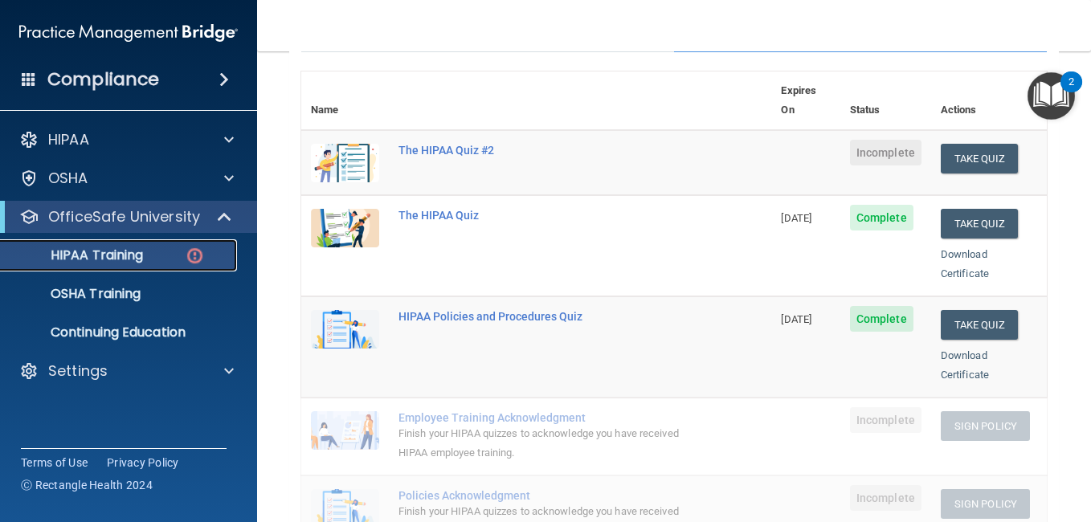
scroll to position [169, 0]
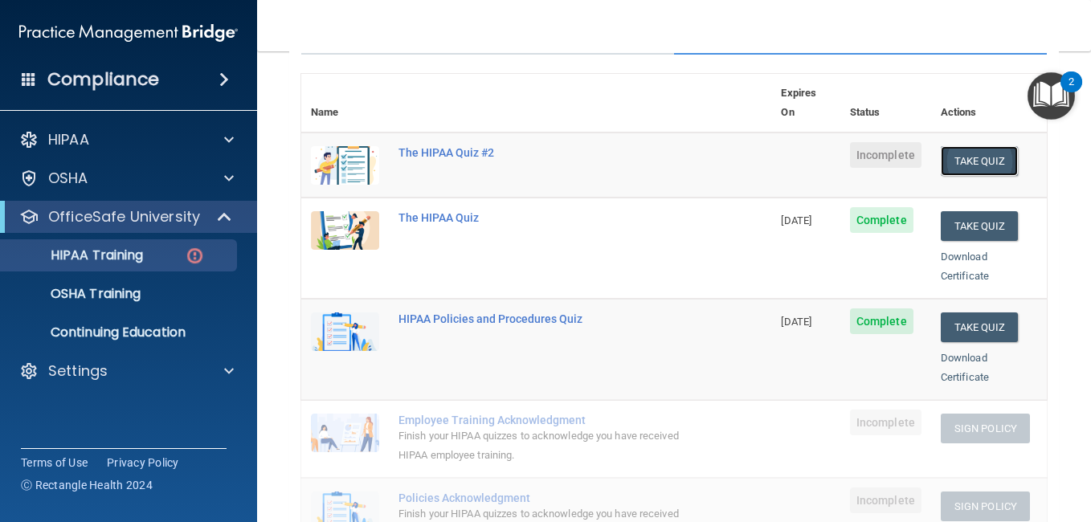
click at [948, 146] on button "Take Quiz" at bounding box center [979, 161] width 77 height 30
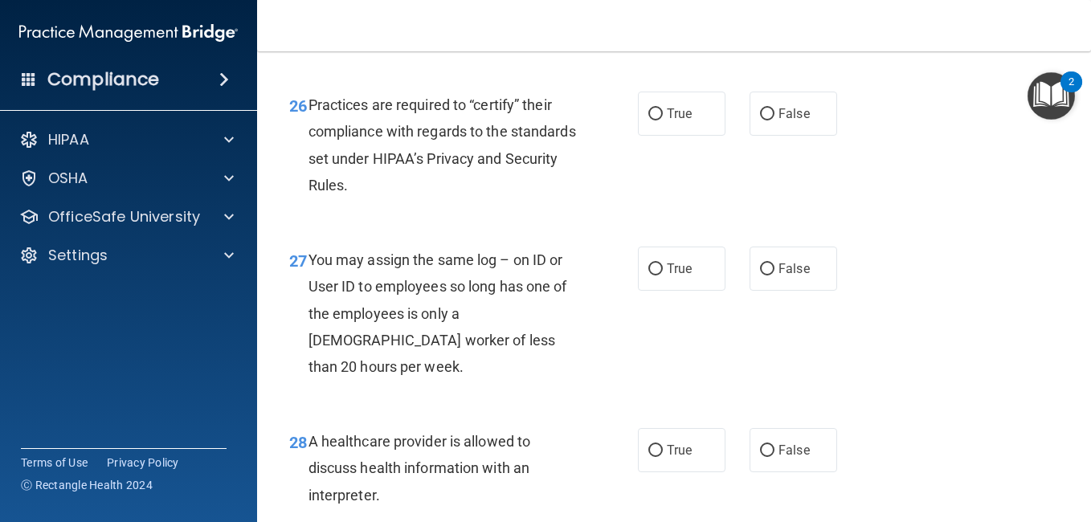
scroll to position [4418, 0]
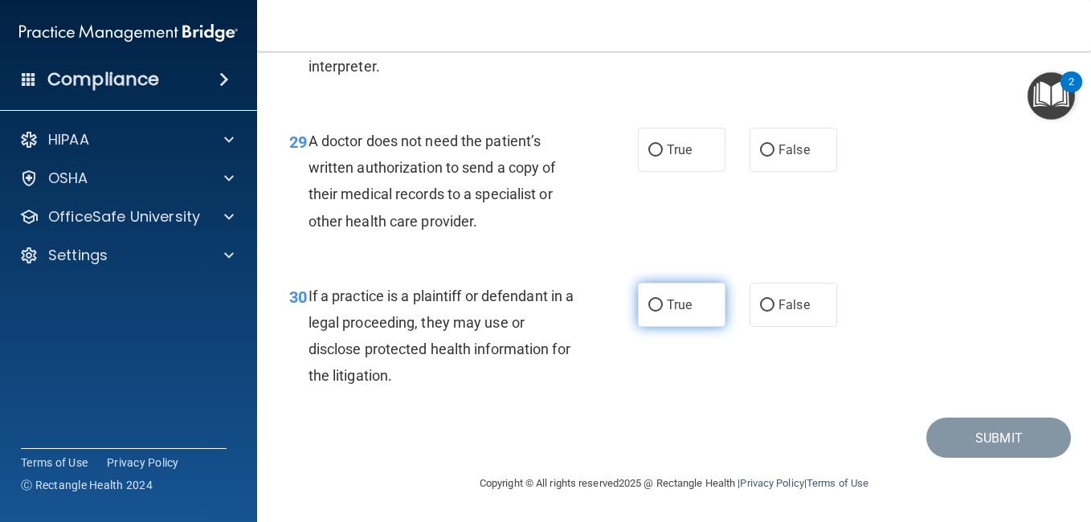
click at [651, 310] on input "True" at bounding box center [655, 306] width 14 height 12
radio input "true"
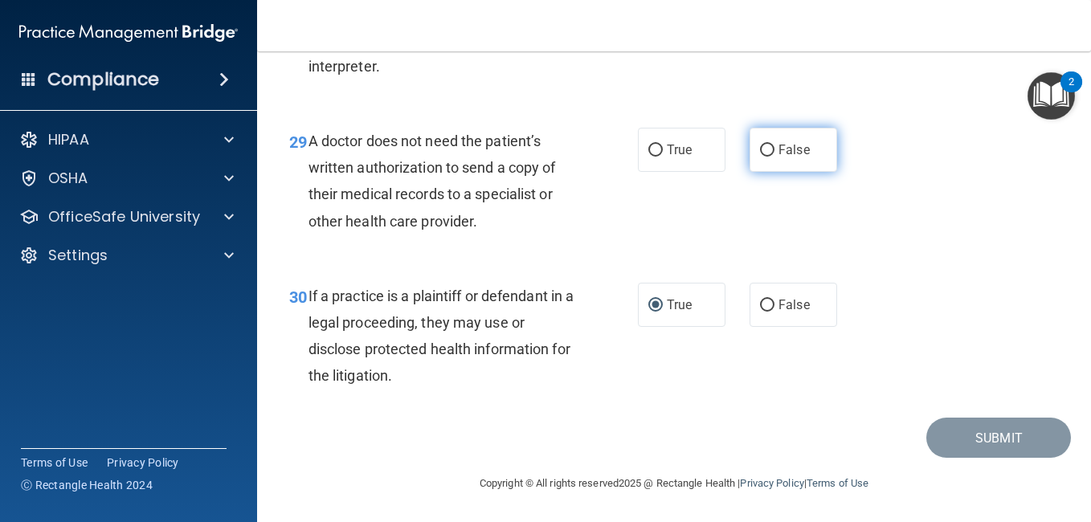
click at [779, 152] on span "False" at bounding box center [793, 149] width 31 height 15
click at [774, 152] on input "False" at bounding box center [767, 151] width 14 height 12
radio input "true"
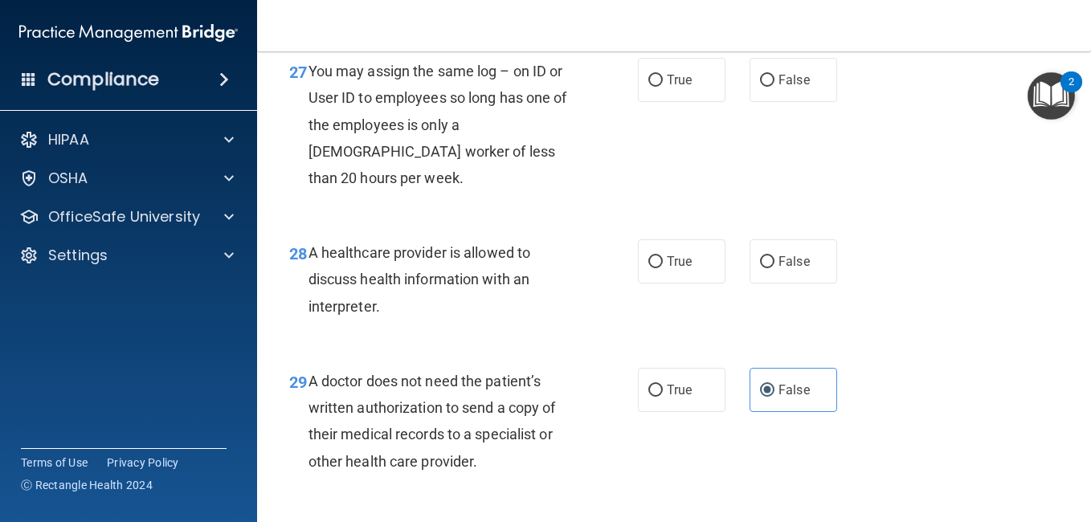
scroll to position [4115, 0]
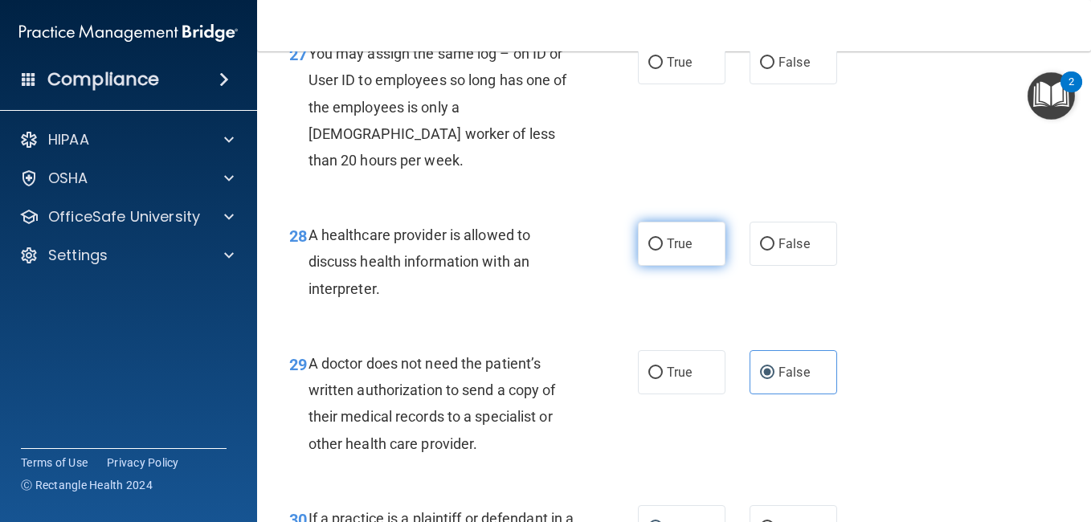
click at [667, 266] on label "True" at bounding box center [682, 244] width 88 height 44
click at [663, 251] on input "True" at bounding box center [655, 245] width 14 height 12
radio input "true"
click at [760, 69] on input "False" at bounding box center [767, 63] width 14 height 12
radio input "true"
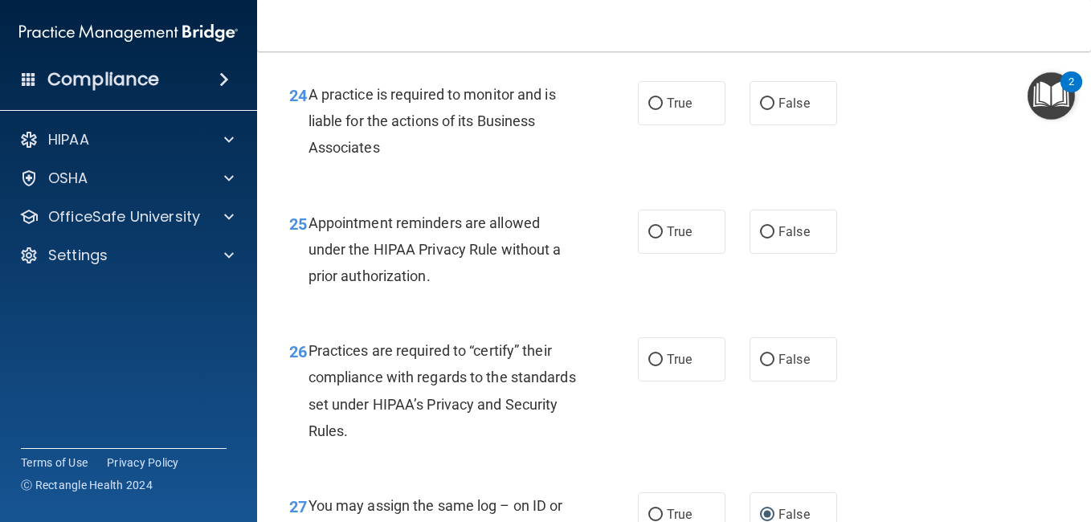
scroll to position [3835, 0]
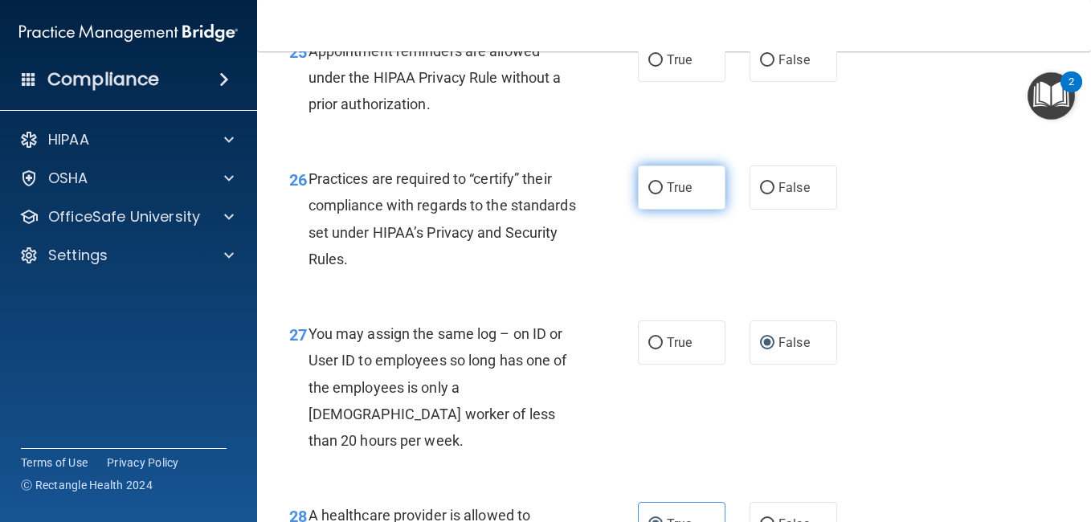
click at [664, 210] on label "True" at bounding box center [682, 187] width 88 height 44
click at [663, 194] on input "True" at bounding box center [655, 188] width 14 height 12
radio input "true"
click at [655, 67] on input "True" at bounding box center [655, 61] width 14 height 12
radio input "true"
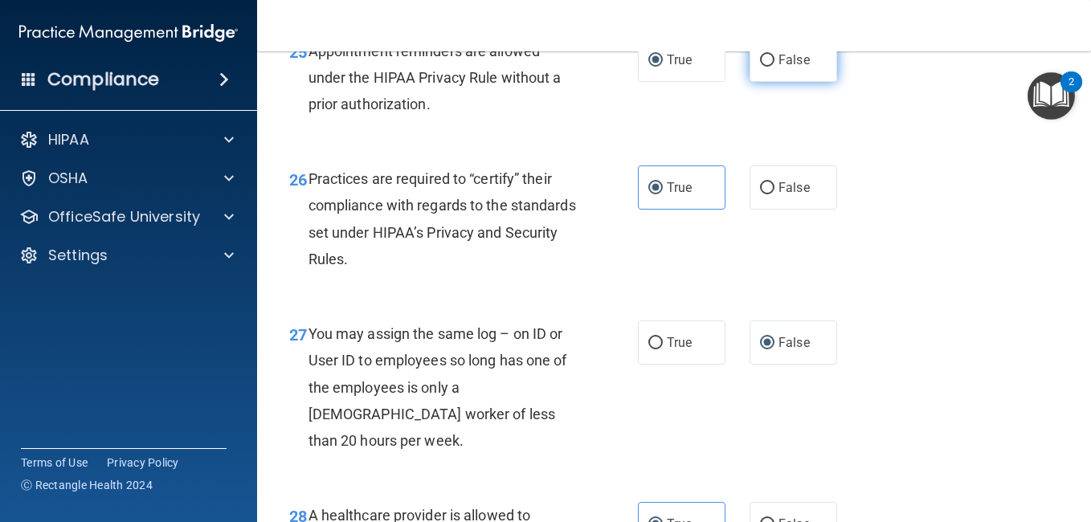
click at [805, 82] on label "False" at bounding box center [793, 60] width 88 height 44
click at [774, 67] on input "False" at bounding box center [767, 61] width 14 height 12
radio input "true"
radio input "false"
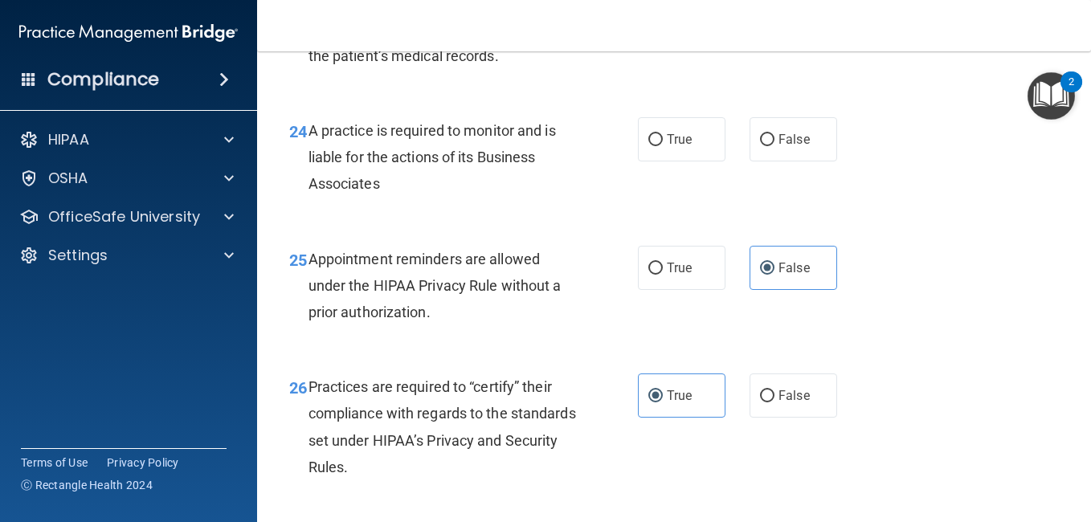
scroll to position [3617, 0]
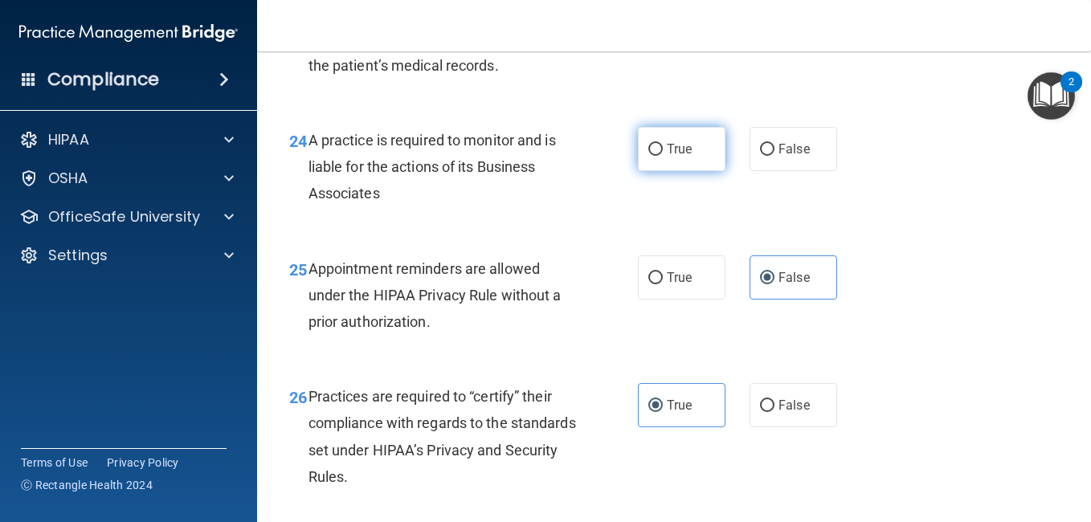
click at [655, 156] on input "True" at bounding box center [655, 150] width 14 height 12
radio input "true"
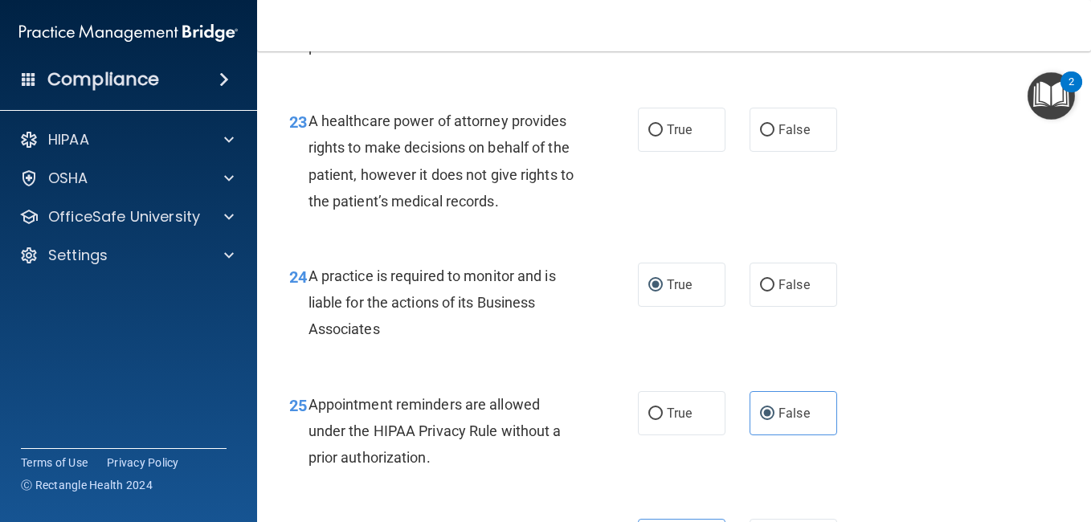
scroll to position [3473, 0]
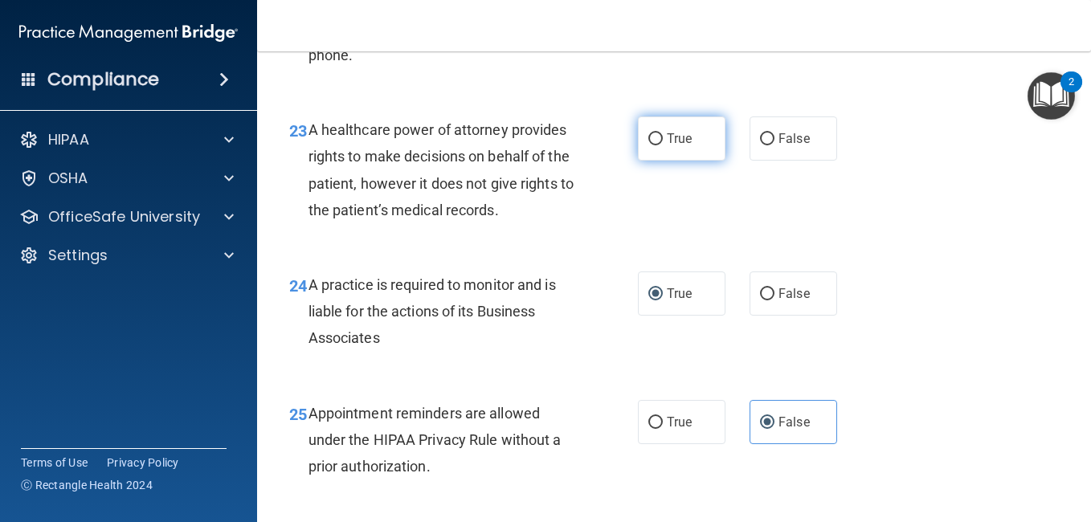
click at [666, 161] on label "True" at bounding box center [682, 138] width 88 height 44
click at [663, 145] on input "True" at bounding box center [655, 139] width 14 height 12
radio input "true"
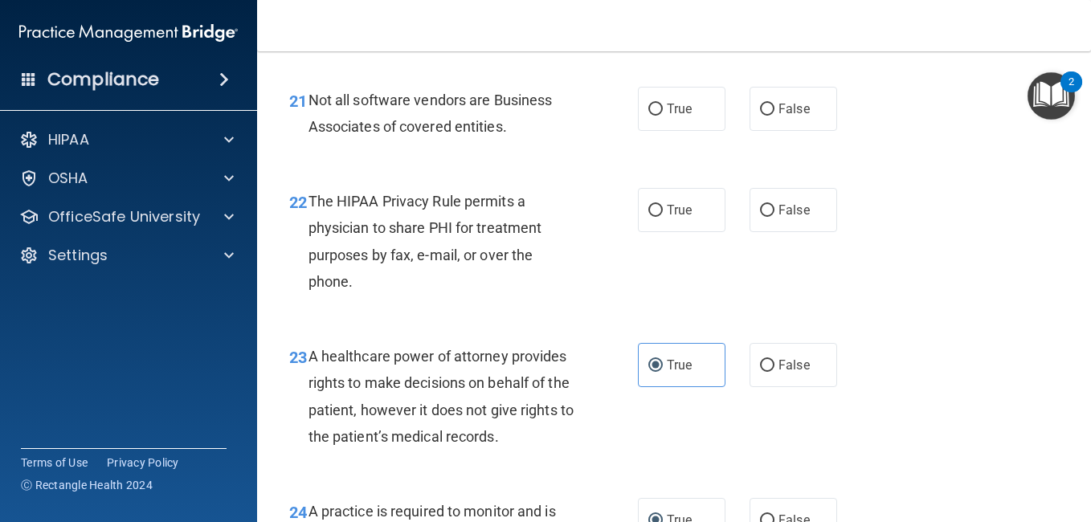
scroll to position [3237, 0]
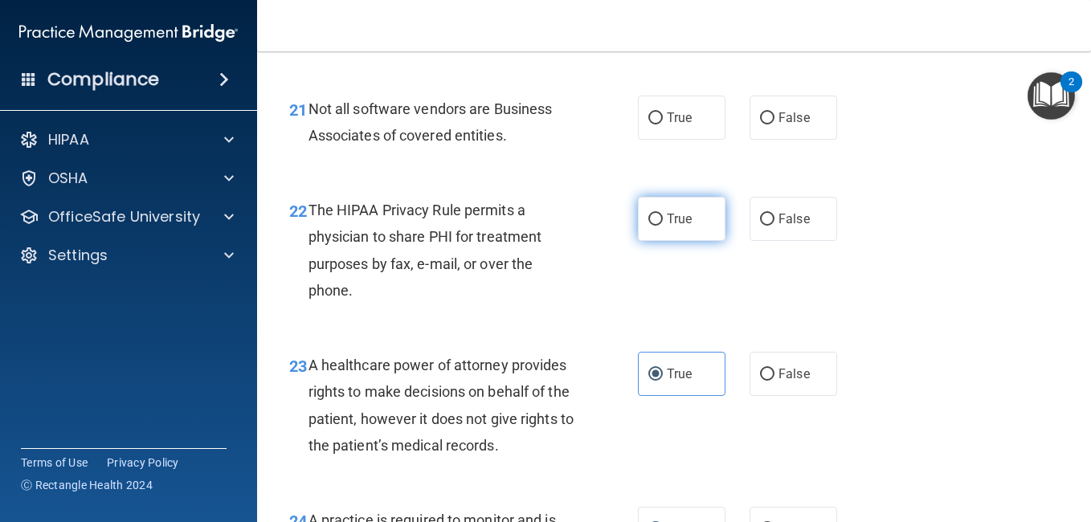
click at [649, 226] on input "True" at bounding box center [655, 220] width 14 height 12
radio input "true"
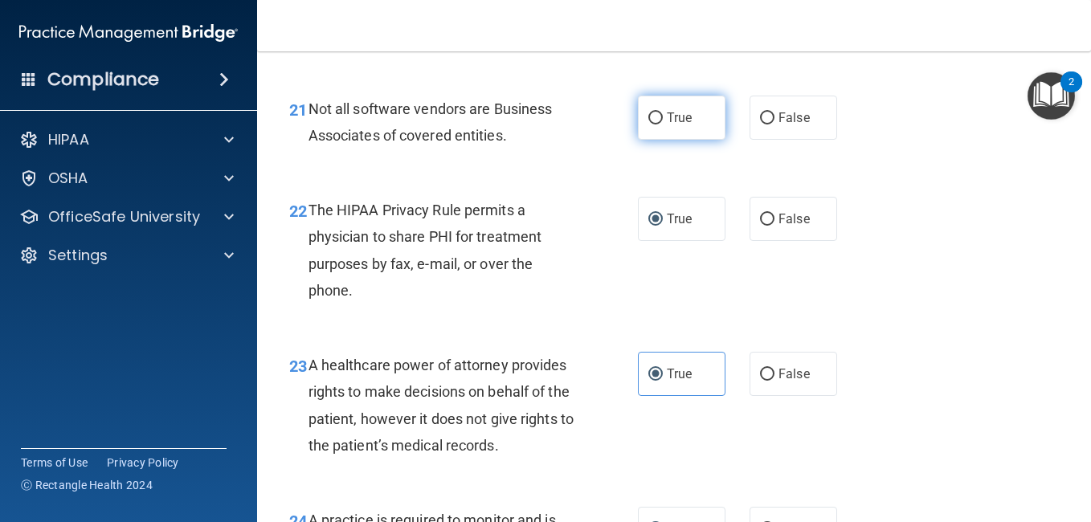
click at [677, 140] on label "True" at bounding box center [682, 118] width 88 height 44
click at [663, 125] on input "True" at bounding box center [655, 118] width 14 height 12
radio input "true"
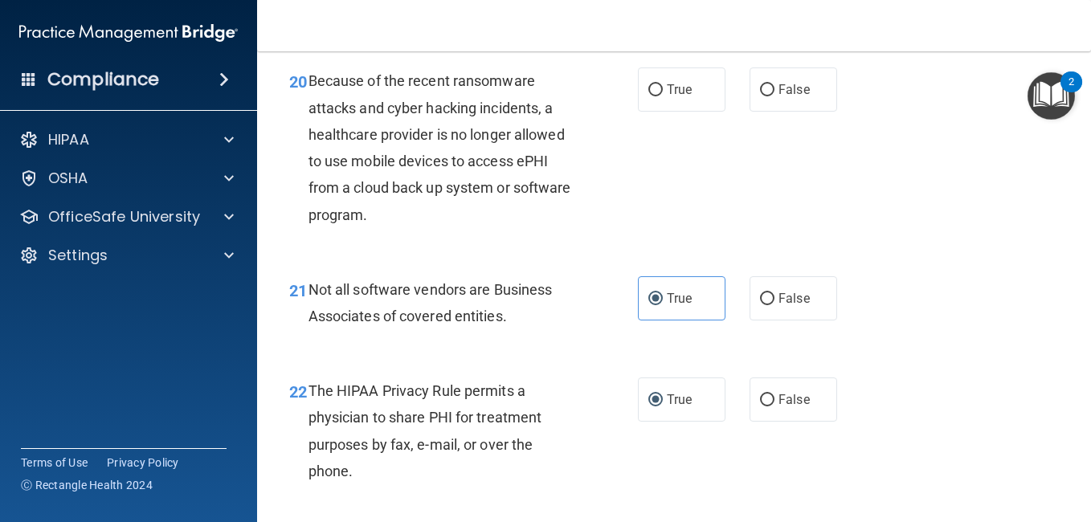
scroll to position [3047, 0]
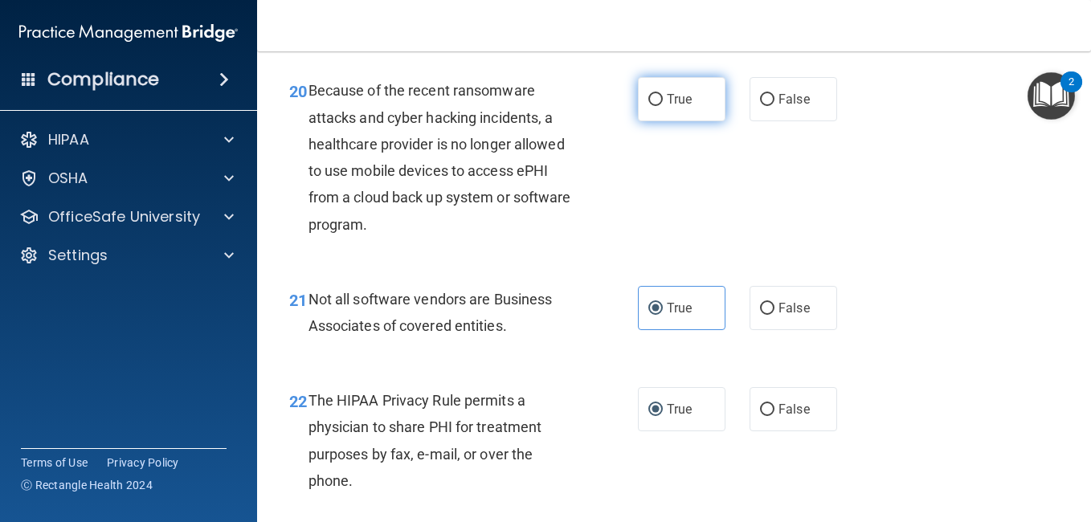
click at [651, 121] on label "True" at bounding box center [682, 99] width 88 height 44
click at [651, 106] on input "True" at bounding box center [655, 100] width 14 height 12
radio input "true"
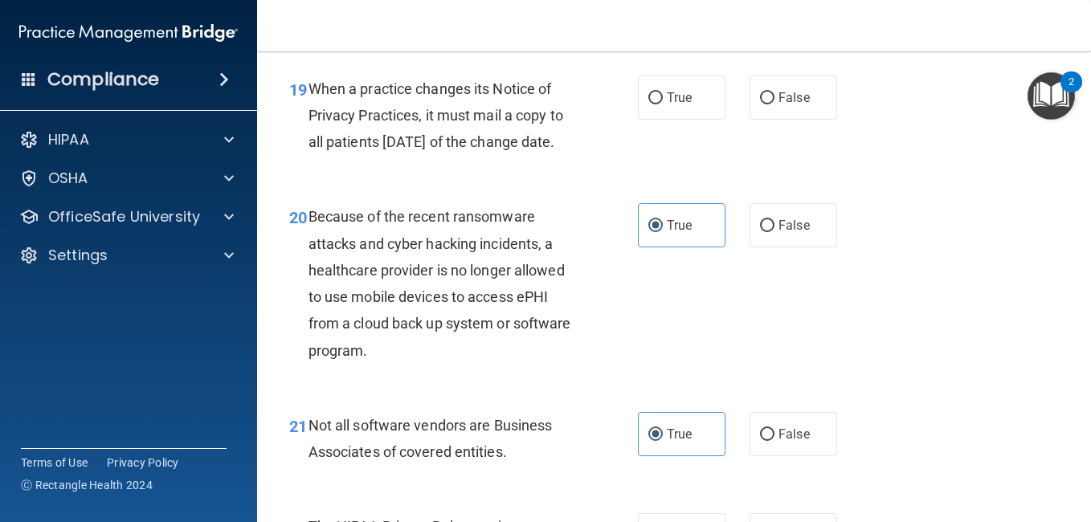
scroll to position [2911, 0]
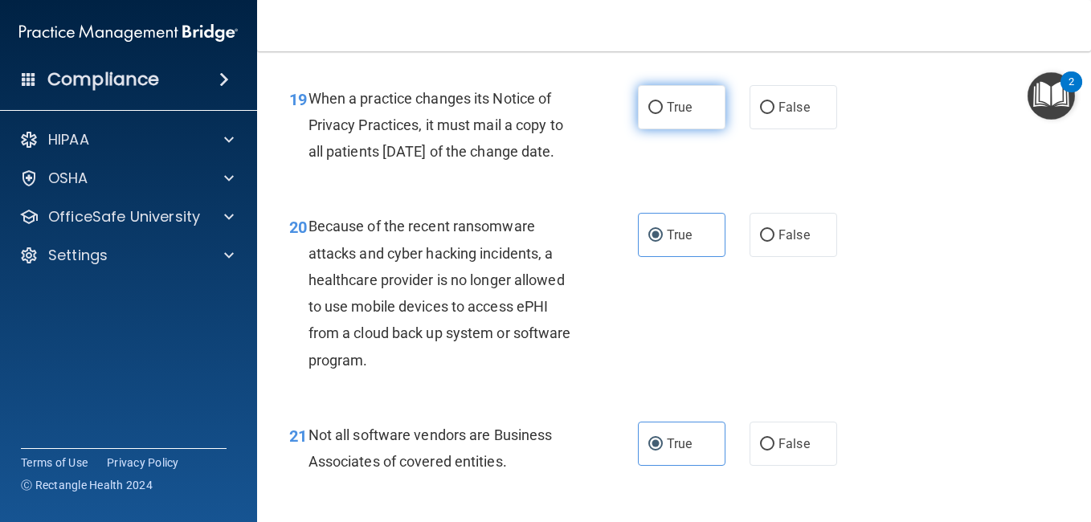
click at [638, 129] on label "True" at bounding box center [682, 107] width 88 height 44
click at [648, 114] on input "True" at bounding box center [655, 108] width 14 height 12
radio input "true"
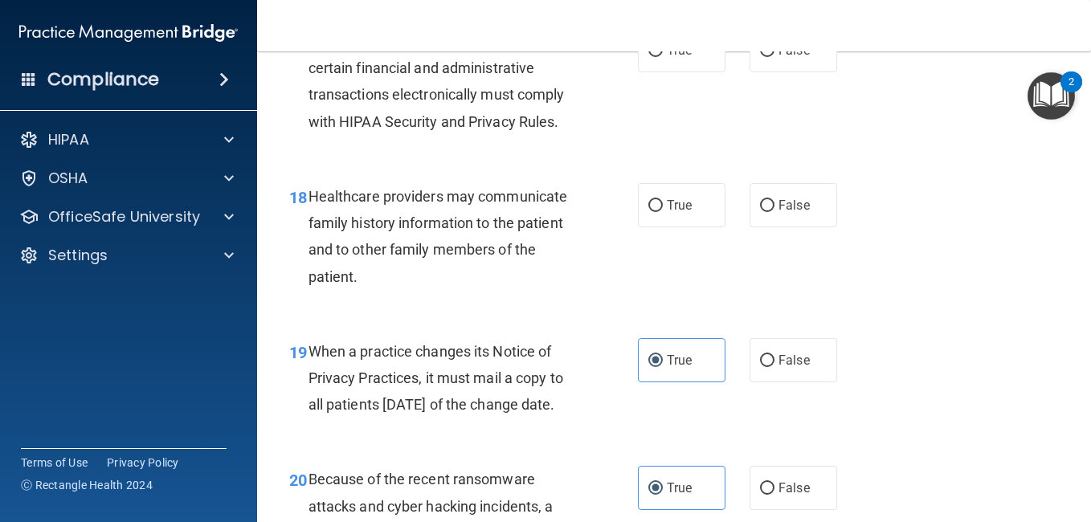
scroll to position [2649, 0]
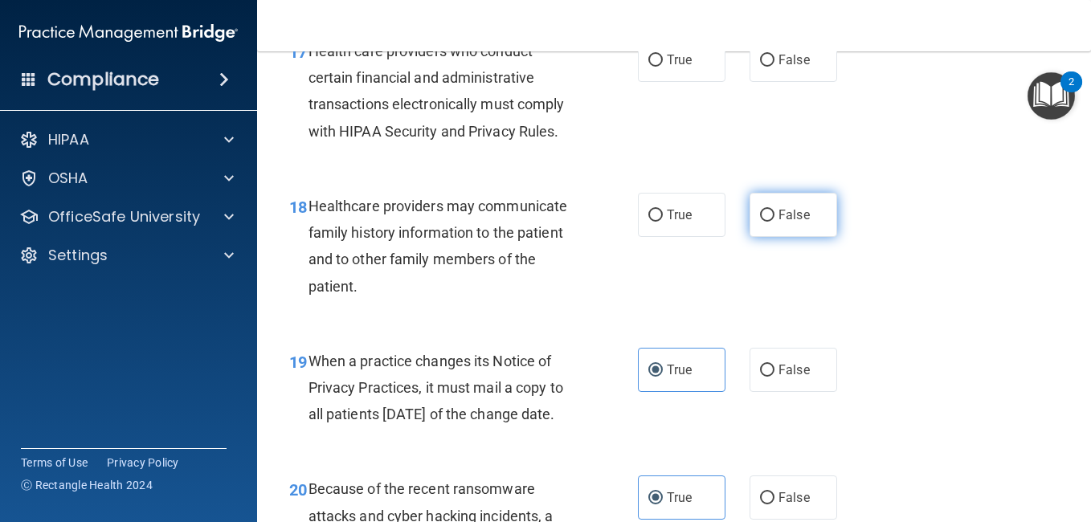
click at [760, 222] on input "False" at bounding box center [767, 216] width 14 height 12
radio input "true"
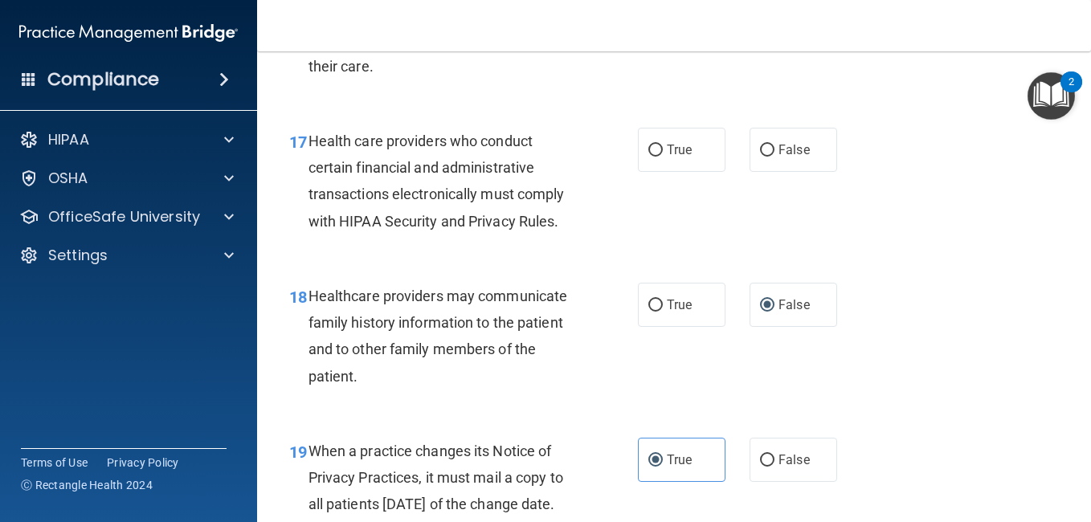
scroll to position [2549, 0]
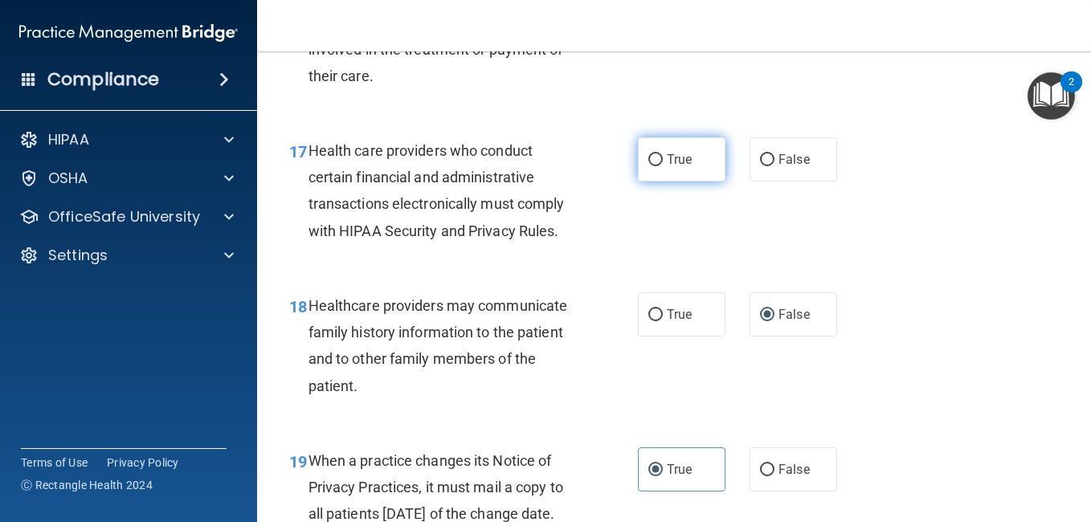
click at [667, 167] on span "True" at bounding box center [679, 159] width 25 height 15
click at [663, 166] on input "True" at bounding box center [655, 160] width 14 height 12
radio input "true"
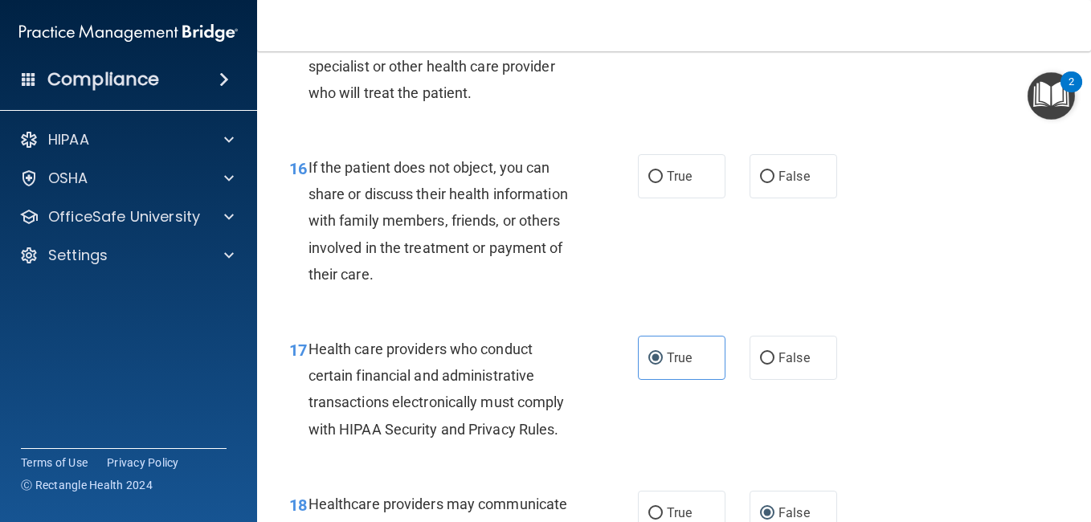
scroll to position [2341, 0]
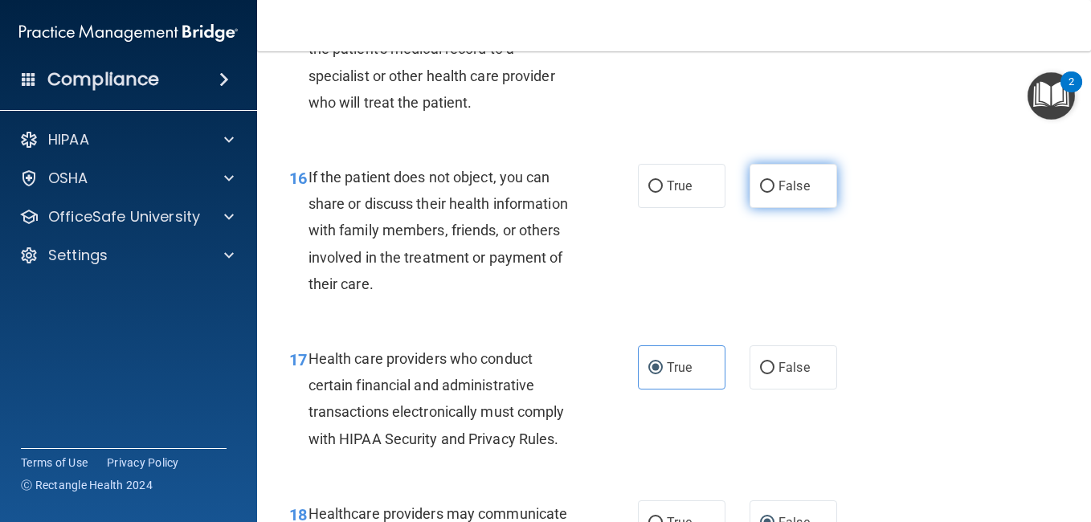
click at [778, 194] on span "False" at bounding box center [793, 185] width 31 height 15
click at [774, 193] on input "False" at bounding box center [767, 187] width 14 height 12
radio input "true"
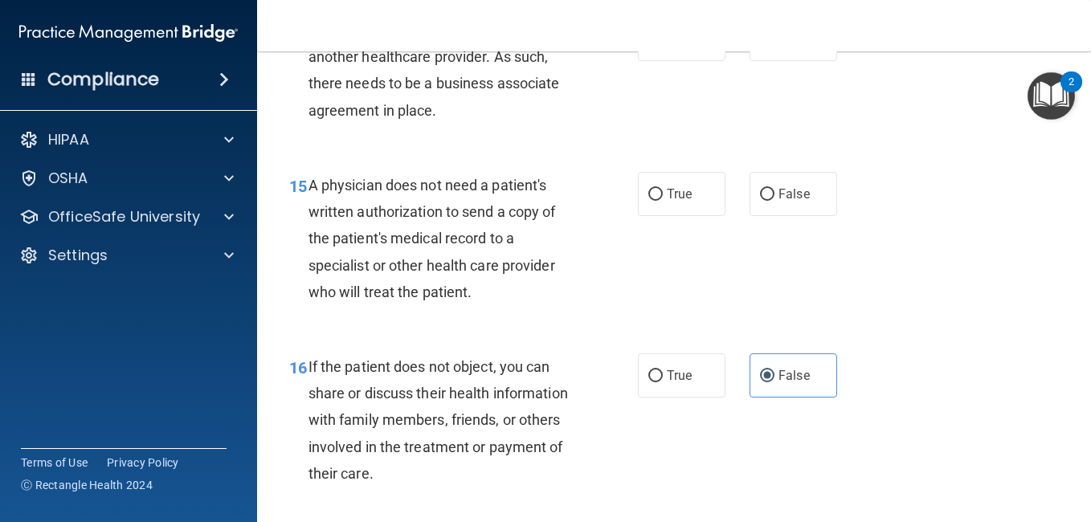
scroll to position [2142, 0]
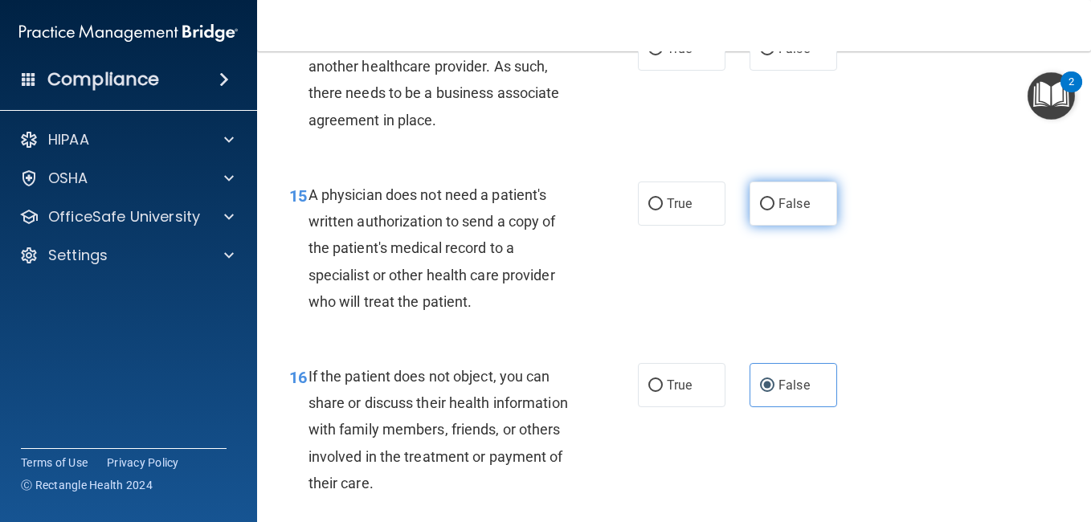
click at [778, 211] on span "False" at bounding box center [793, 203] width 31 height 15
click at [774, 210] on input "False" at bounding box center [767, 204] width 14 height 12
radio input "true"
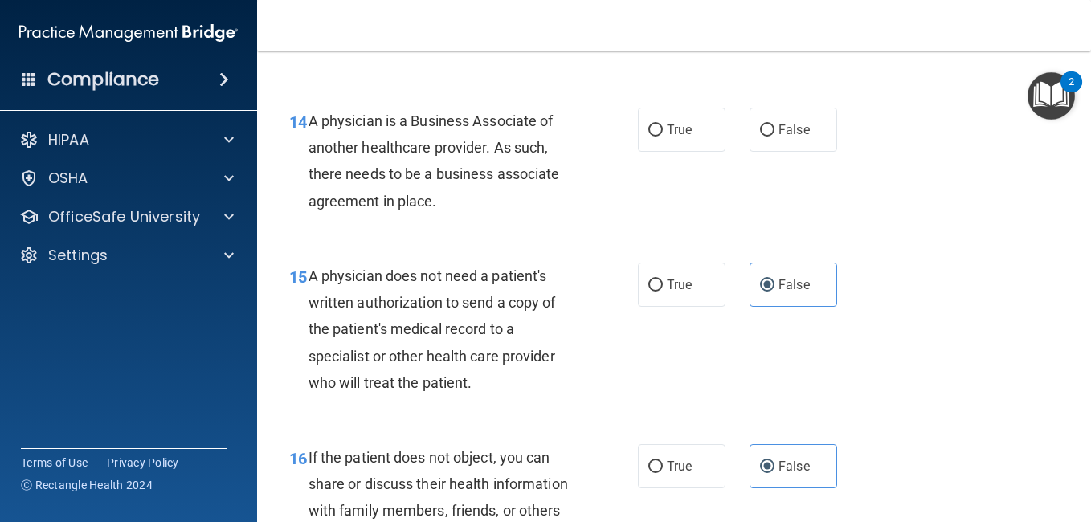
scroll to position [2024, 0]
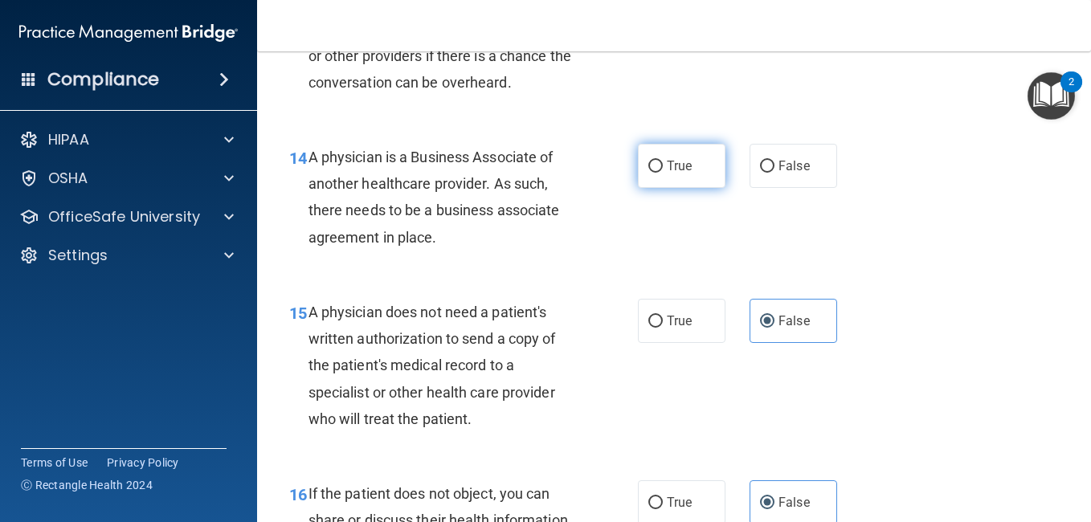
click at [660, 188] on label "True" at bounding box center [682, 166] width 88 height 44
click at [660, 173] on input "True" at bounding box center [655, 167] width 14 height 12
radio input "true"
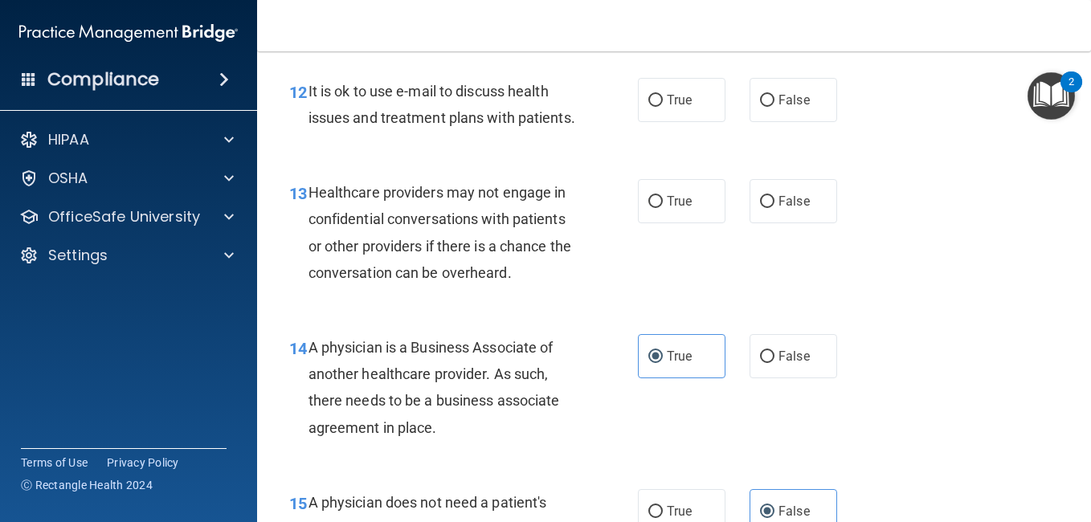
scroll to position [1825, 0]
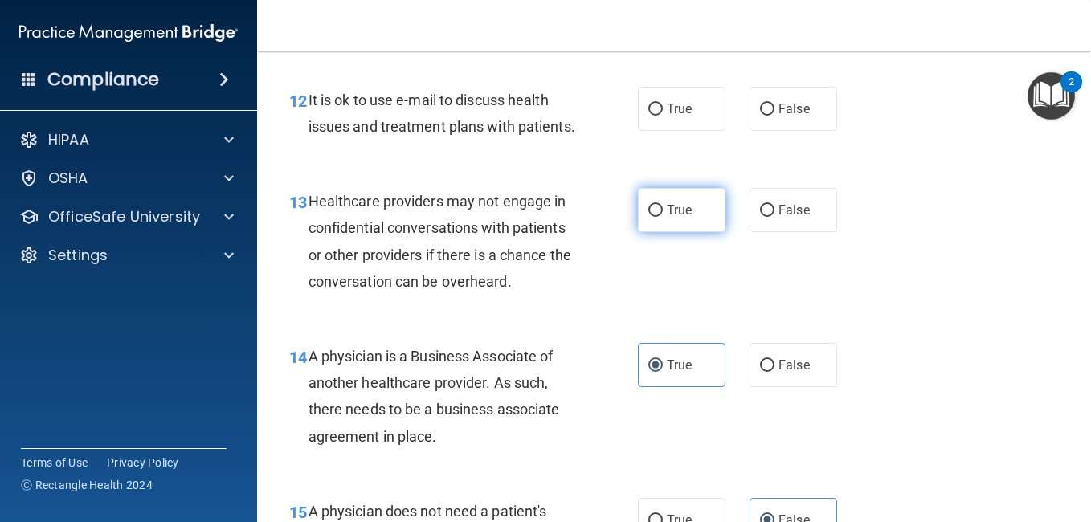
click at [676, 218] on span "True" at bounding box center [679, 209] width 25 height 15
click at [663, 217] on input "True" at bounding box center [655, 211] width 14 height 12
radio input "true"
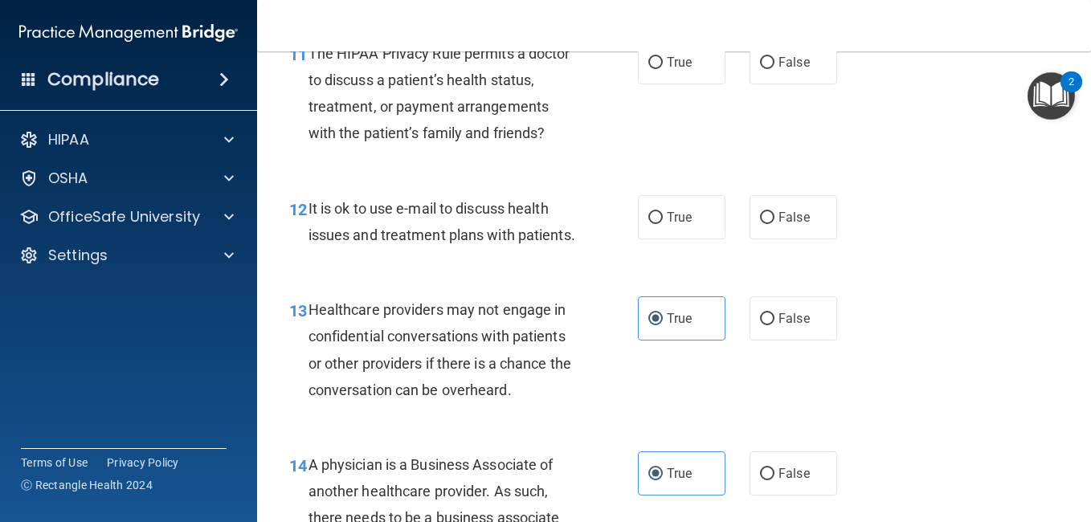
scroll to position [1707, 0]
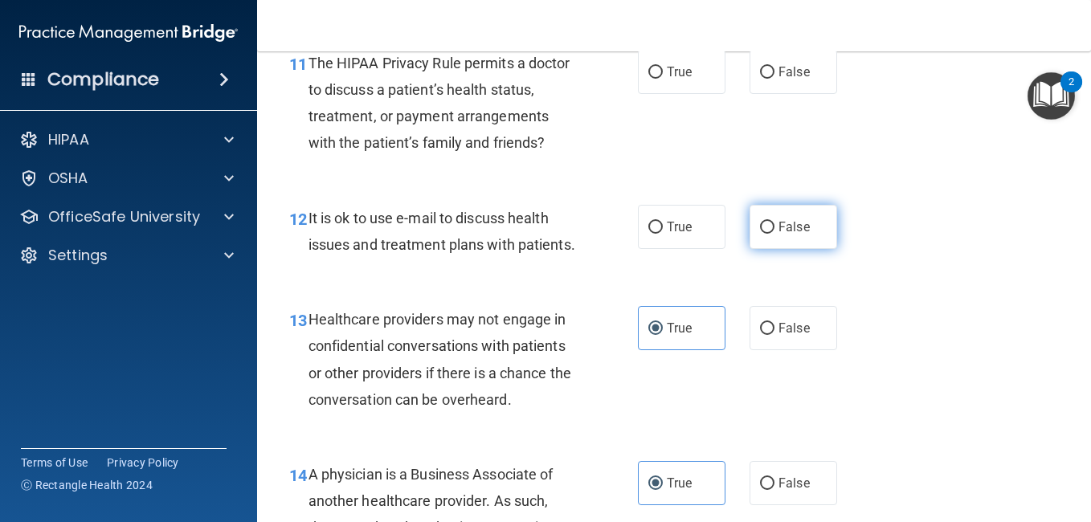
click at [760, 234] on input "False" at bounding box center [767, 228] width 14 height 12
radio input "true"
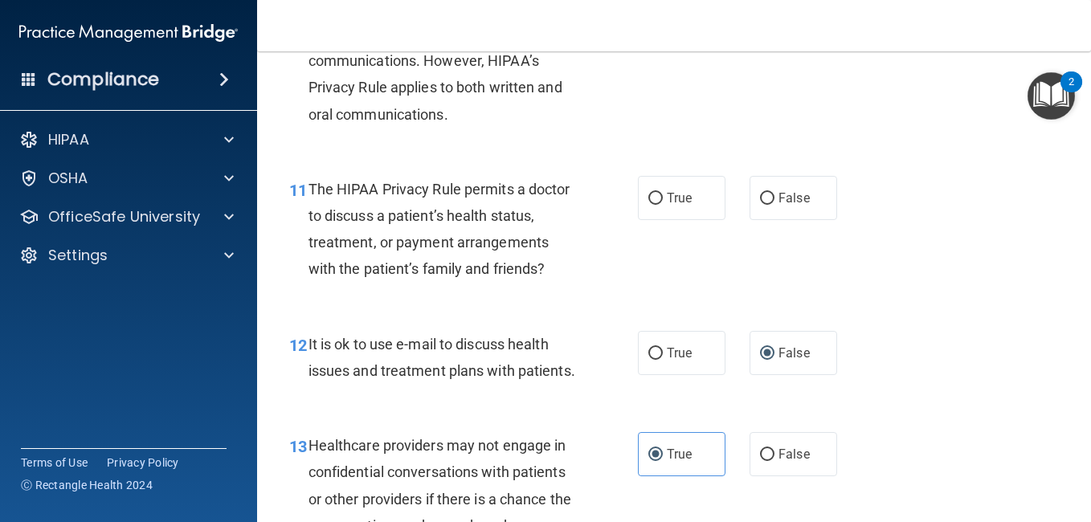
scroll to position [1571, 0]
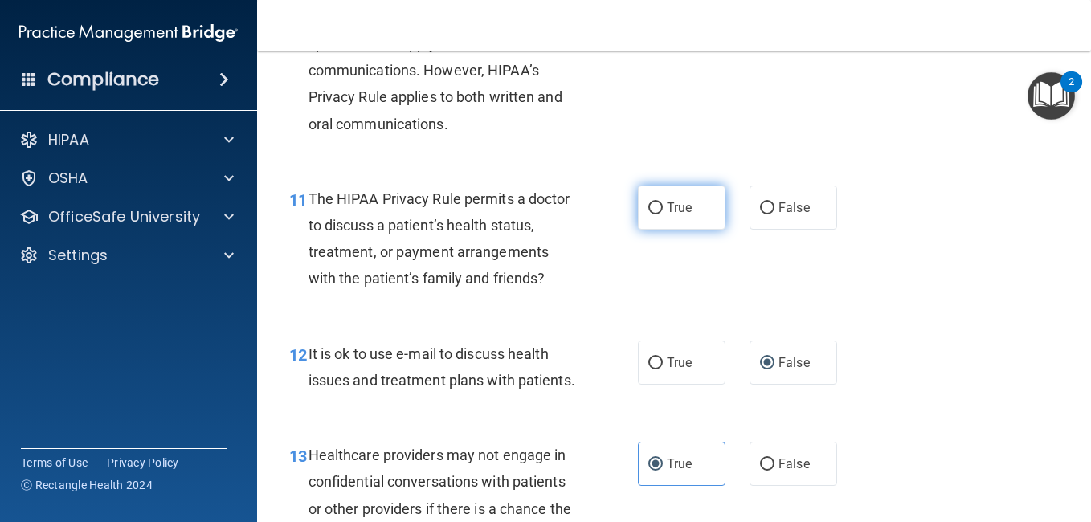
click at [667, 215] on span "True" at bounding box center [679, 207] width 25 height 15
click at [663, 214] on input "True" at bounding box center [655, 208] width 14 height 12
radio input "true"
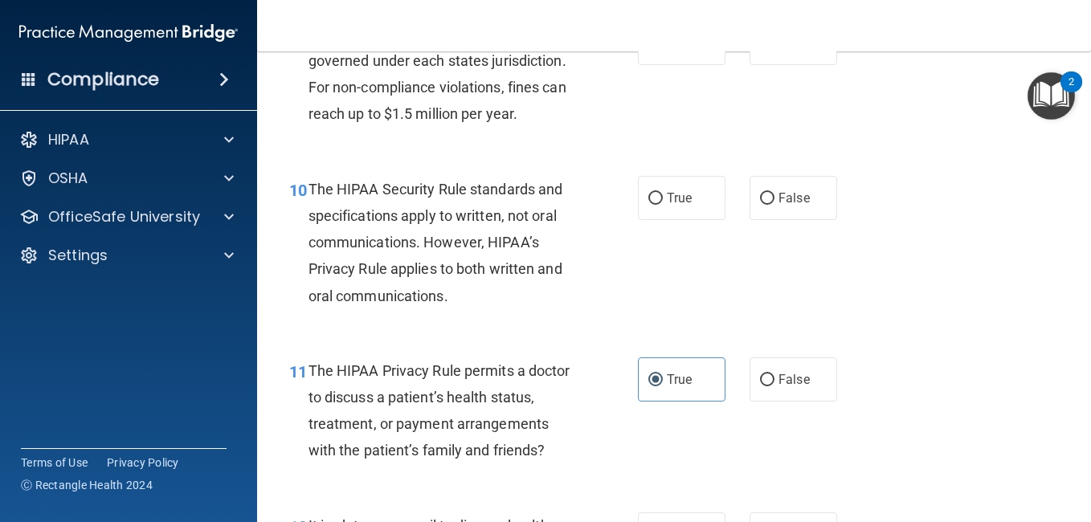
scroll to position [1391, 0]
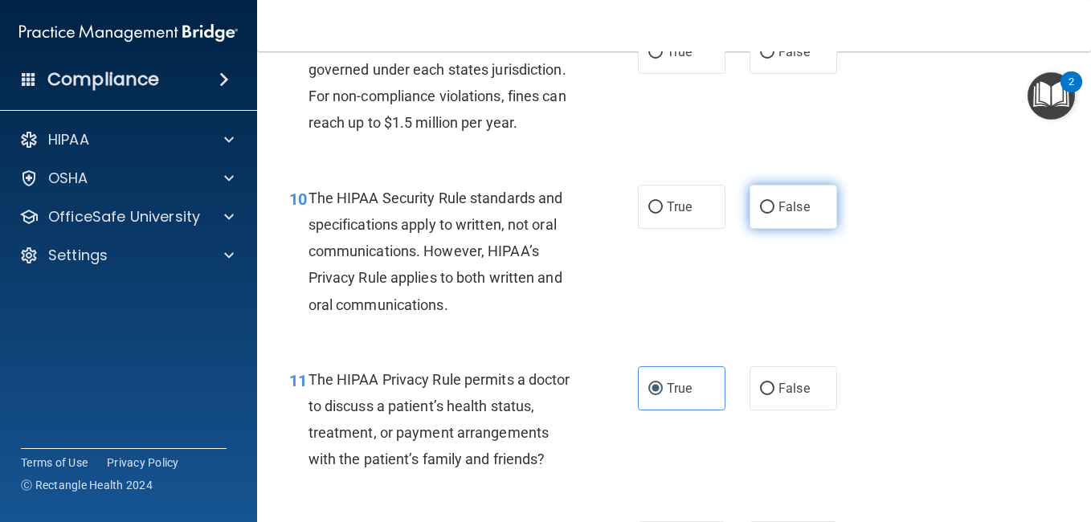
click at [787, 229] on label "False" at bounding box center [793, 207] width 88 height 44
click at [774, 214] on input "False" at bounding box center [767, 208] width 14 height 12
radio input "true"
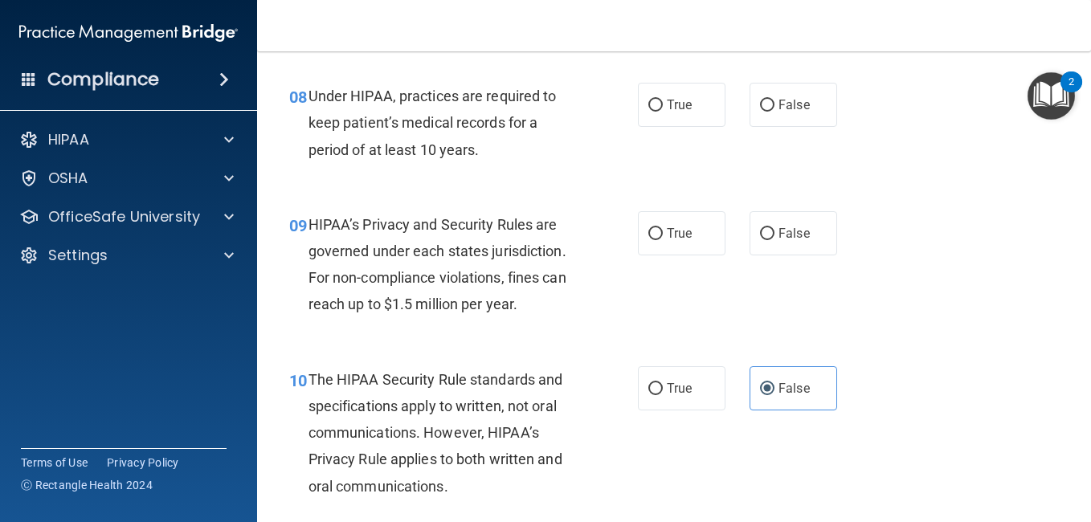
scroll to position [1200, 0]
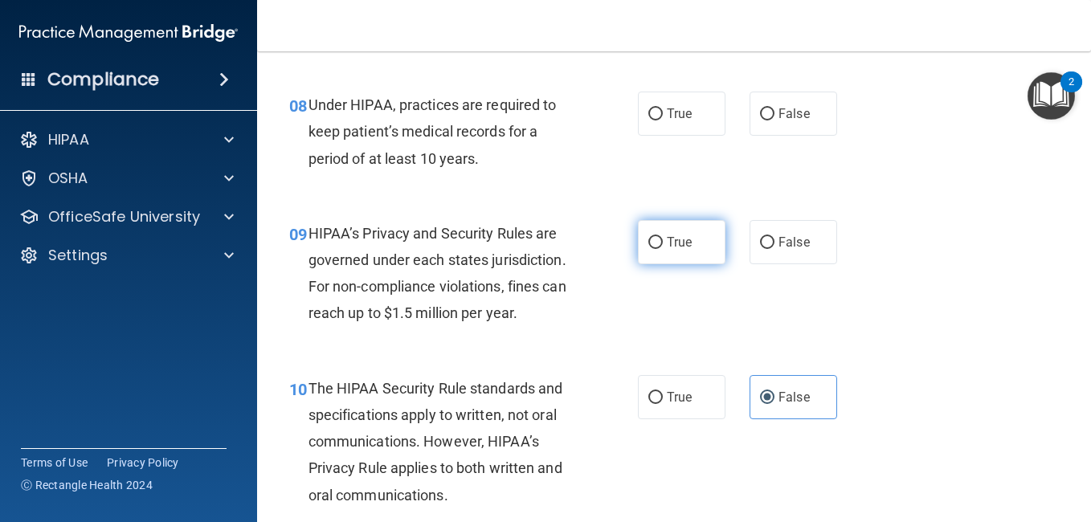
click at [678, 259] on label "True" at bounding box center [682, 242] width 88 height 44
click at [663, 249] on input "True" at bounding box center [655, 243] width 14 height 12
radio input "true"
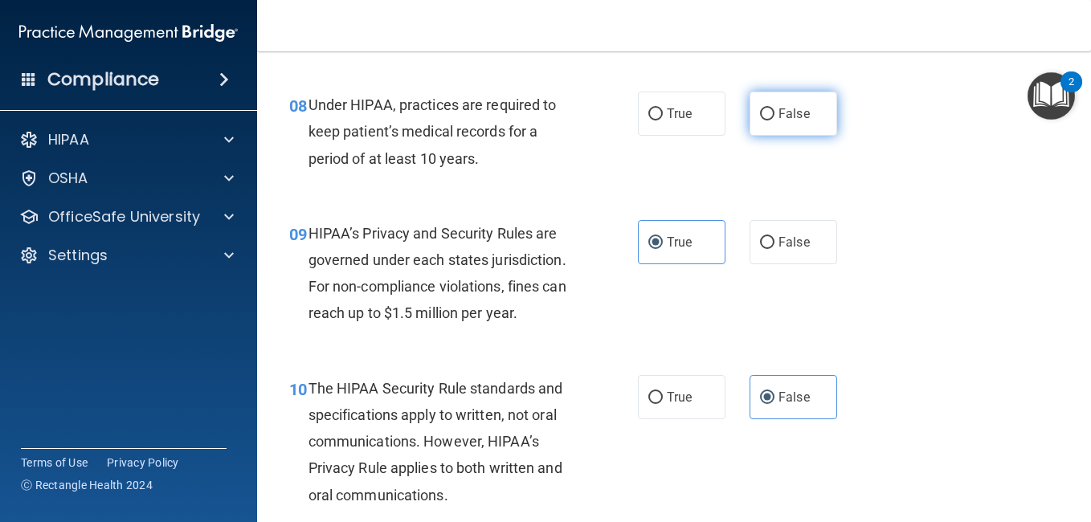
click at [766, 120] on input "False" at bounding box center [767, 114] width 14 height 12
radio input "true"
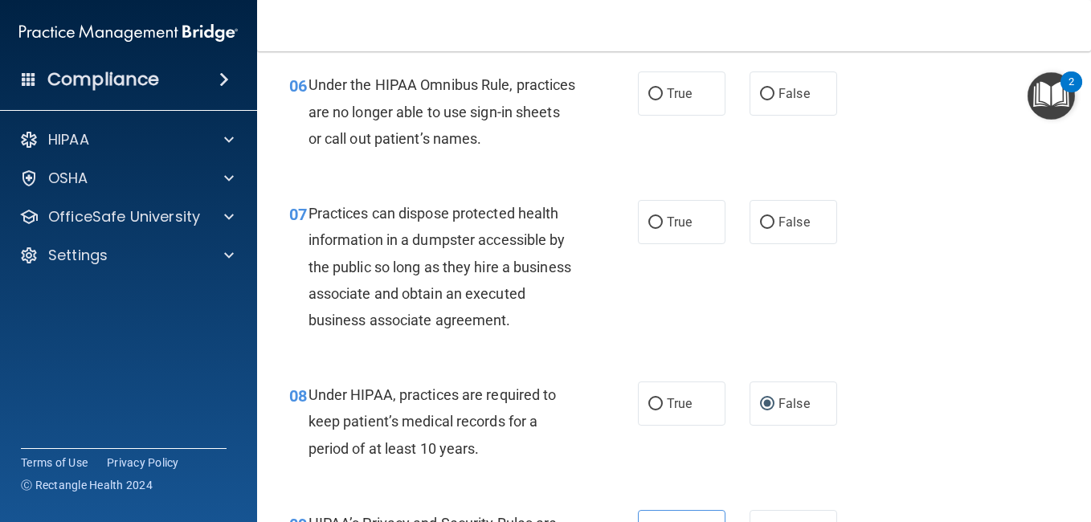
scroll to position [901, 0]
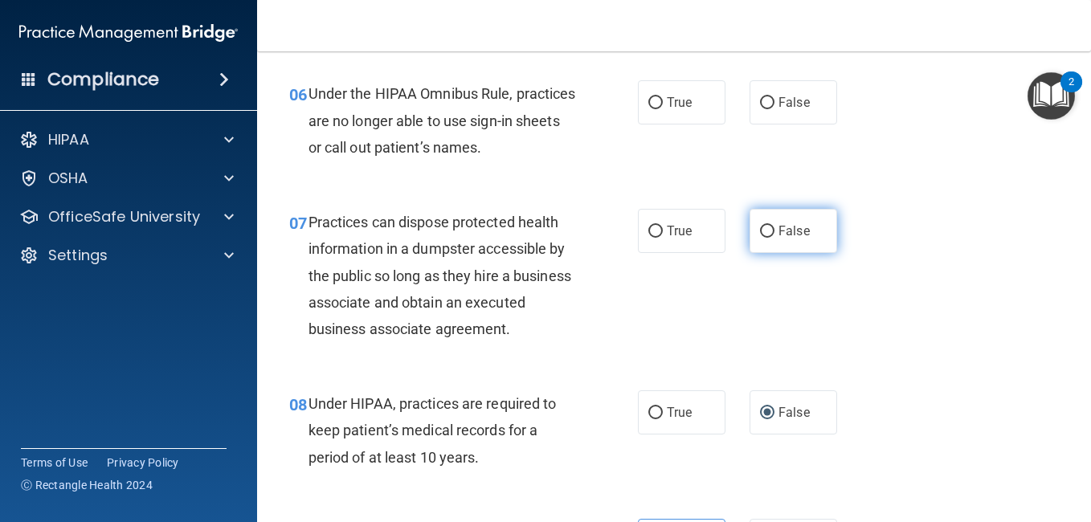
click at [778, 223] on span "False" at bounding box center [793, 230] width 31 height 15
click at [774, 226] on input "False" at bounding box center [767, 232] width 14 height 12
radio input "true"
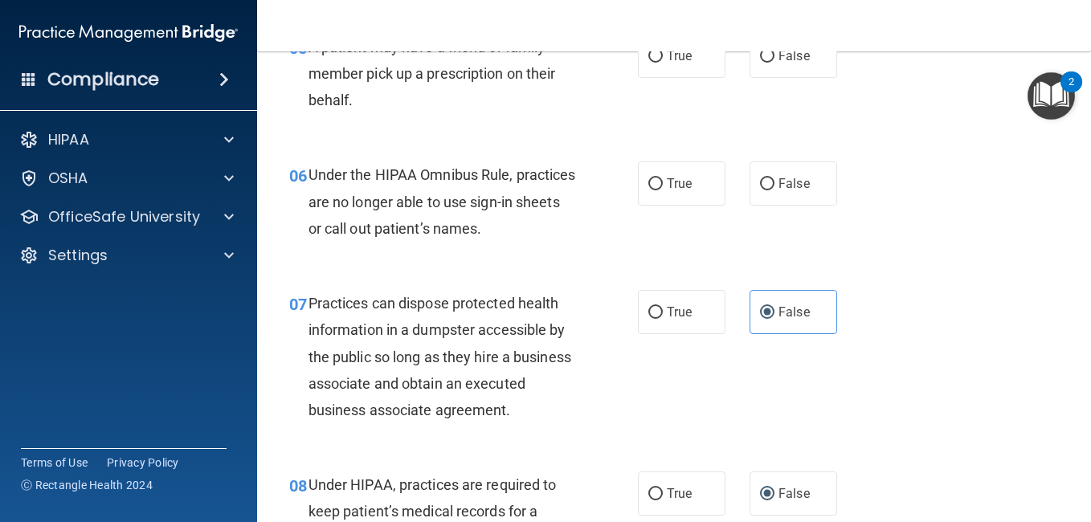
scroll to position [784, 0]
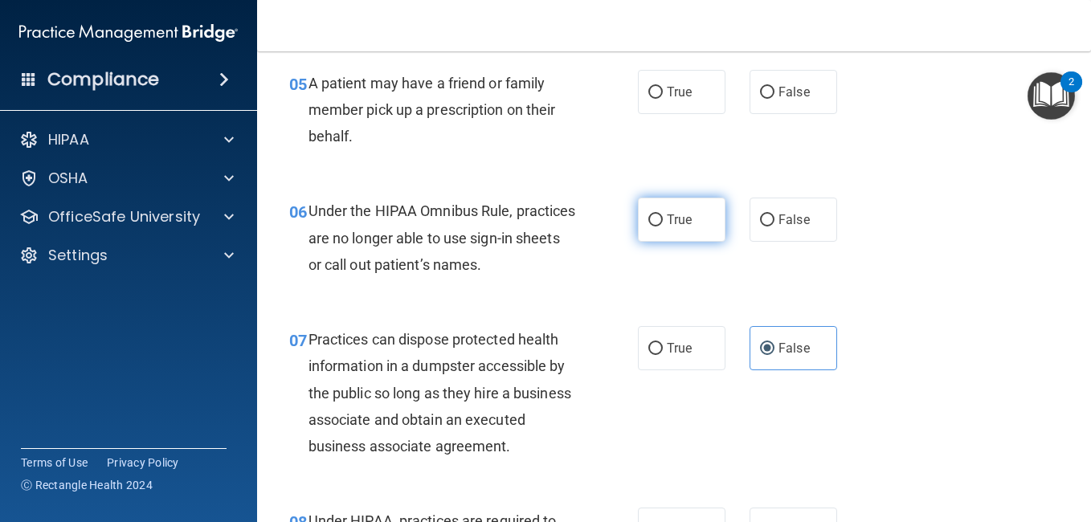
click at [657, 218] on label "True" at bounding box center [682, 220] width 88 height 44
click at [657, 218] on input "True" at bounding box center [655, 220] width 14 height 12
radio input "true"
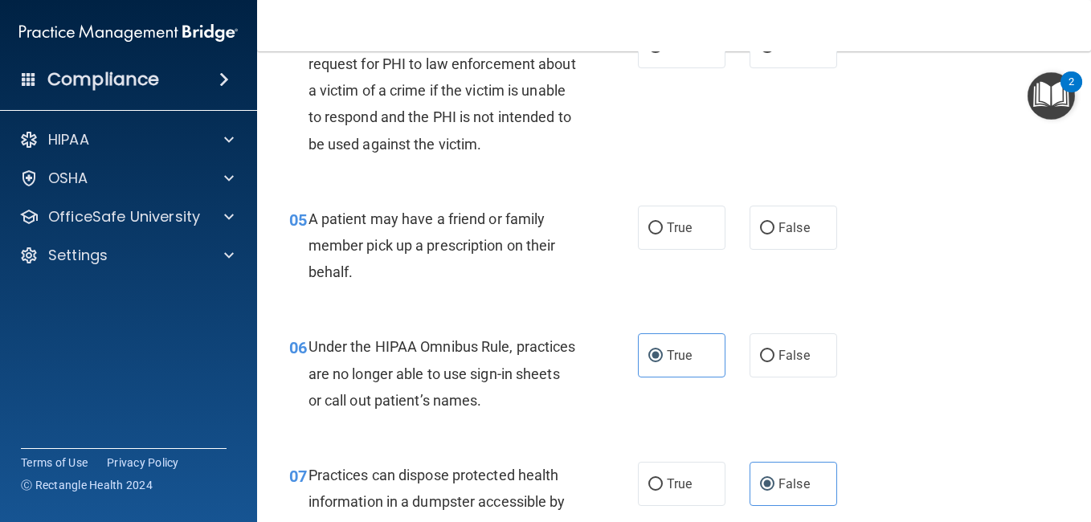
scroll to position [630, 0]
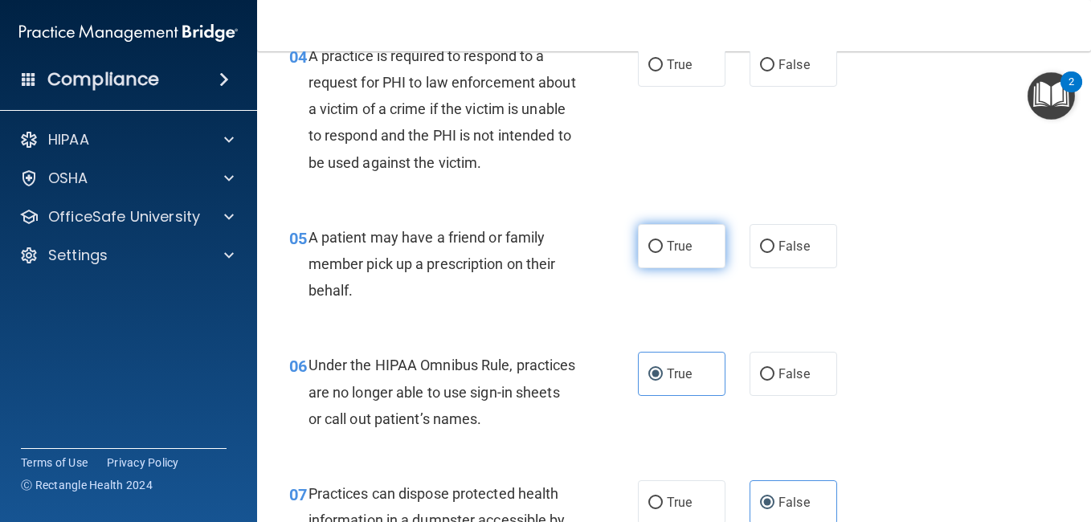
click at [658, 238] on label "True" at bounding box center [682, 246] width 88 height 44
click at [658, 241] on input "True" at bounding box center [655, 247] width 14 height 12
radio input "true"
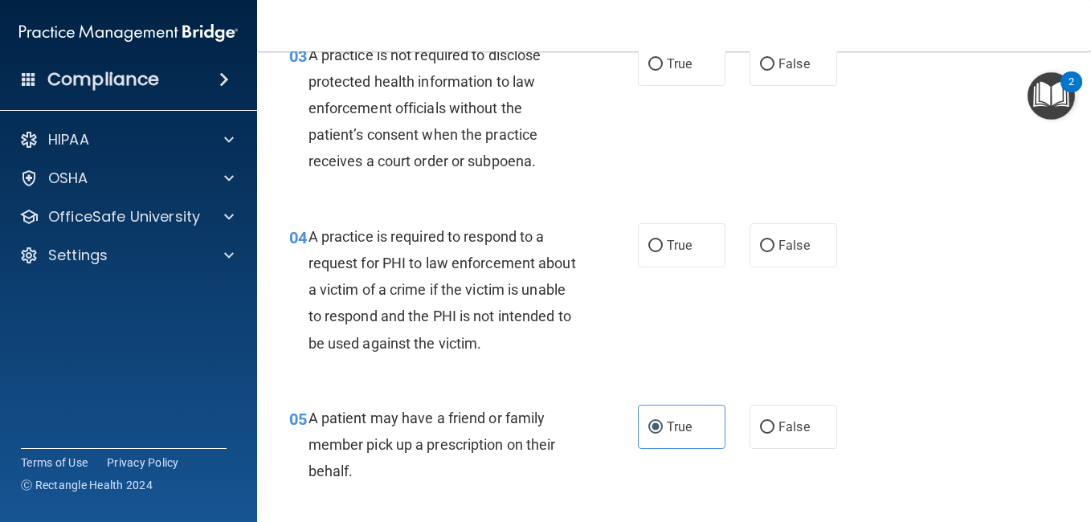
scroll to position [439, 0]
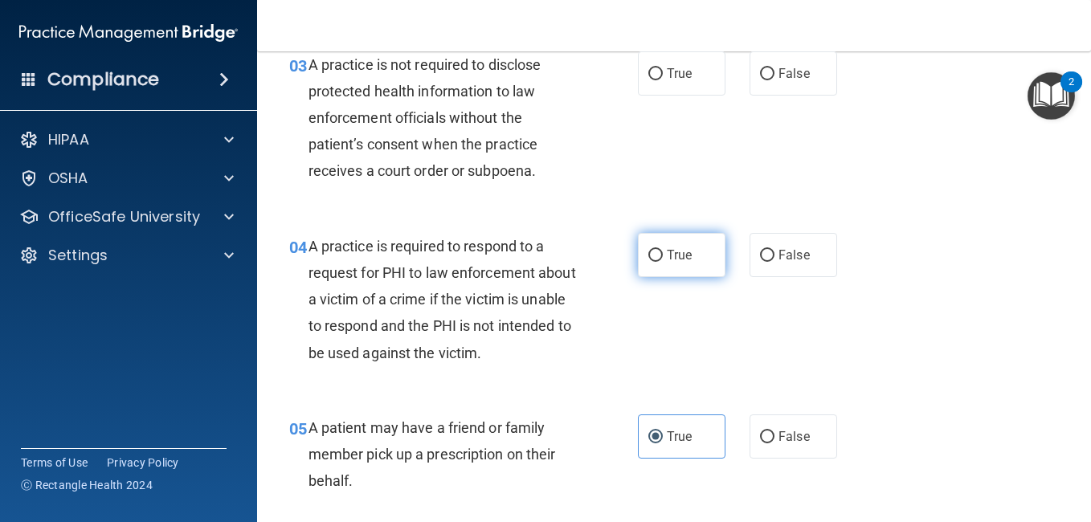
click at [673, 243] on label "True" at bounding box center [682, 255] width 88 height 44
click at [663, 250] on input "True" at bounding box center [655, 256] width 14 height 12
radio input "true"
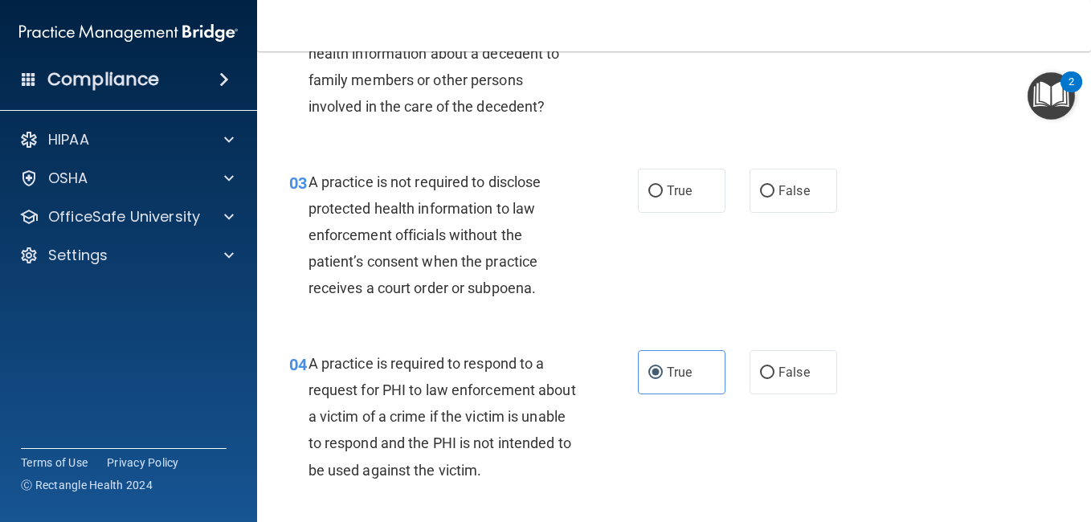
scroll to position [304, 0]
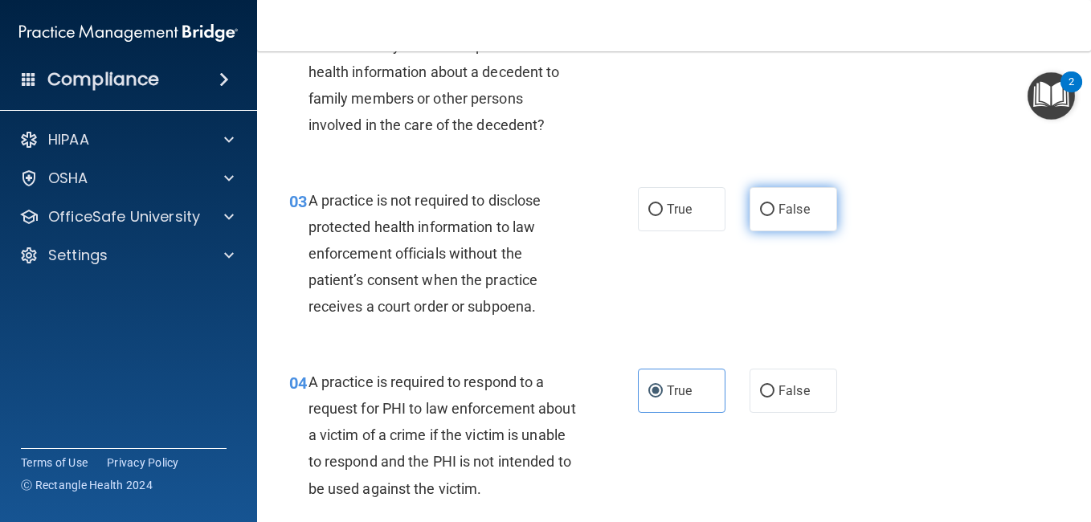
click at [778, 206] on span "False" at bounding box center [793, 209] width 31 height 15
click at [774, 206] on input "False" at bounding box center [767, 210] width 14 height 12
radio input "true"
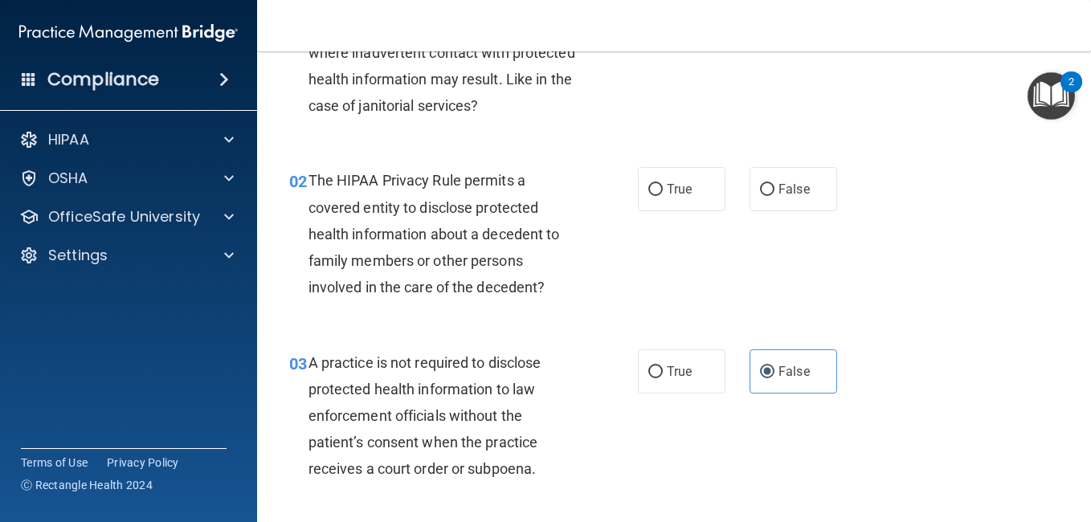
scroll to position [132, 0]
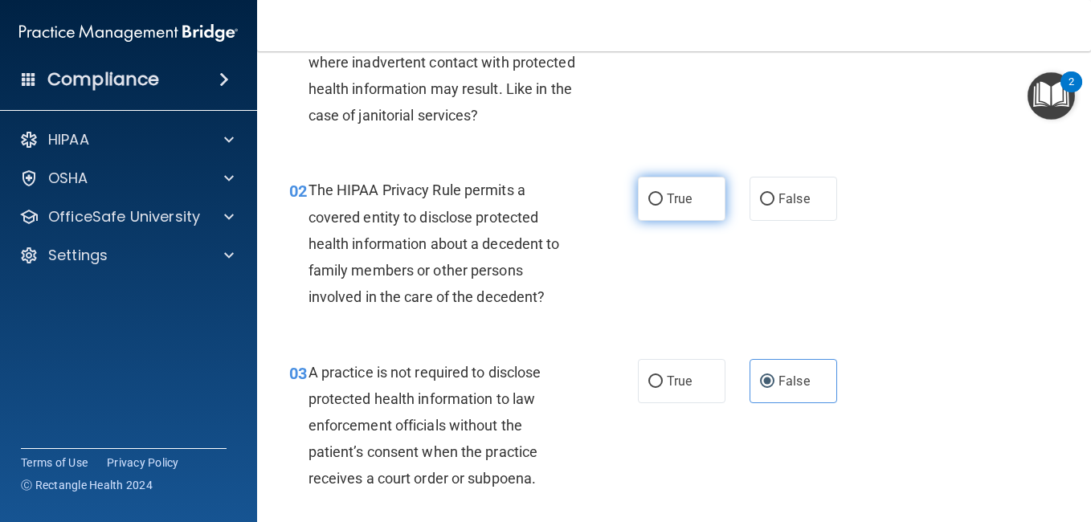
click at [690, 200] on label "True" at bounding box center [682, 199] width 88 height 44
click at [663, 200] on input "True" at bounding box center [655, 200] width 14 height 12
radio input "true"
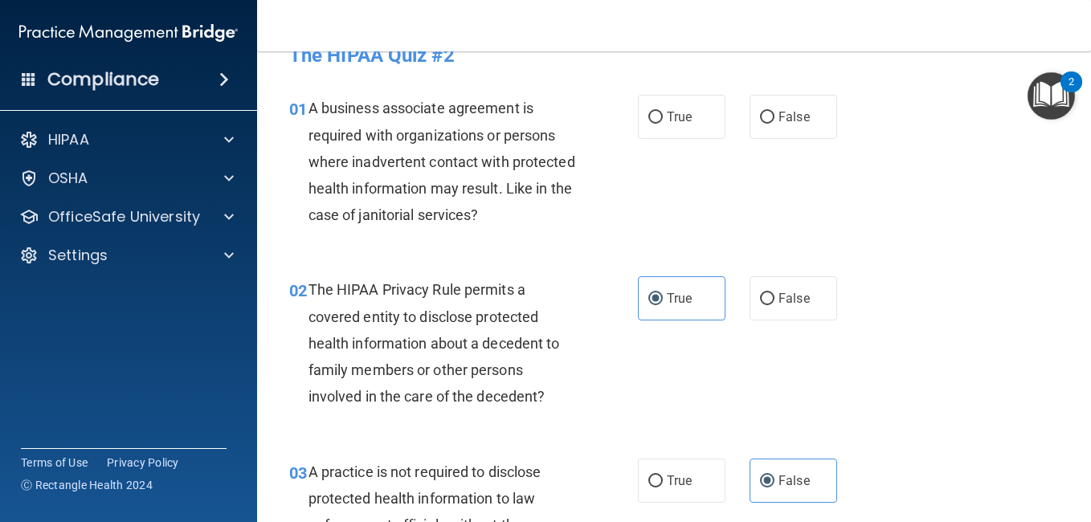
scroll to position [0, 0]
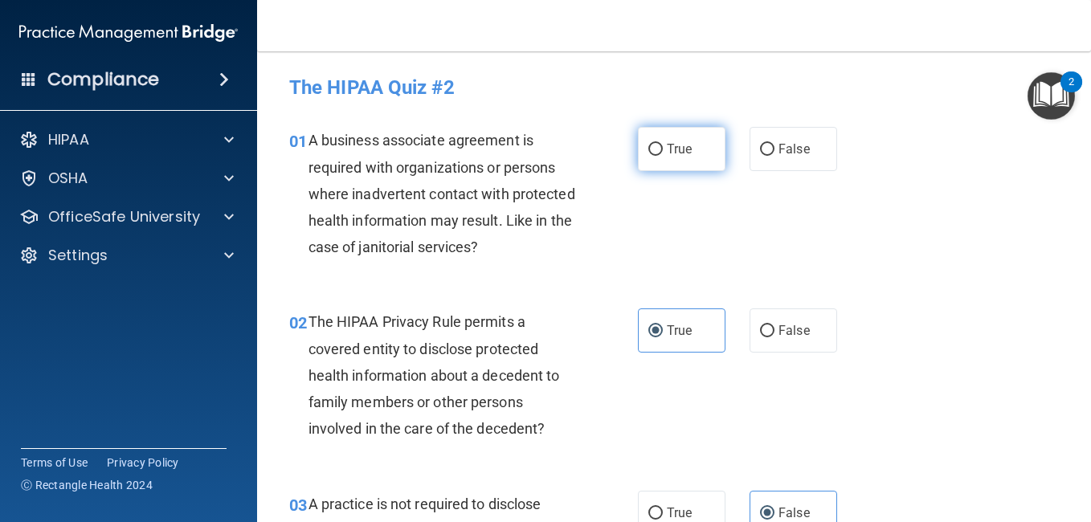
click at [674, 149] on span "True" at bounding box center [679, 148] width 25 height 15
click at [663, 149] on input "True" at bounding box center [655, 150] width 14 height 12
radio input "true"
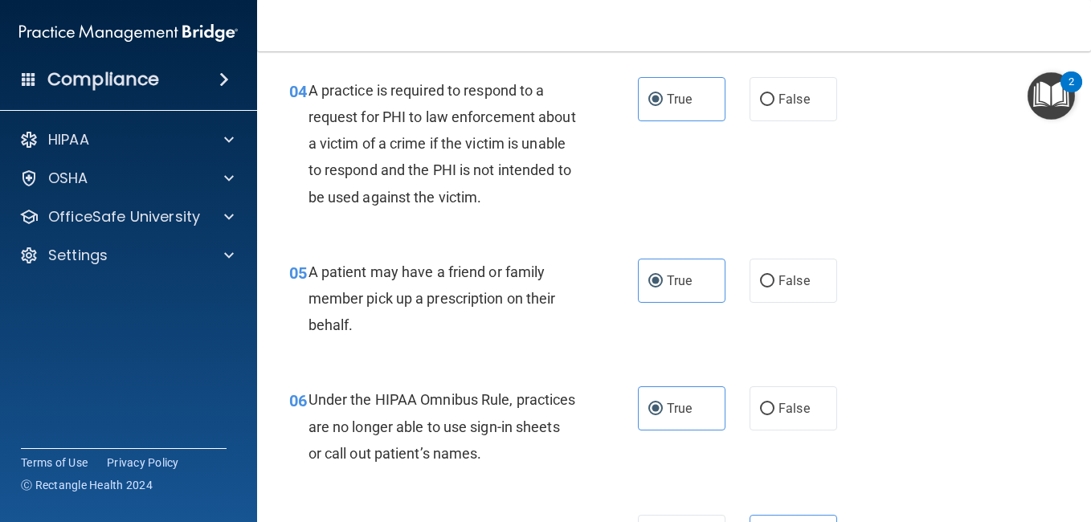
scroll to position [4418, 0]
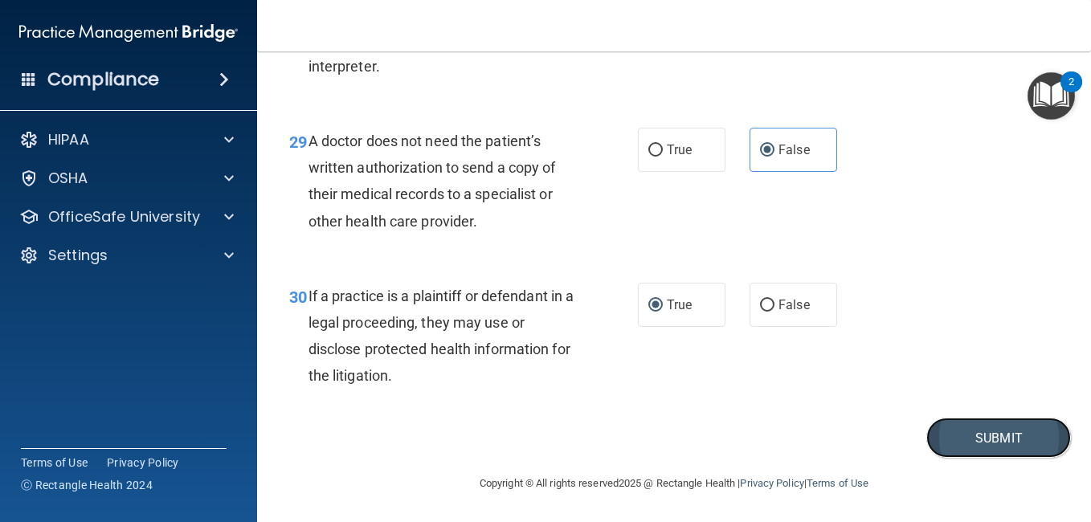
click at [1000, 438] on button "Submit" at bounding box center [998, 438] width 145 height 41
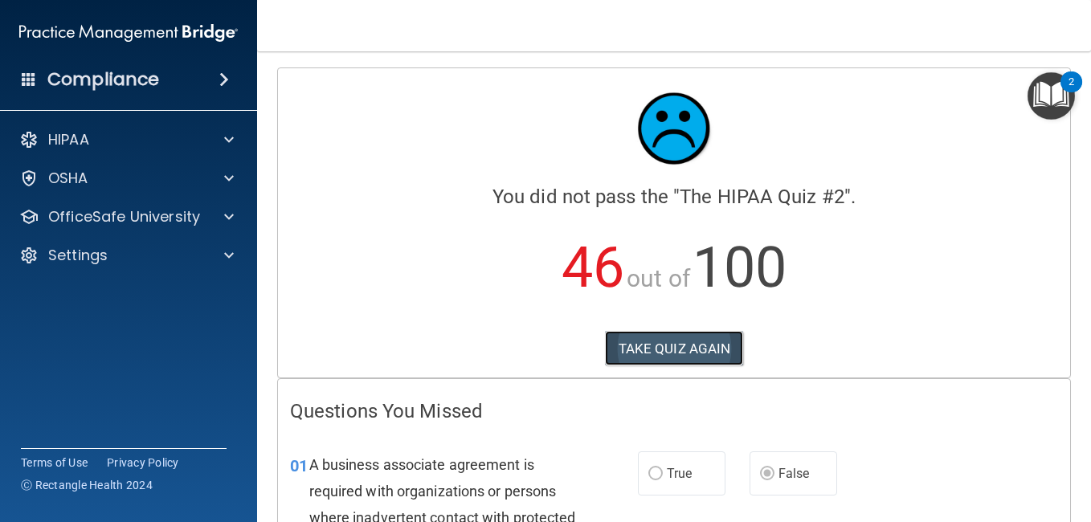
click at [663, 344] on button "TAKE QUIZ AGAIN" at bounding box center [674, 348] width 139 height 35
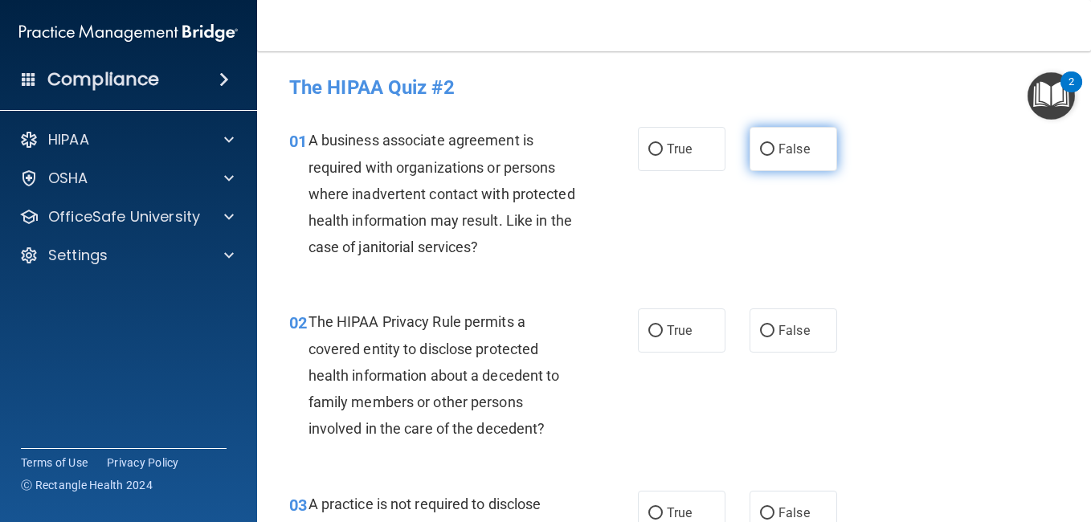
click at [786, 152] on span "False" at bounding box center [793, 148] width 31 height 15
click at [774, 152] on input "False" at bounding box center [767, 150] width 14 height 12
radio input "true"
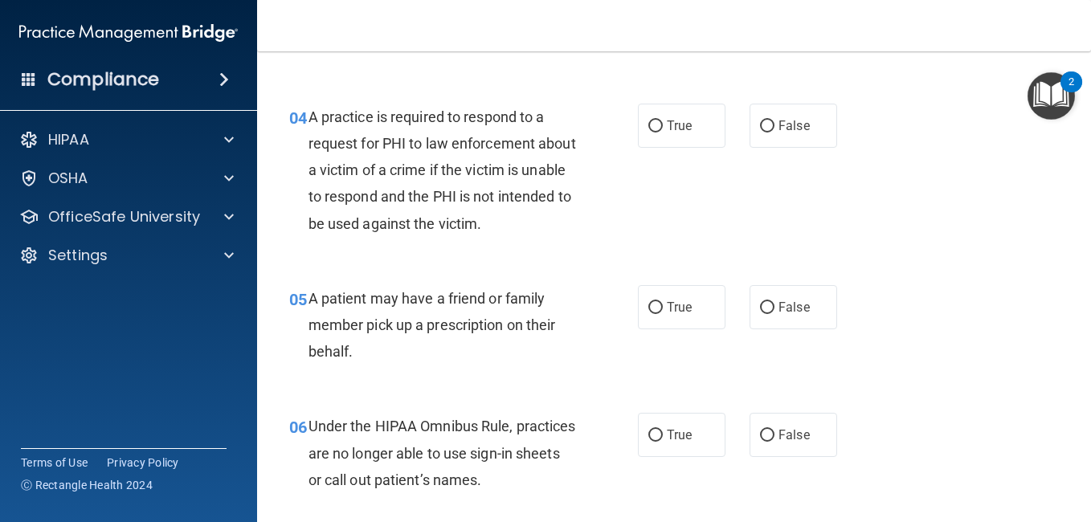
scroll to position [677, 0]
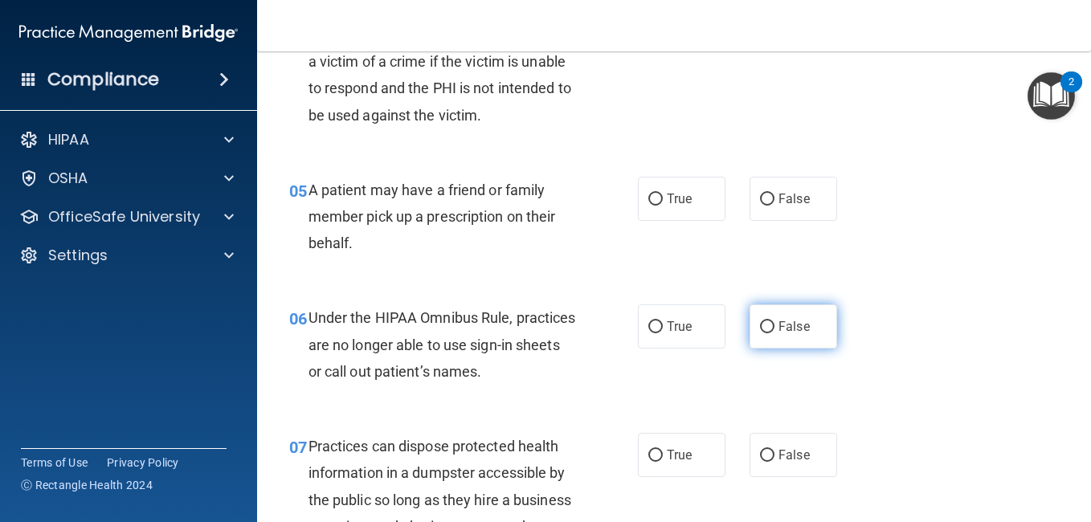
click at [754, 336] on label "False" at bounding box center [793, 326] width 88 height 44
click at [760, 333] on input "False" at bounding box center [767, 327] width 14 height 12
radio input "true"
drag, startPoint x: 1077, startPoint y: 178, endPoint x: 1085, endPoint y: 162, distance: 17.2
click at [1085, 162] on main "- The HIPAA Quiz #2 This quiz doesn’t expire until . Are you sure you want to t…" at bounding box center [674, 286] width 834 height 471
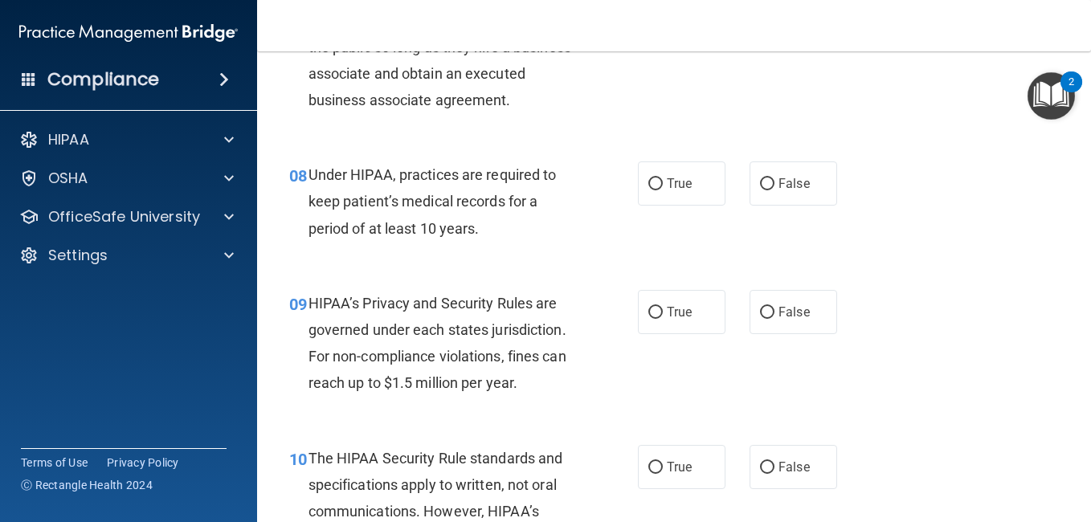
scroll to position [1139, 0]
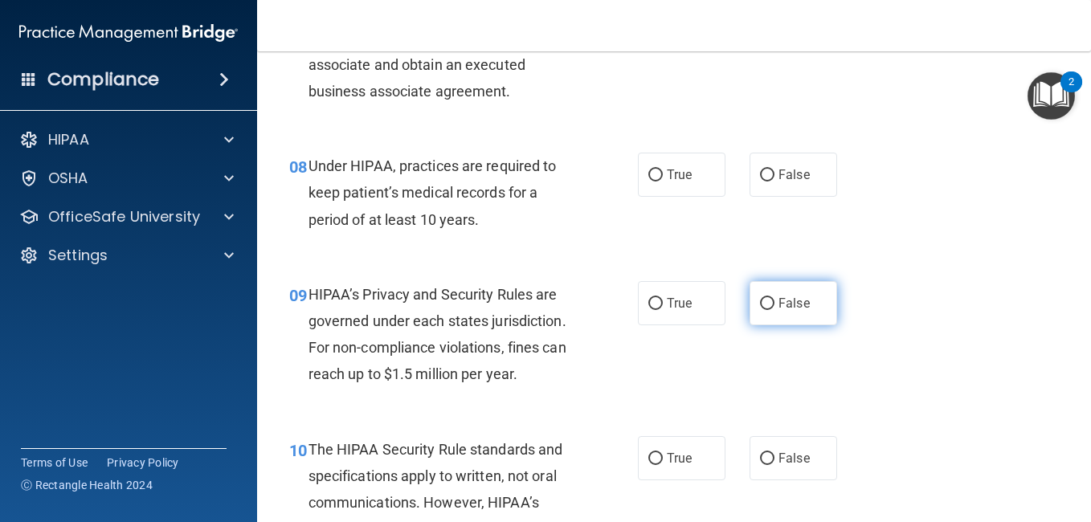
click at [752, 324] on label "False" at bounding box center [793, 303] width 88 height 44
click at [760, 310] on input "False" at bounding box center [767, 304] width 14 height 12
radio input "true"
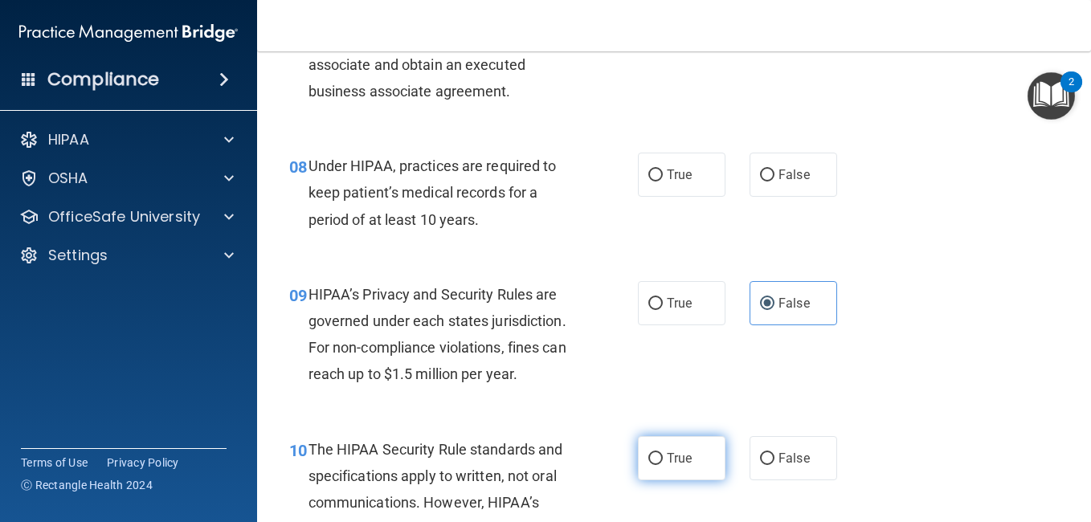
click at [638, 479] on label "True" at bounding box center [682, 458] width 88 height 44
click at [648, 465] on input "True" at bounding box center [655, 459] width 14 height 12
radio input "true"
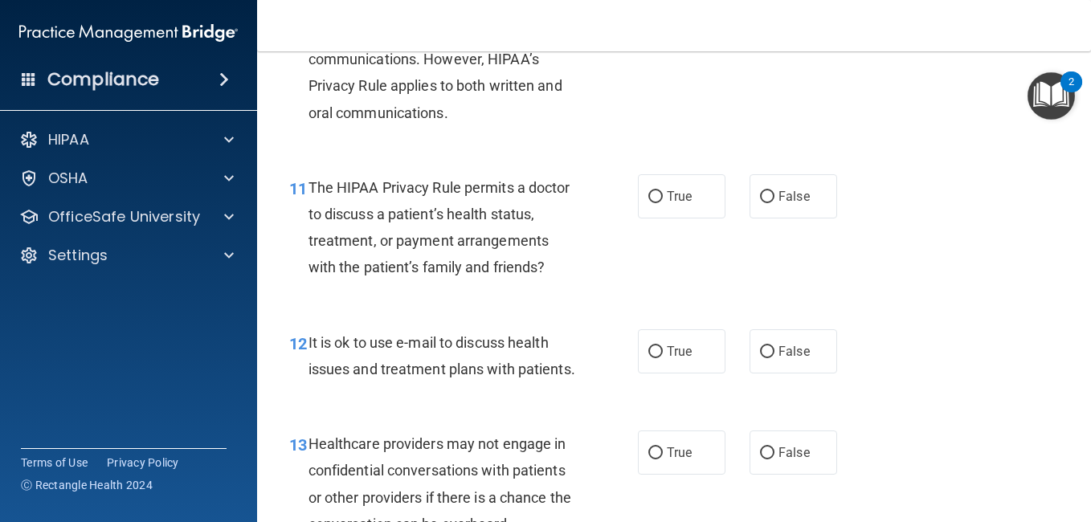
scroll to position [1637, 0]
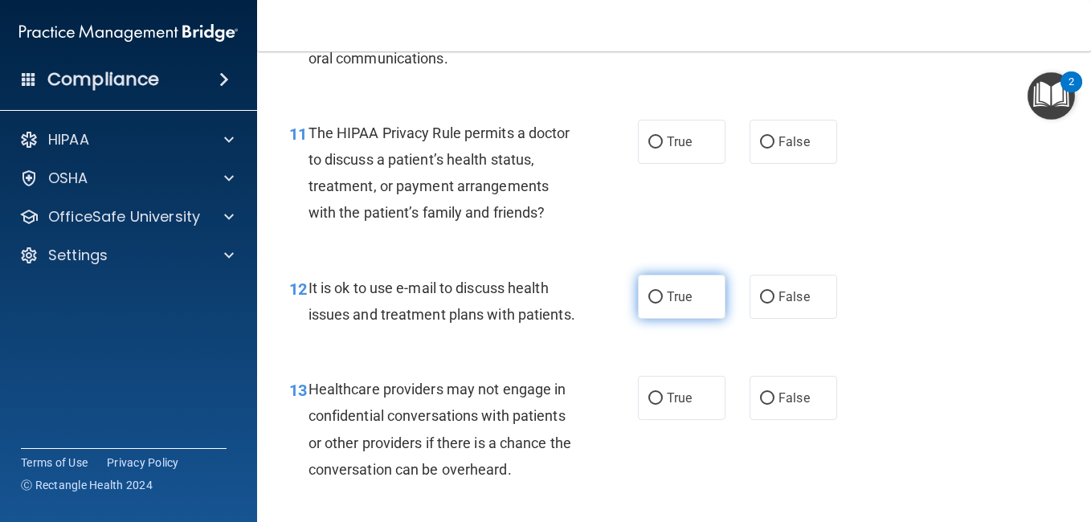
click at [652, 319] on label "True" at bounding box center [682, 297] width 88 height 44
click at [652, 304] on input "True" at bounding box center [655, 298] width 14 height 12
radio input "true"
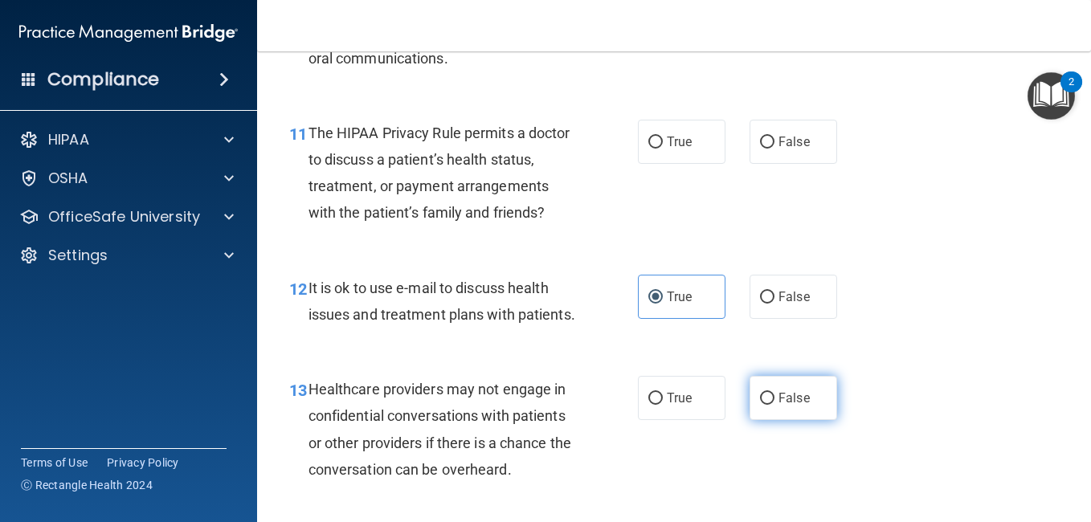
click at [765, 405] on input "False" at bounding box center [767, 399] width 14 height 12
radio input "true"
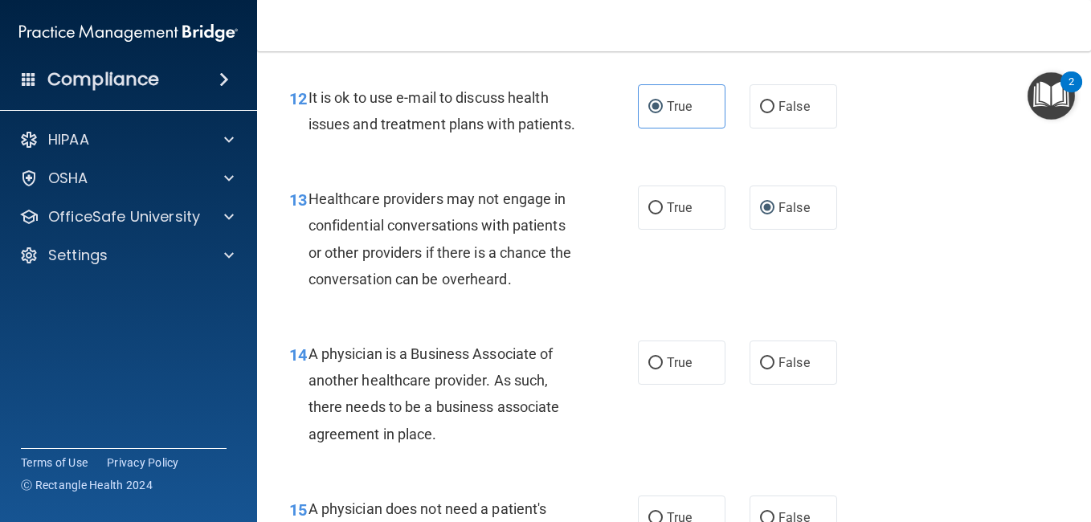
scroll to position [1873, 0]
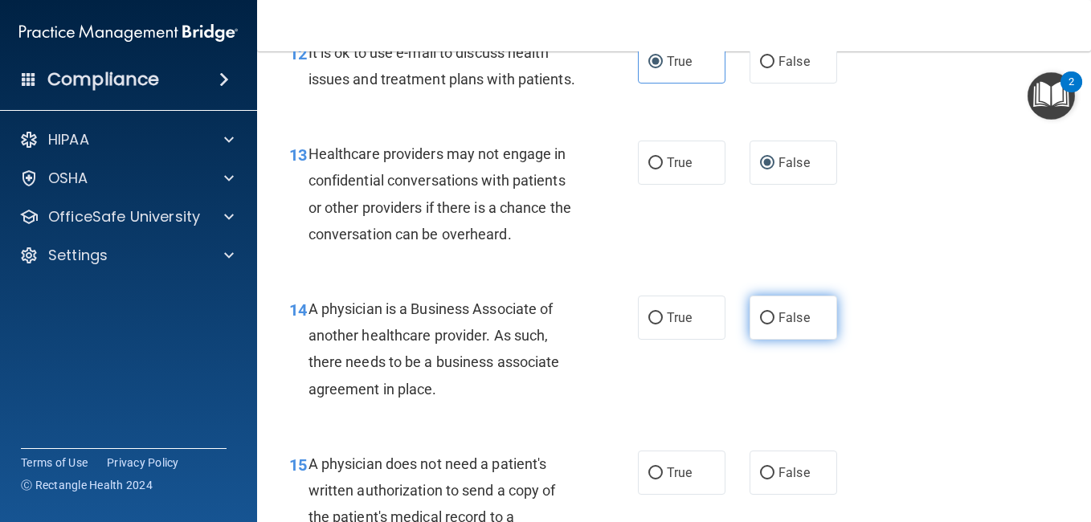
click at [807, 340] on label "False" at bounding box center [793, 318] width 88 height 44
click at [774, 325] on input "False" at bounding box center [767, 318] width 14 height 12
radio input "true"
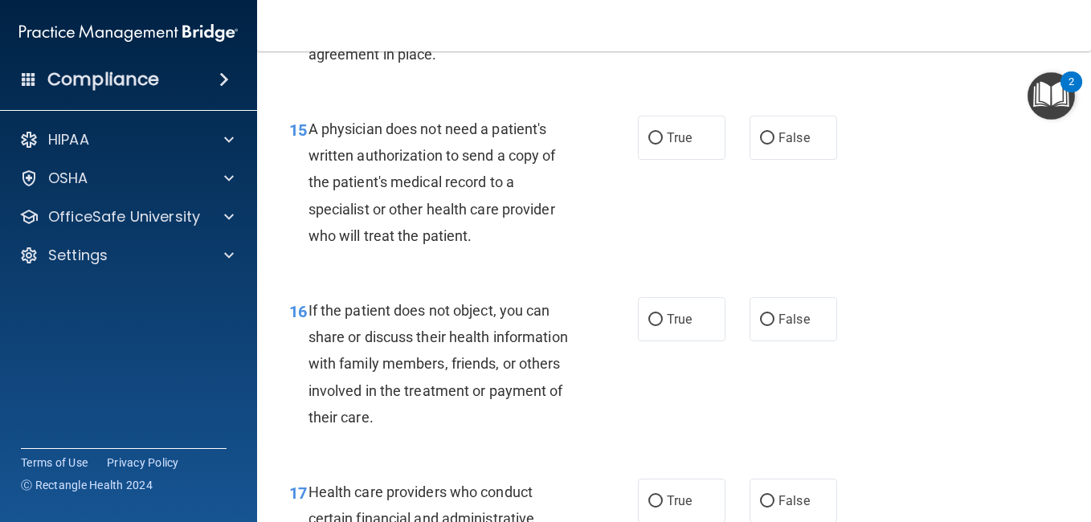
scroll to position [2226, 0]
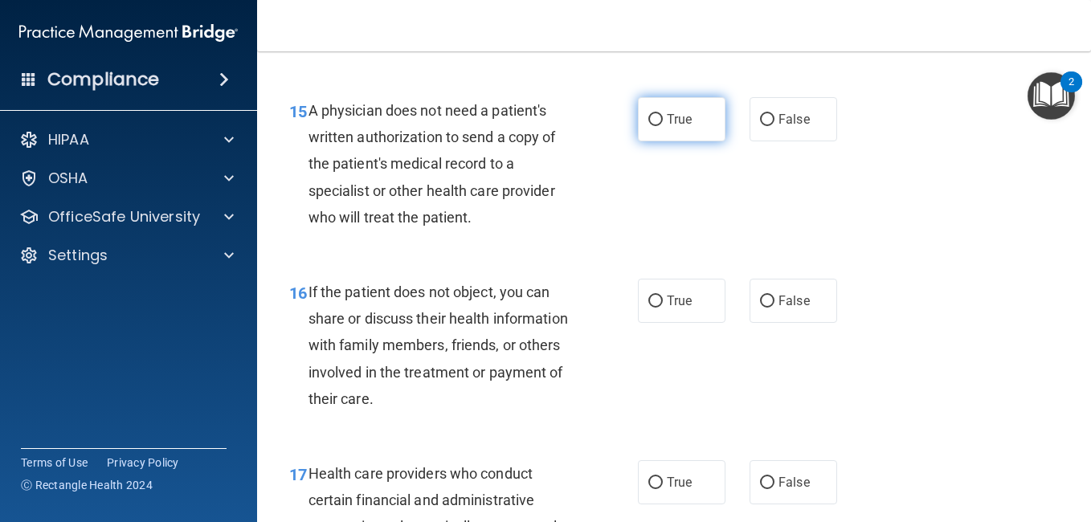
click at [670, 127] on span "True" at bounding box center [679, 119] width 25 height 15
click at [663, 126] on input "True" at bounding box center [655, 120] width 14 height 12
radio input "true"
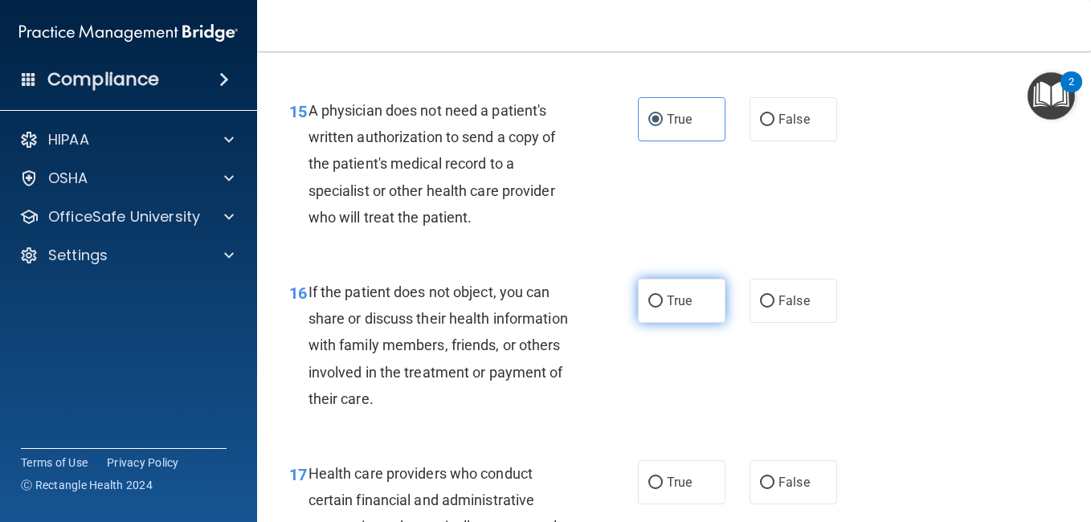
click at [667, 308] on span "True" at bounding box center [679, 300] width 25 height 15
click at [662, 308] on input "True" at bounding box center [655, 302] width 14 height 12
radio input "true"
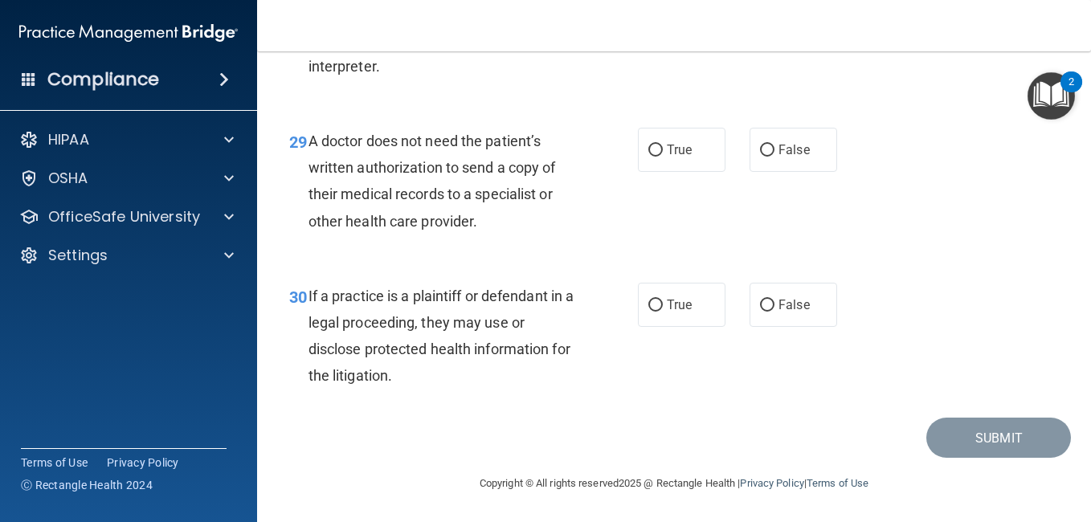
scroll to position [4418, 0]
click at [659, 145] on label "True" at bounding box center [682, 150] width 88 height 44
click at [659, 145] on input "True" at bounding box center [655, 151] width 14 height 12
radio input "true"
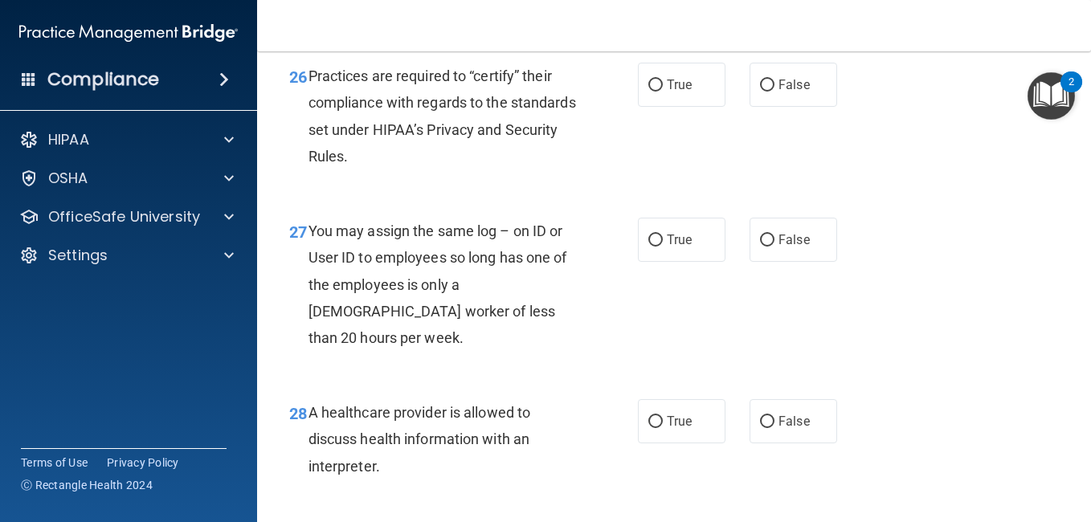
scroll to position [3936, 0]
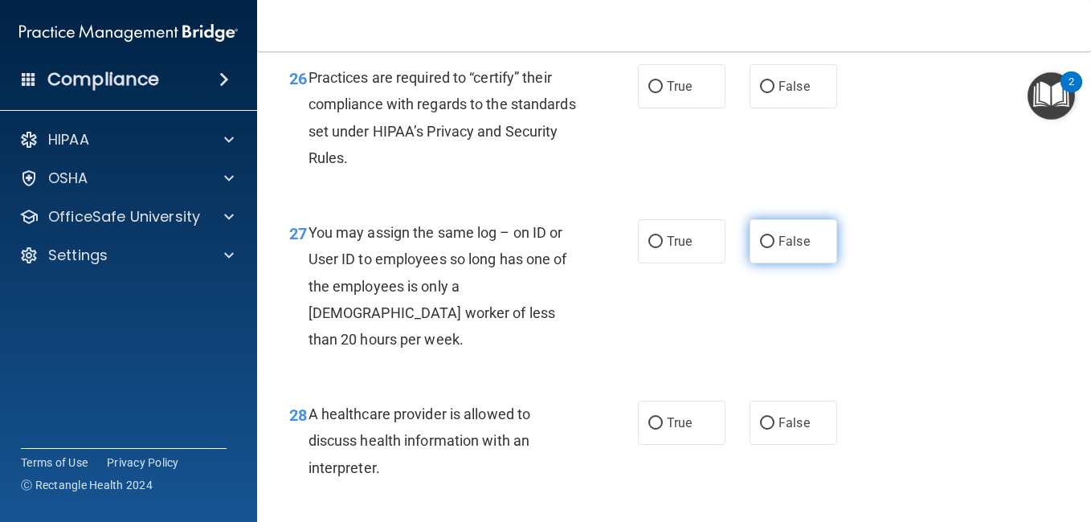
click at [778, 249] on span "False" at bounding box center [793, 241] width 31 height 15
click at [774, 248] on input "False" at bounding box center [767, 242] width 14 height 12
radio input "true"
click at [768, 263] on label "False" at bounding box center [793, 241] width 88 height 44
click at [768, 248] on input "False" at bounding box center [767, 242] width 14 height 12
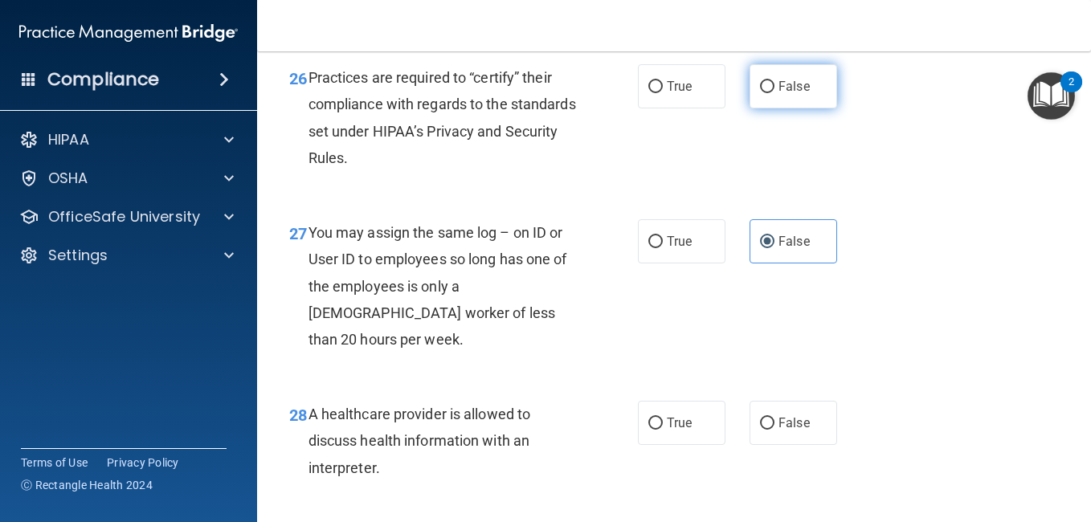
click at [782, 108] on label "False" at bounding box center [793, 86] width 88 height 44
click at [774, 93] on input "False" at bounding box center [767, 87] width 14 height 12
radio input "true"
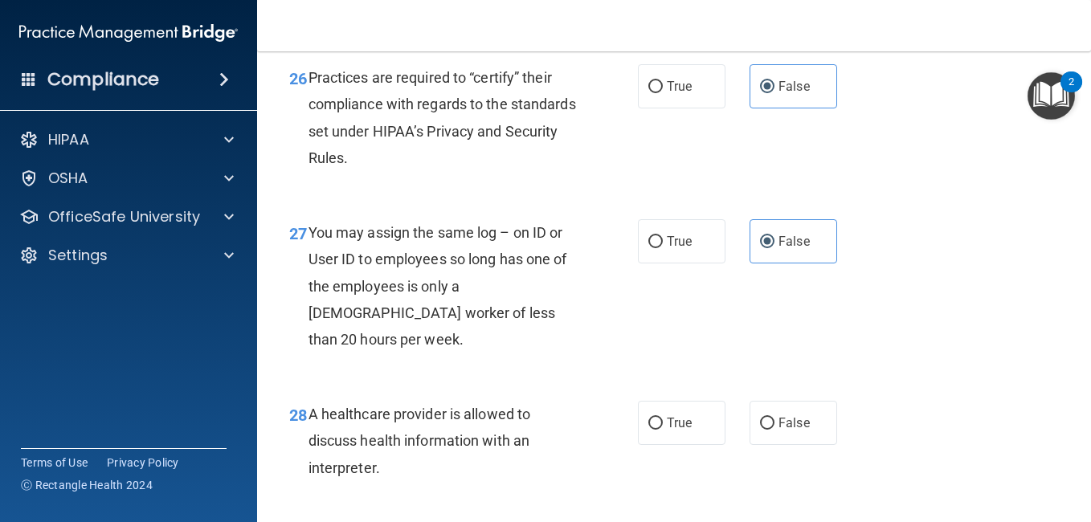
radio input "true"
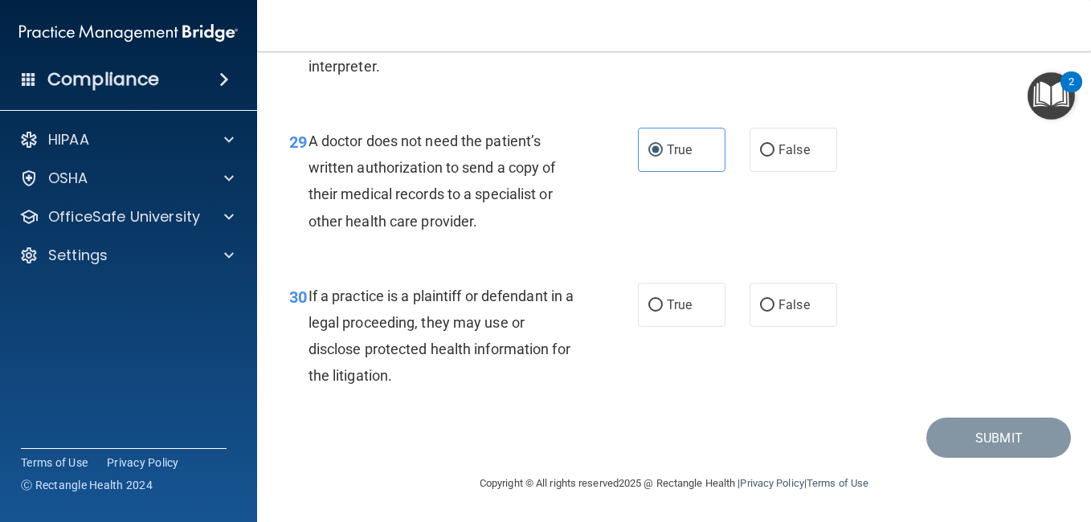
scroll to position [4352, 0]
click at [667, 312] on span "True" at bounding box center [679, 304] width 25 height 15
click at [662, 312] on input "True" at bounding box center [655, 306] width 14 height 12
radio input "true"
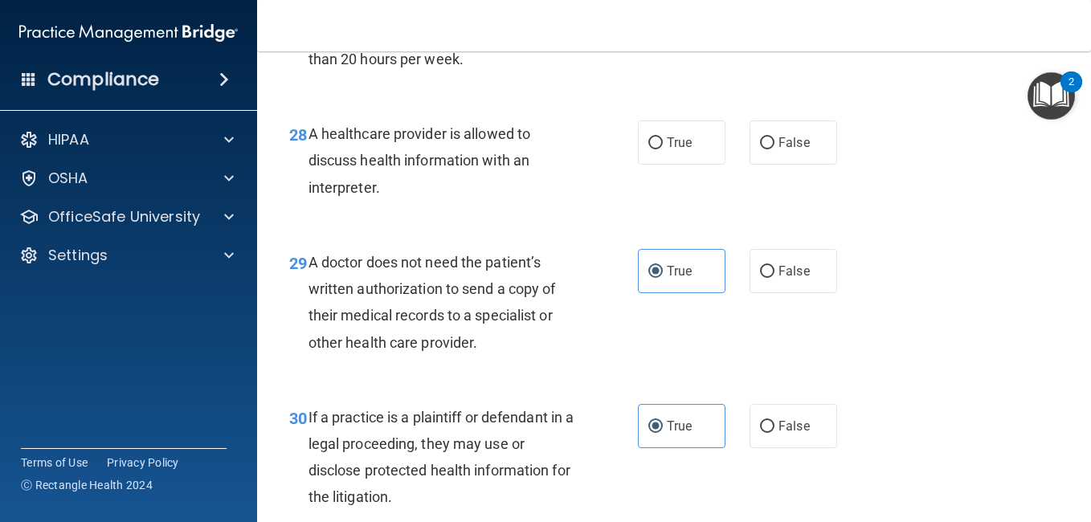
scroll to position [4208, 0]
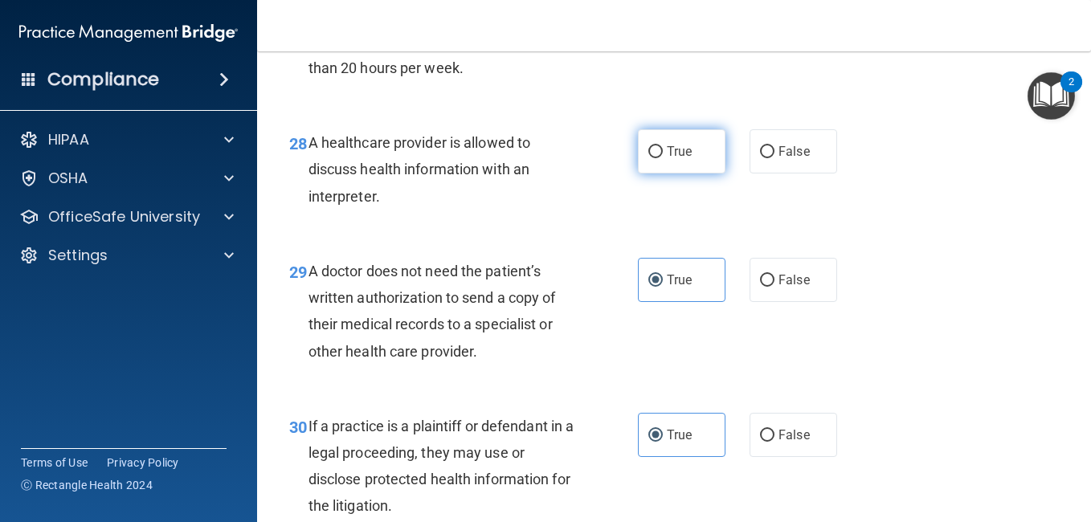
click at [642, 174] on label "True" at bounding box center [682, 151] width 88 height 44
click at [648, 158] on input "True" at bounding box center [655, 152] width 14 height 12
radio input "true"
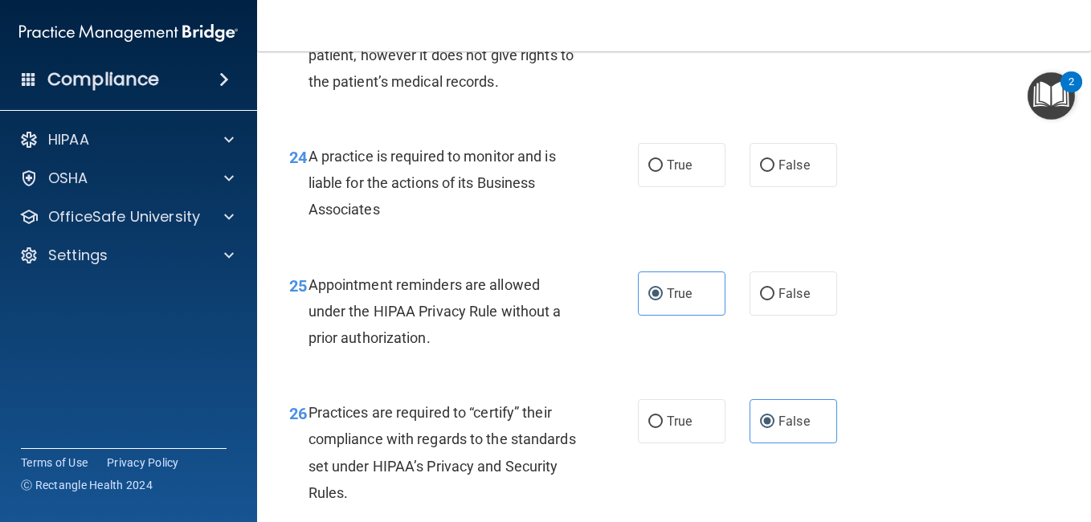
scroll to position [3592, 0]
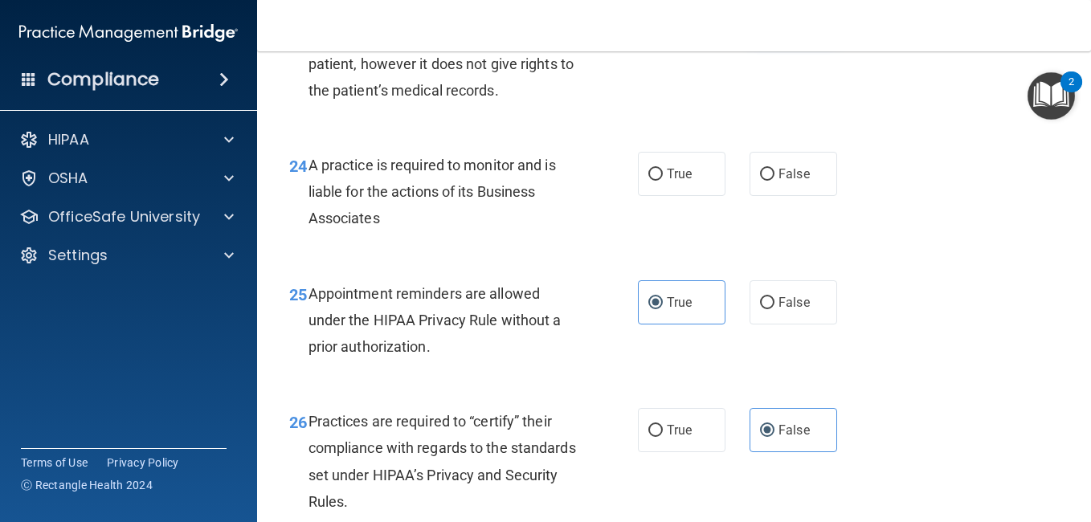
click at [766, 26] on input "False" at bounding box center [767, 20] width 14 height 12
radio input "true"
click at [763, 196] on label "False" at bounding box center [793, 174] width 88 height 44
click at [763, 181] on input "False" at bounding box center [767, 175] width 14 height 12
radio input "true"
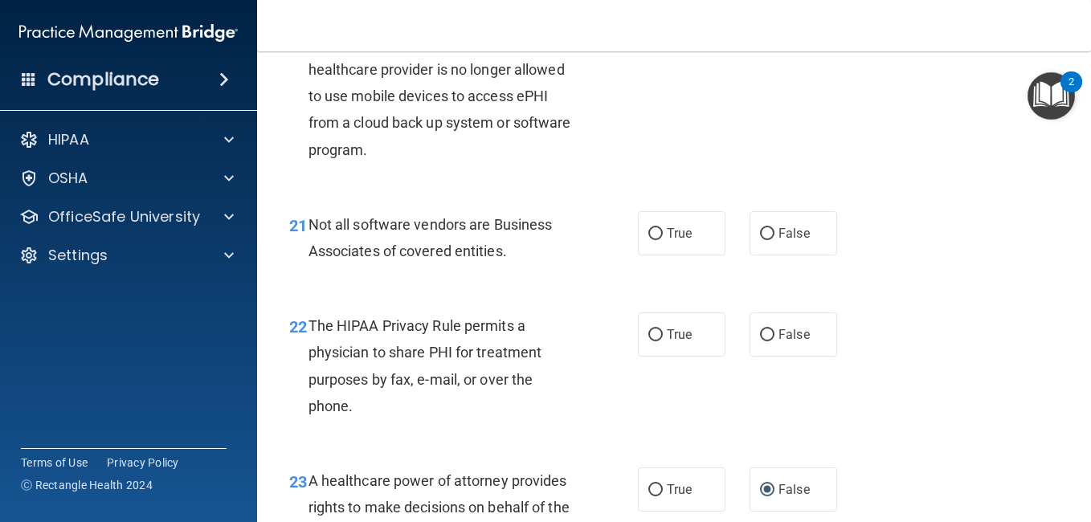
scroll to position [3112, 0]
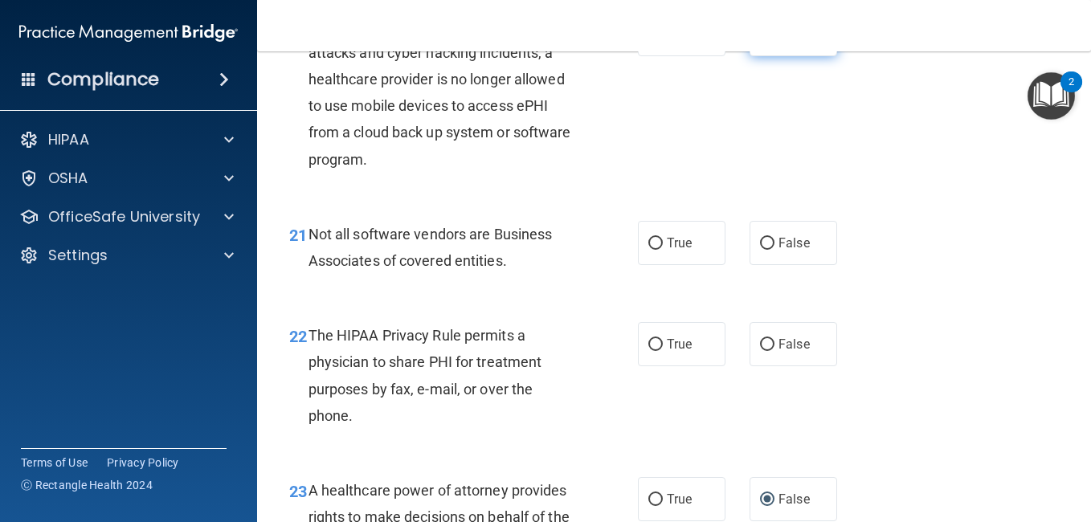
click at [766, 41] on input "False" at bounding box center [767, 35] width 14 height 12
radio input "true"
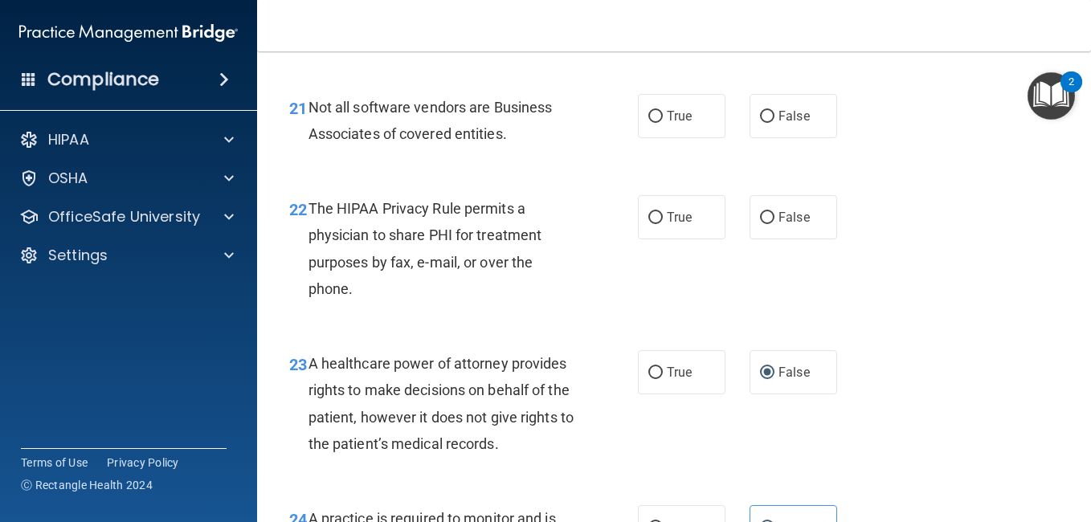
scroll to position [3230, 0]
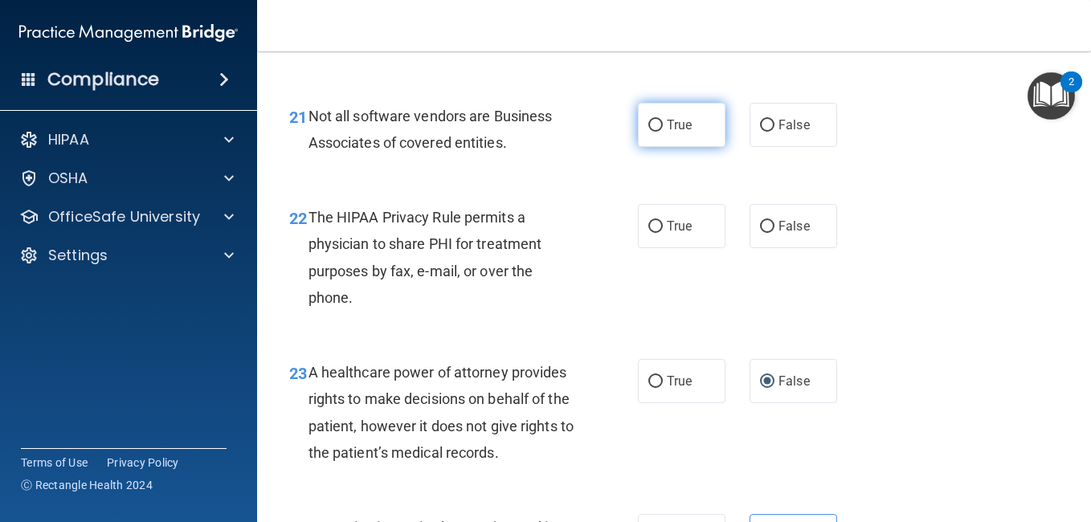
click at [672, 133] on span "True" at bounding box center [679, 124] width 25 height 15
click at [663, 132] on input "True" at bounding box center [655, 126] width 14 height 12
radio input "true"
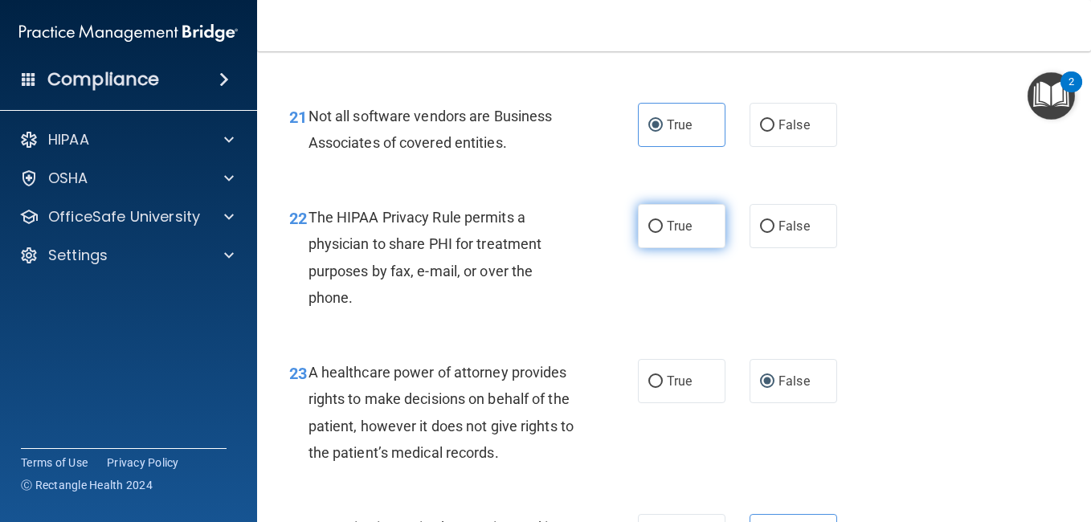
click at [668, 234] on span "True" at bounding box center [679, 226] width 25 height 15
click at [663, 233] on input "True" at bounding box center [655, 227] width 14 height 12
radio input "true"
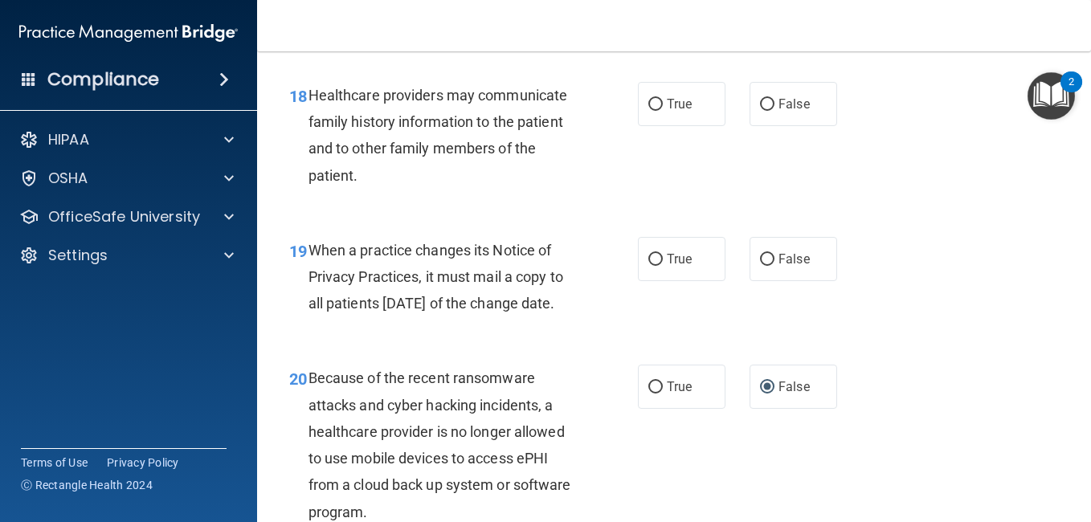
scroll to position [2751, 0]
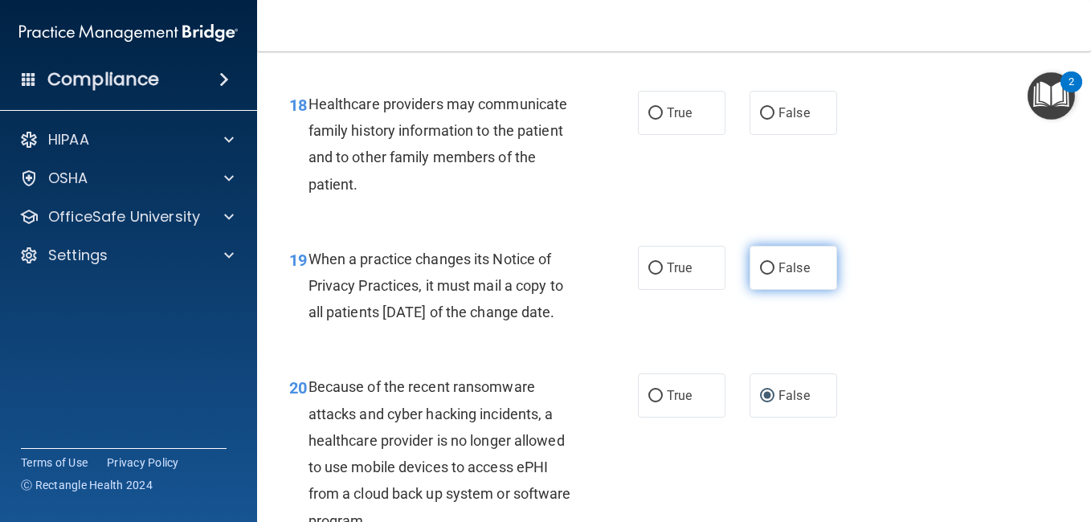
click at [762, 290] on label "False" at bounding box center [793, 268] width 88 height 44
click at [762, 275] on input "False" at bounding box center [767, 269] width 14 height 12
radio input "true"
click at [778, 215] on div "18 Healthcare providers may communicate family history information to the patie…" at bounding box center [674, 148] width 794 height 155
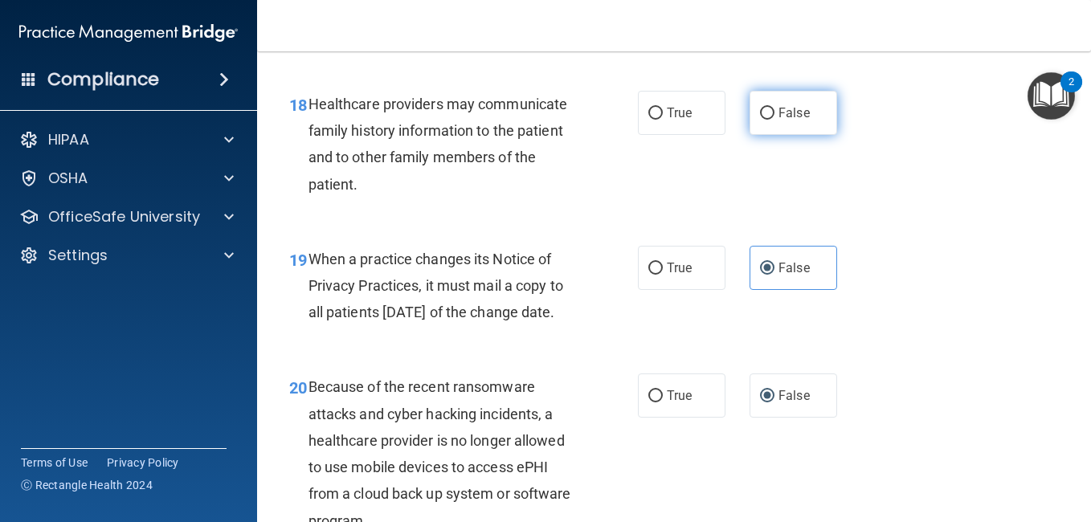
click at [785, 120] on span "False" at bounding box center [793, 112] width 31 height 15
click at [774, 120] on input "False" at bounding box center [767, 114] width 14 height 12
radio input "true"
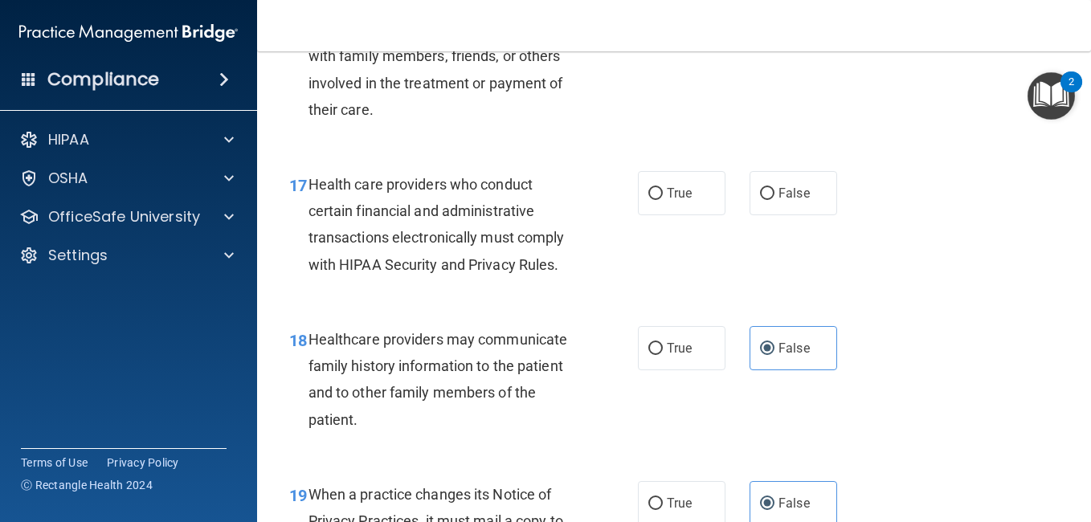
scroll to position [2506, 0]
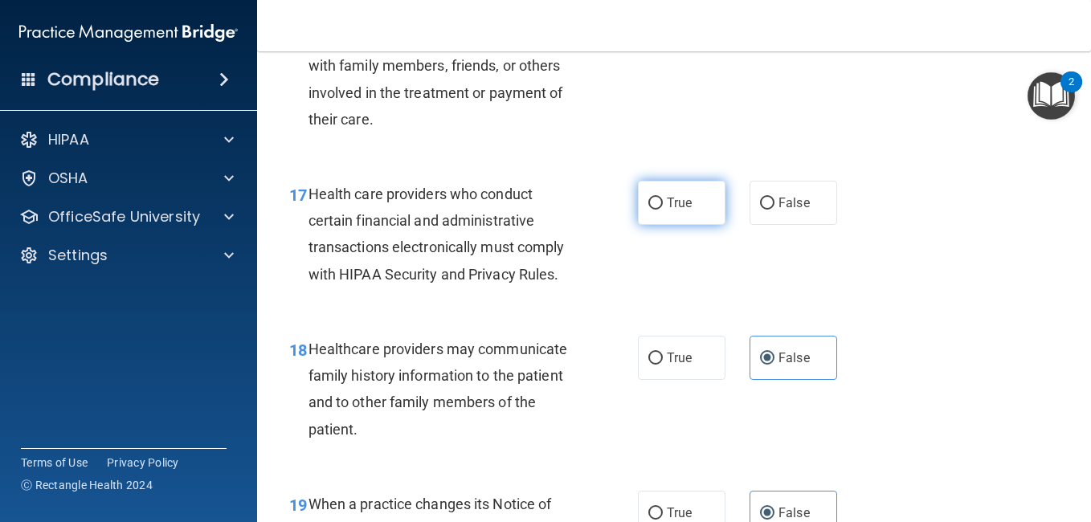
click at [648, 210] on input "True" at bounding box center [655, 204] width 14 height 12
radio input "true"
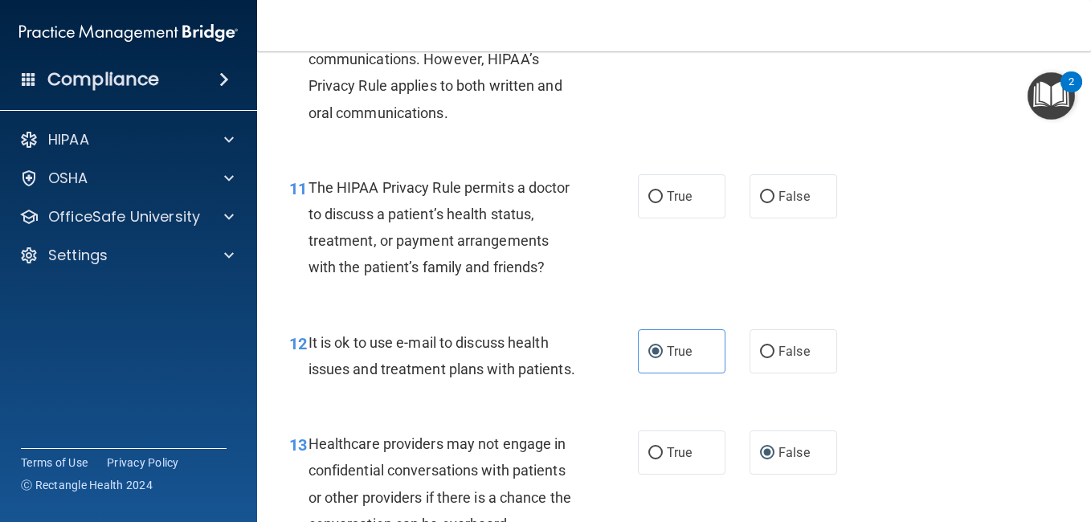
scroll to position [1564, 0]
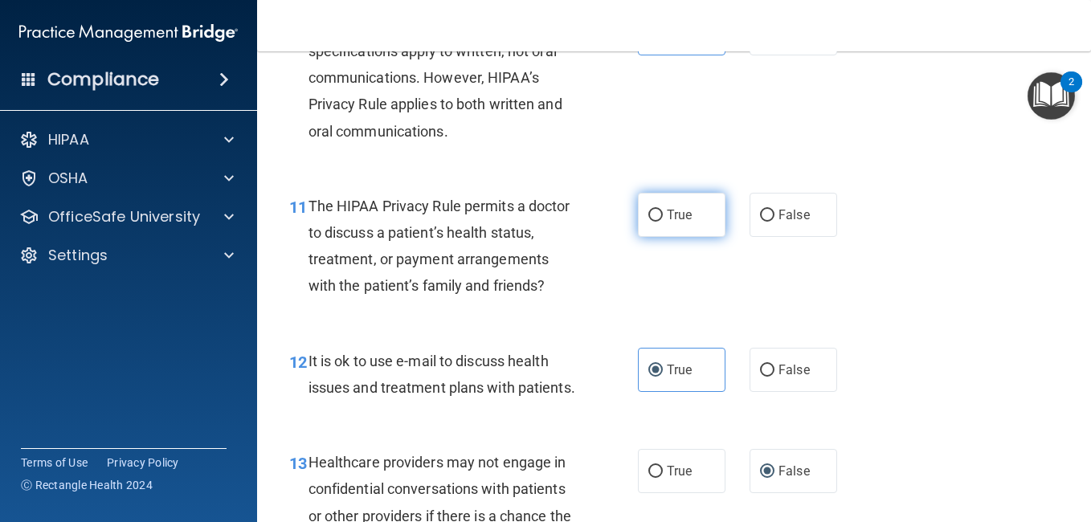
click at [675, 223] on span "True" at bounding box center [679, 214] width 25 height 15
click at [663, 222] on input "True" at bounding box center [655, 216] width 14 height 12
radio input "true"
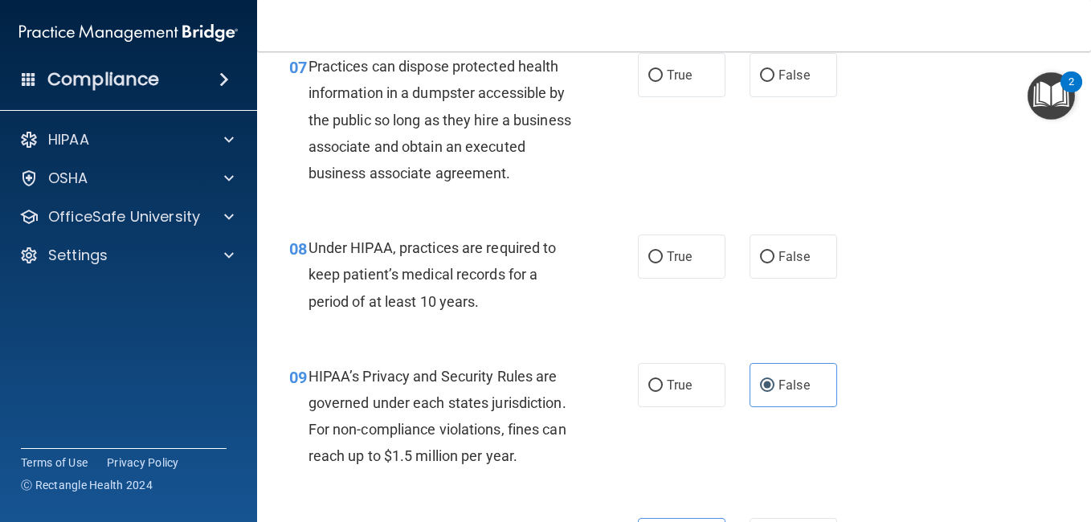
scroll to position [1048, 0]
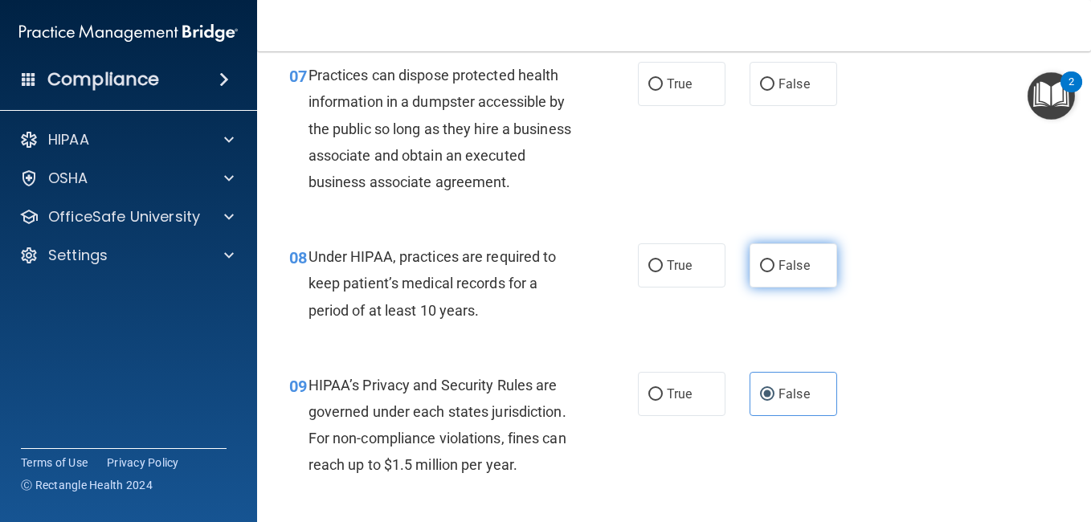
click at [749, 288] on label "False" at bounding box center [793, 265] width 88 height 44
click at [760, 272] on input "False" at bounding box center [767, 266] width 14 height 12
radio input "true"
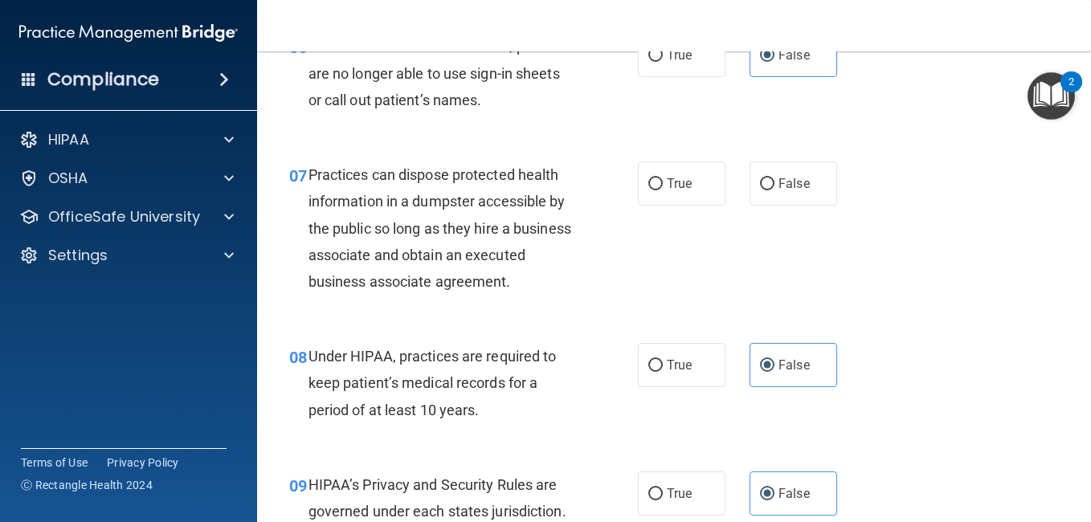
scroll to position [930, 0]
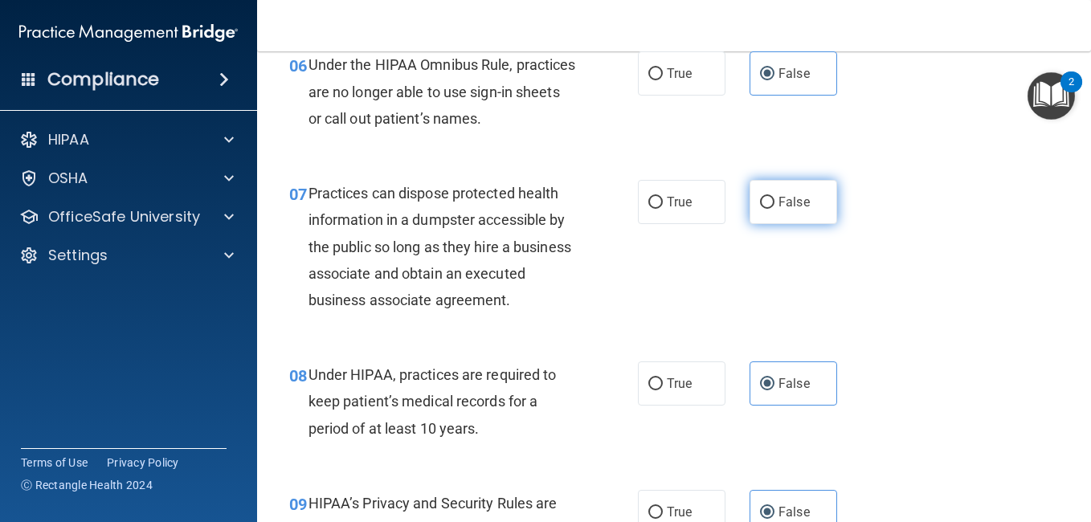
click at [778, 201] on span "False" at bounding box center [793, 201] width 31 height 15
click at [774, 201] on input "False" at bounding box center [767, 203] width 14 height 12
radio input "true"
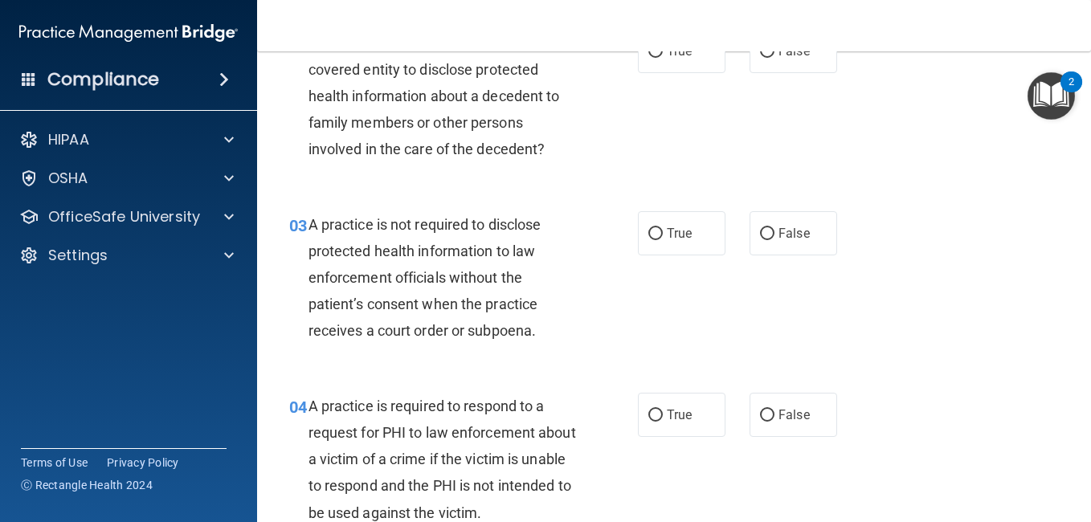
scroll to position [0, 0]
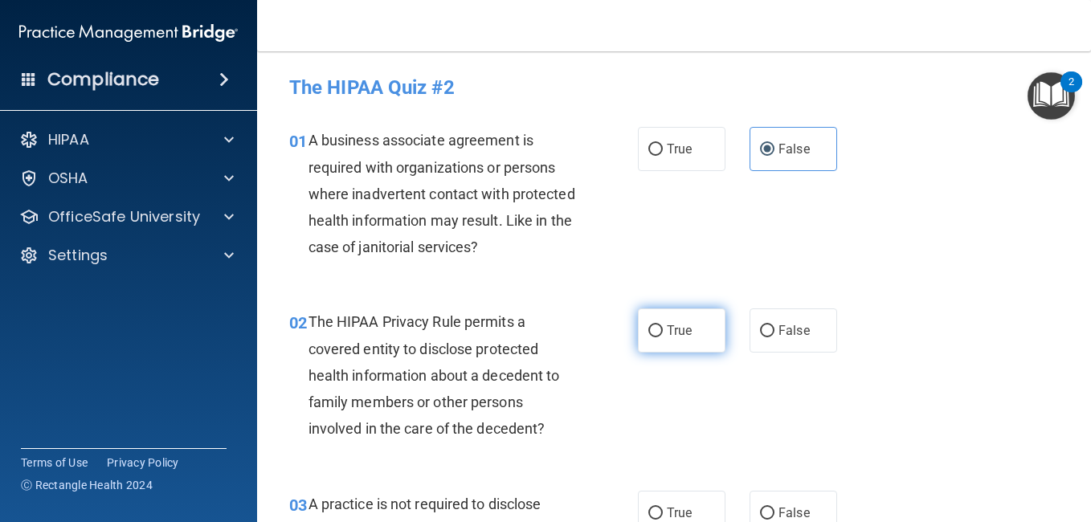
click at [653, 351] on label "True" at bounding box center [682, 330] width 88 height 44
click at [653, 337] on input "True" at bounding box center [655, 331] width 14 height 12
radio input "true"
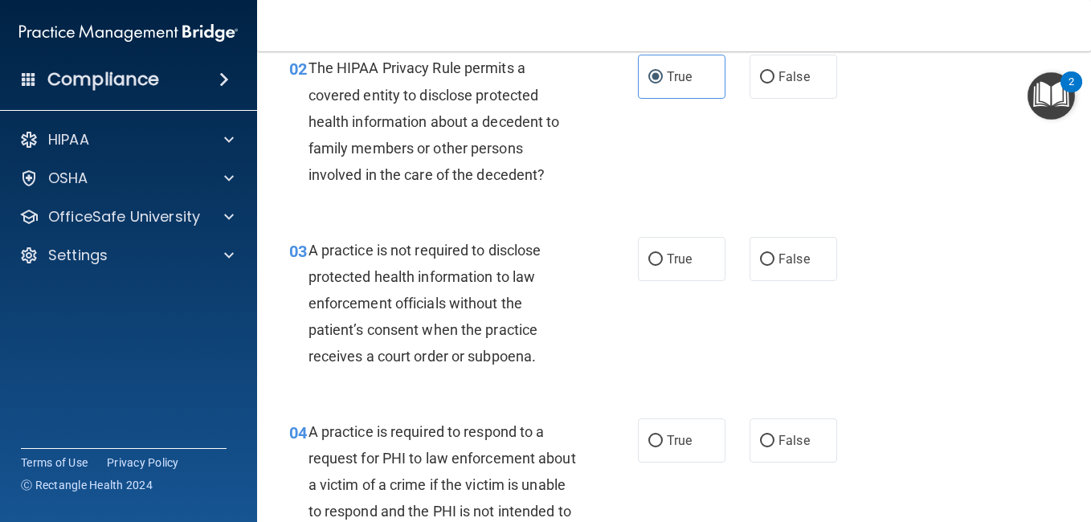
scroll to position [263, 0]
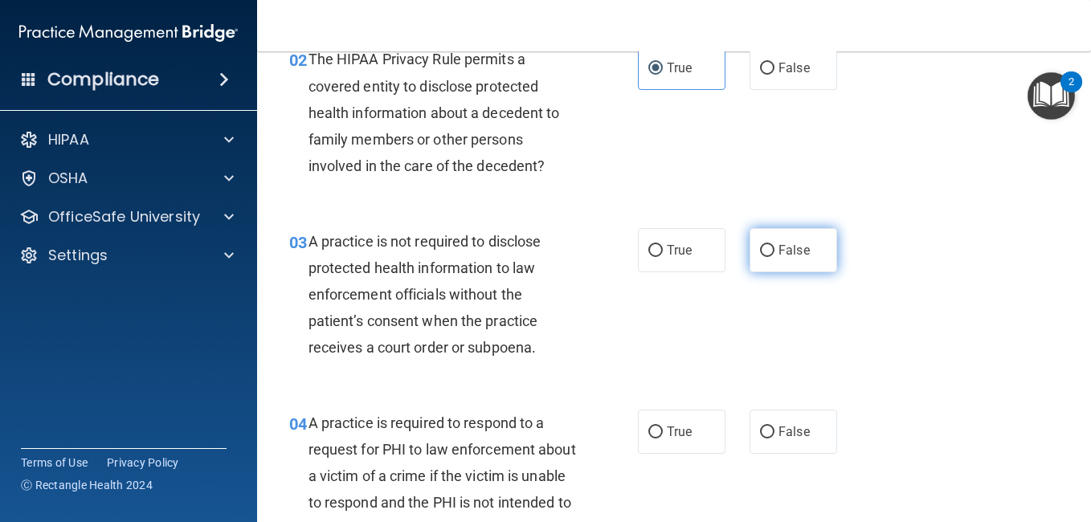
click at [768, 244] on label "False" at bounding box center [793, 250] width 88 height 44
click at [768, 245] on input "False" at bounding box center [767, 251] width 14 height 12
radio input "true"
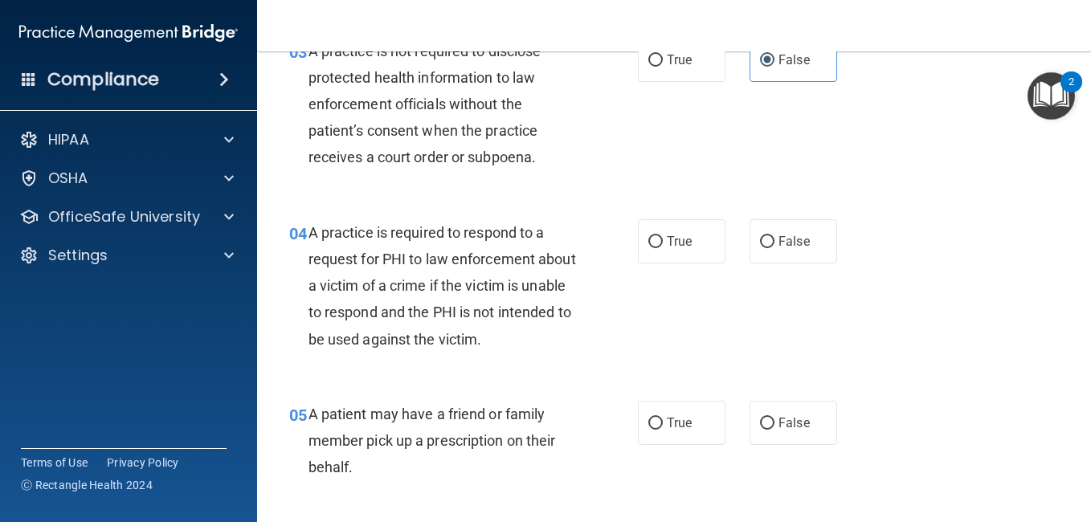
scroll to position [462, 0]
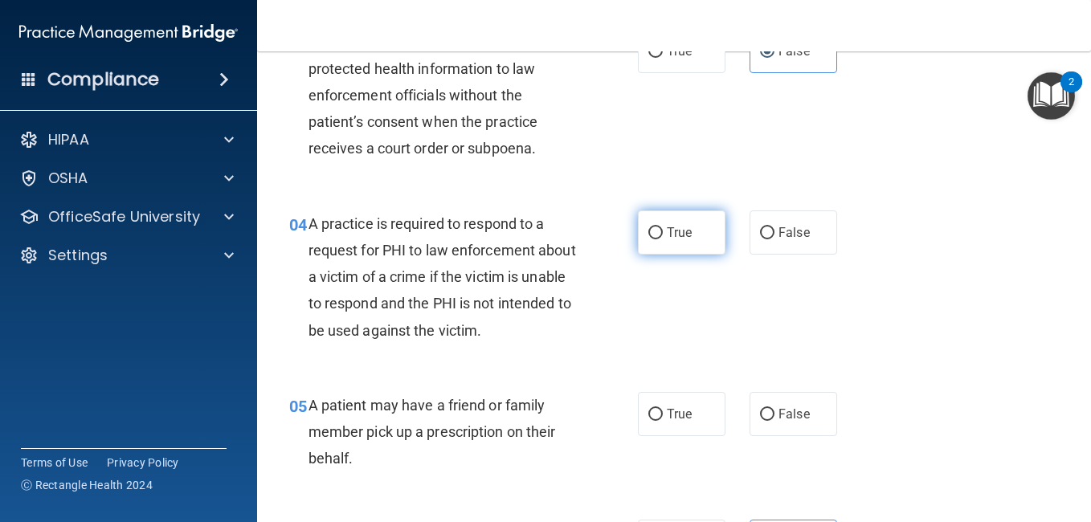
click at [644, 246] on label "True" at bounding box center [682, 232] width 88 height 44
click at [648, 239] on input "True" at bounding box center [655, 233] width 14 height 12
radio input "true"
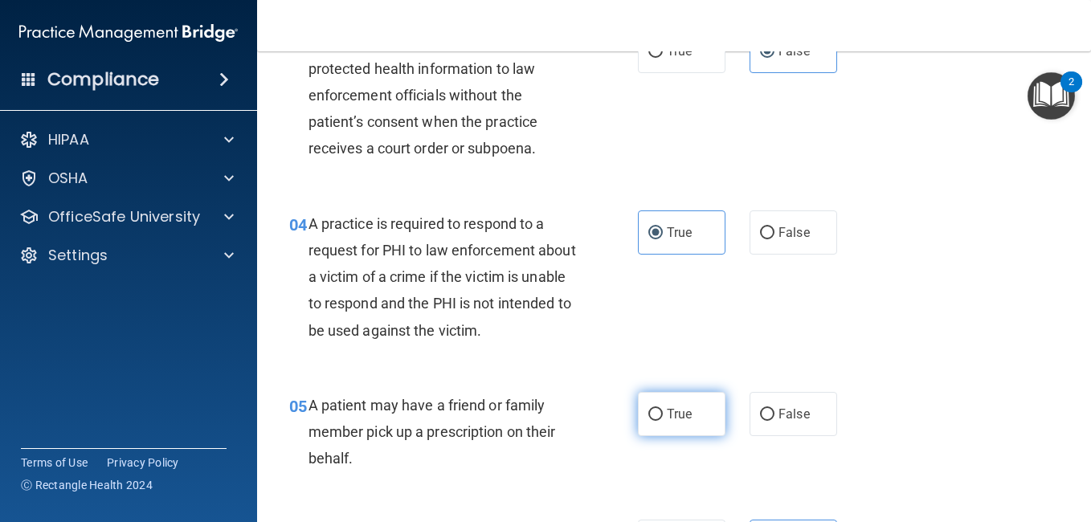
click at [656, 417] on input "True" at bounding box center [655, 415] width 14 height 12
radio input "true"
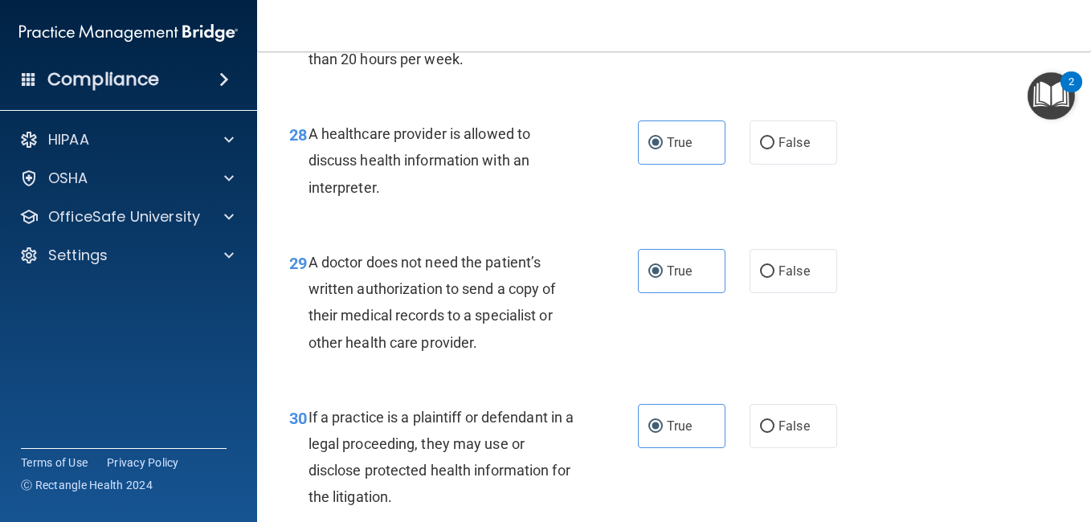
scroll to position [4418, 0]
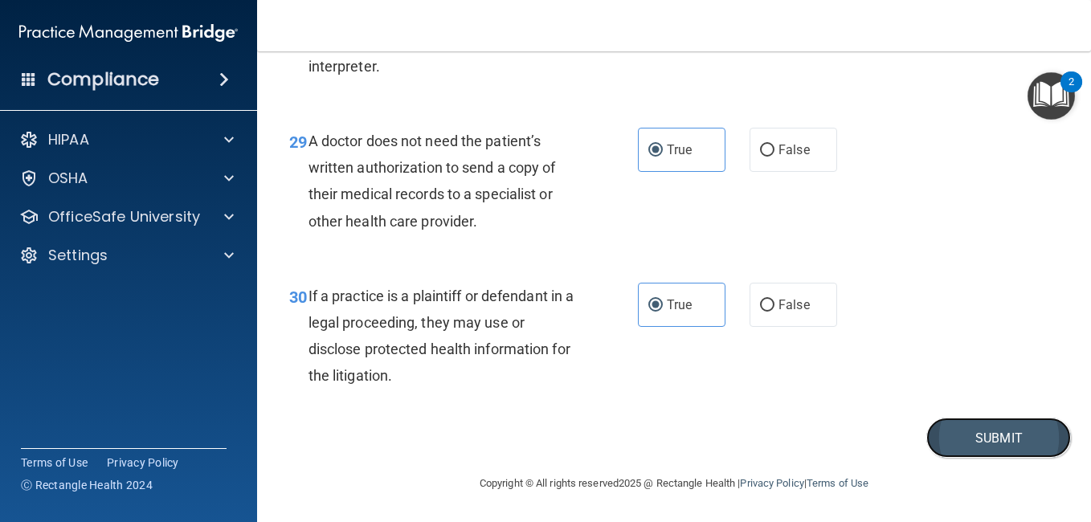
click at [993, 436] on button "Submit" at bounding box center [998, 438] width 145 height 41
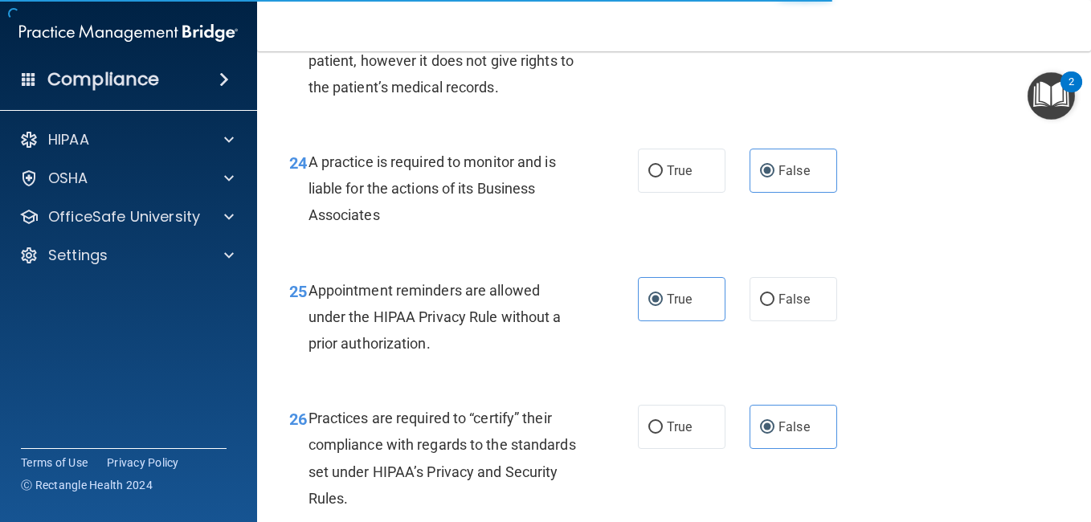
scroll to position [3184, 0]
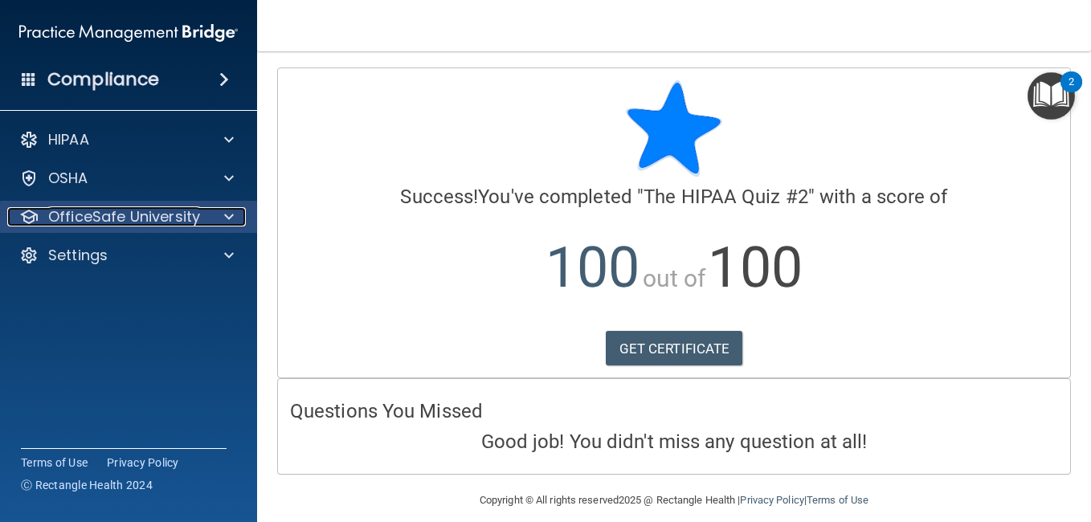
click at [137, 210] on p "OfficeSafe University" at bounding box center [124, 216] width 152 height 19
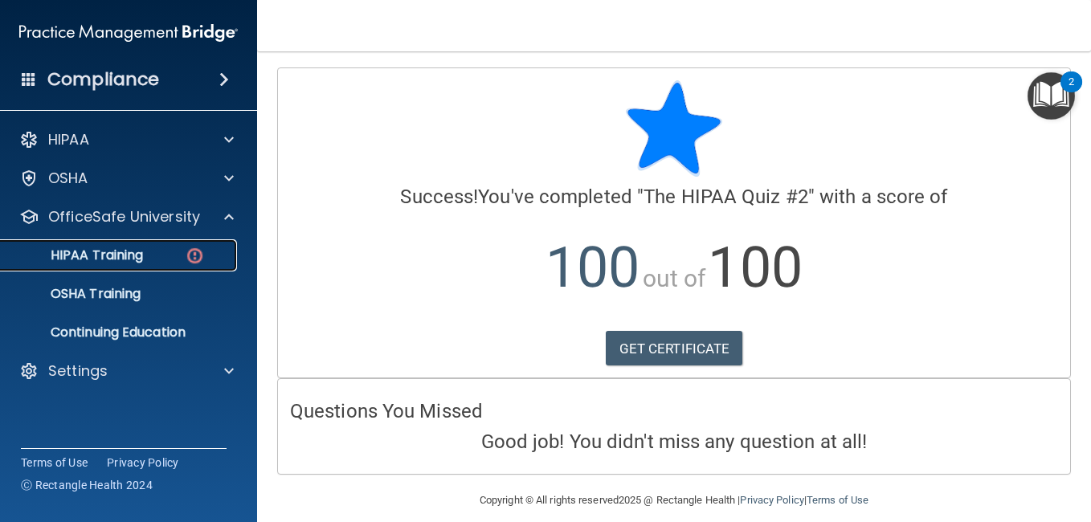
click at [151, 247] on link "HIPAA Training" at bounding box center [110, 255] width 253 height 32
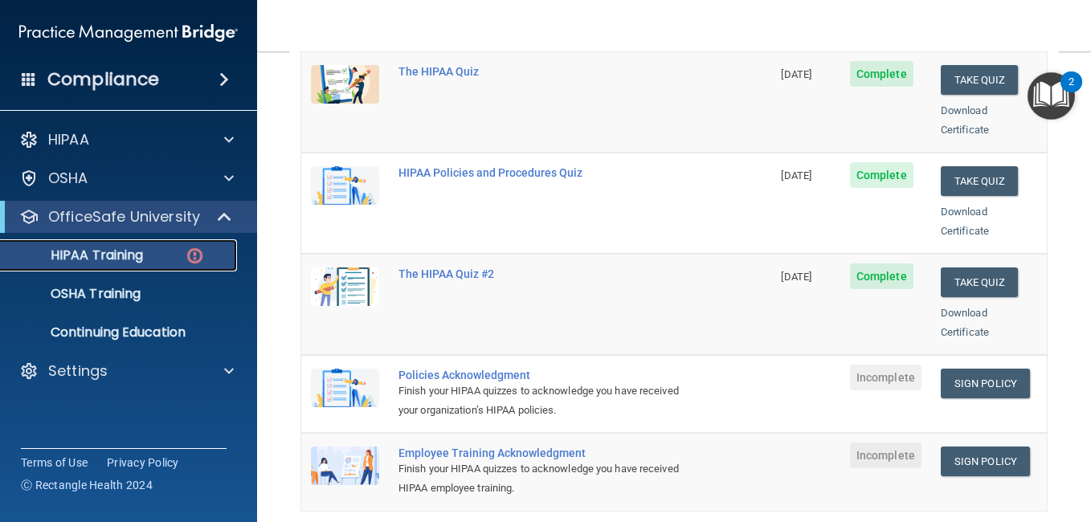
scroll to position [253, 0]
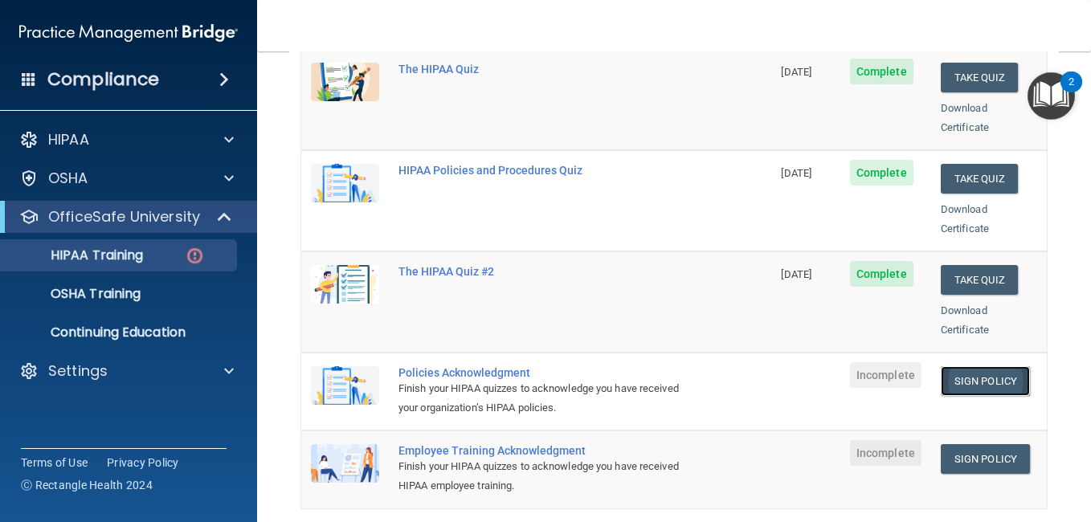
click at [982, 368] on link "Sign Policy" at bounding box center [985, 381] width 89 height 30
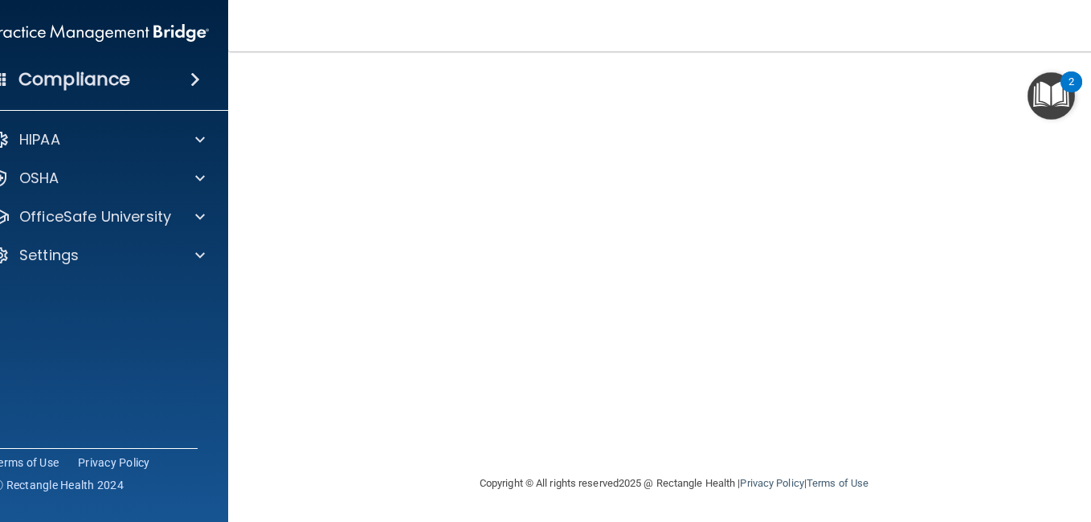
scroll to position [45, 0]
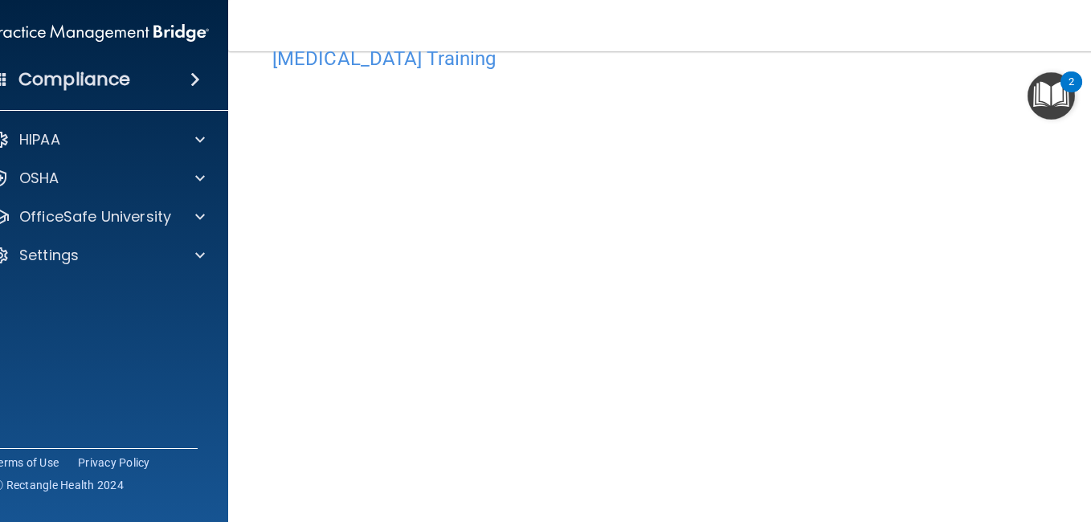
click at [1090, 446] on html "Compliance HIPAA Documents and Policies Report an Incident Business Associates …" at bounding box center [545, 261] width 1091 height 522
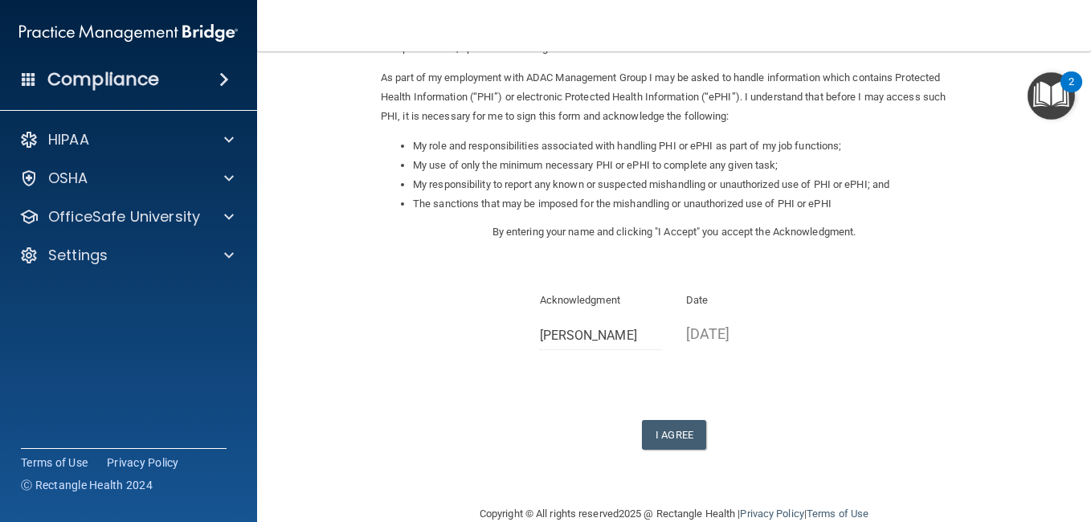
scroll to position [214, 0]
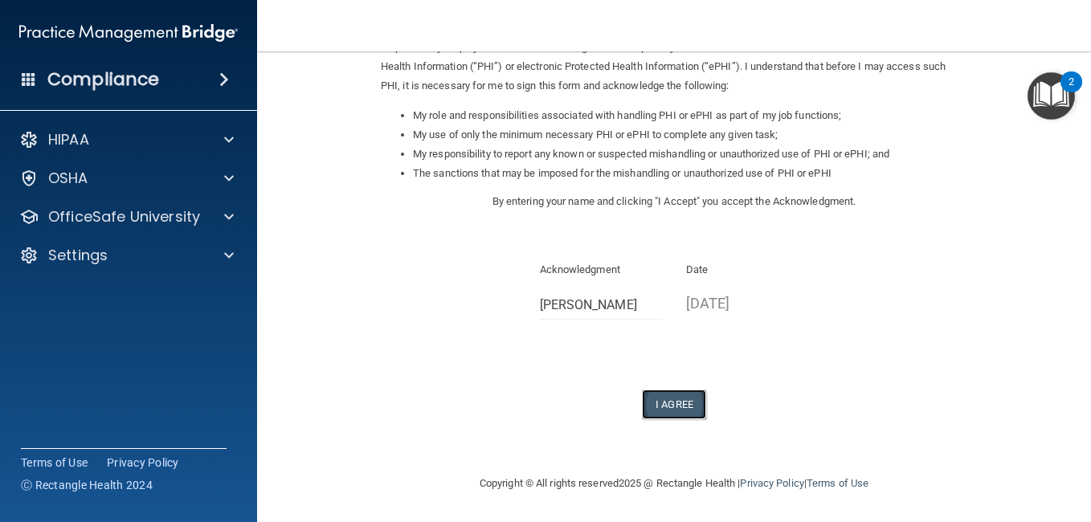
click at [660, 402] on button "I Agree" at bounding box center [674, 405] width 64 height 30
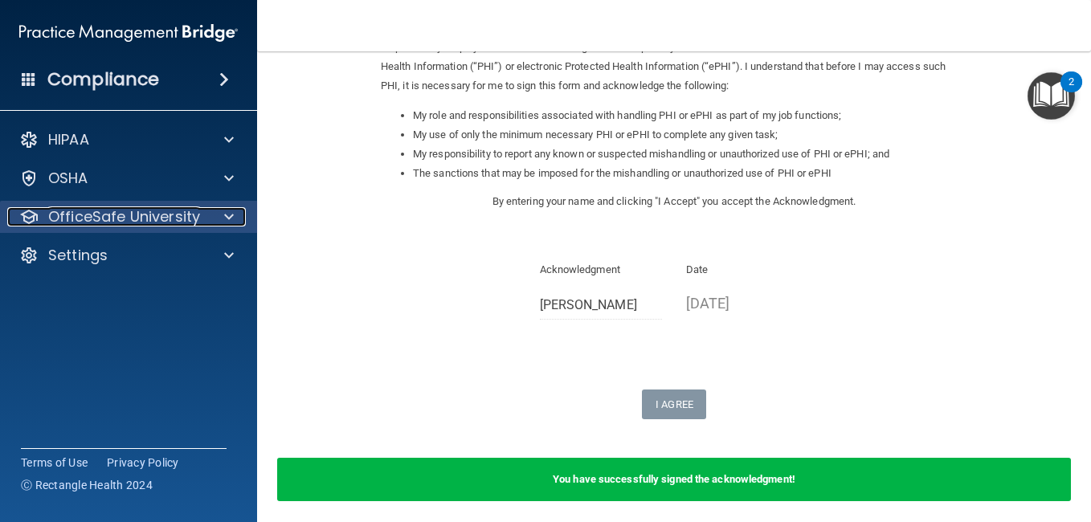
click at [174, 217] on p "OfficeSafe University" at bounding box center [124, 216] width 152 height 19
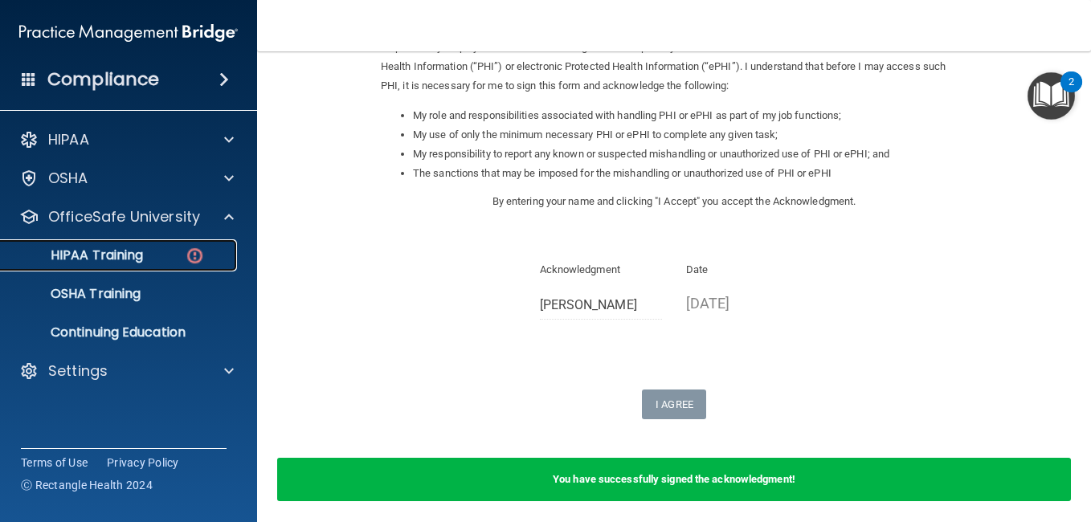
click at [162, 243] on link "HIPAA Training" at bounding box center [110, 255] width 253 height 32
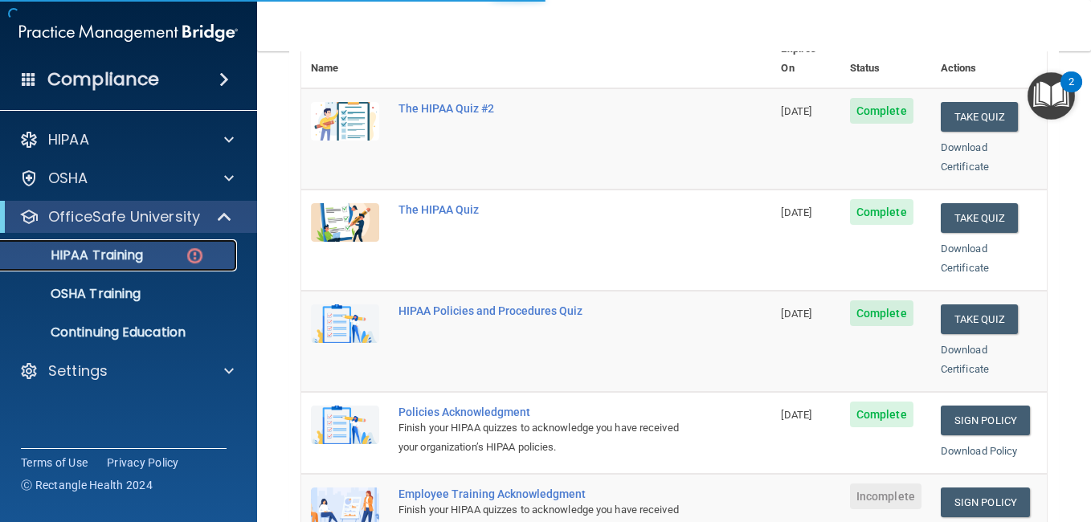
scroll to position [680, 0]
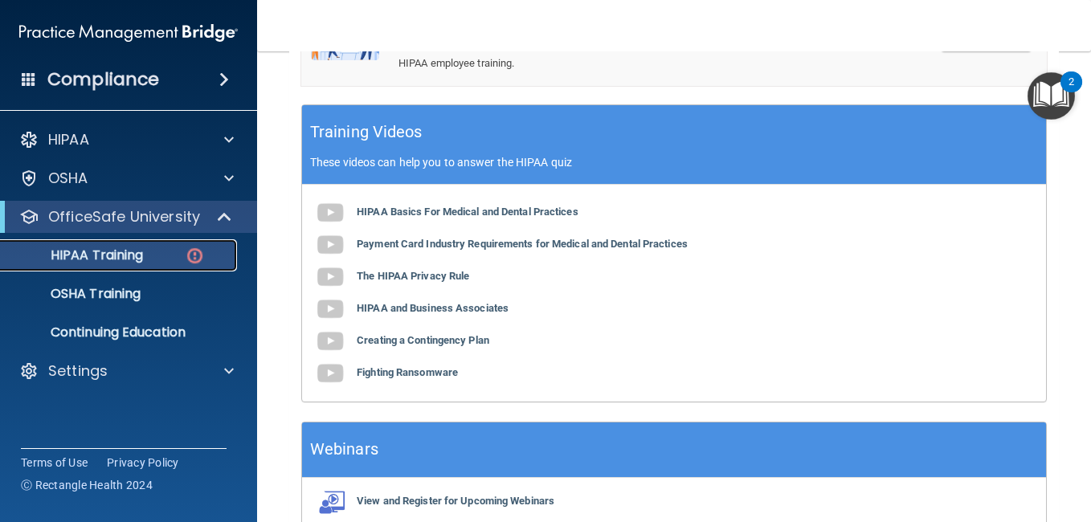
click at [201, 263] on img at bounding box center [195, 256] width 20 height 20
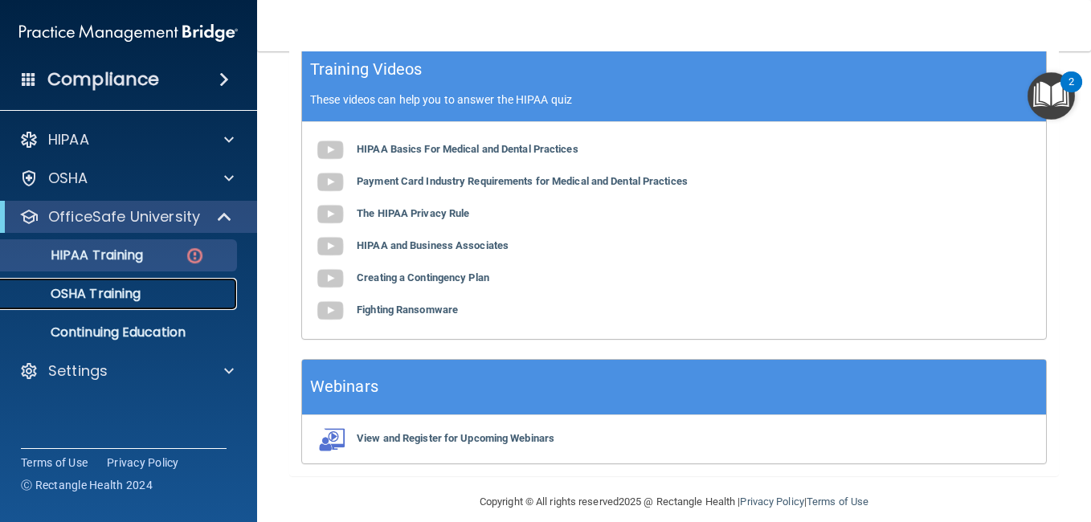
click at [125, 293] on p "OSHA Training" at bounding box center [75, 294] width 130 height 16
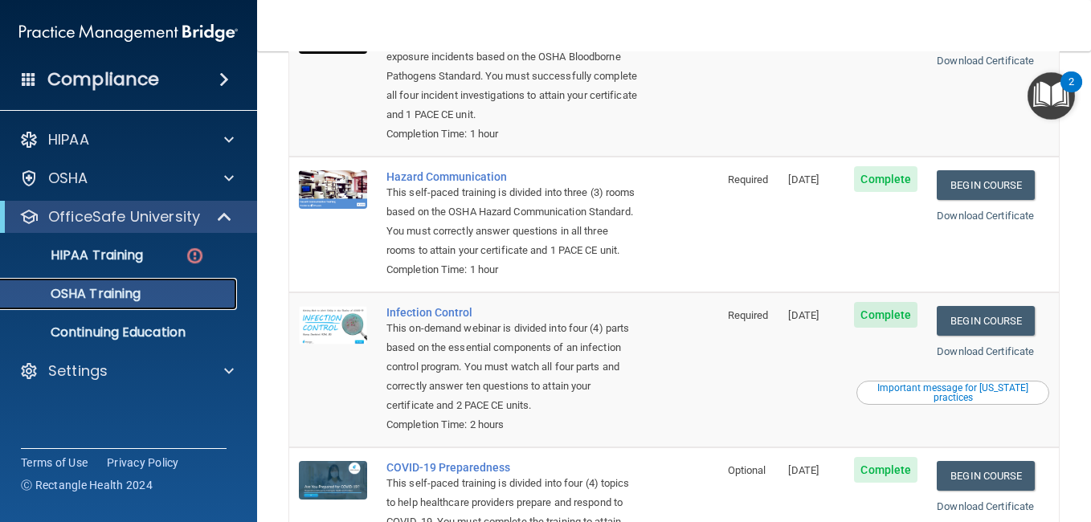
scroll to position [199, 0]
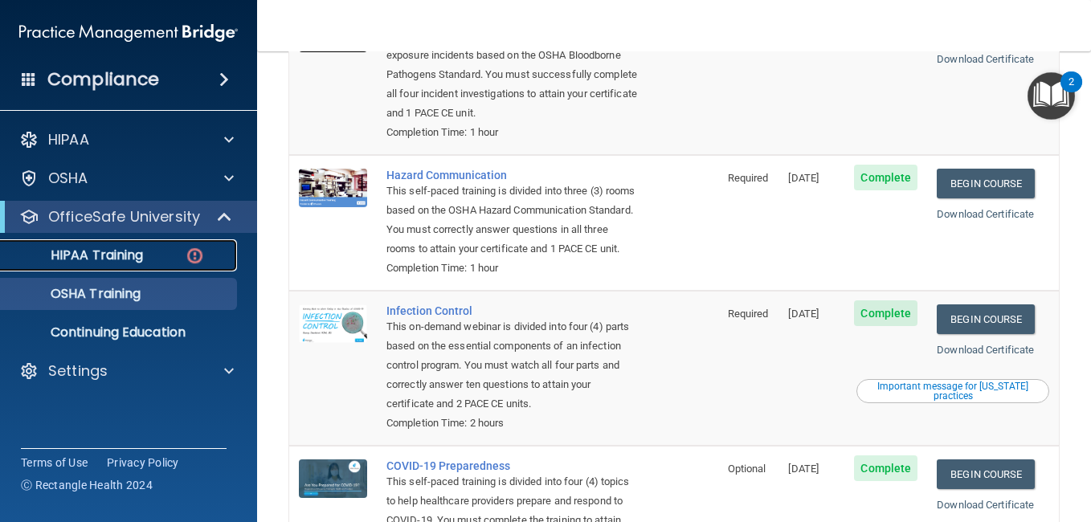
click at [152, 250] on div "HIPAA Training" at bounding box center [119, 255] width 219 height 16
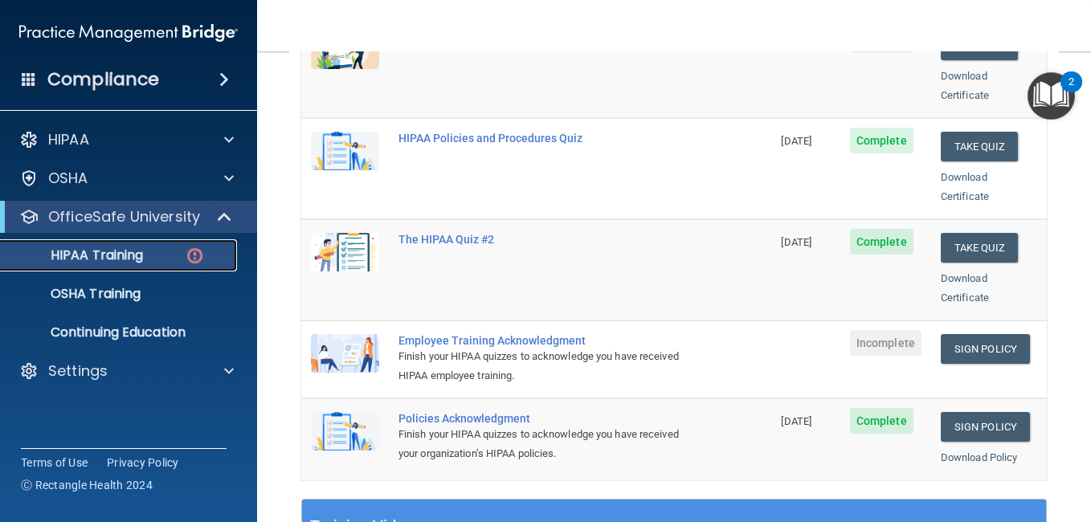
scroll to position [283, 0]
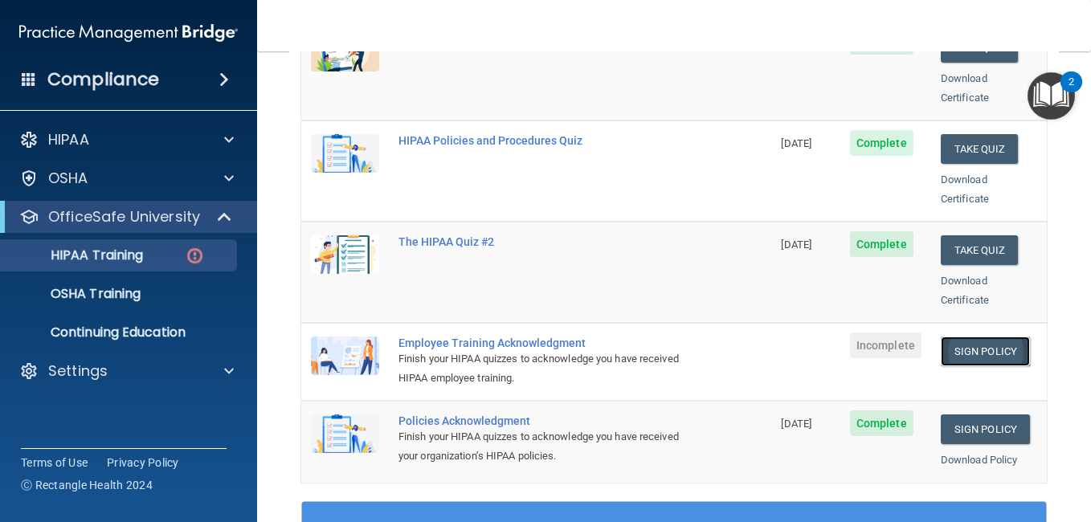
click at [954, 337] on link "Sign Policy" at bounding box center [985, 352] width 89 height 30
click at [988, 337] on link "Sign Policy" at bounding box center [985, 352] width 89 height 30
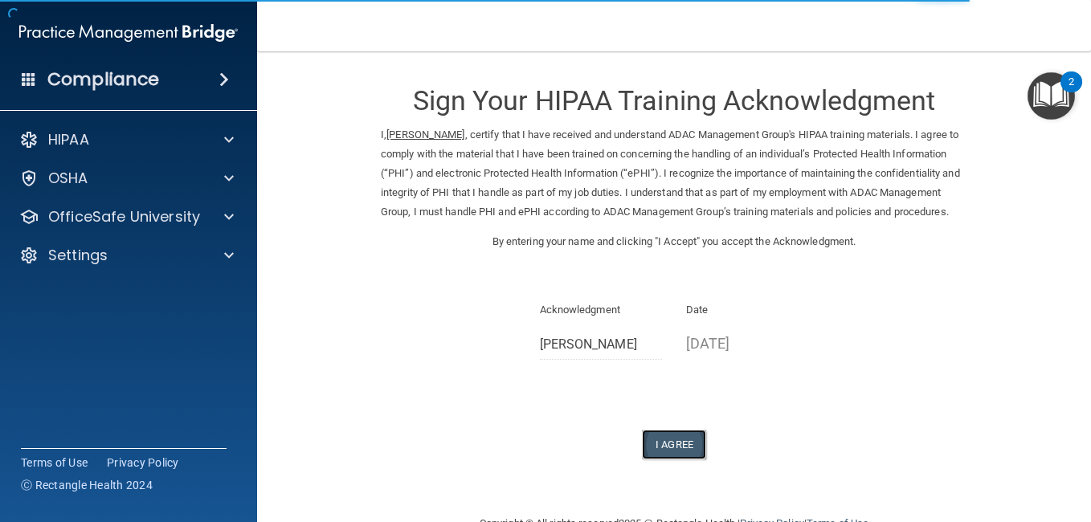
click at [673, 459] on button "I Agree" at bounding box center [674, 445] width 64 height 30
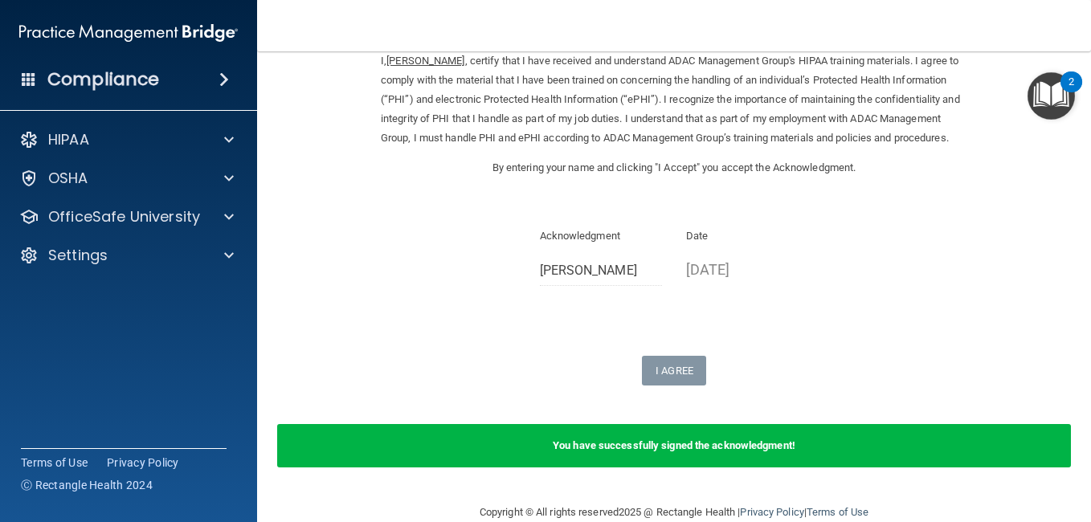
scroll to position [97, 0]
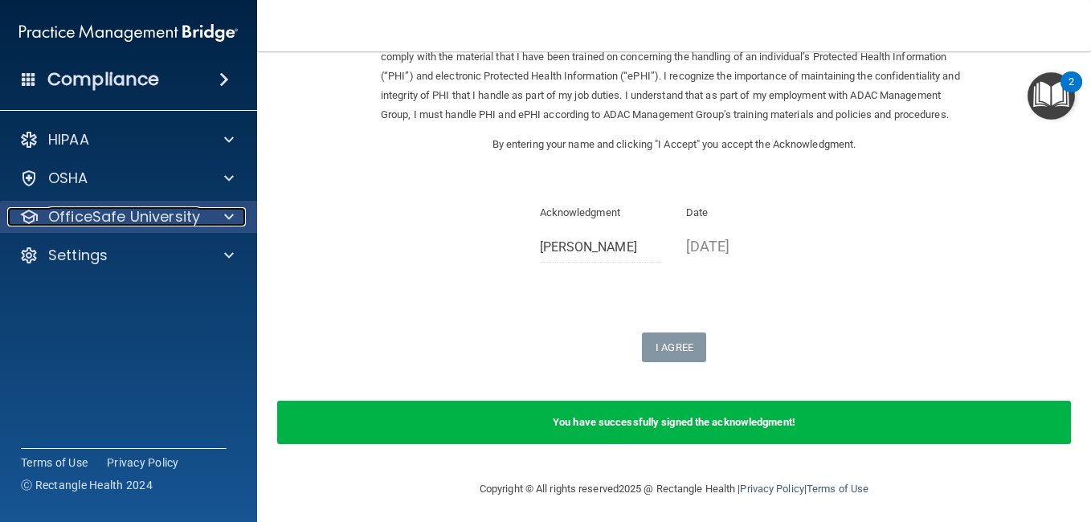
click at [149, 212] on p "OfficeSafe University" at bounding box center [124, 216] width 152 height 19
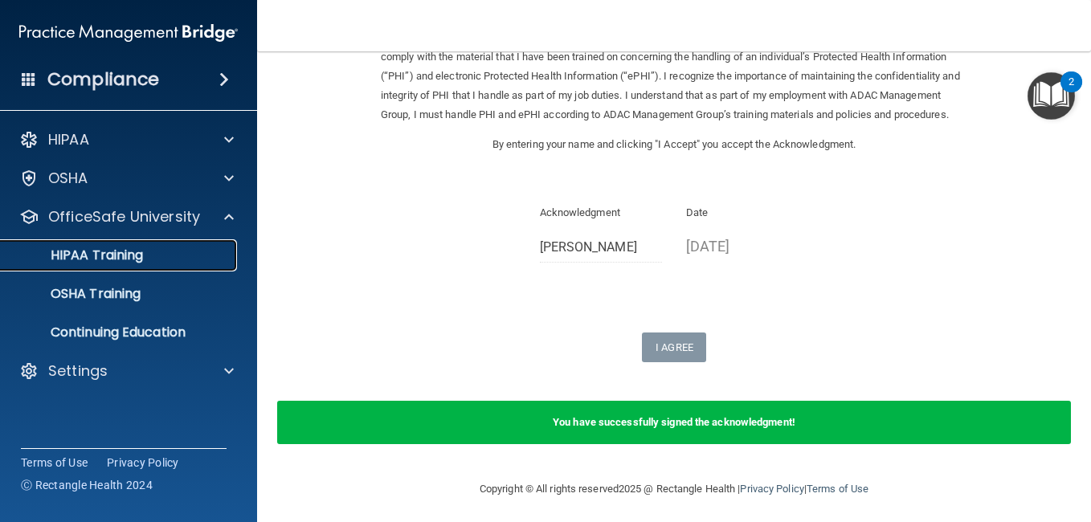
click at [153, 251] on div "HIPAA Training" at bounding box center [119, 255] width 219 height 16
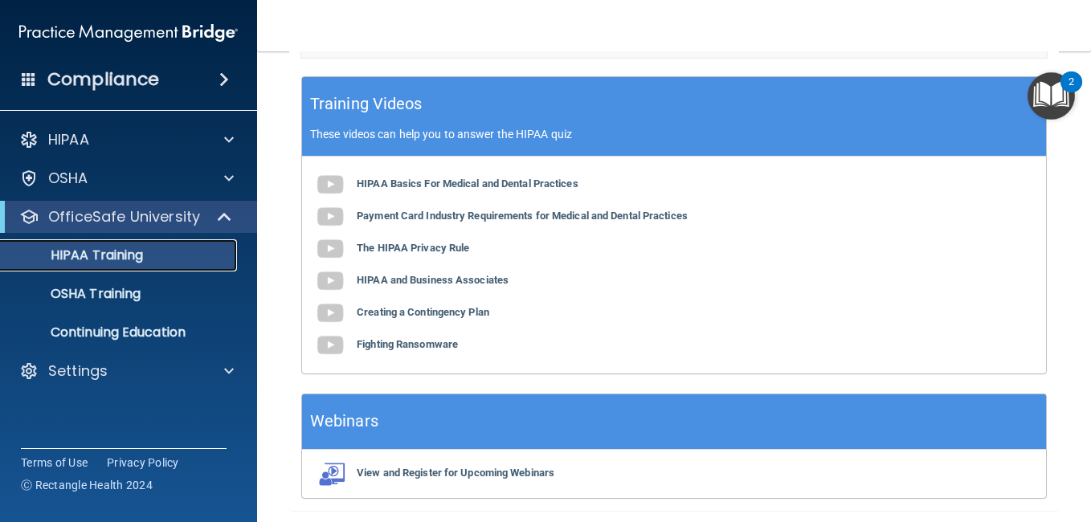
scroll to position [745, 0]
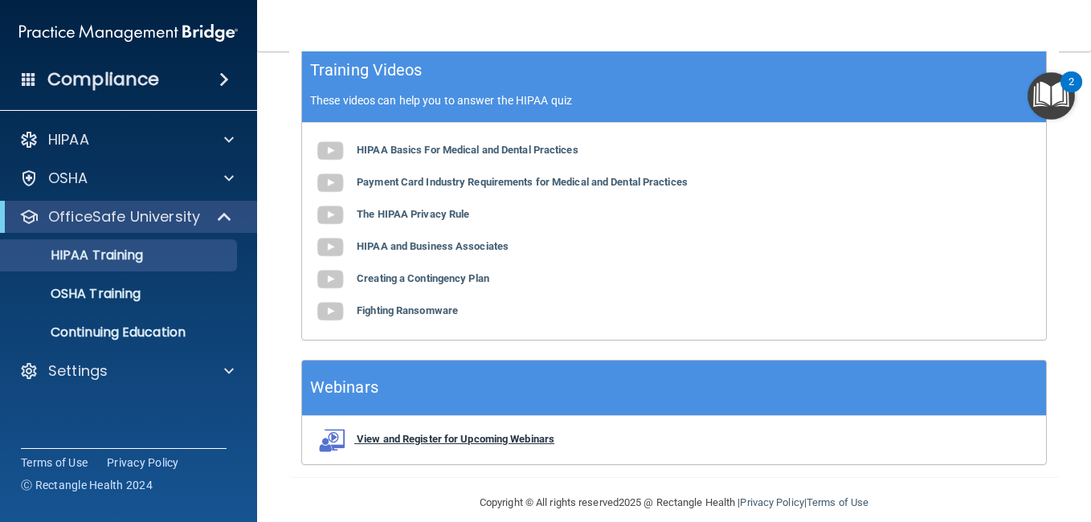
click at [393, 433] on b "View and Register for Upcoming Webinars" at bounding box center [456, 439] width 198 height 12
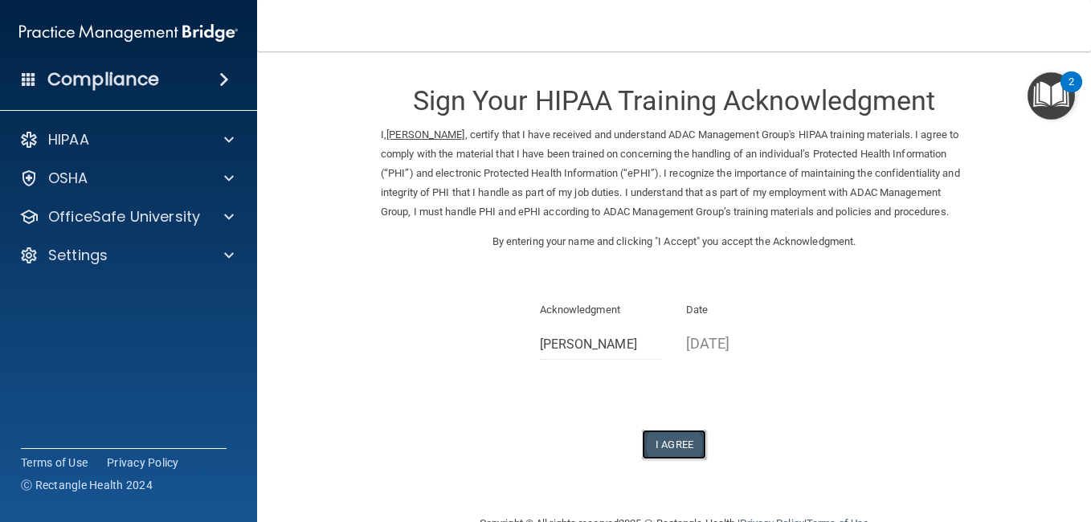
click at [660, 459] on button "I Agree" at bounding box center [674, 445] width 64 height 30
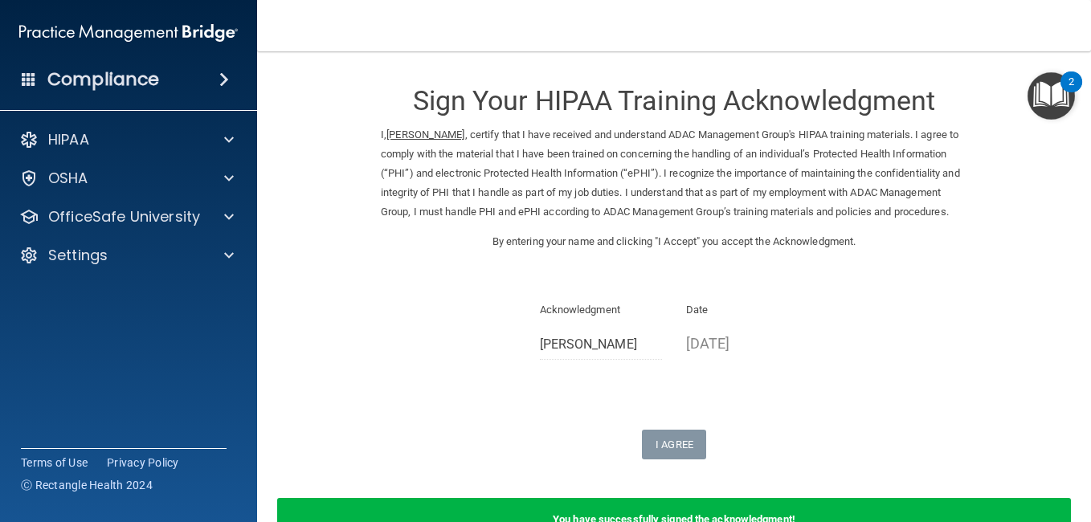
scroll to position [122, 0]
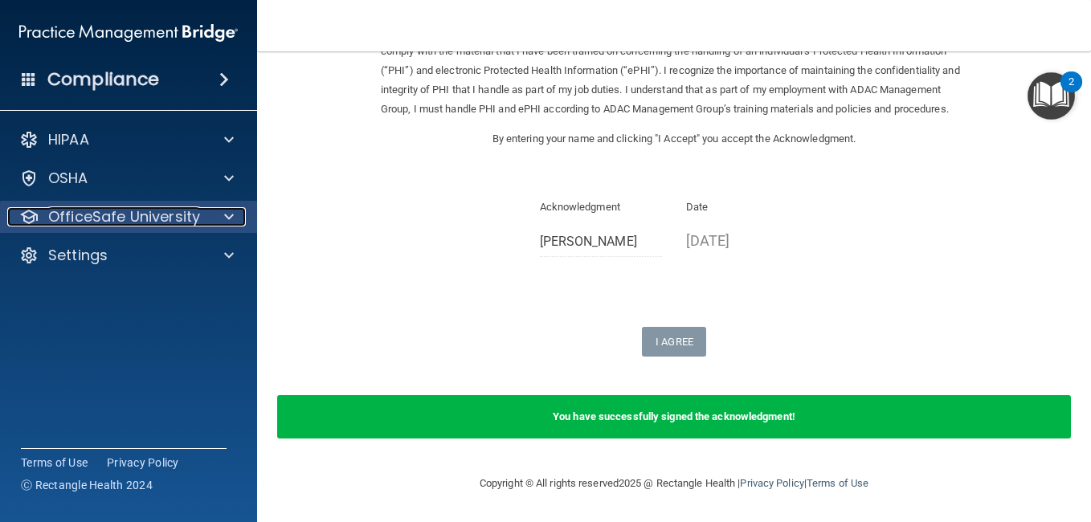
click at [135, 223] on p "OfficeSafe University" at bounding box center [124, 216] width 152 height 19
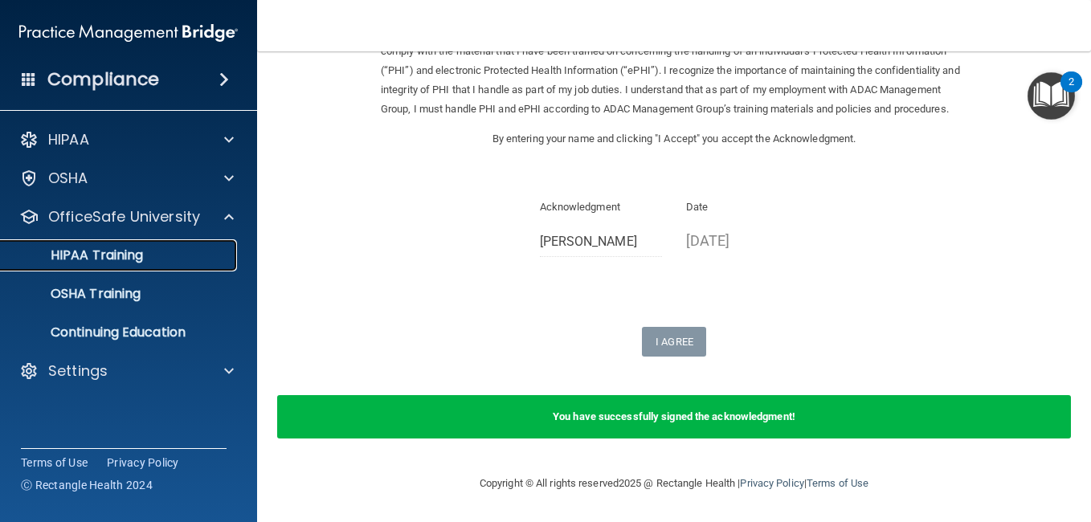
click at [130, 252] on p "HIPAA Training" at bounding box center [76, 255] width 133 height 16
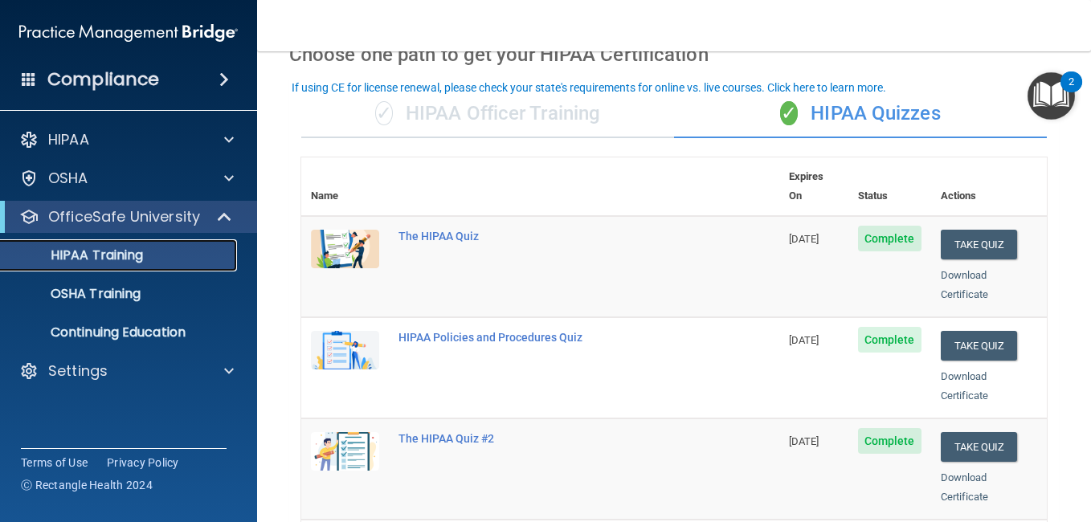
scroll to position [76, 0]
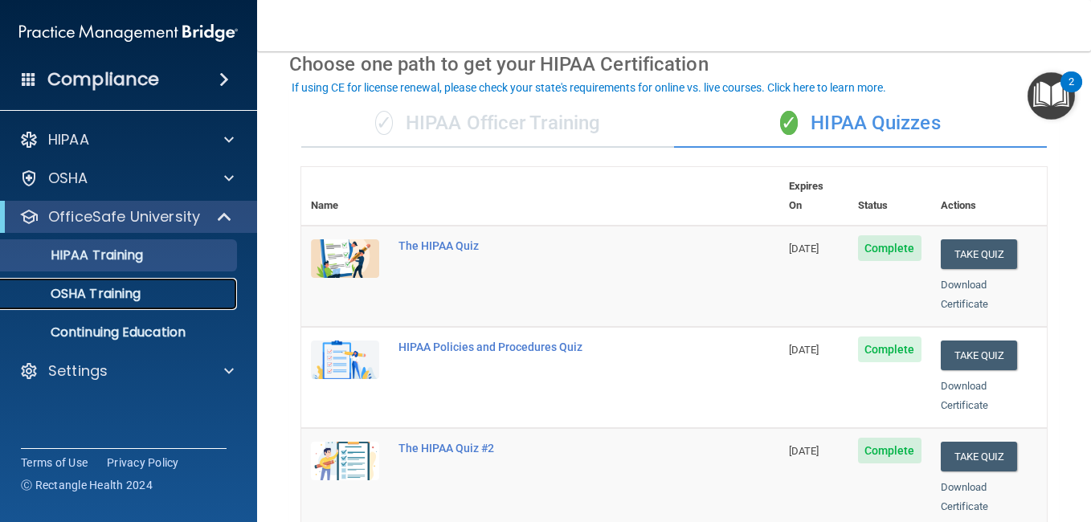
click at [159, 282] on link "OSHA Training" at bounding box center [110, 294] width 253 height 32
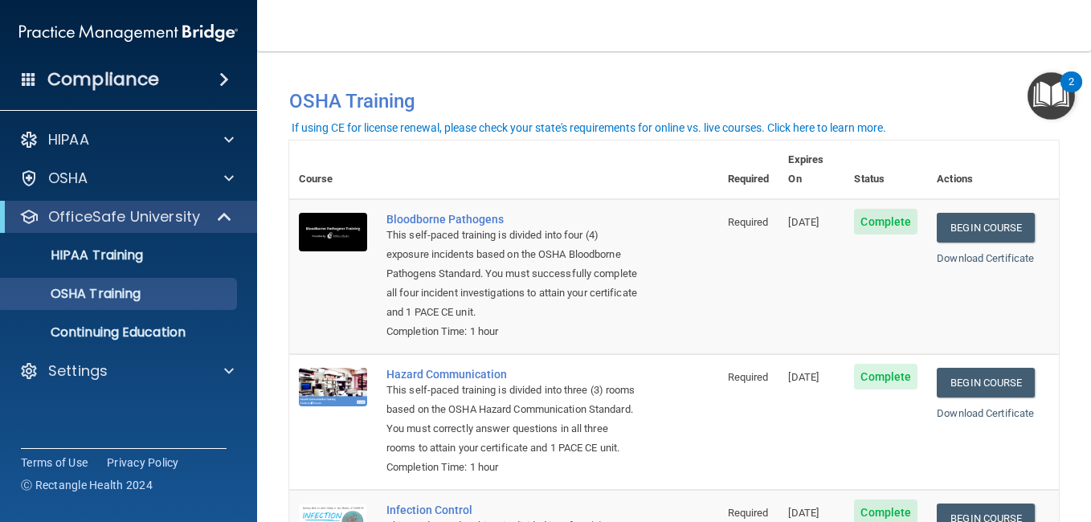
click at [133, 83] on h4 "Compliance" at bounding box center [103, 79] width 112 height 22
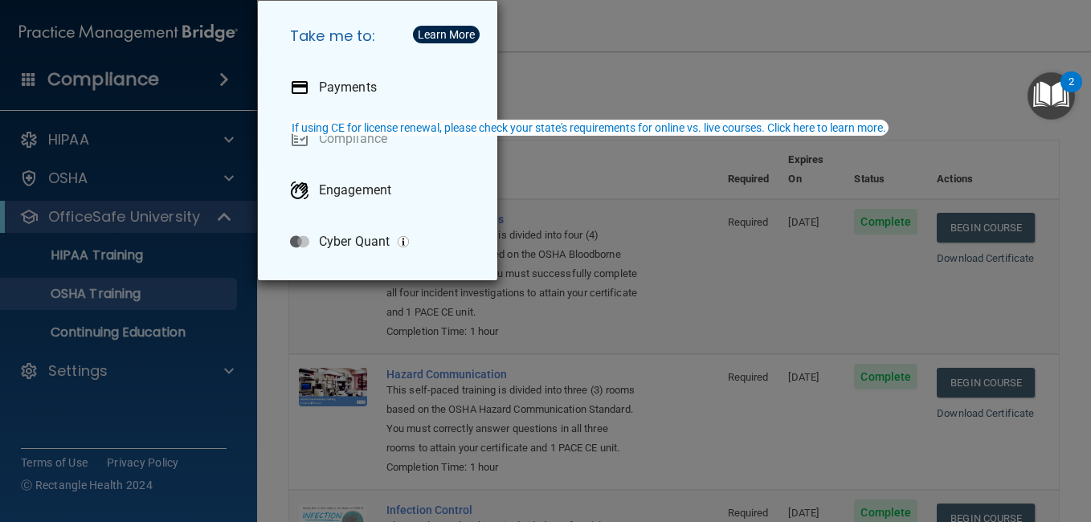
click at [723, 154] on div "Take me to: Payments Compliance Engagement Cyber Quant" at bounding box center [545, 261] width 1091 height 522
